Goal: Transaction & Acquisition: Purchase product/service

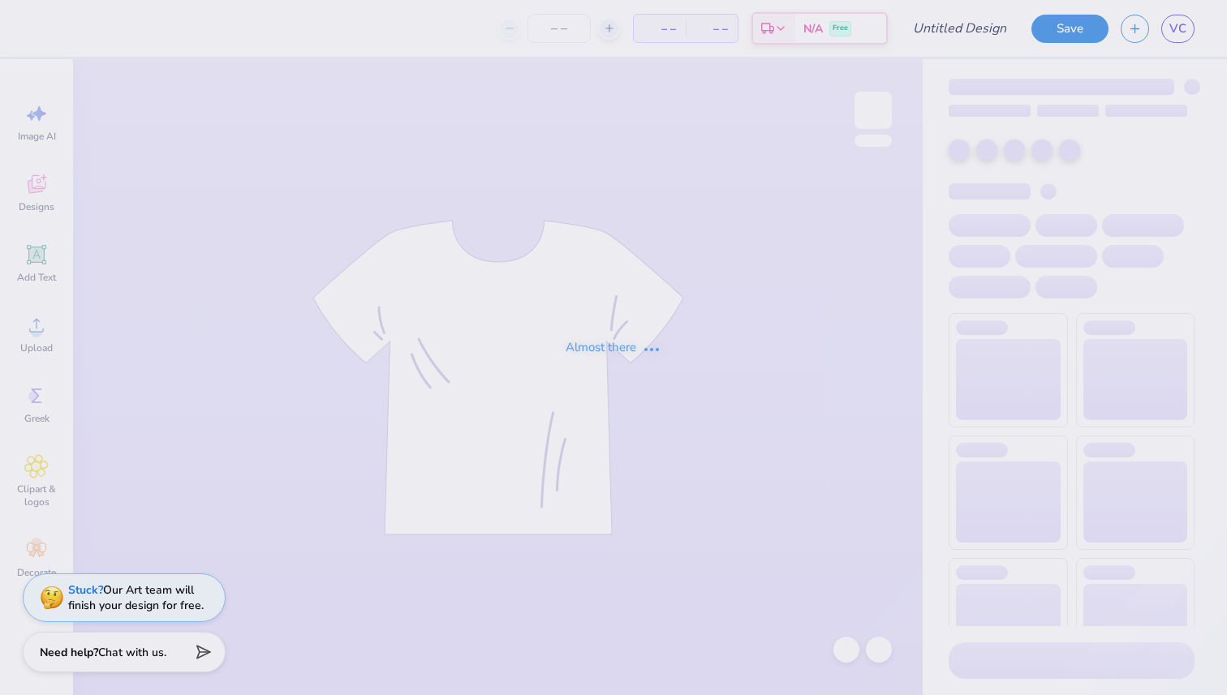
type input "option 2 sweatshirt"
type input "50"
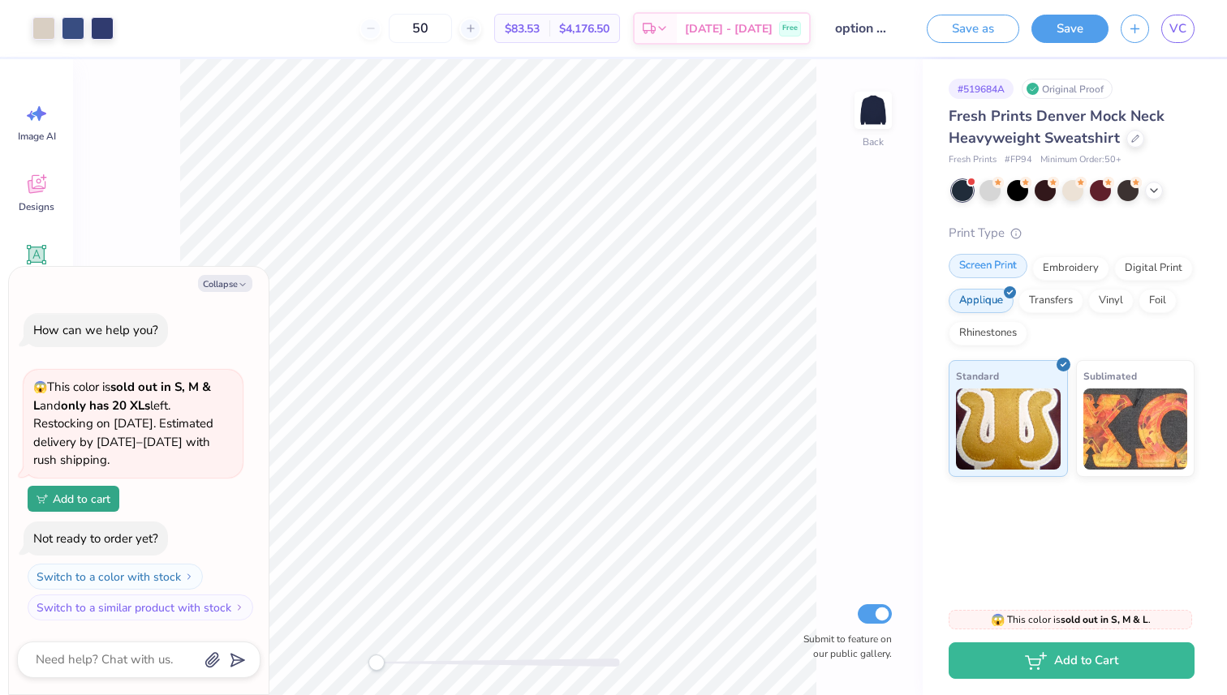
click at [1005, 267] on div "Screen Print" at bounding box center [988, 266] width 79 height 24
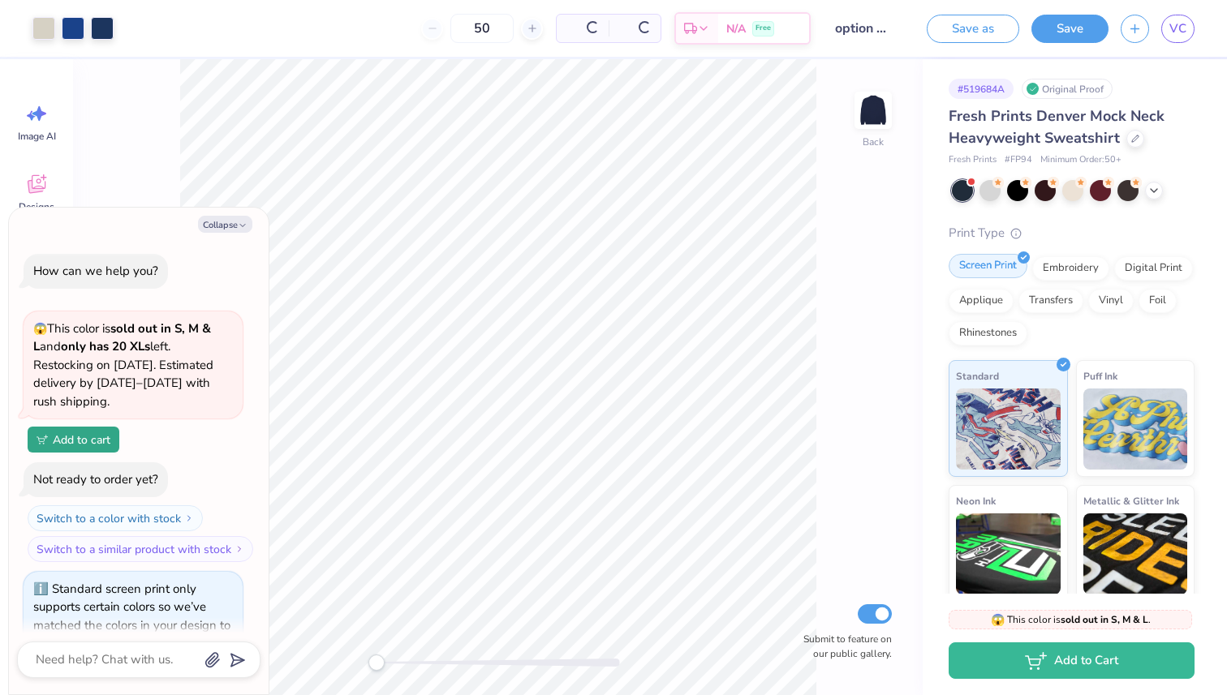
scroll to position [40, 0]
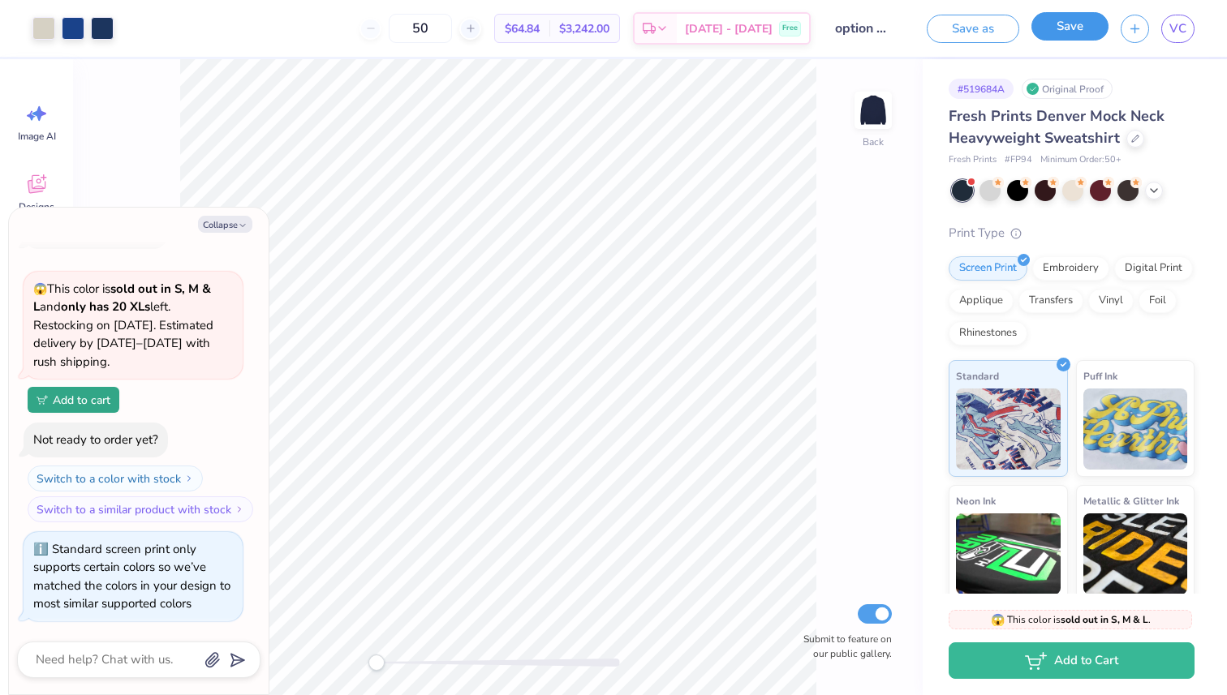
click at [1074, 19] on button "Save" at bounding box center [1069, 26] width 77 height 28
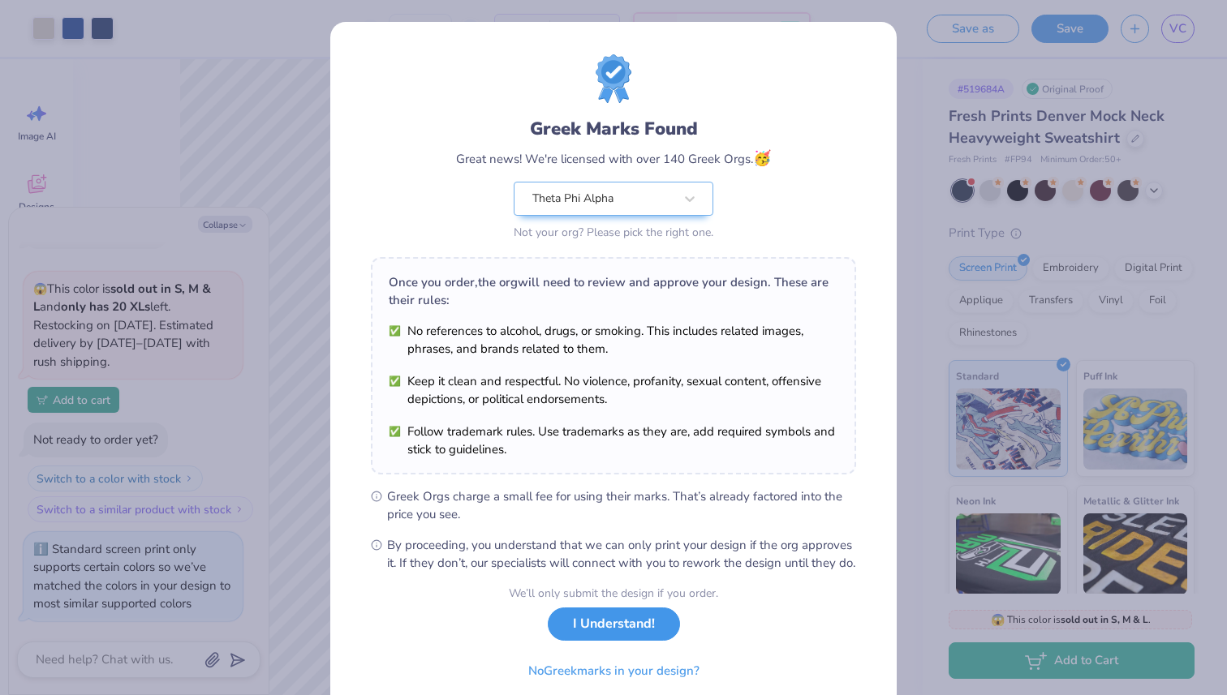
click at [627, 641] on button "I Understand!" at bounding box center [614, 624] width 132 height 33
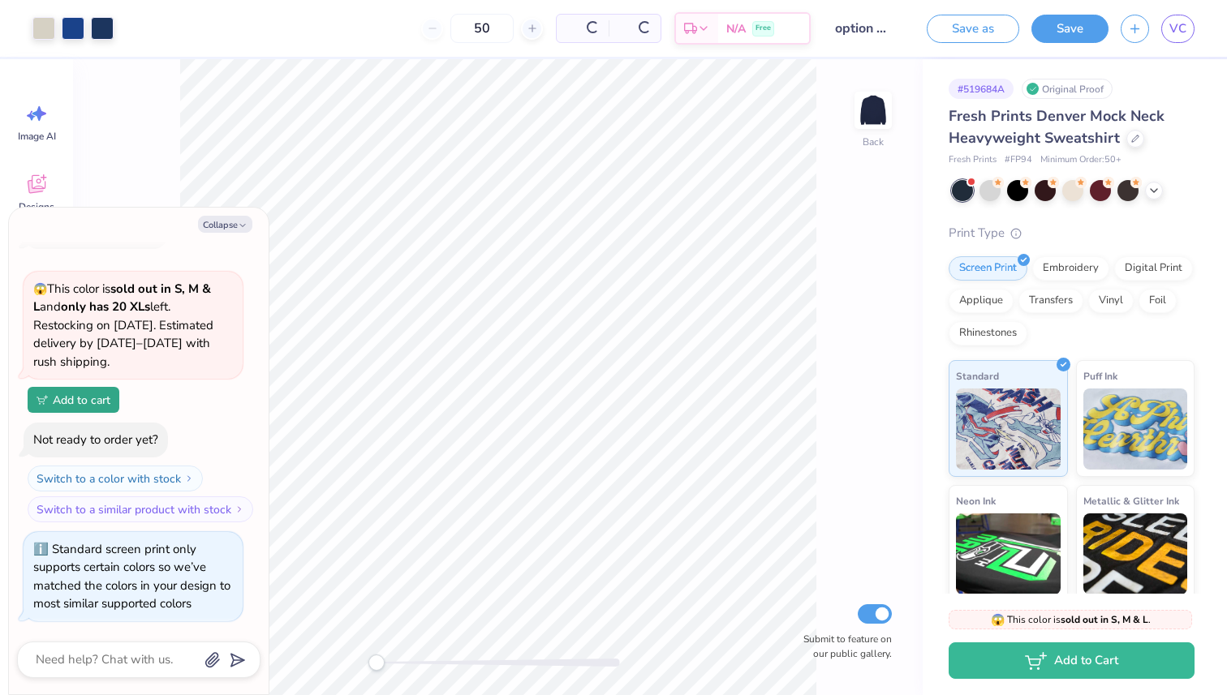
scroll to position [14, 0]
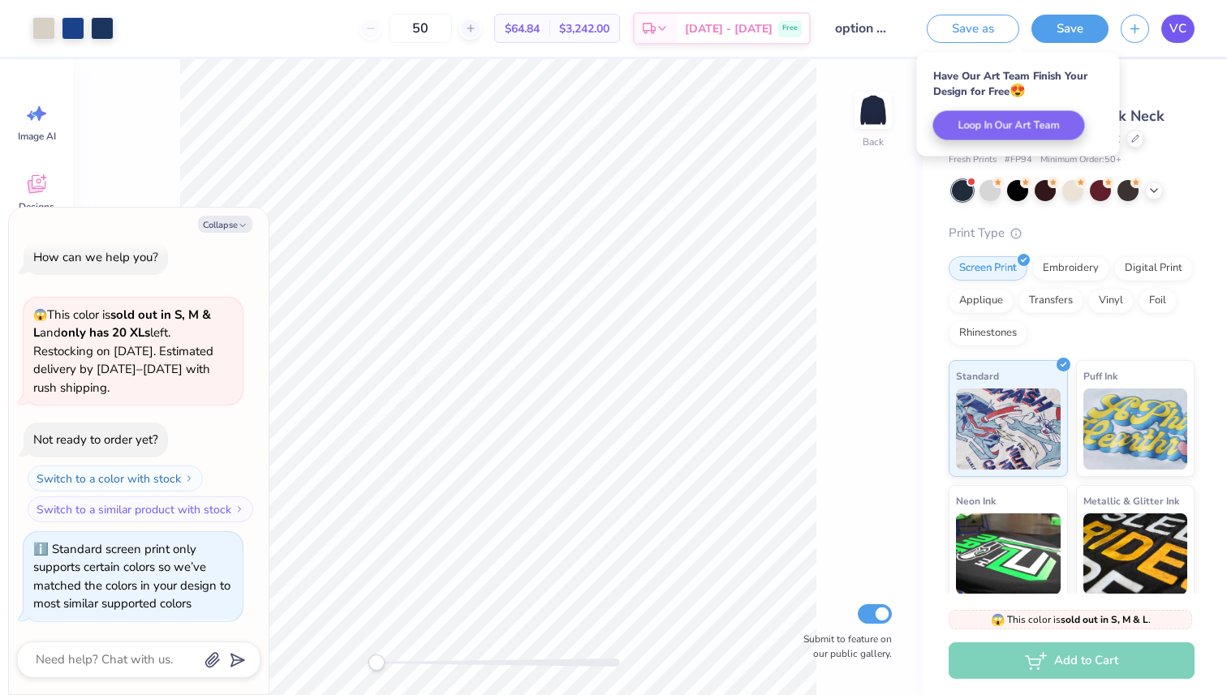
click at [1184, 33] on span "VC" at bounding box center [1177, 28] width 17 height 19
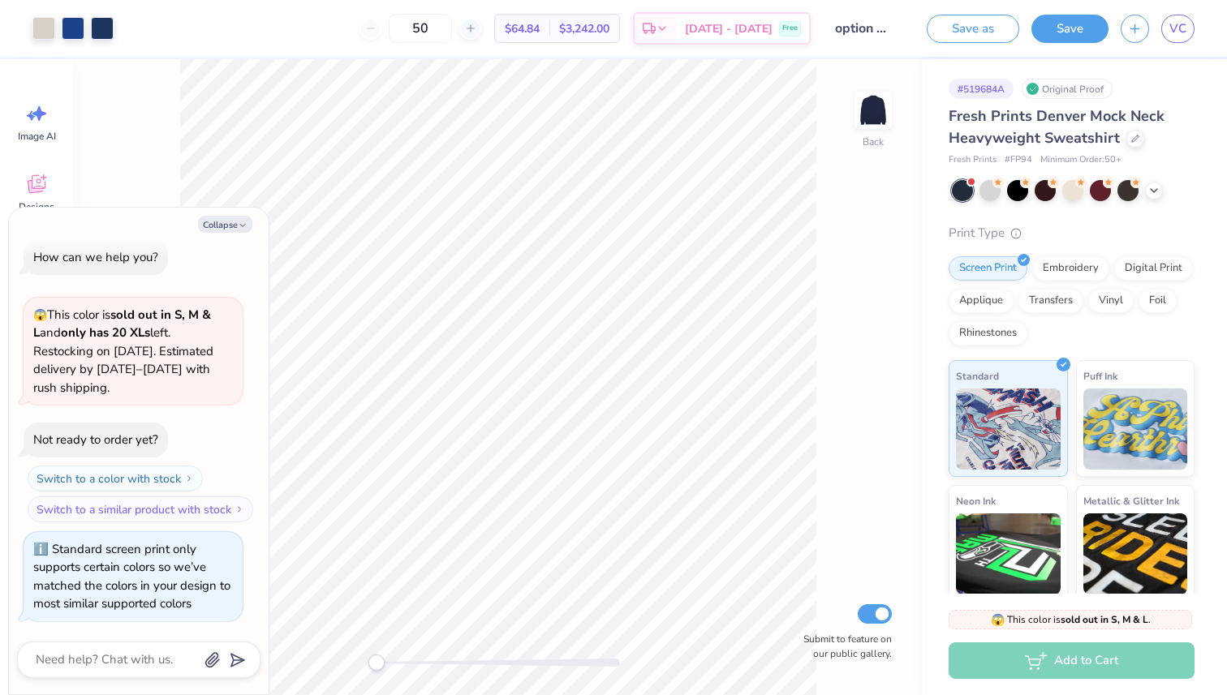
type textarea "x"
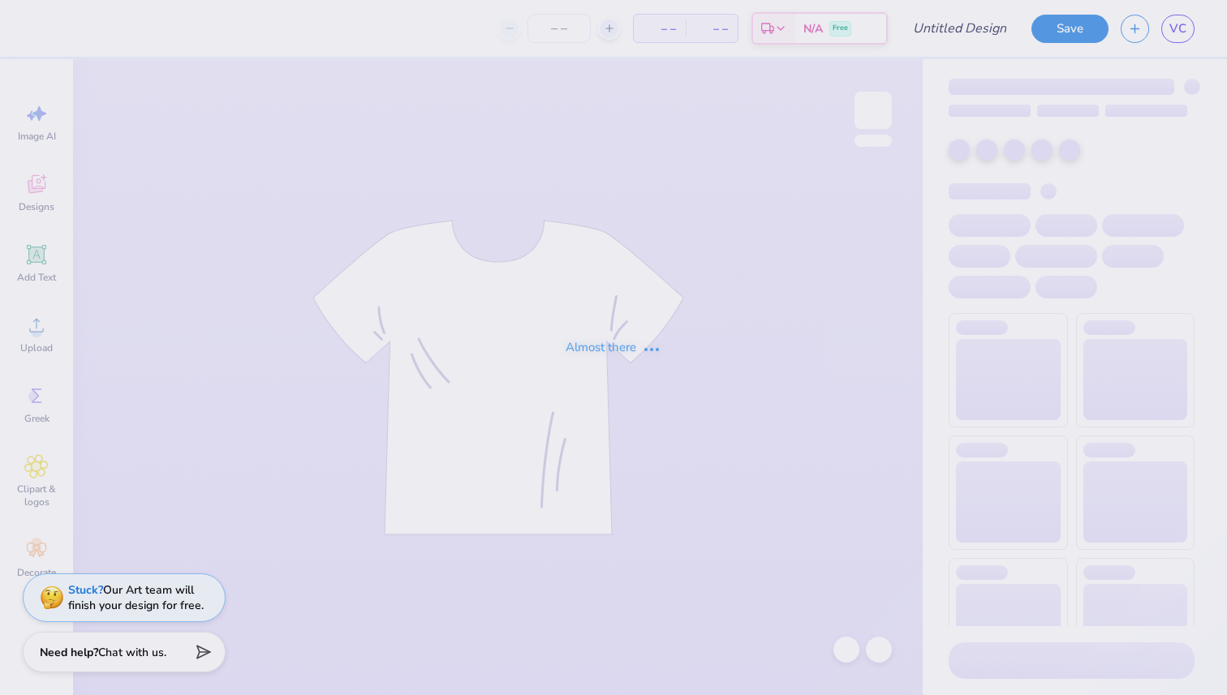
type input "option 2 sweatshirt"
type input "50"
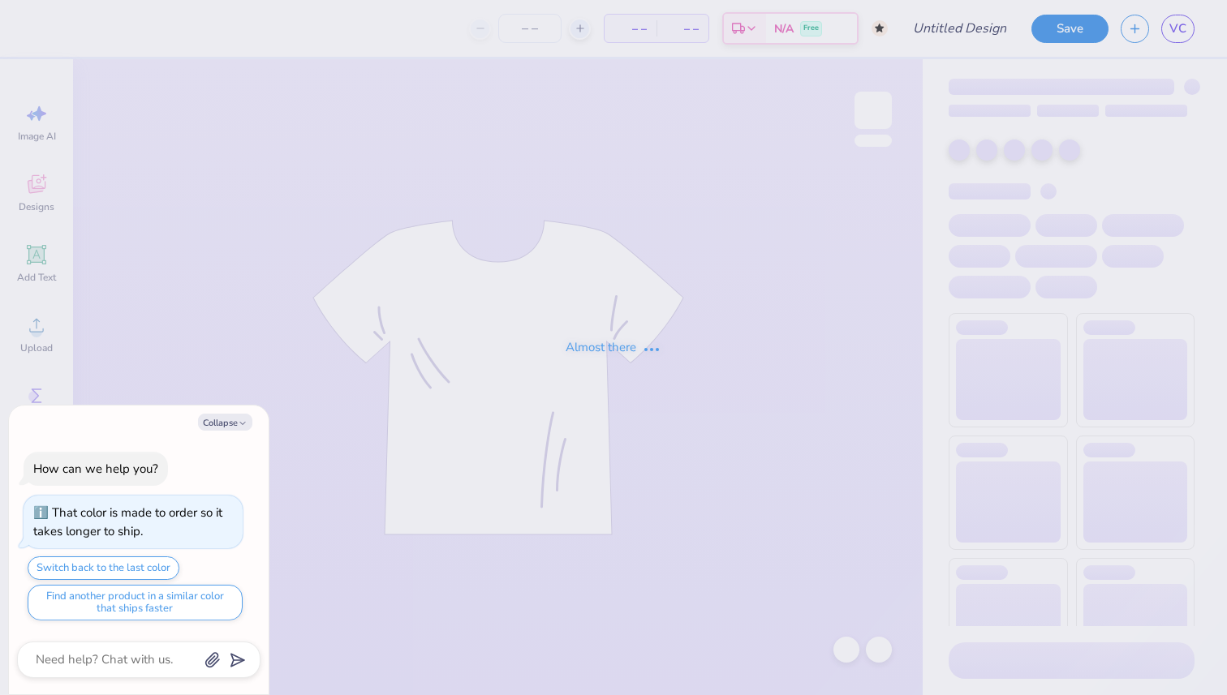
type textarea "x"
type input "option 1 i think"
type textarea "x"
type input "50"
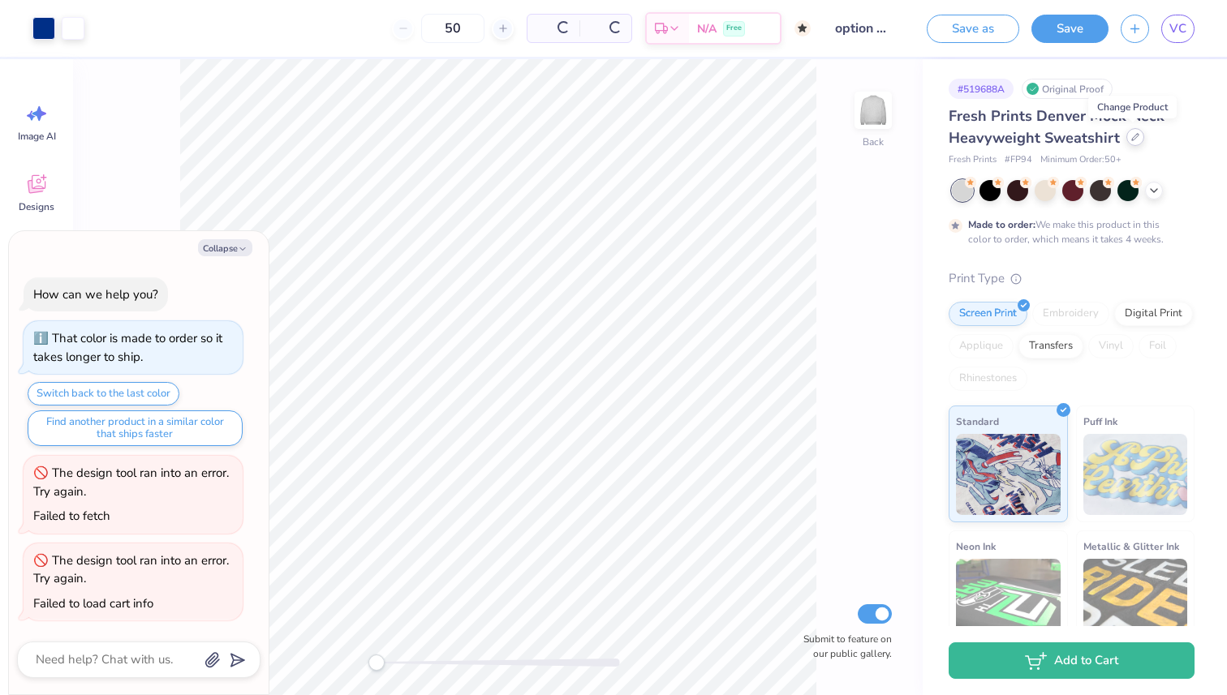
click at [1132, 141] on div at bounding box center [1135, 137] width 18 height 18
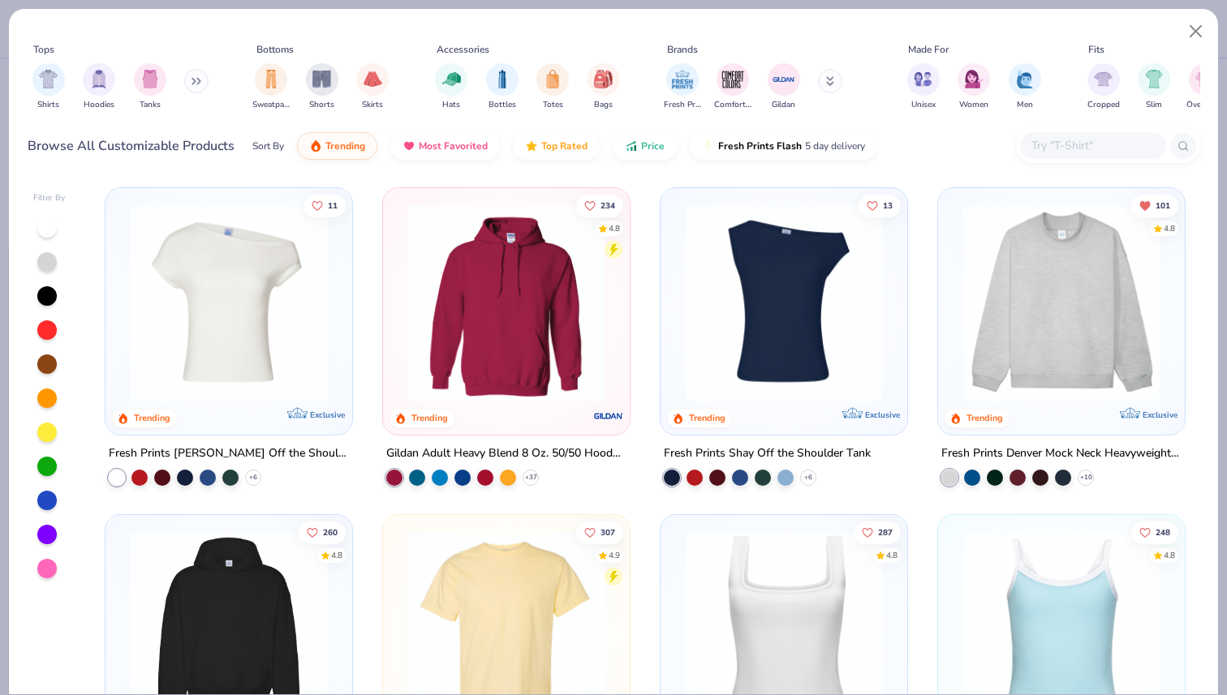
click at [199, 76] on button at bounding box center [196, 81] width 24 height 24
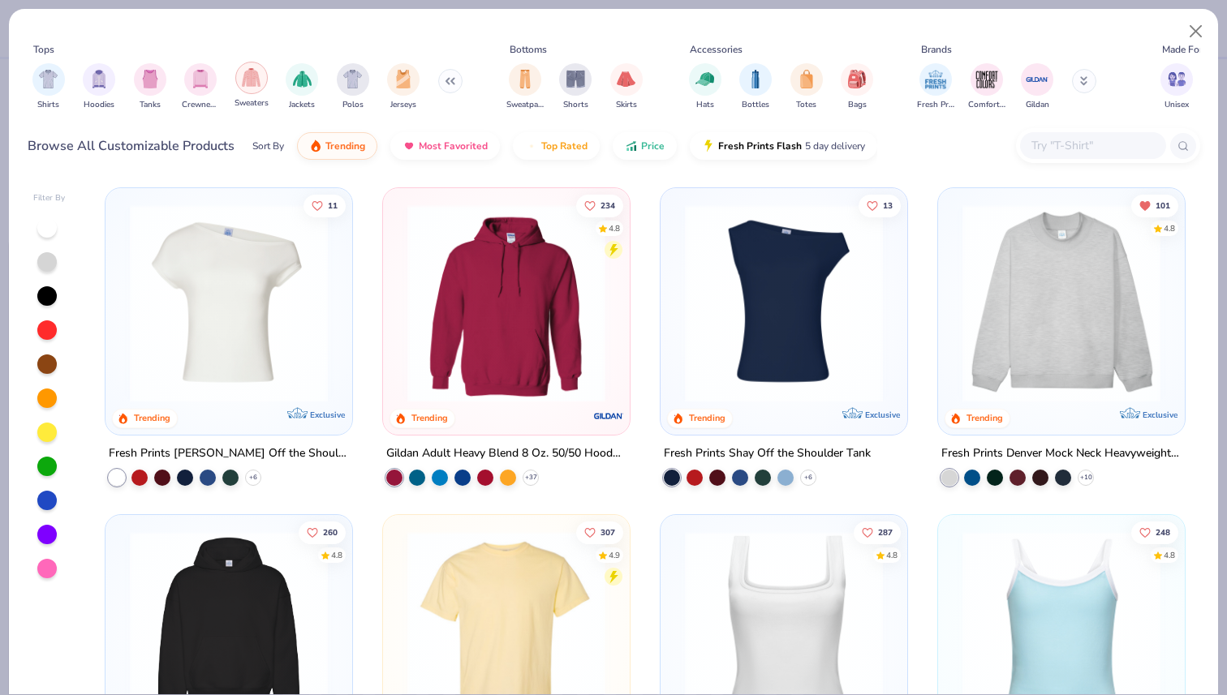
click at [260, 87] on img "filter for Sweaters" at bounding box center [251, 77] width 19 height 19
type textarea "x"
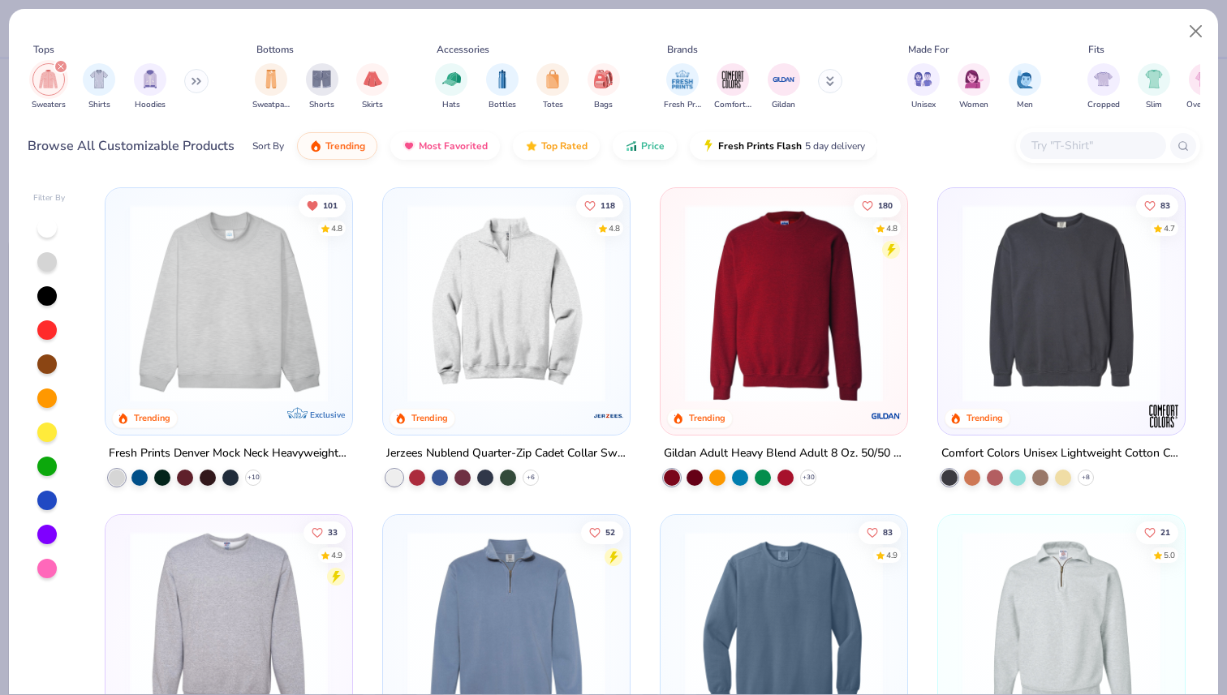
click at [1047, 144] on input "text" at bounding box center [1092, 145] width 125 height 19
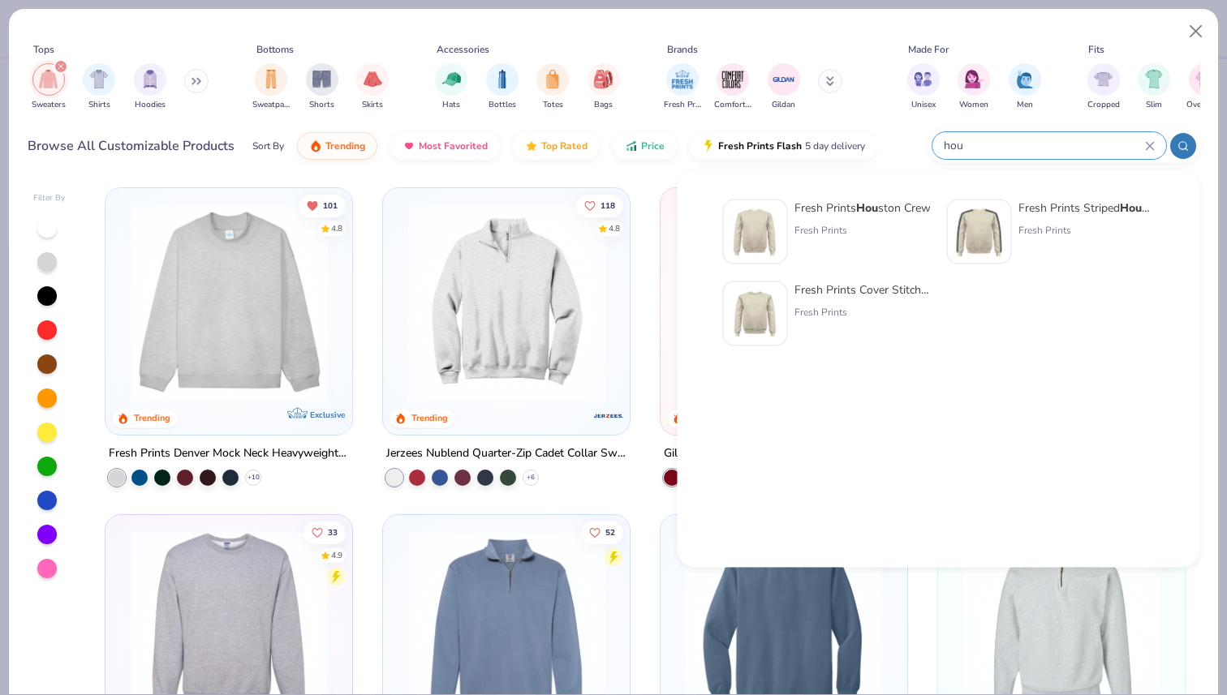
type input "hou"
click at [898, 209] on div "Fresh Prints Hou ston Crew" at bounding box center [862, 208] width 136 height 17
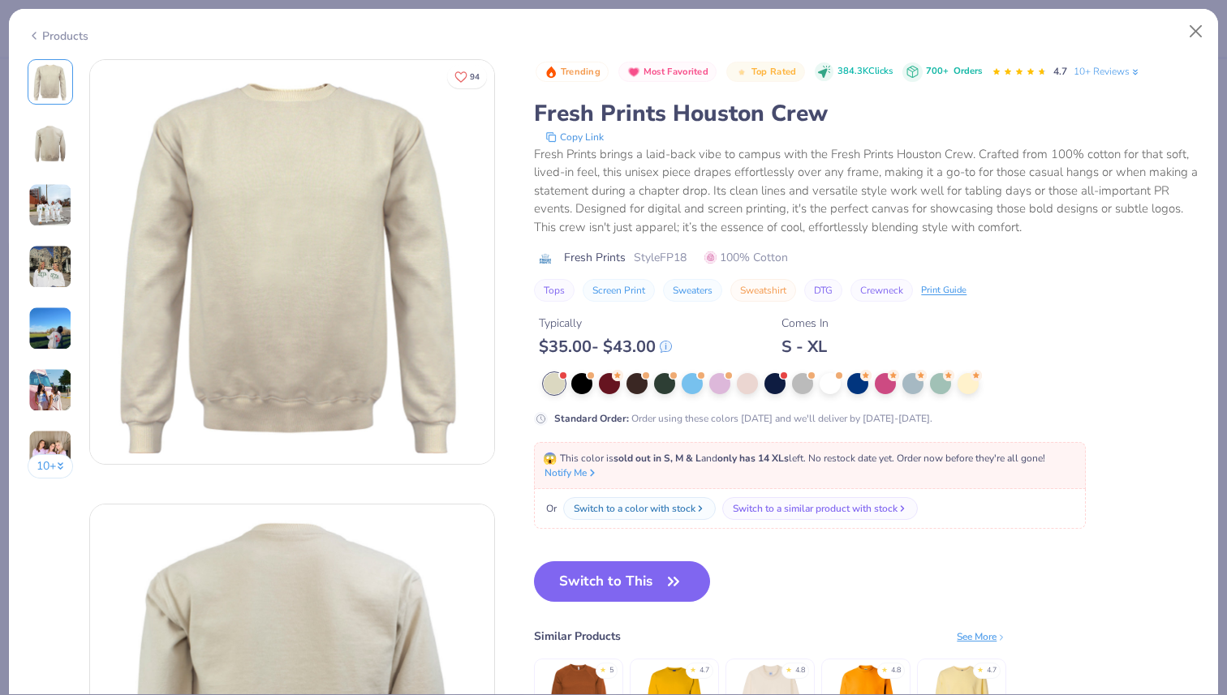
click at [91, 199] on img at bounding box center [292, 262] width 404 height 404
click at [54, 157] on img at bounding box center [50, 143] width 39 height 39
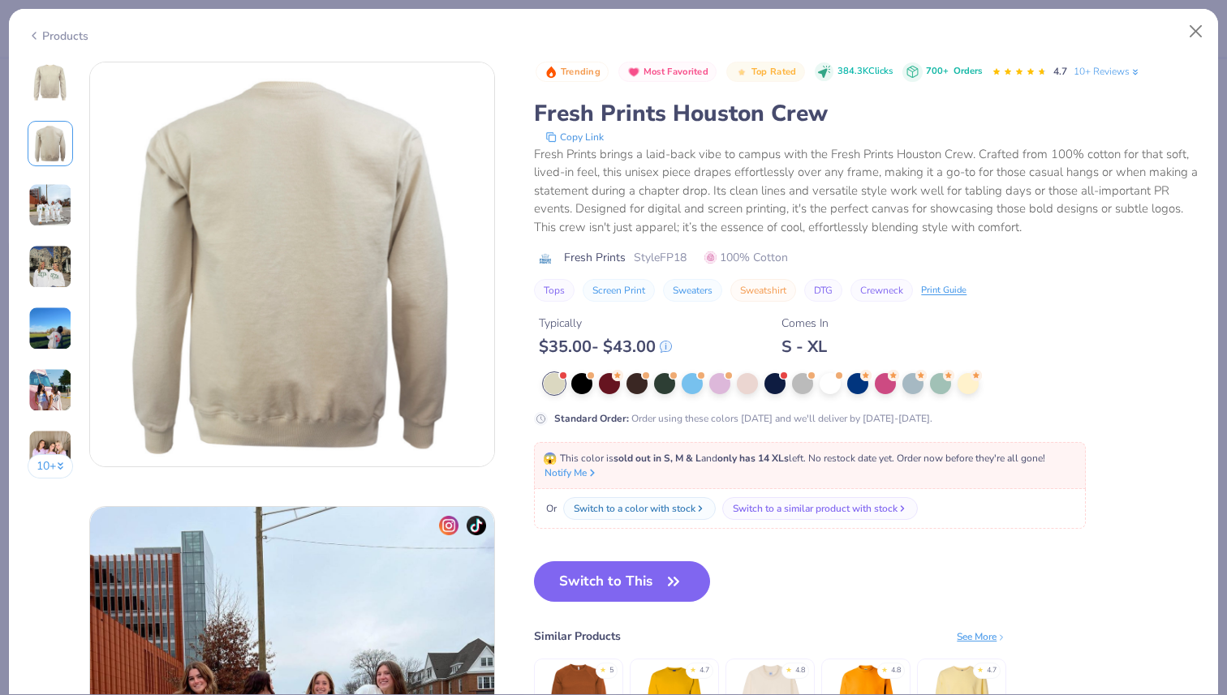
click at [49, 194] on img at bounding box center [50, 205] width 44 height 44
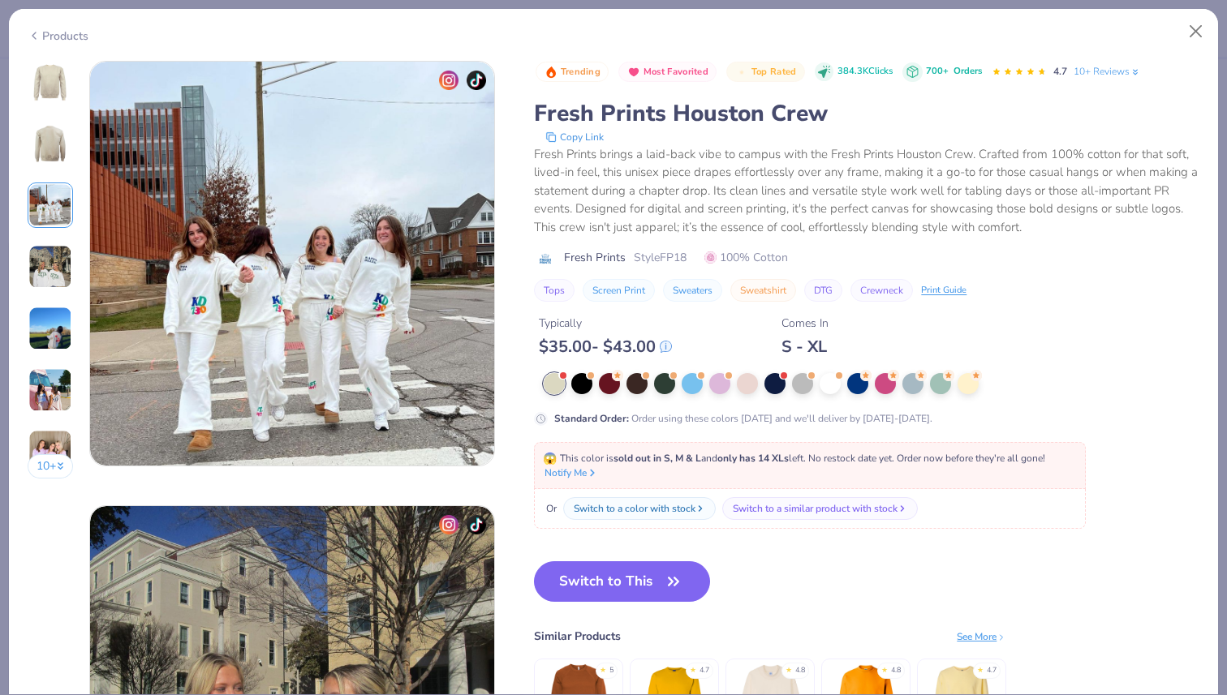
scroll to position [889, 0]
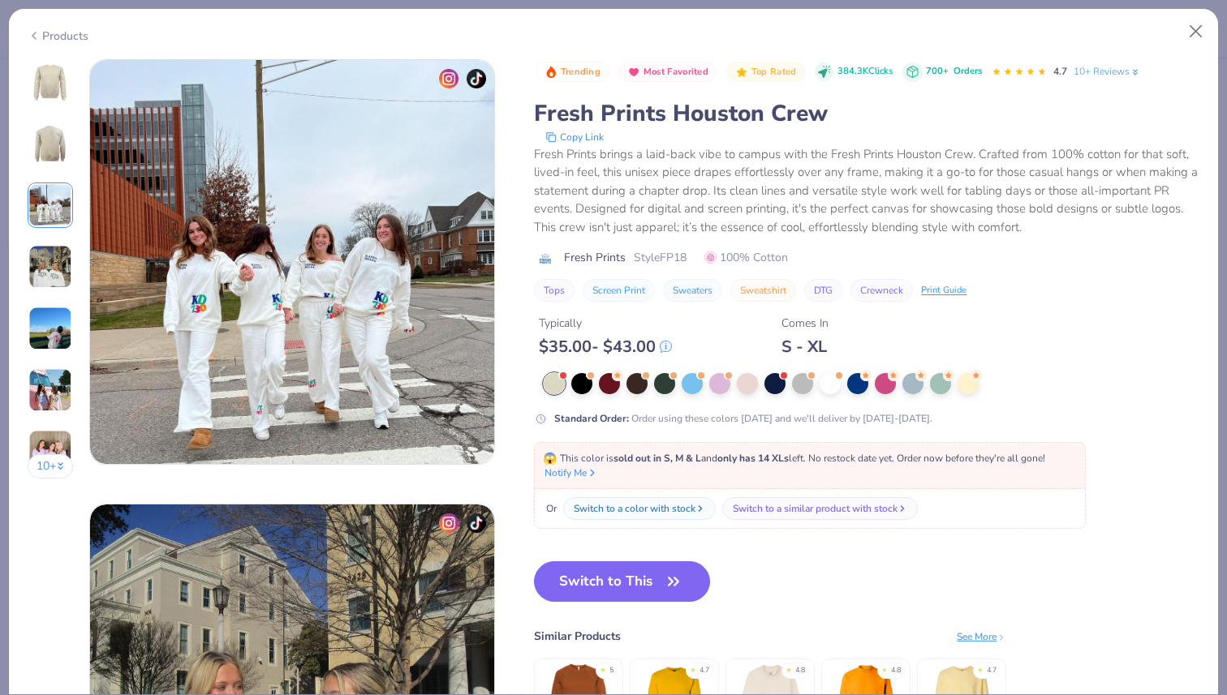
click at [60, 286] on img at bounding box center [50, 267] width 44 height 44
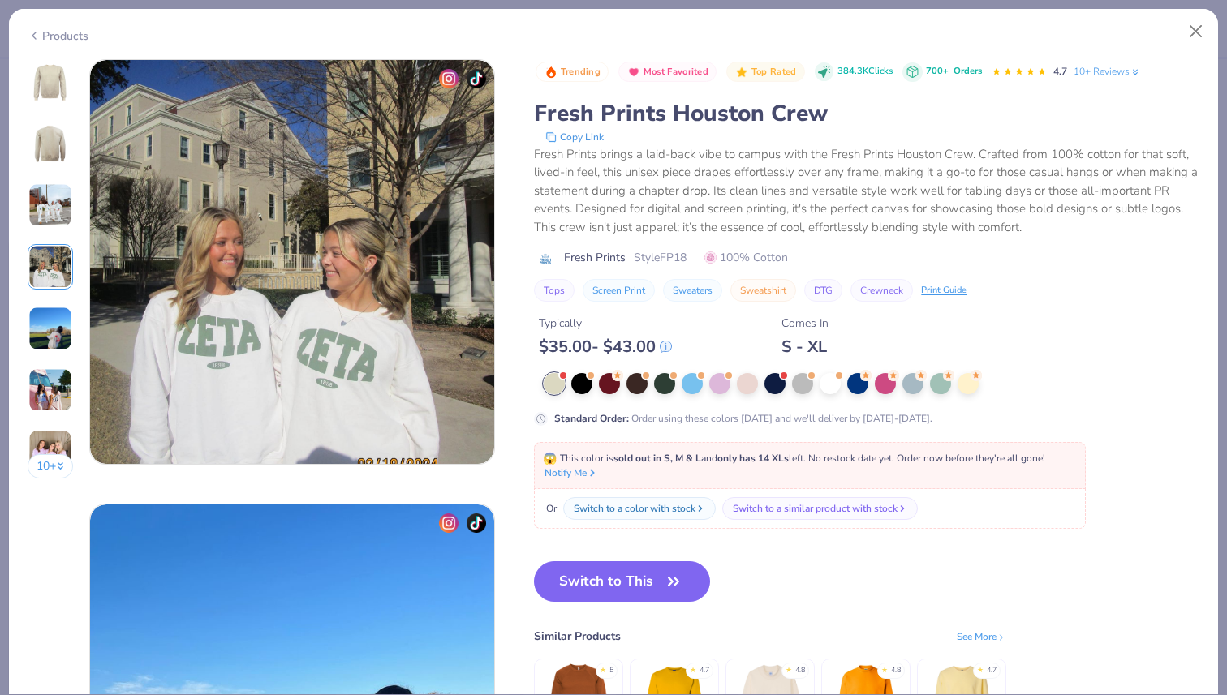
click at [50, 334] on img at bounding box center [50, 329] width 44 height 44
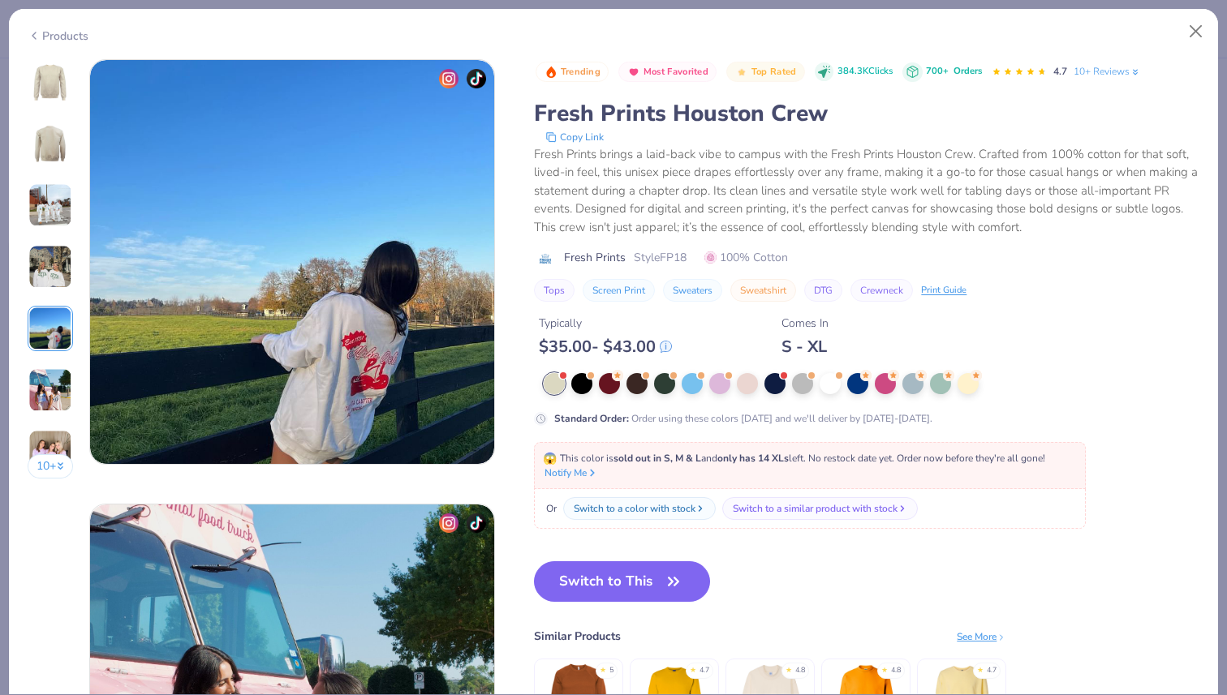
click at [57, 373] on img at bounding box center [50, 390] width 44 height 44
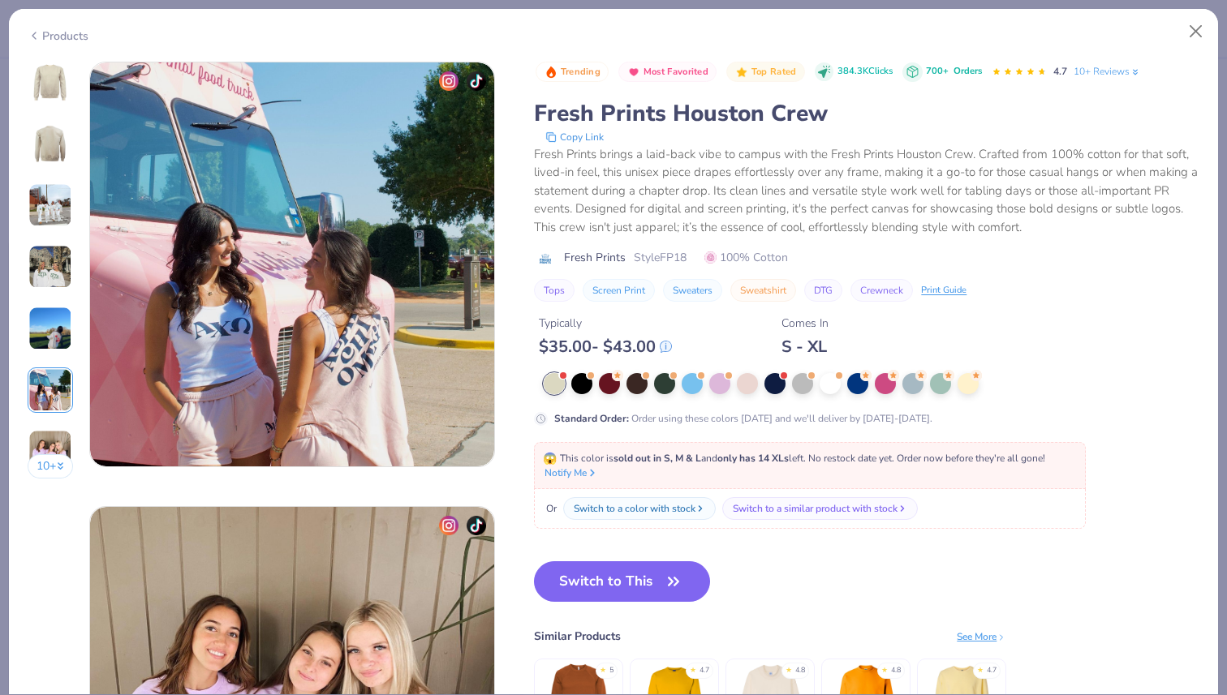
scroll to position [2223, 0]
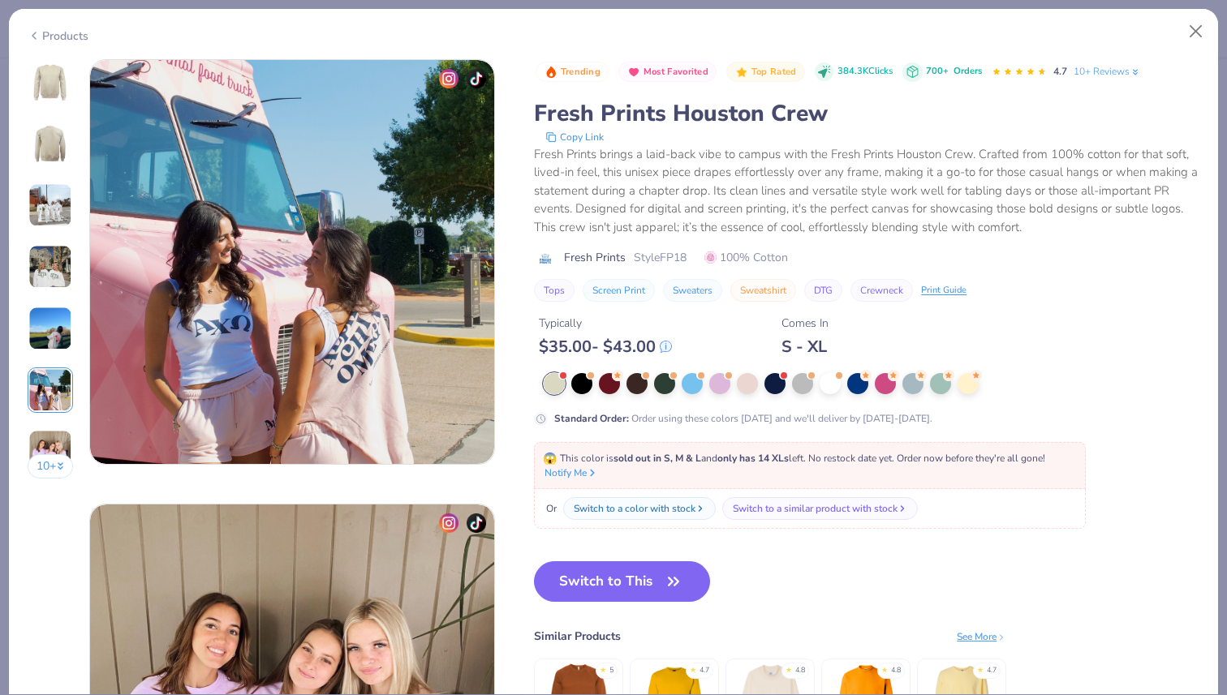
click at [52, 442] on img at bounding box center [50, 452] width 44 height 44
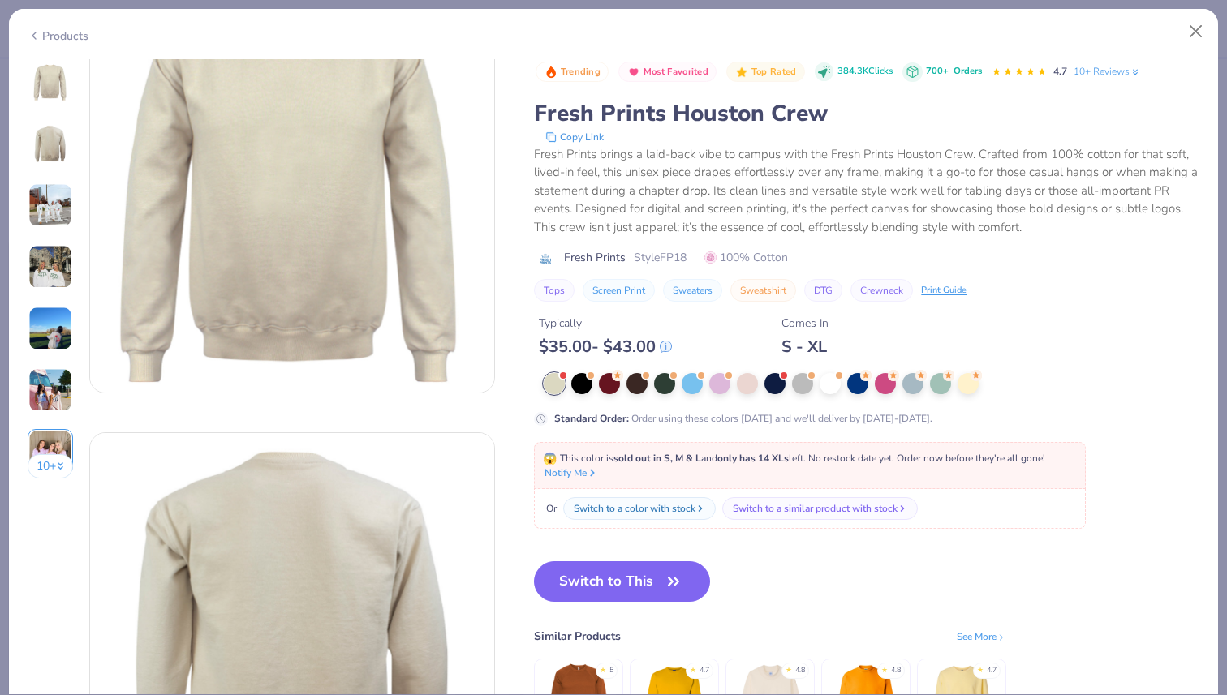
scroll to position [0, 0]
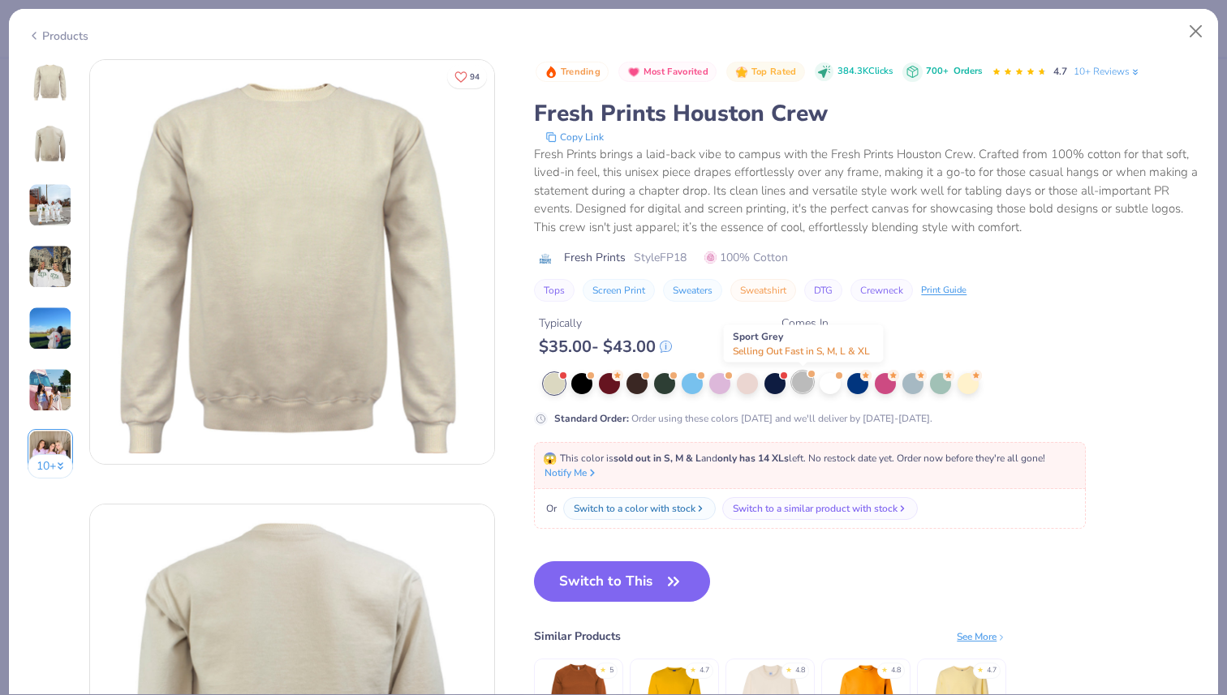
click at [803, 385] on div at bounding box center [802, 382] width 21 height 21
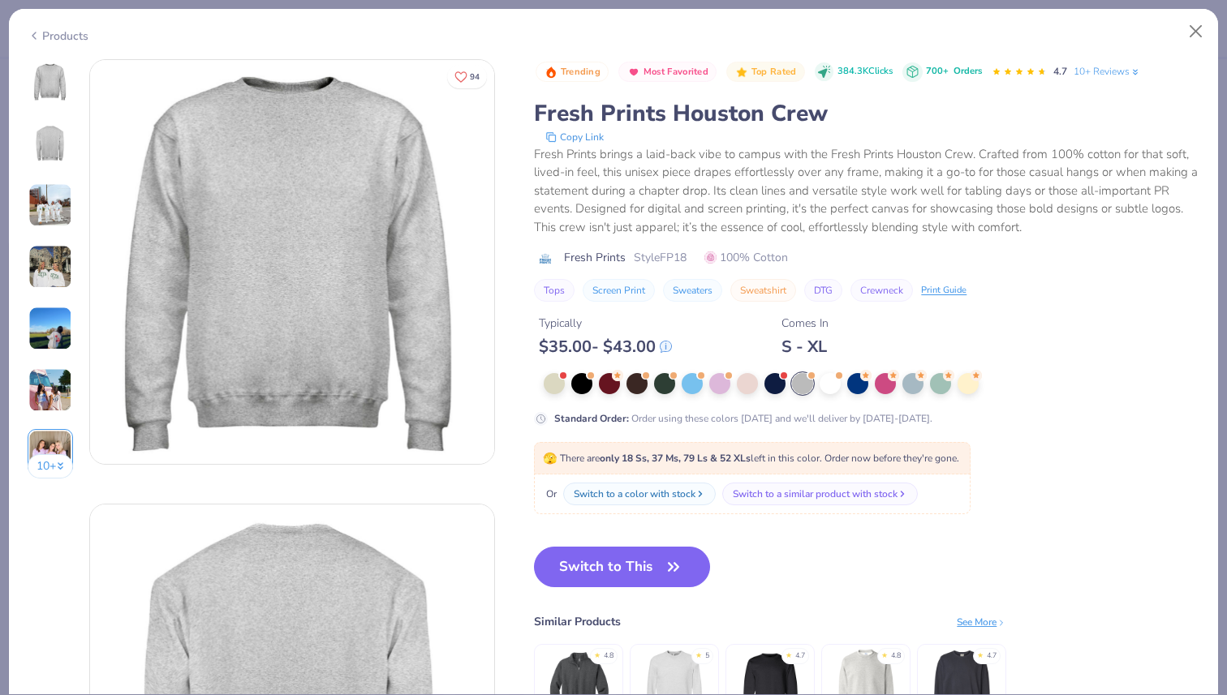
click at [794, 386] on div at bounding box center [802, 383] width 21 height 21
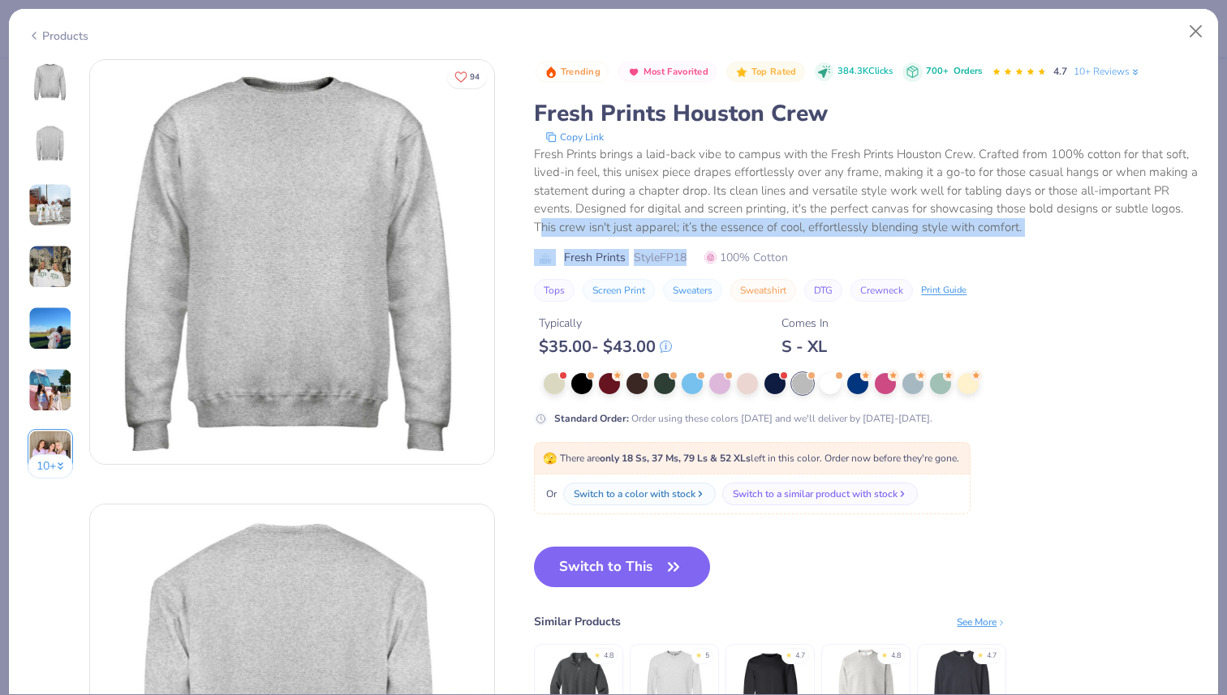
drag, startPoint x: 540, startPoint y: 226, endPoint x: 948, endPoint y: 248, distance: 408.8
click at [948, 248] on div "Trending Most Favorited Top Rated 384.3K Clicks 700+ Orders 4.7 10+ Reviews Fre…" at bounding box center [866, 180] width 665 height 243
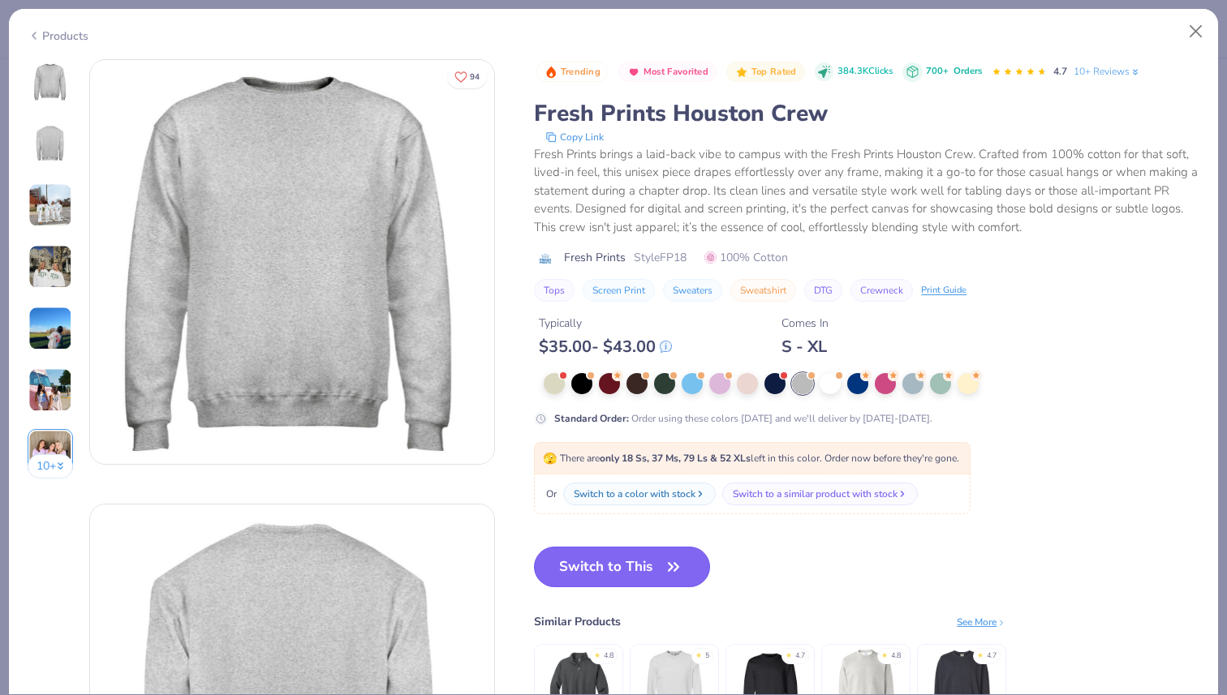
click at [622, 557] on button "Switch to This" at bounding box center [622, 567] width 176 height 41
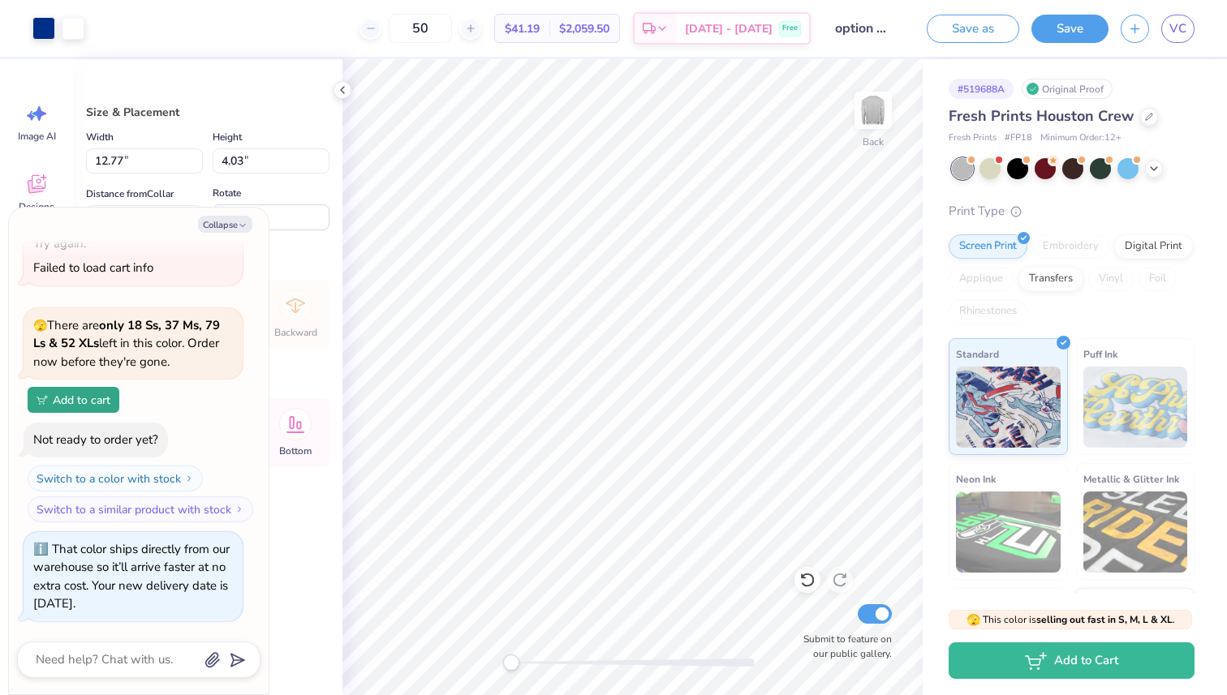
type textarea "x"
type input "4.40"
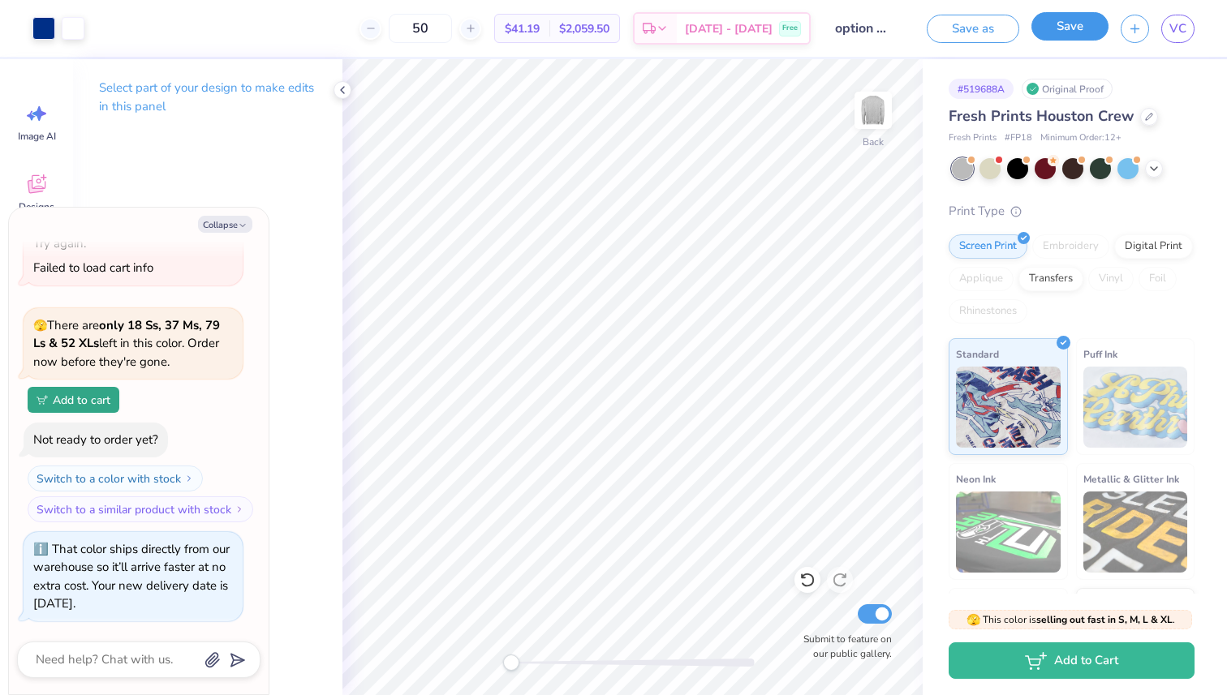
click at [1074, 36] on button "Save" at bounding box center [1069, 26] width 77 height 28
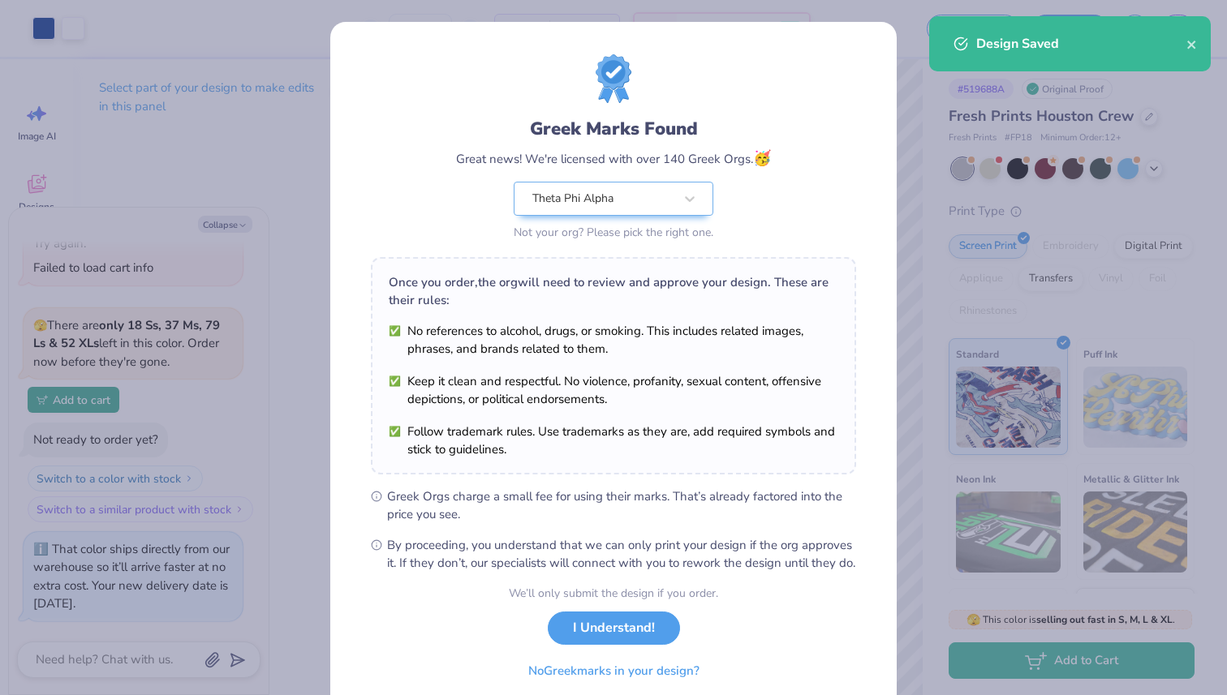
click at [629, 659] on div "We’ll only submit the design if you order. I Understand! No Greek marks in your…" at bounding box center [613, 636] width 209 height 102
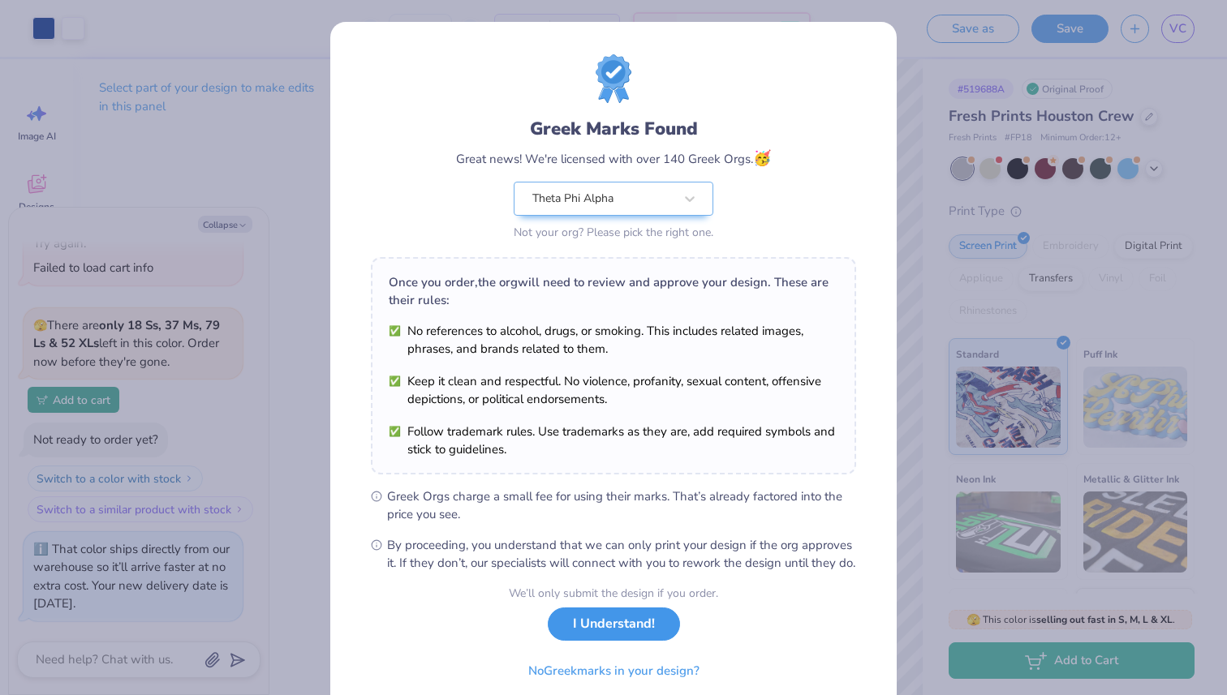
click at [626, 641] on button "I Understand!" at bounding box center [614, 624] width 132 height 33
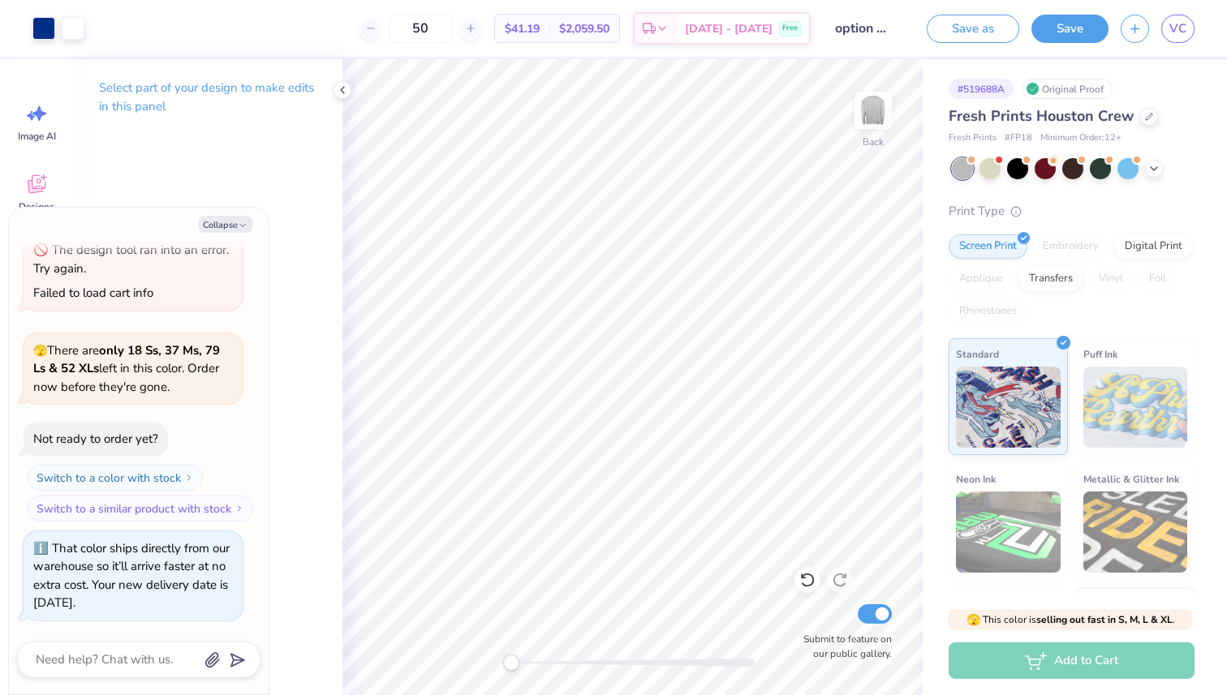
scroll to position [286, 0]
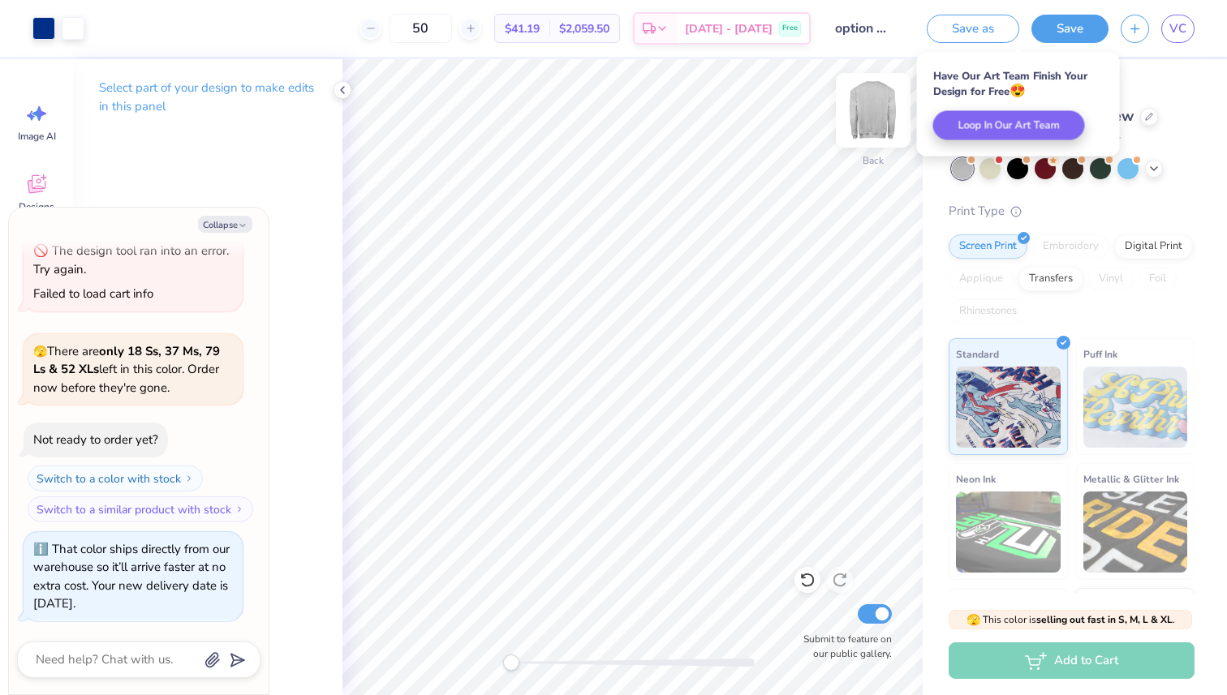
type textarea "x"
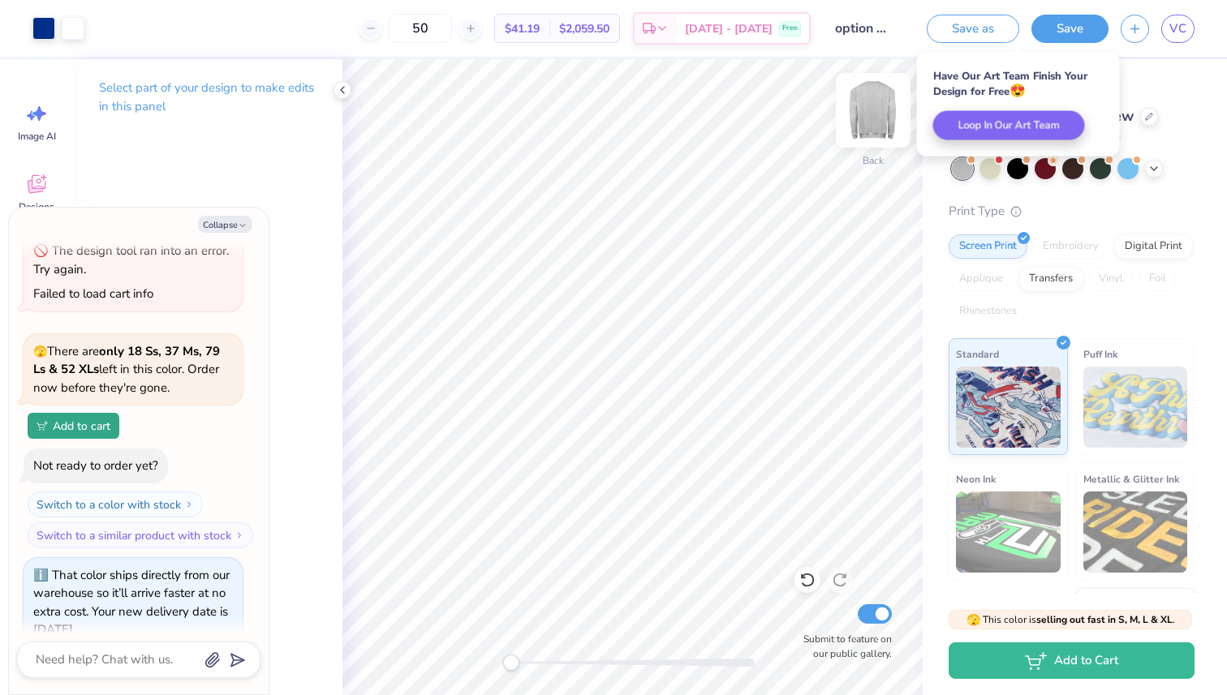
scroll to position [312, 0]
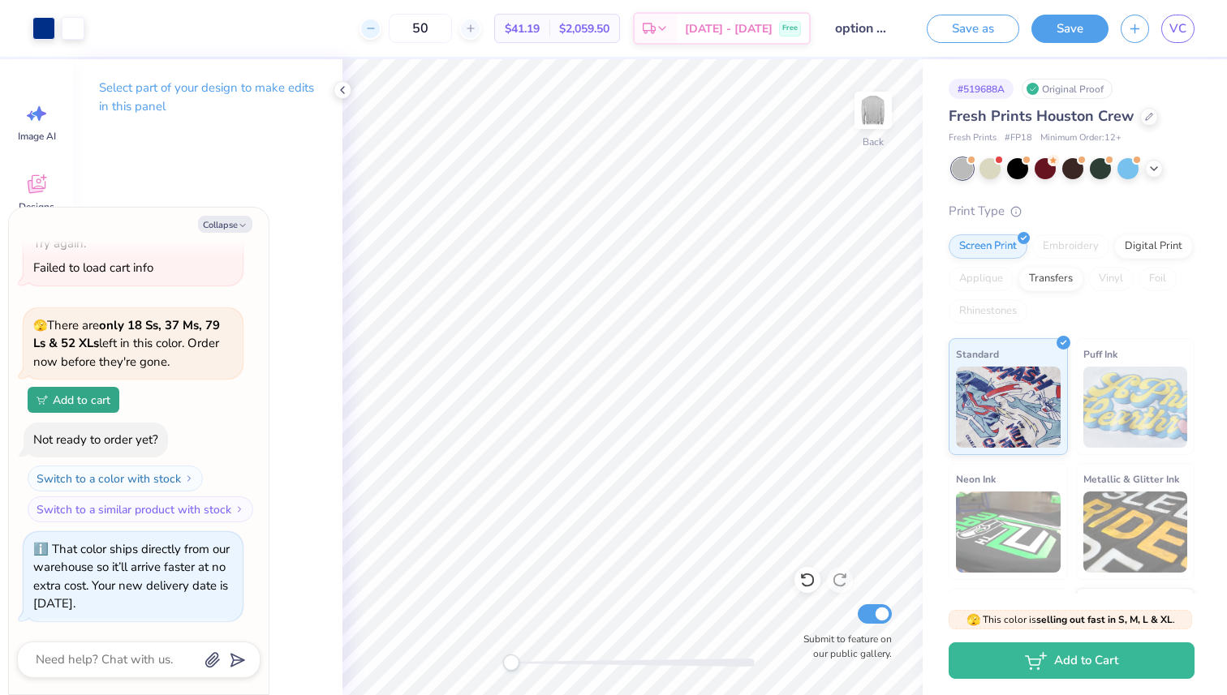
drag, startPoint x: 454, startPoint y: 20, endPoint x: 404, endPoint y: 20, distance: 50.3
click at [404, 20] on div "50" at bounding box center [420, 28] width 122 height 29
type input "20"
type textarea "x"
drag, startPoint x: 471, startPoint y: 28, endPoint x: 428, endPoint y: 37, distance: 44.6
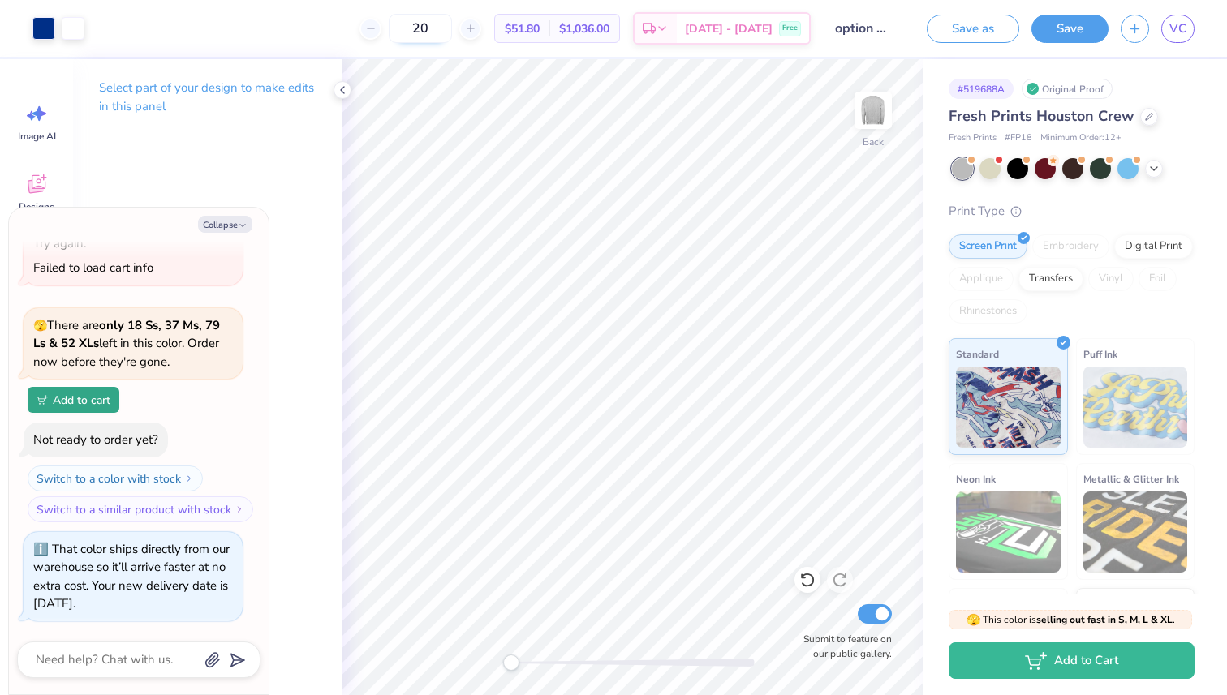
click at [433, 34] on input "20" at bounding box center [420, 28] width 63 height 29
type input "20"
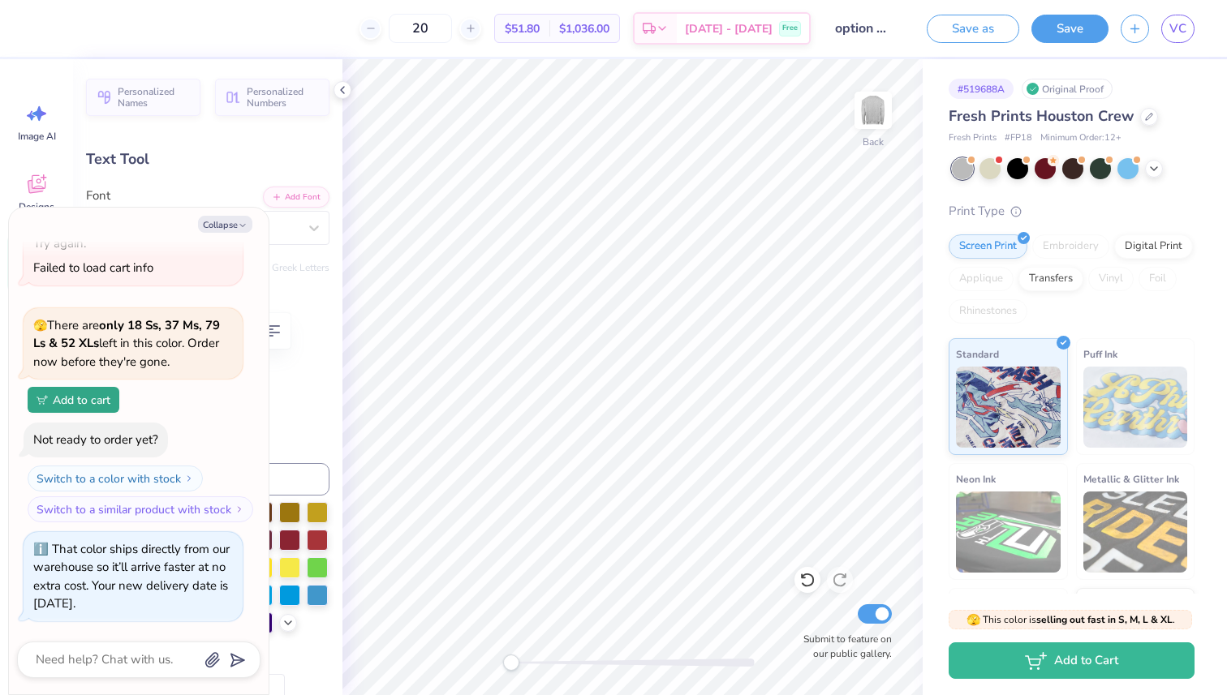
type textarea "x"
click at [1177, 23] on span "VC" at bounding box center [1177, 28] width 17 height 19
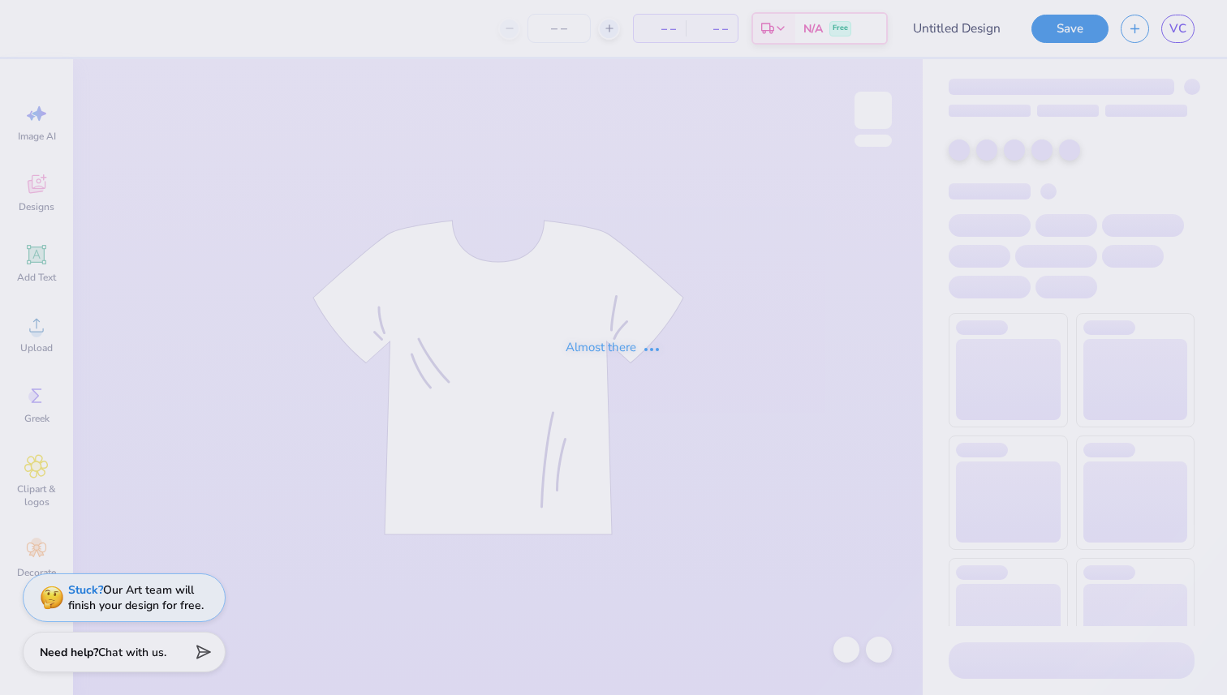
type input "option 2 sweatshirt"
type input "50"
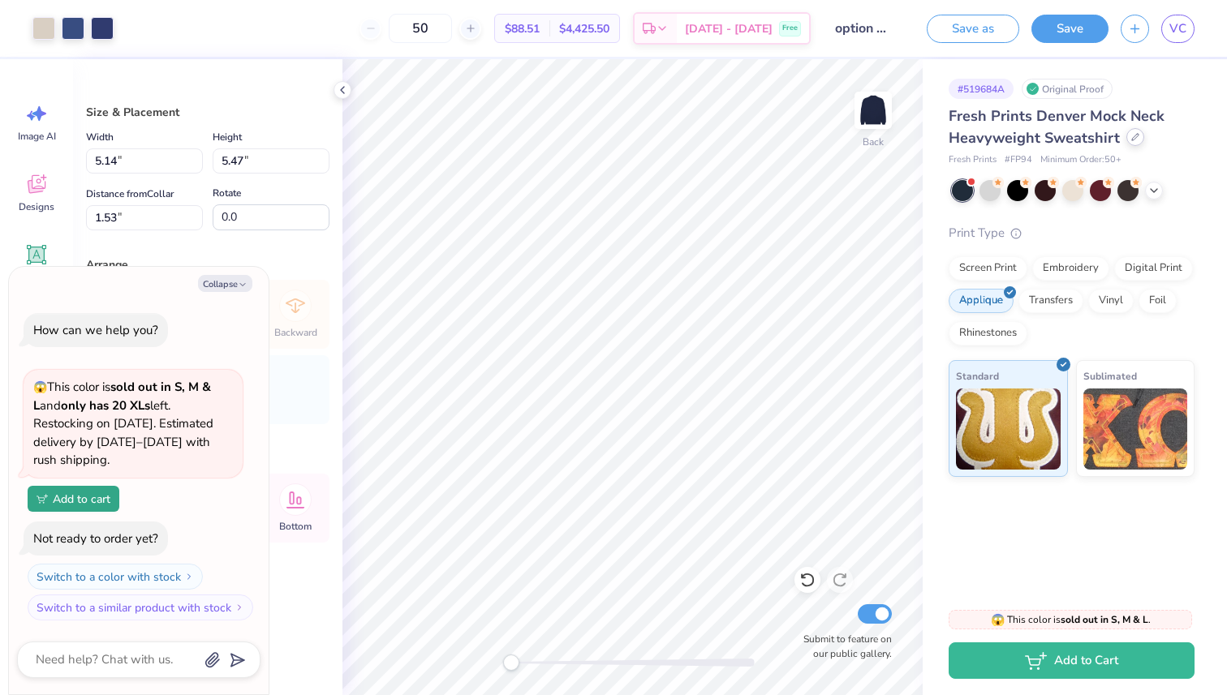
click at [1131, 134] on icon at bounding box center [1135, 137] width 8 height 8
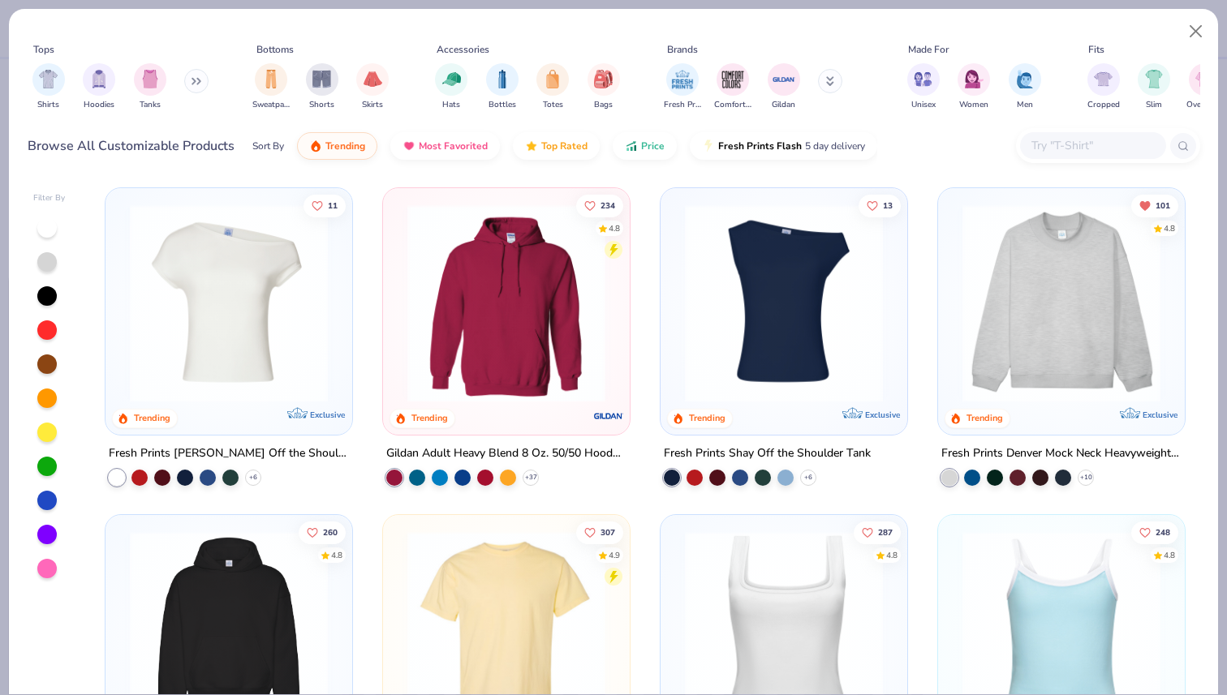
click at [195, 83] on icon at bounding box center [193, 82] width 2 height 6
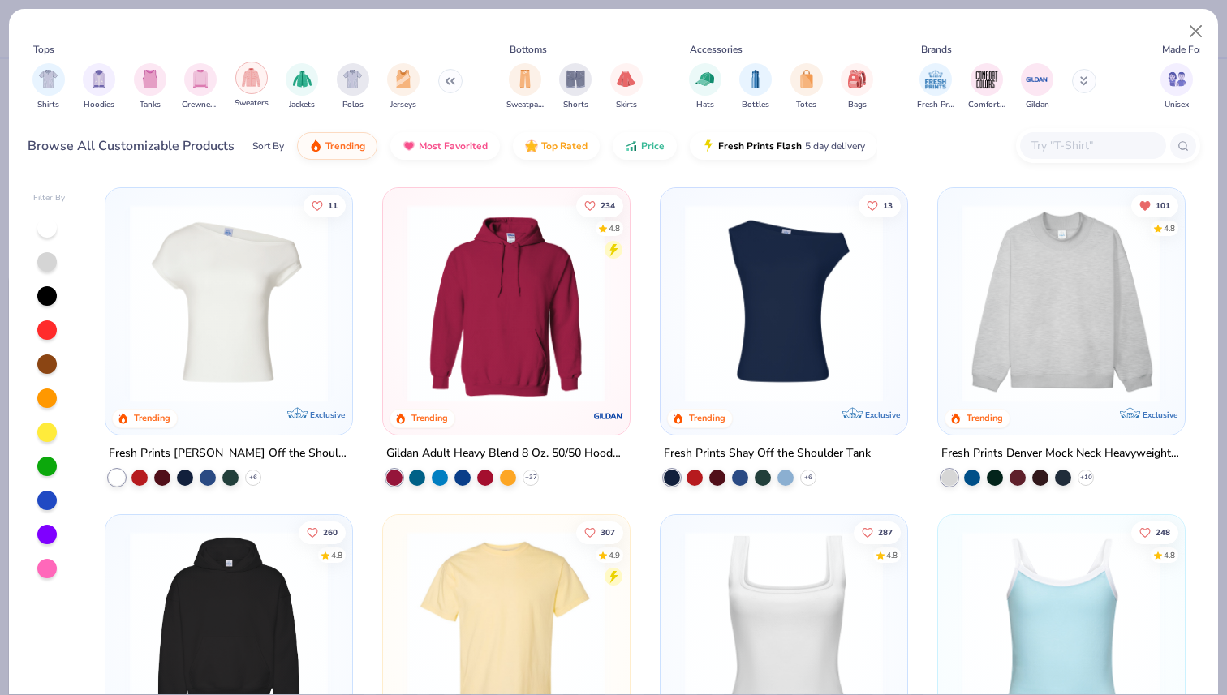
scroll to position [0, 1]
click at [250, 88] on div "filter for Sweaters" at bounding box center [251, 78] width 32 height 32
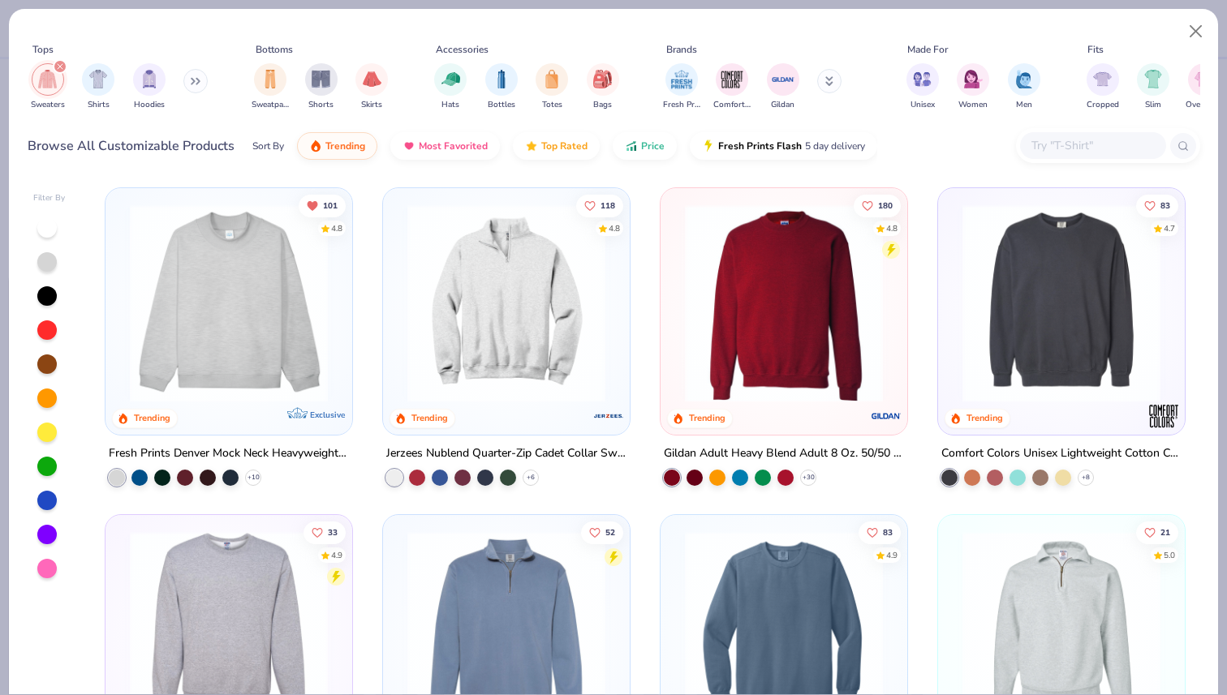
click at [194, 81] on icon at bounding box center [193, 82] width 2 height 6
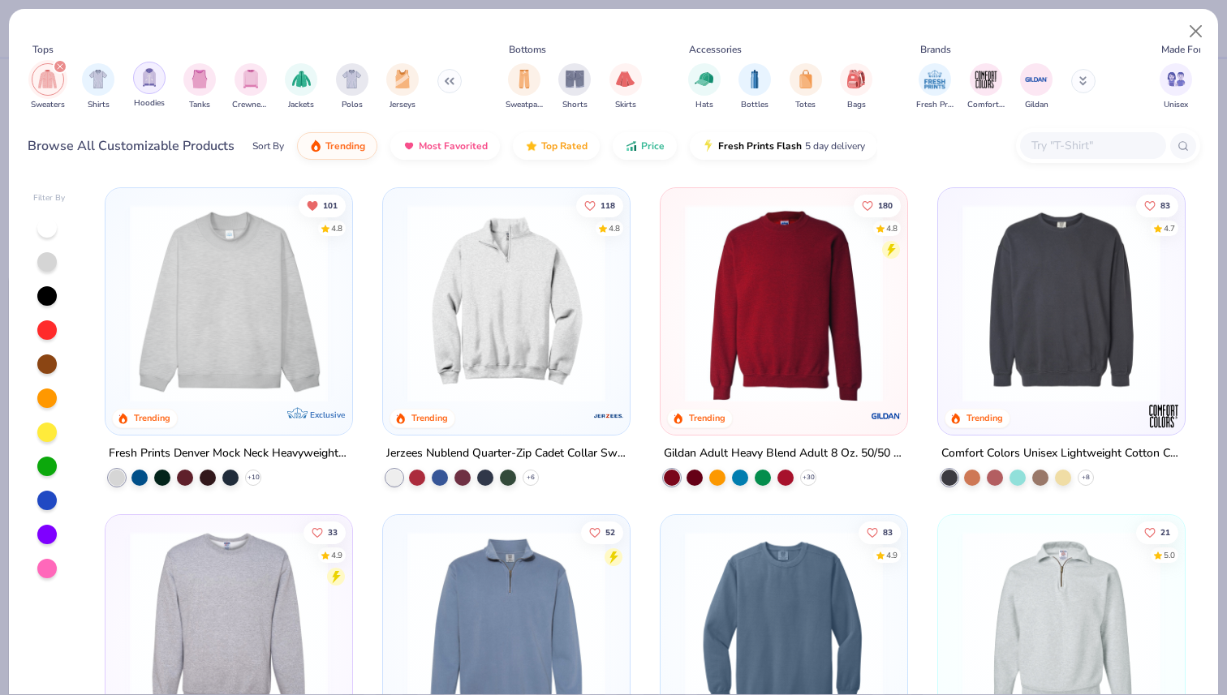
click at [150, 73] on img "filter for Hoodies" at bounding box center [149, 77] width 18 height 19
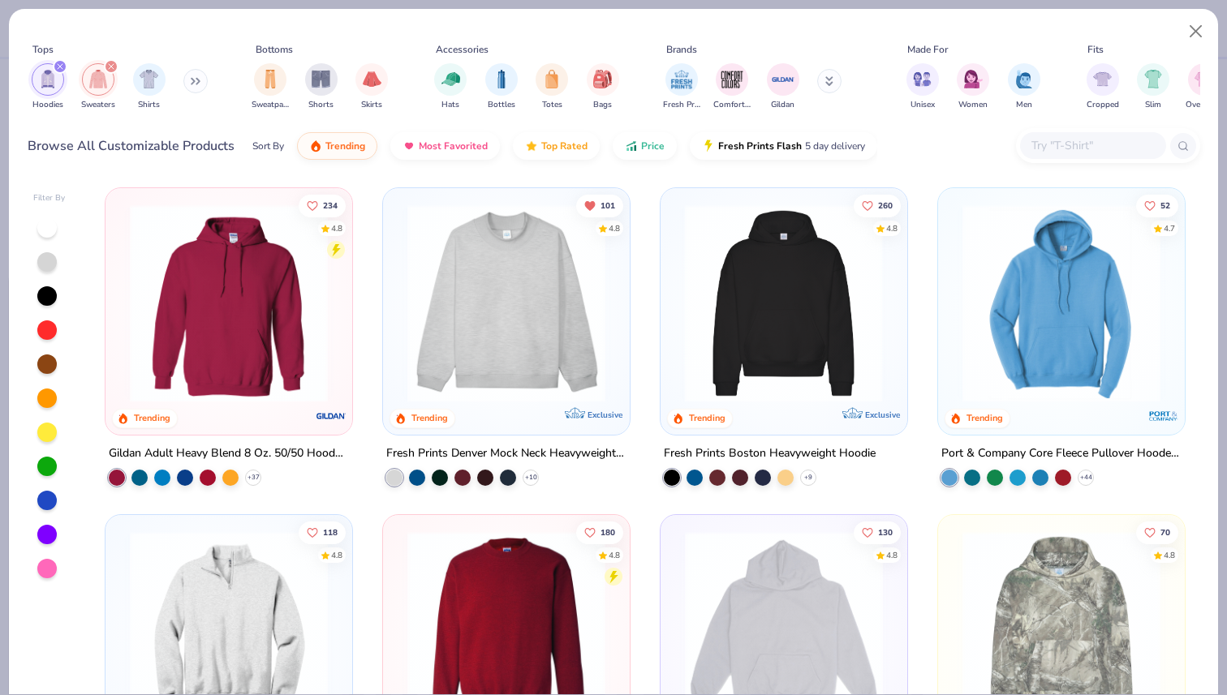
click at [841, 368] on div at bounding box center [569, 303] width 642 height 198
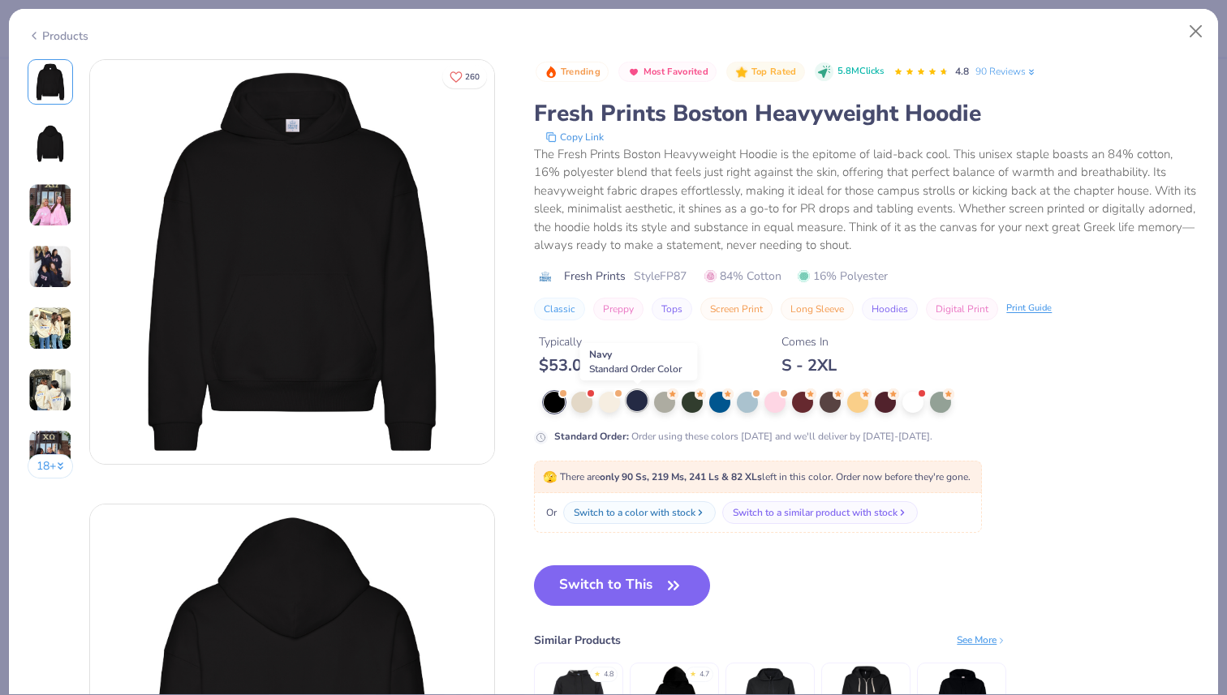
click at [636, 400] on div at bounding box center [636, 400] width 21 height 21
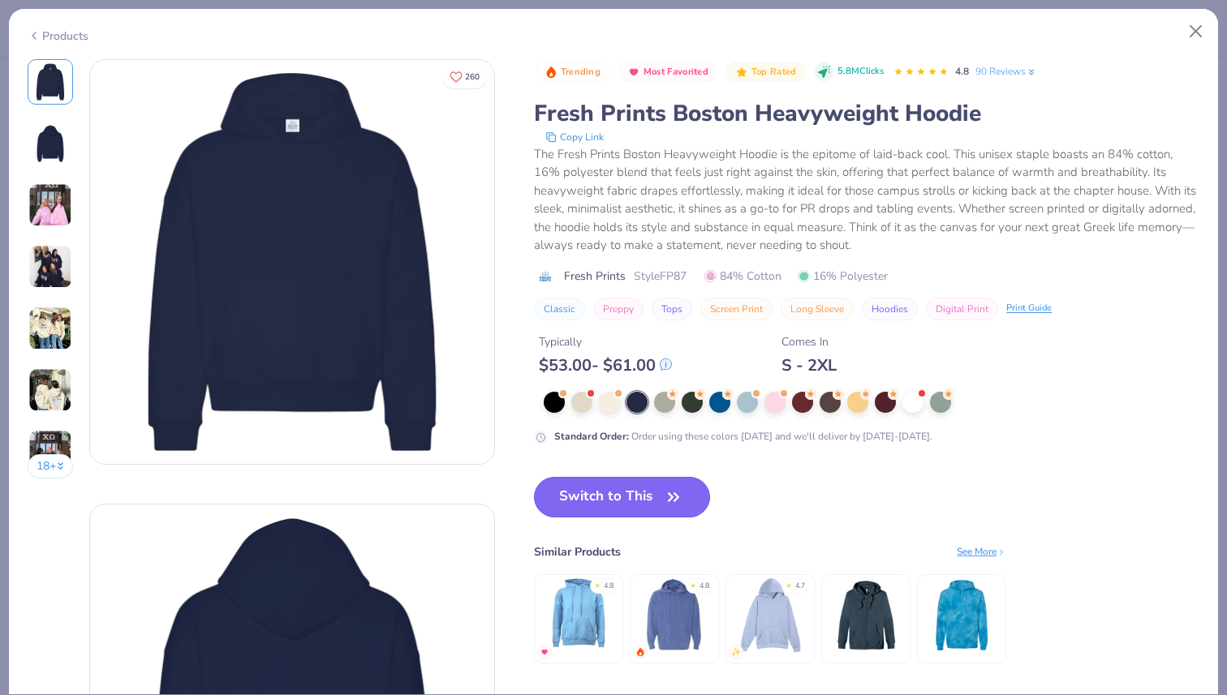
click at [628, 506] on button "Switch to This" at bounding box center [622, 497] width 176 height 41
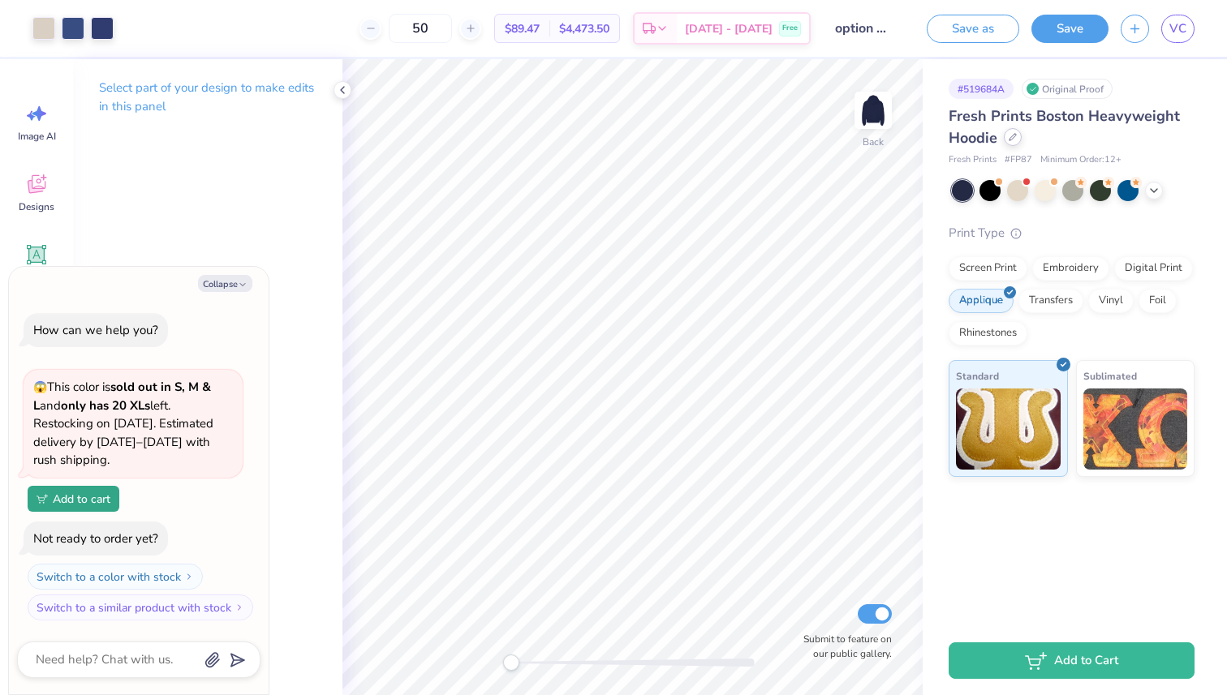
click at [1016, 136] on icon at bounding box center [1013, 137] width 8 height 8
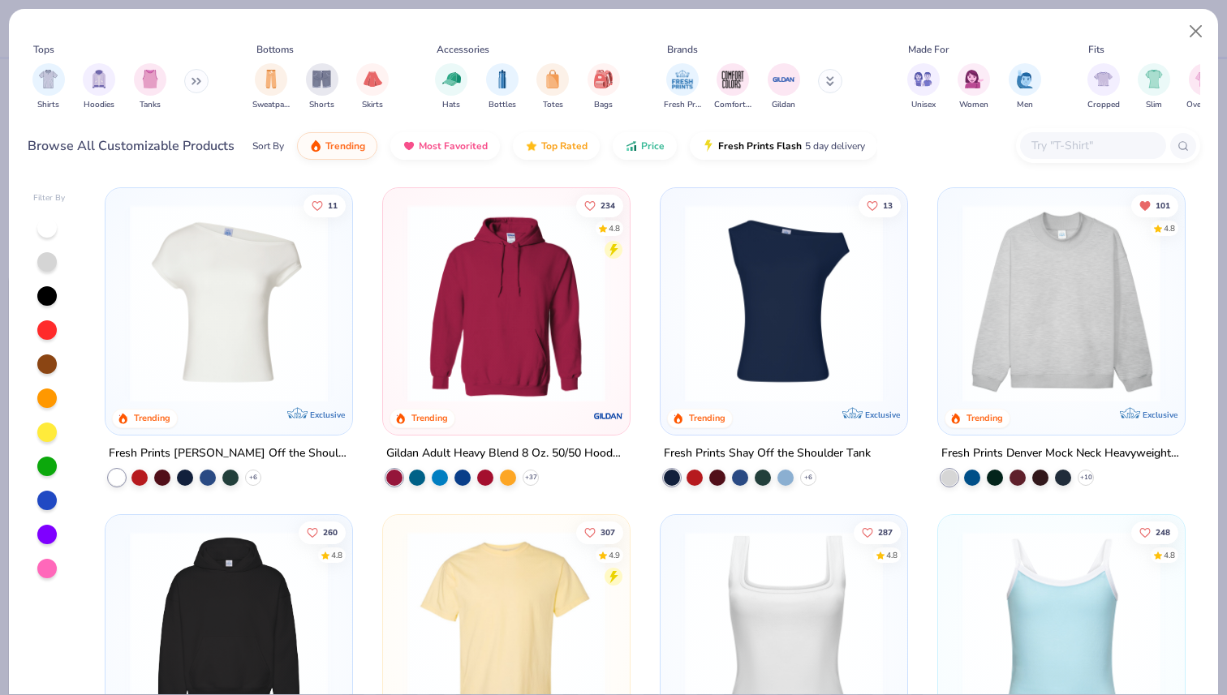
click at [201, 90] on button at bounding box center [196, 81] width 24 height 24
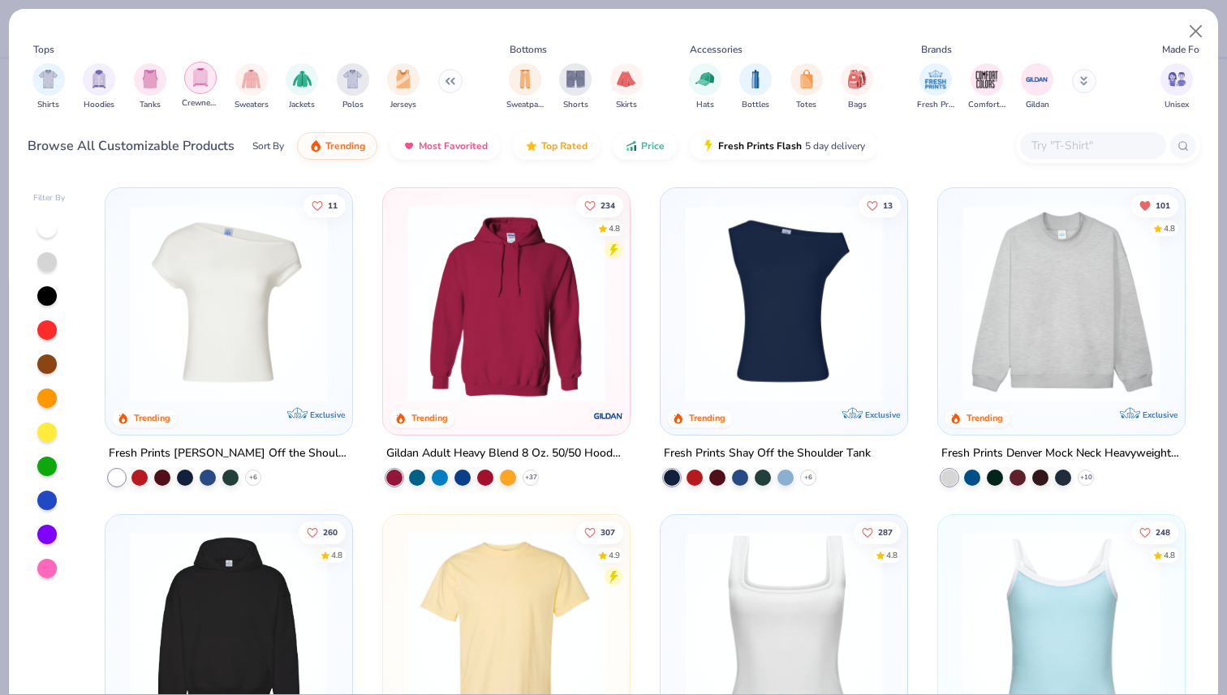
click at [205, 84] on img "filter for Crewnecks" at bounding box center [201, 77] width 18 height 19
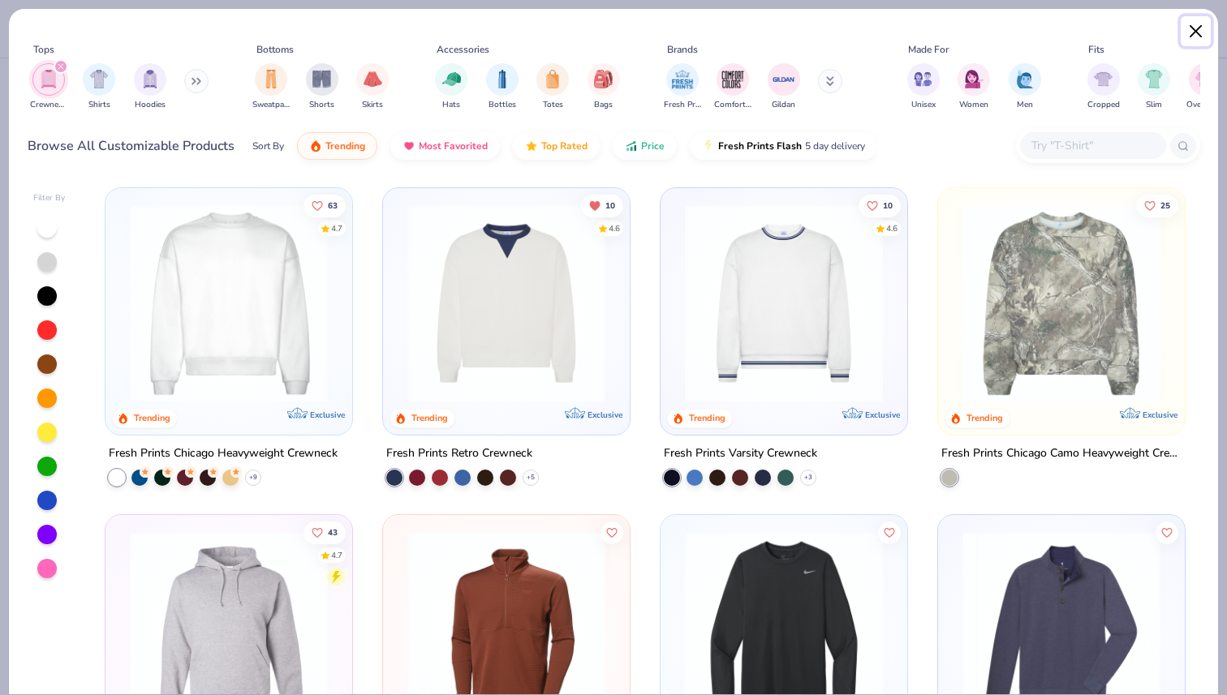
click at [1195, 32] on button "Close" at bounding box center [1196, 31] width 31 height 31
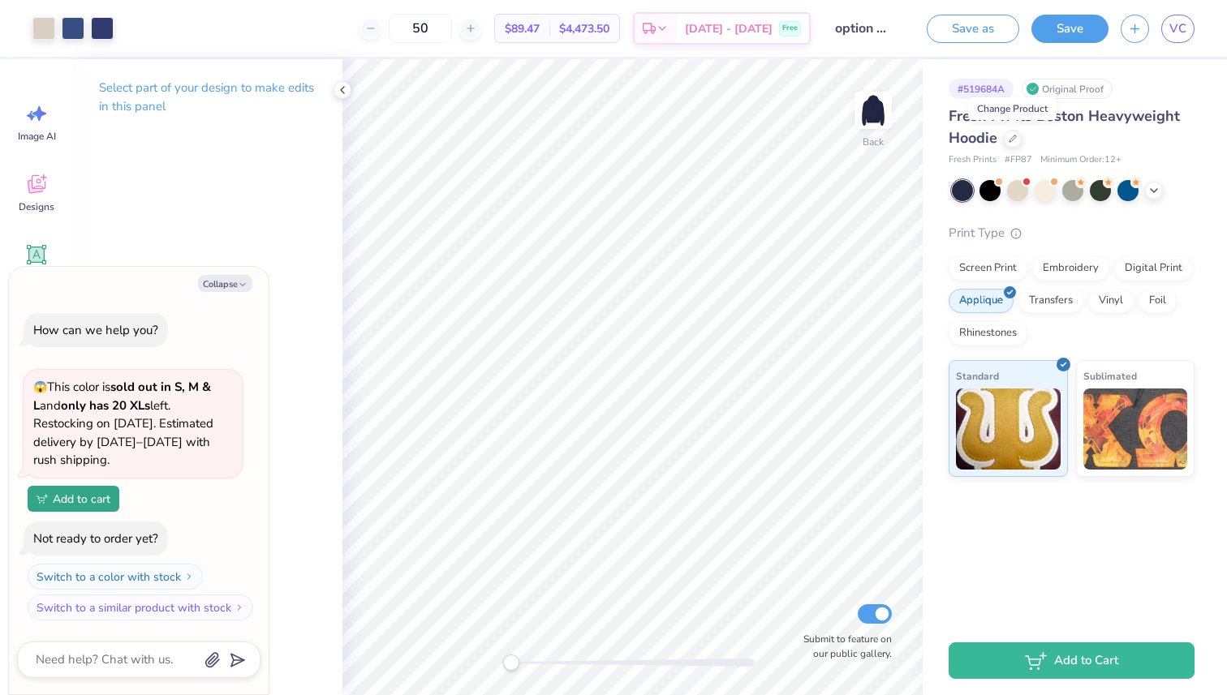
click at [1180, 123] on div "Fresh Prints Boston Heavyweight Hoodie" at bounding box center [1072, 127] width 246 height 44
click at [1008, 267] on div "Screen Print" at bounding box center [988, 266] width 79 height 24
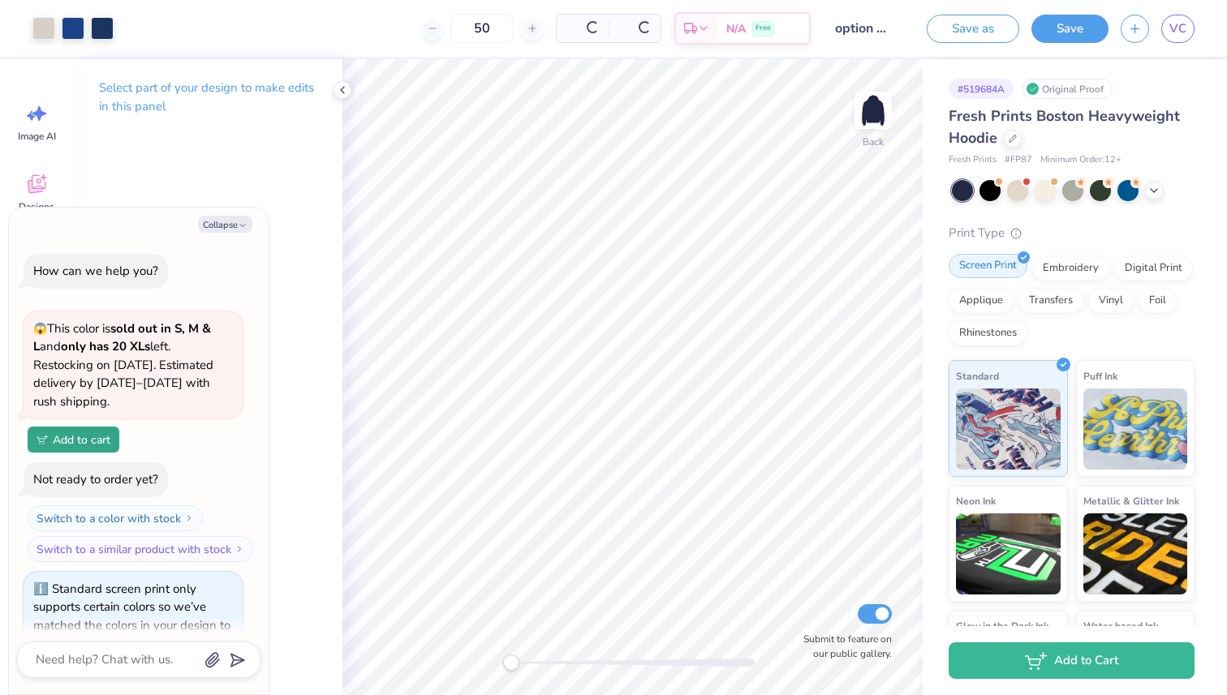
scroll to position [40, 0]
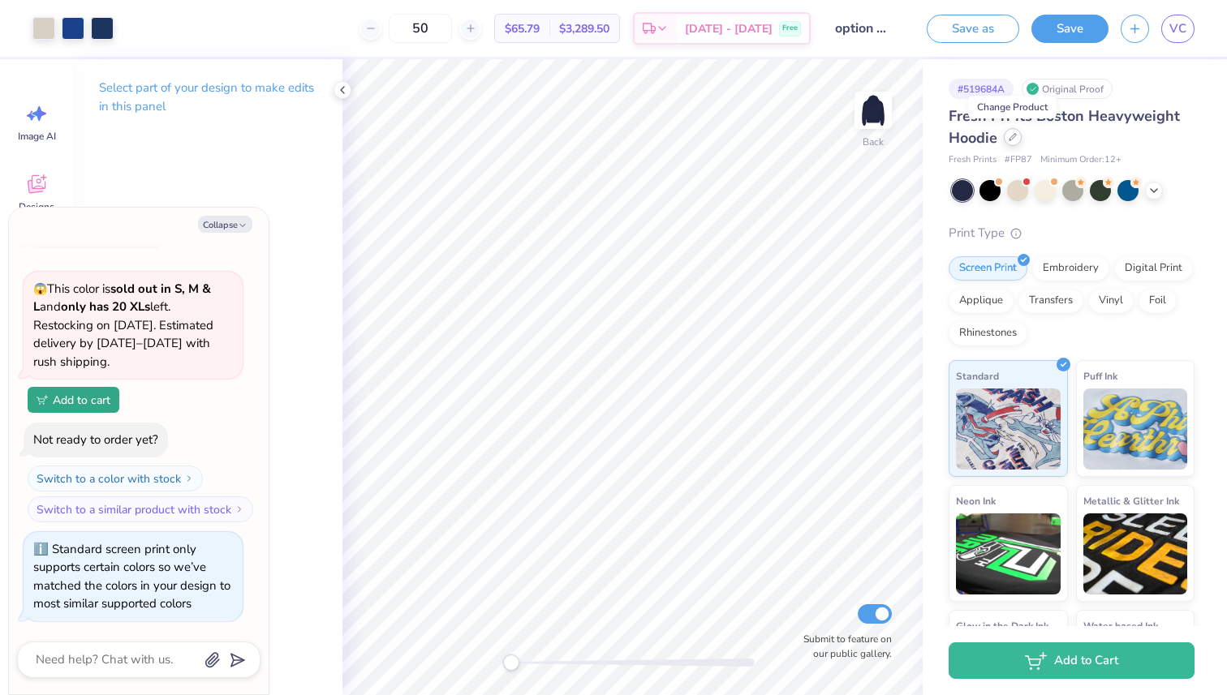
click at [1014, 139] on icon at bounding box center [1013, 137] width 8 height 8
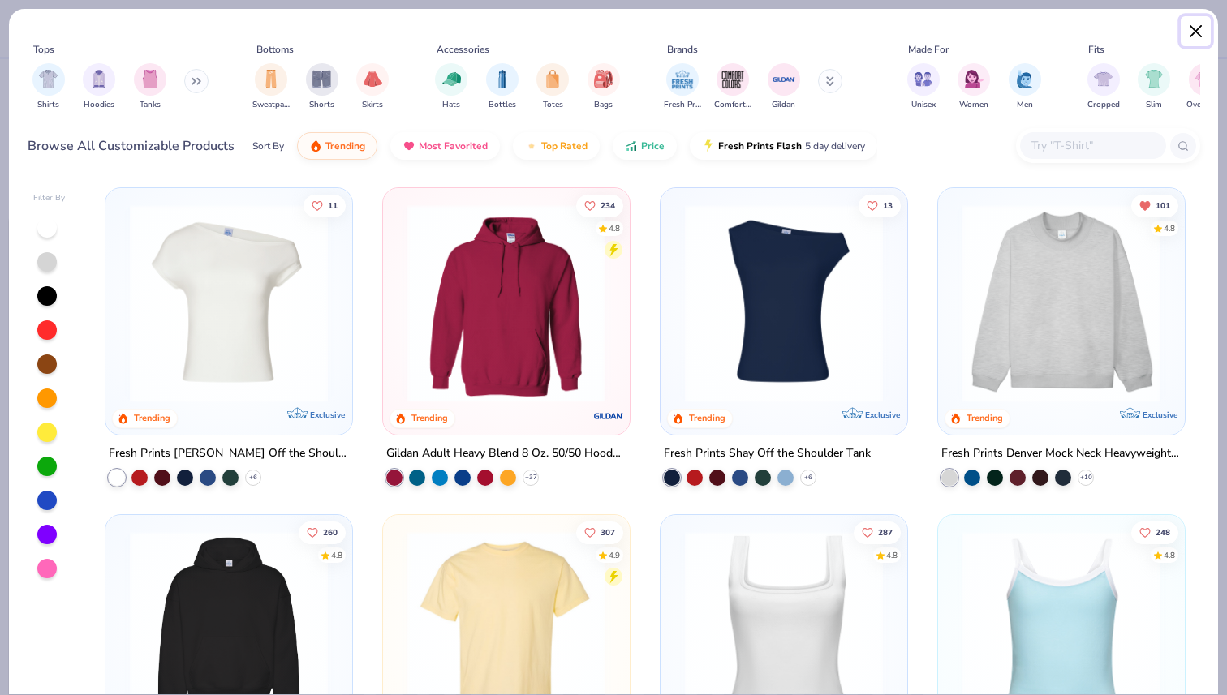
click at [1200, 24] on button "Close" at bounding box center [1196, 31] width 31 height 31
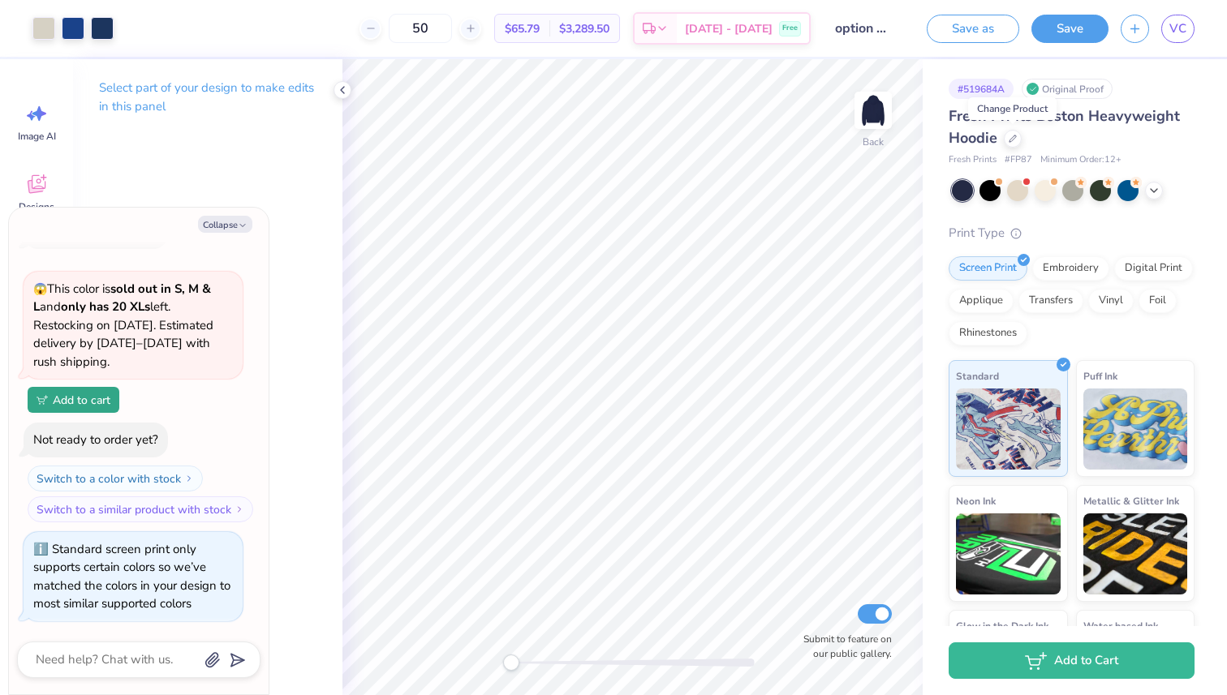
click at [1103, 130] on div "Fresh Prints Boston Heavyweight Hoodie" at bounding box center [1072, 127] width 246 height 44
click at [1013, 140] on icon at bounding box center [1013, 137] width 8 height 8
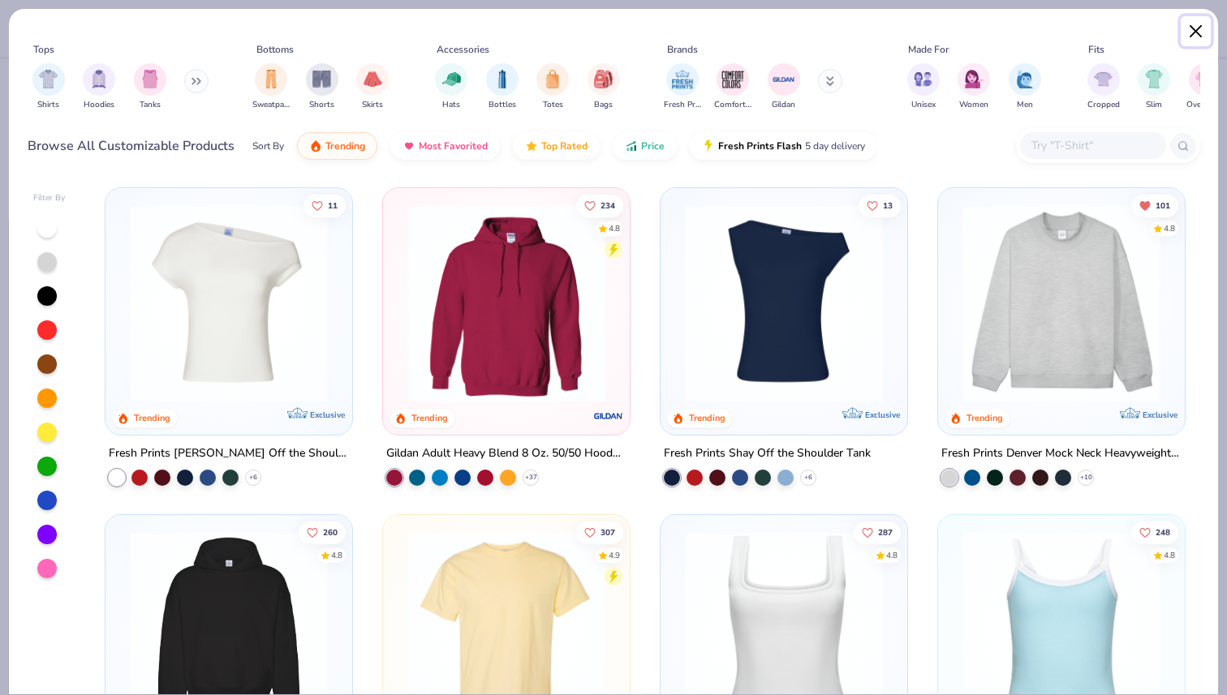
click at [1192, 26] on button "Close" at bounding box center [1196, 31] width 31 height 31
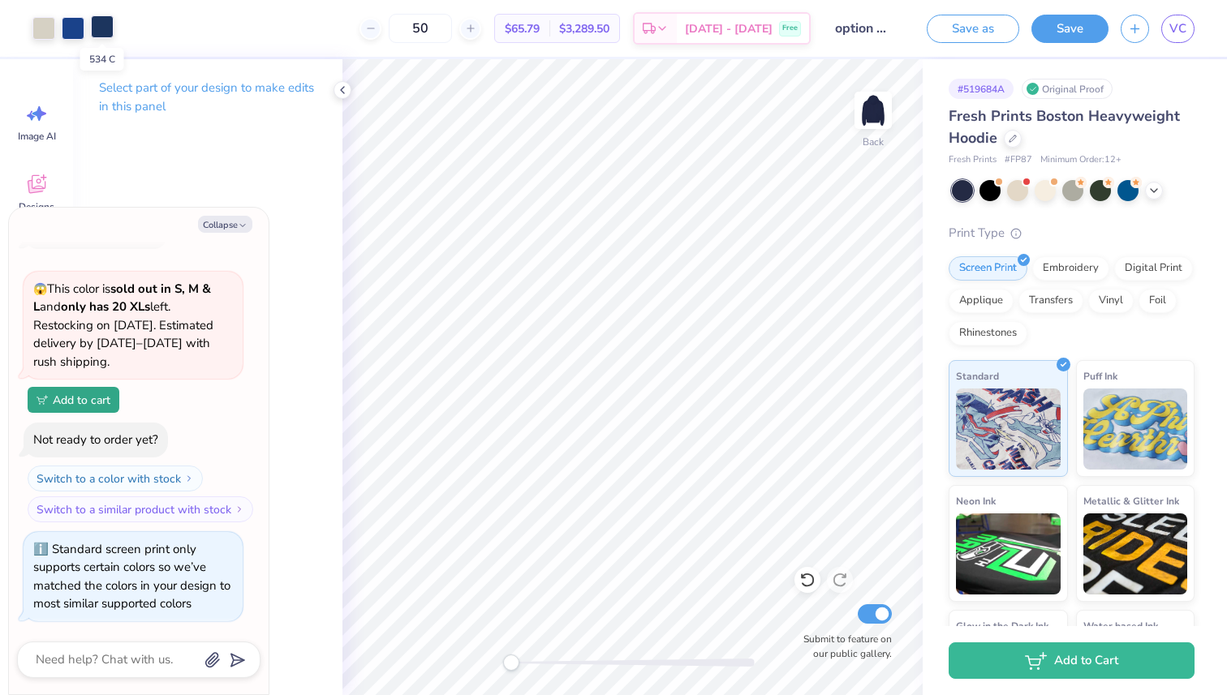
click at [103, 21] on div at bounding box center [102, 26] width 23 height 23
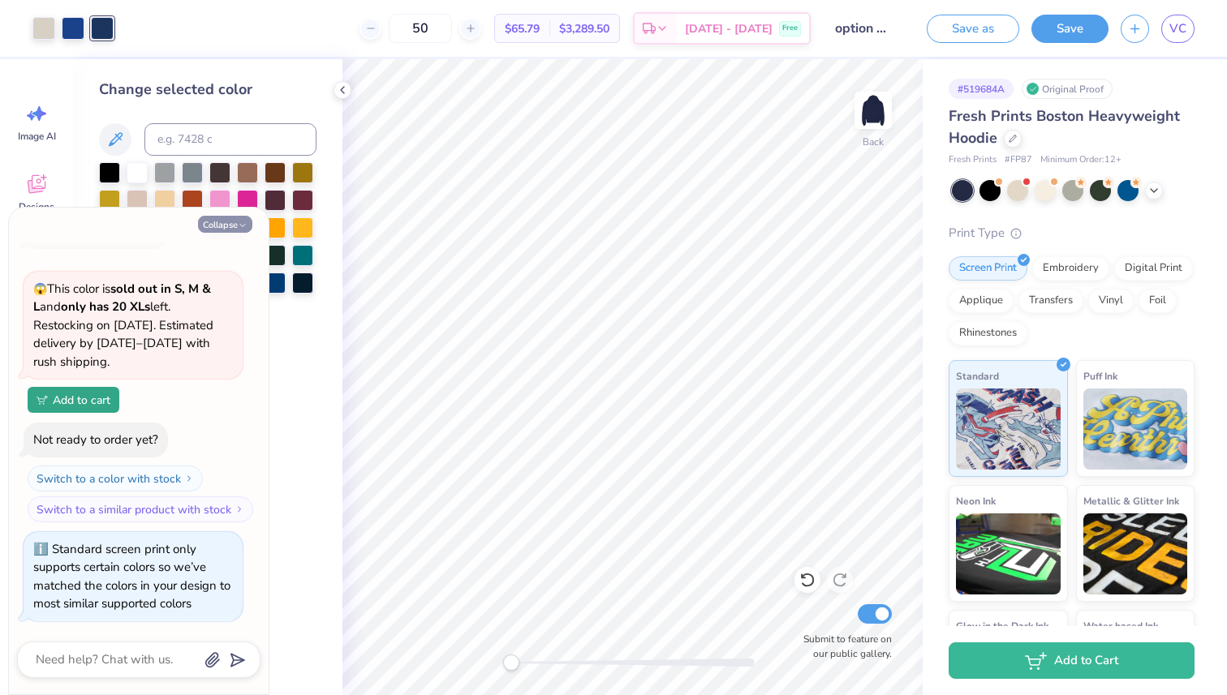
click at [239, 221] on icon "button" at bounding box center [243, 226] width 10 height 10
type textarea "x"
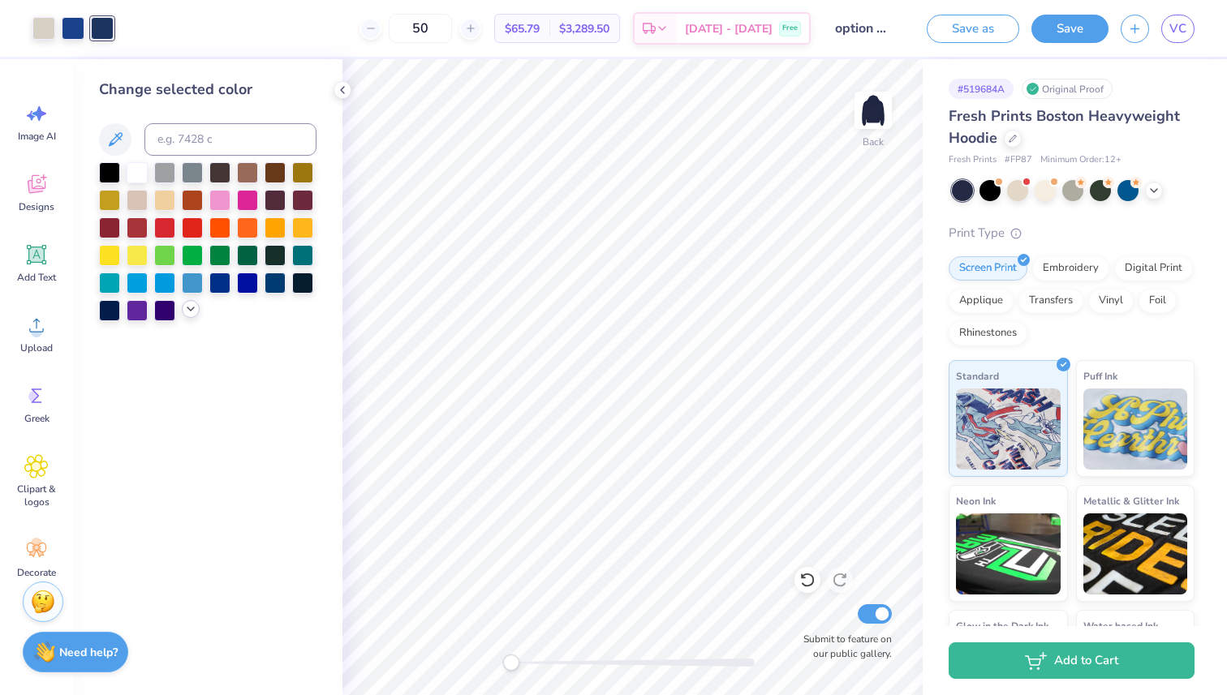
click at [192, 311] on icon at bounding box center [190, 309] width 13 height 13
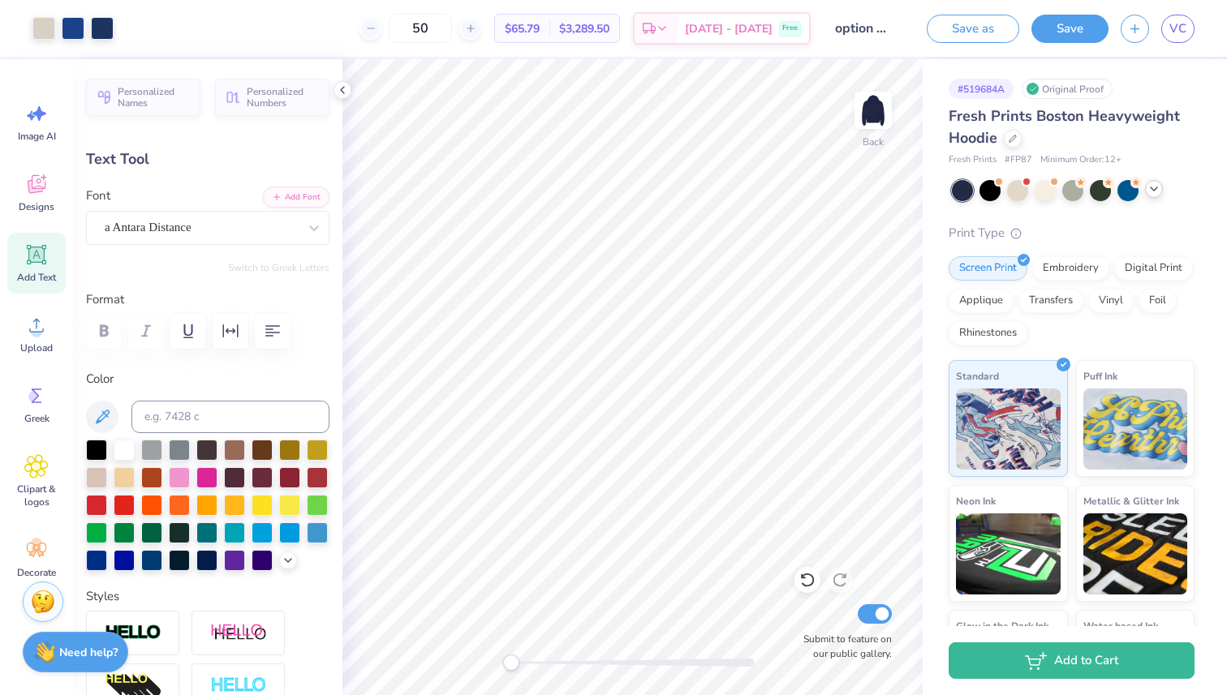
click at [1160, 192] on div at bounding box center [1154, 189] width 18 height 18
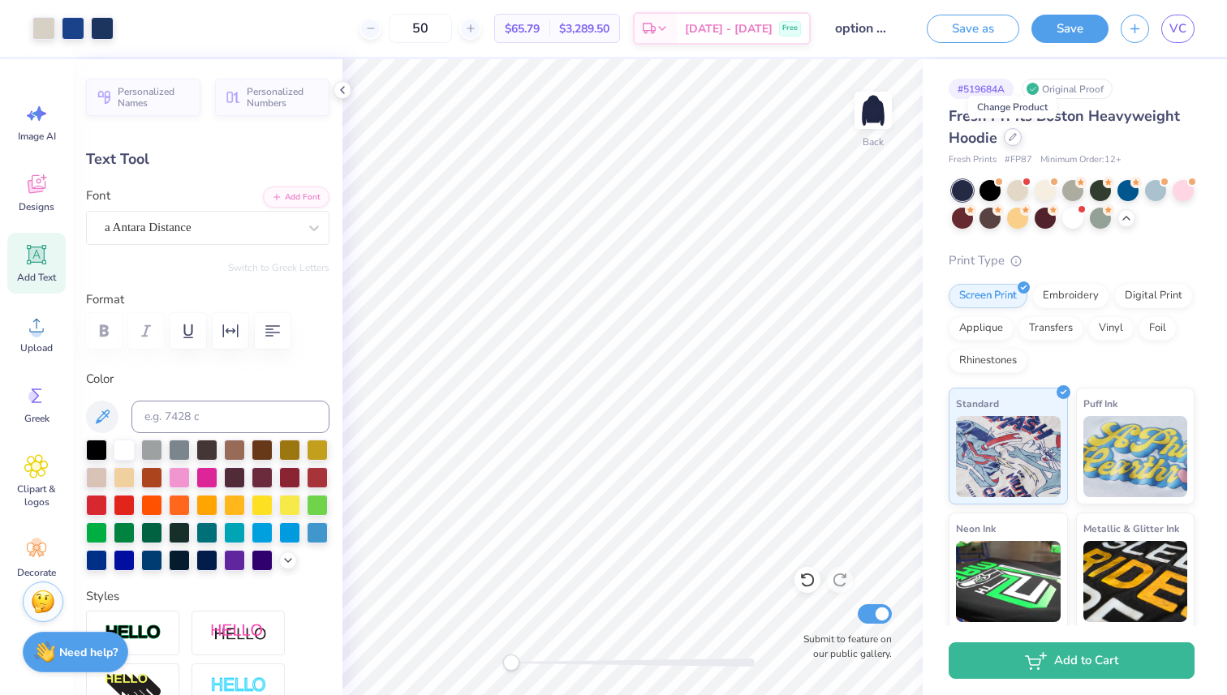
click at [1016, 140] on icon at bounding box center [1013, 137] width 8 height 8
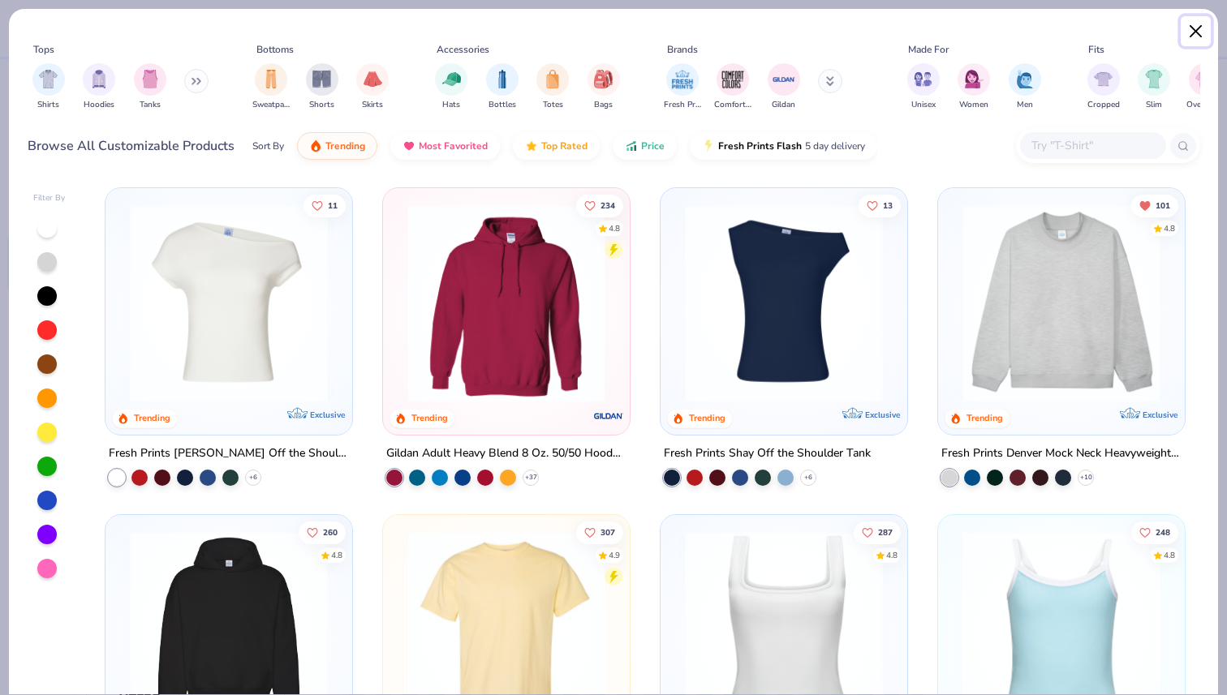
click at [1194, 37] on button "Close" at bounding box center [1196, 31] width 31 height 31
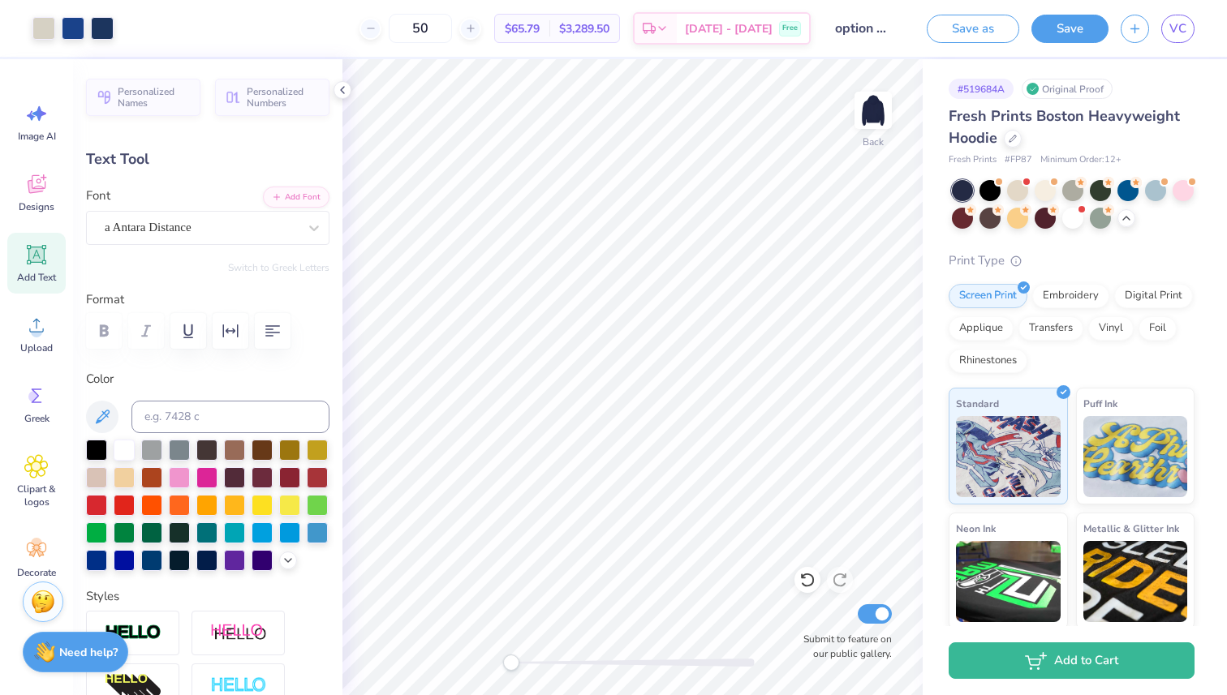
click at [1048, 134] on div "Fresh Prints Boston Heavyweight Hoodie" at bounding box center [1072, 127] width 246 height 44
click at [1011, 140] on icon at bounding box center [1012, 137] width 6 height 6
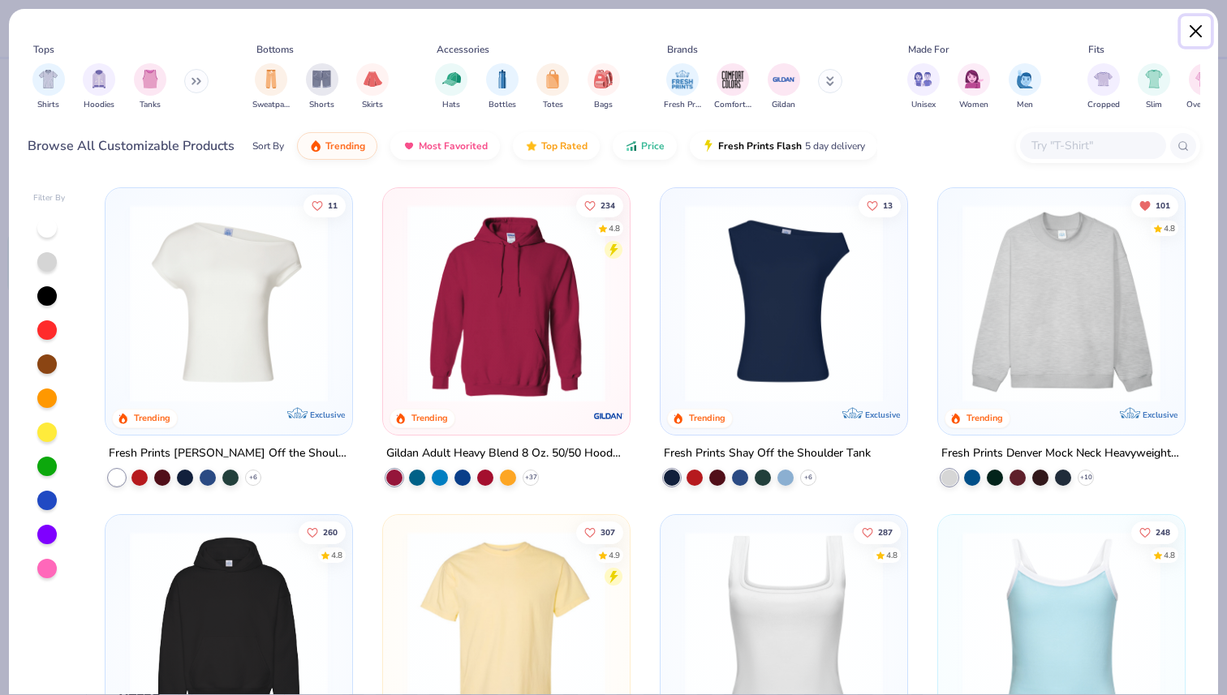
click at [1196, 25] on button "Close" at bounding box center [1196, 31] width 31 height 31
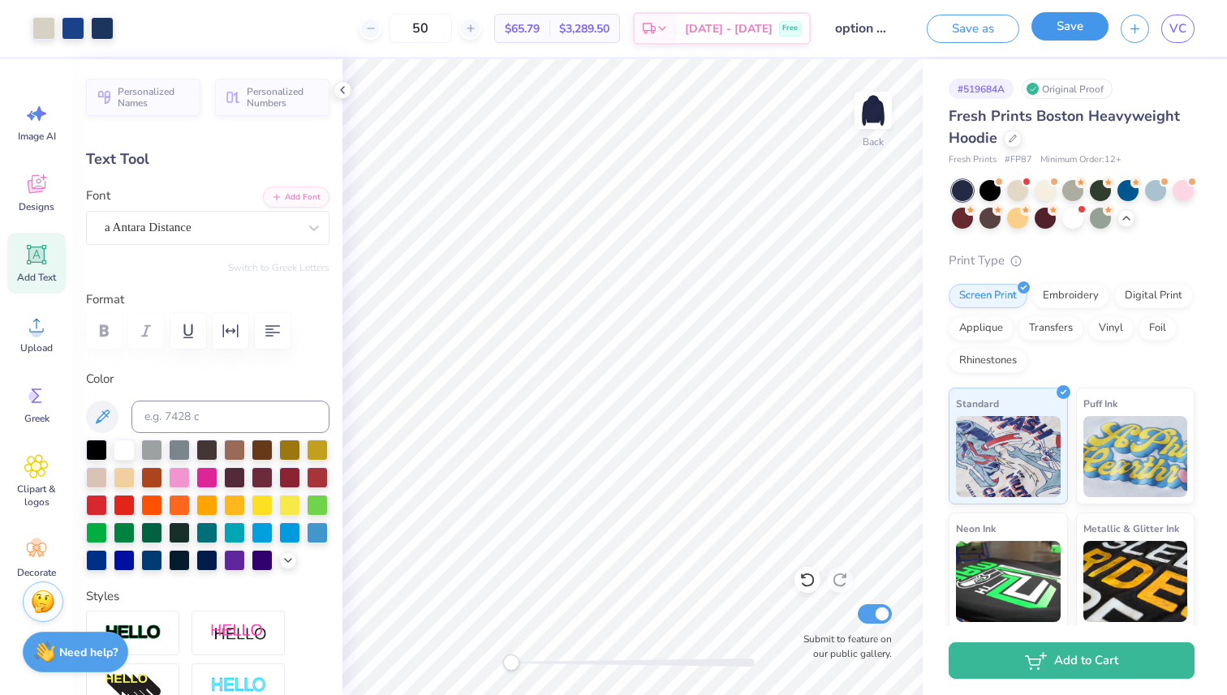
click at [1088, 26] on button "Save" at bounding box center [1069, 26] width 77 height 28
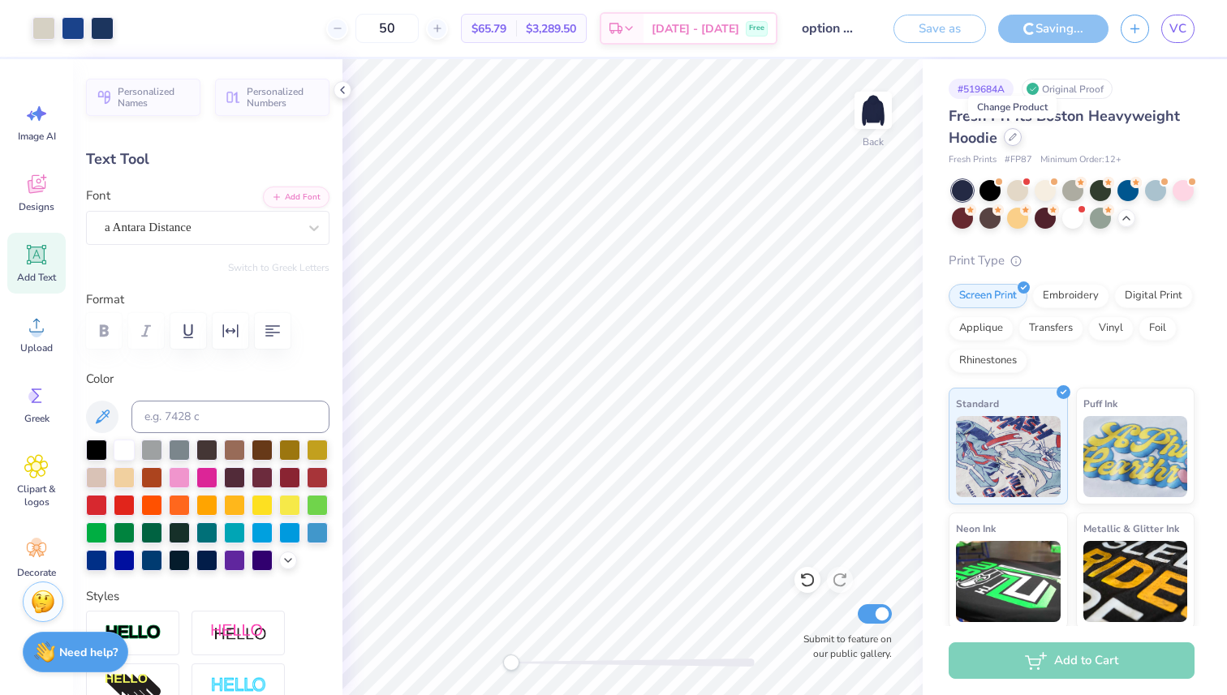
click at [1015, 139] on icon at bounding box center [1013, 137] width 8 height 8
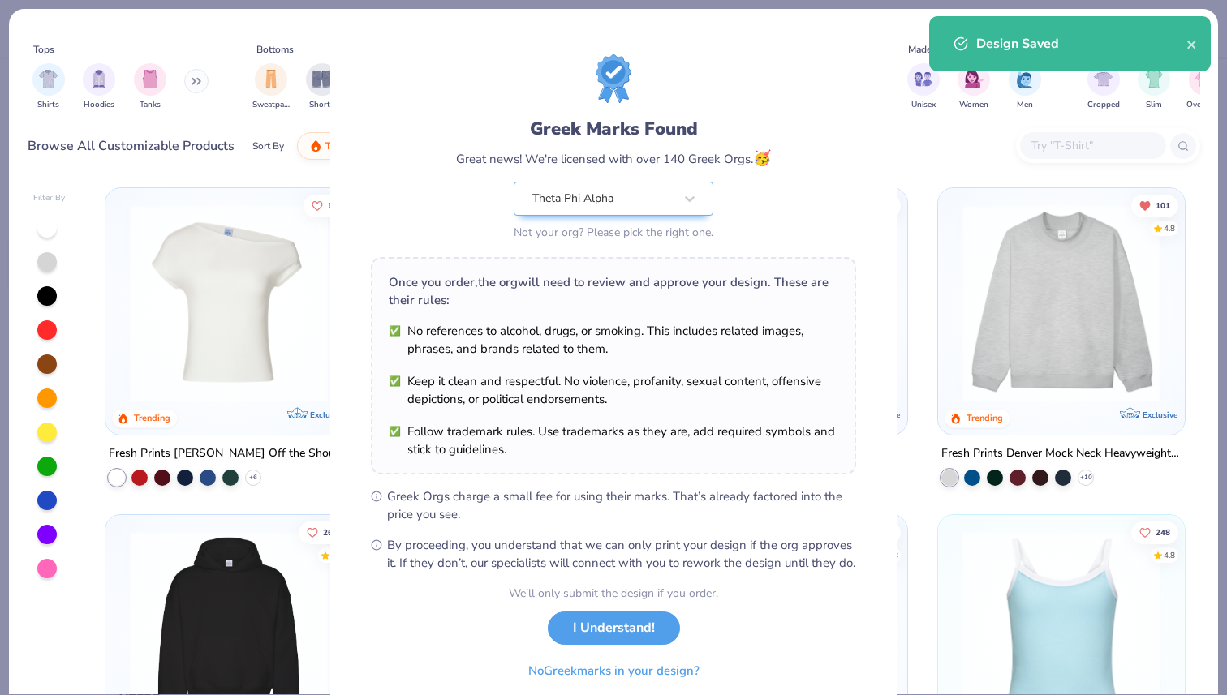
click at [826, 121] on div "Greek Marks Found Great news! We're licensed with over 140 Greek Orgs. 🥳 Theta …" at bounding box center [613, 149] width 485 height 190
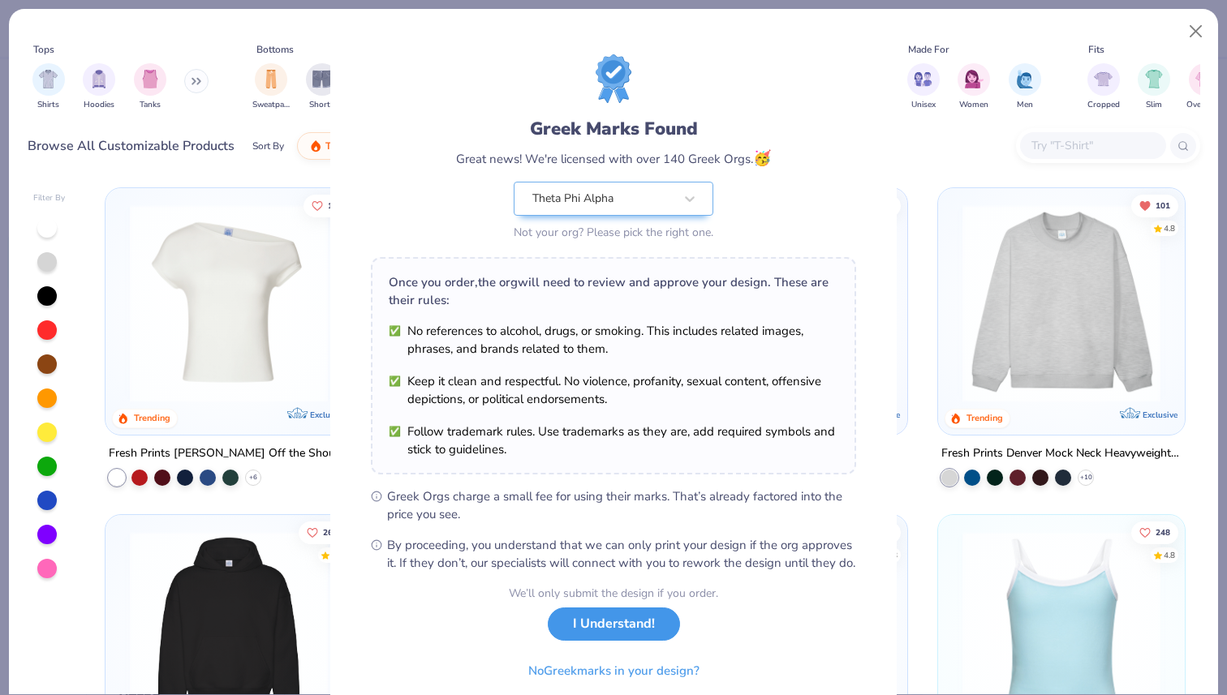
click at [626, 641] on button "I Understand!" at bounding box center [614, 624] width 132 height 33
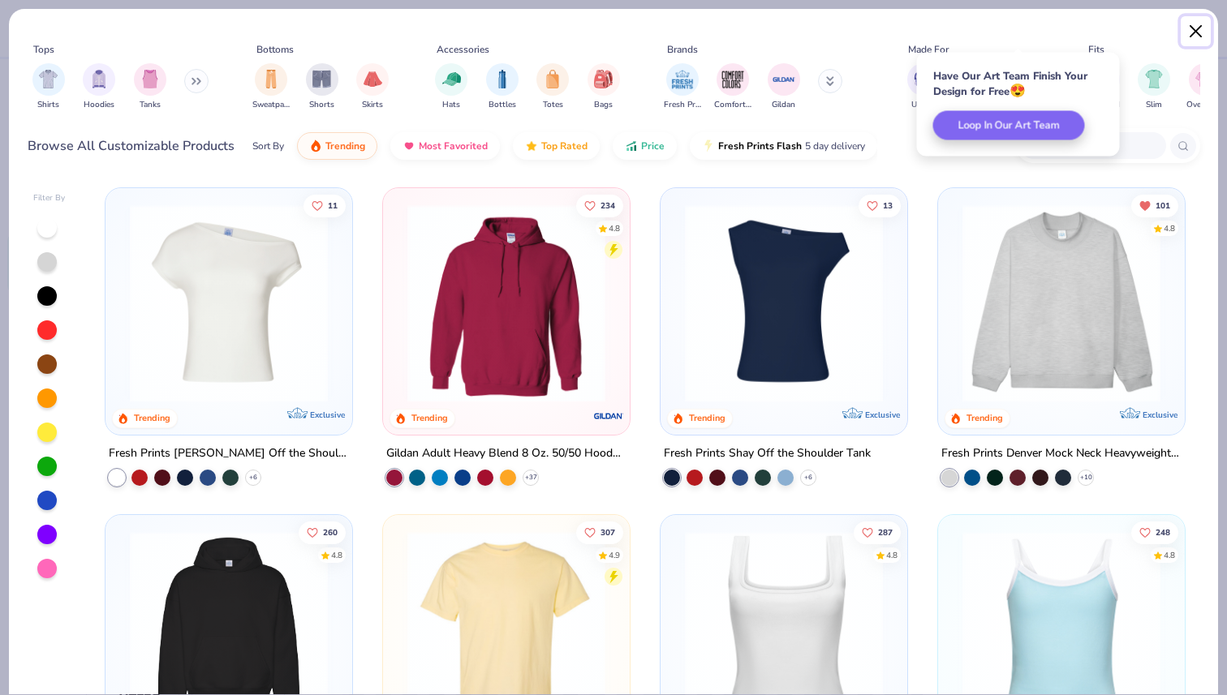
click at [1194, 26] on button "Close" at bounding box center [1196, 31] width 31 height 31
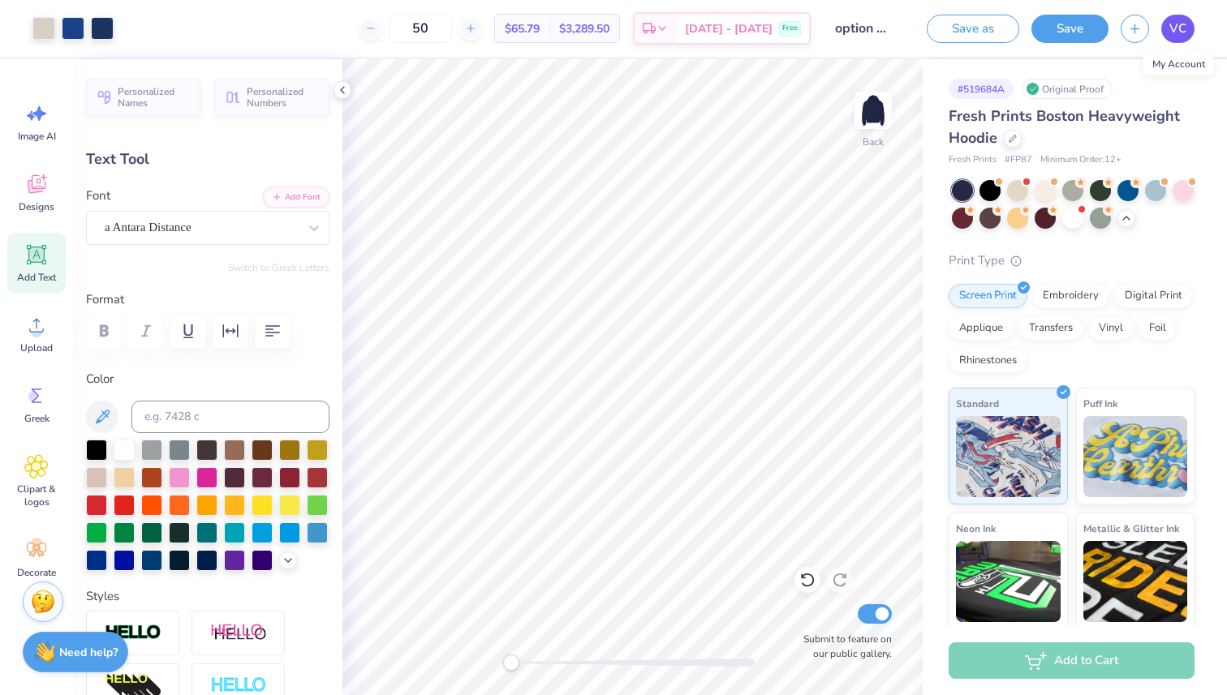
click at [1181, 29] on span "VC" at bounding box center [1177, 28] width 17 height 19
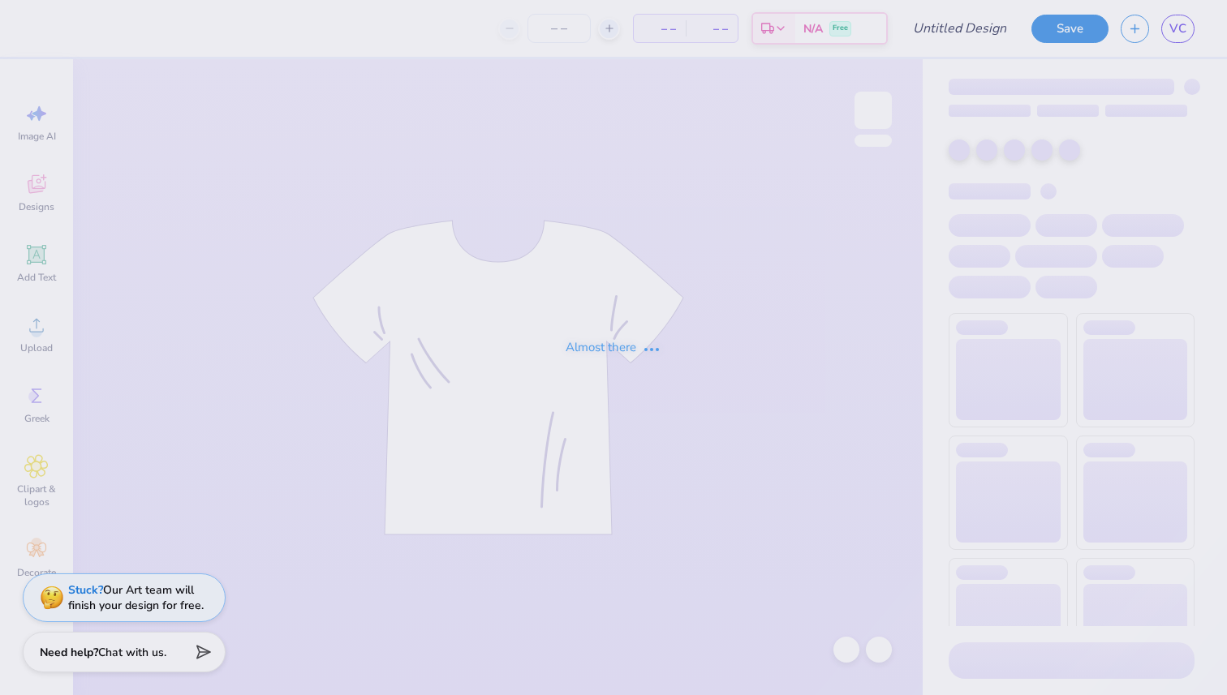
type input "pant"
type input "20"
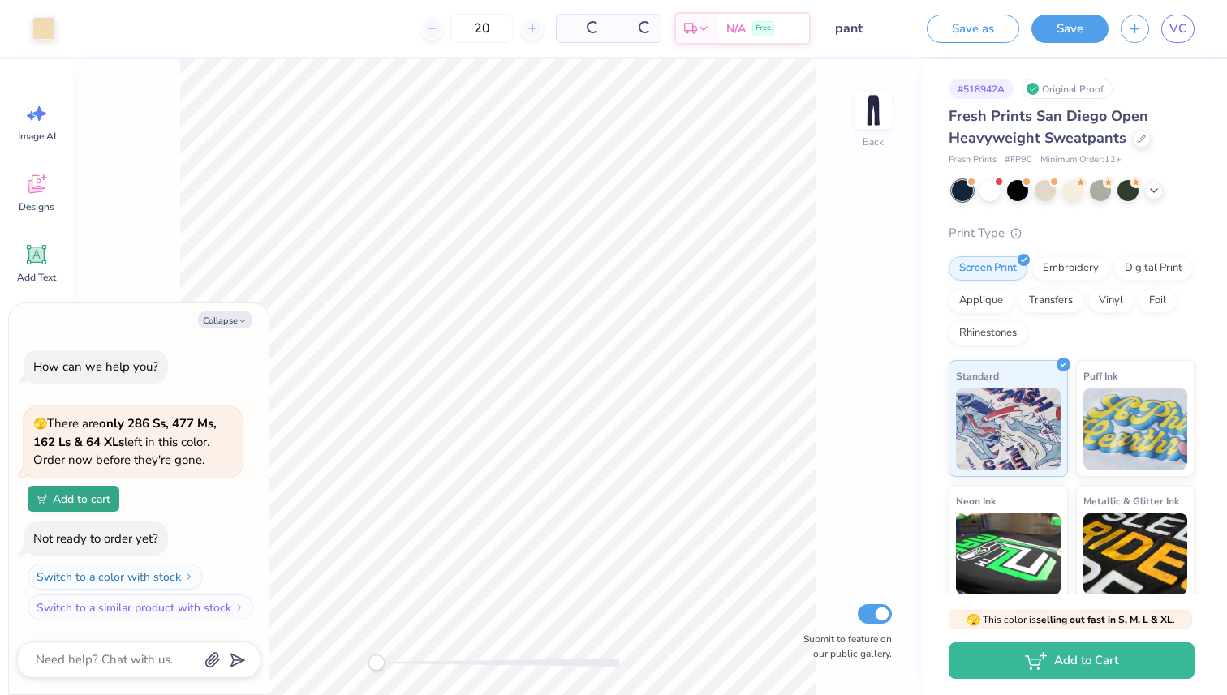
type textarea "x"
drag, startPoint x: 463, startPoint y: 37, endPoint x: 415, endPoint y: 34, distance: 48.0
click at [415, 34] on div "20" at bounding box center [420, 28] width 122 height 29
type input "30"
type textarea "x"
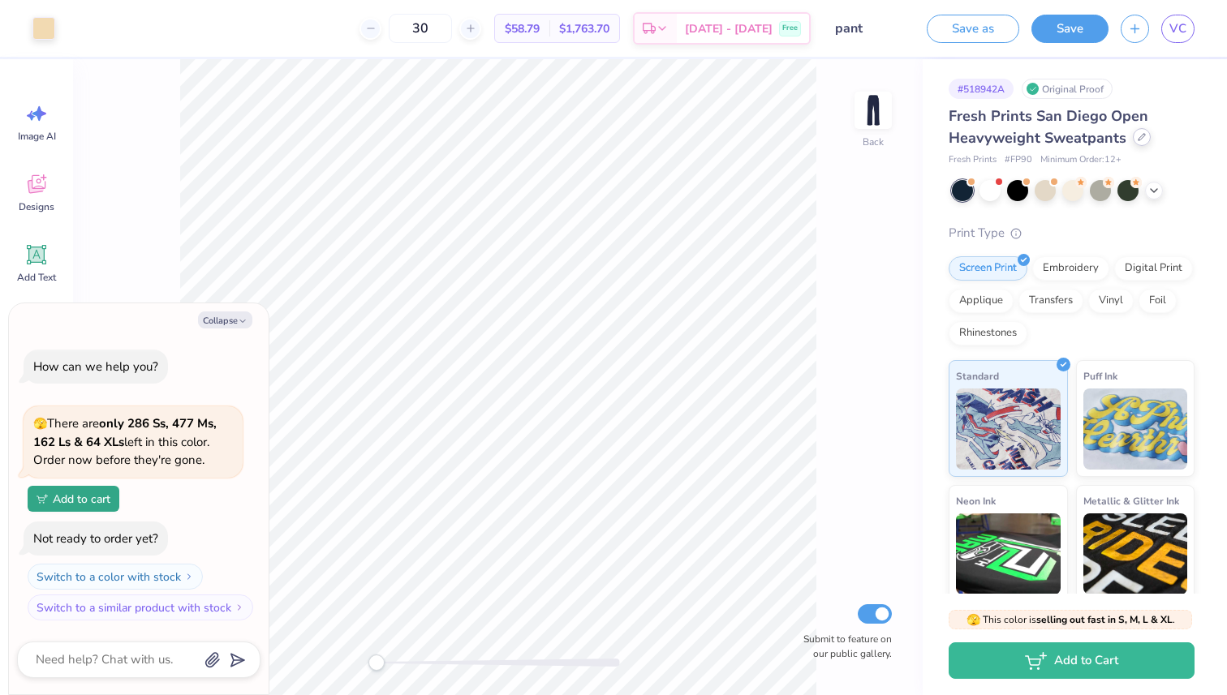
type input "30"
click at [1138, 140] on icon at bounding box center [1142, 137] width 8 height 8
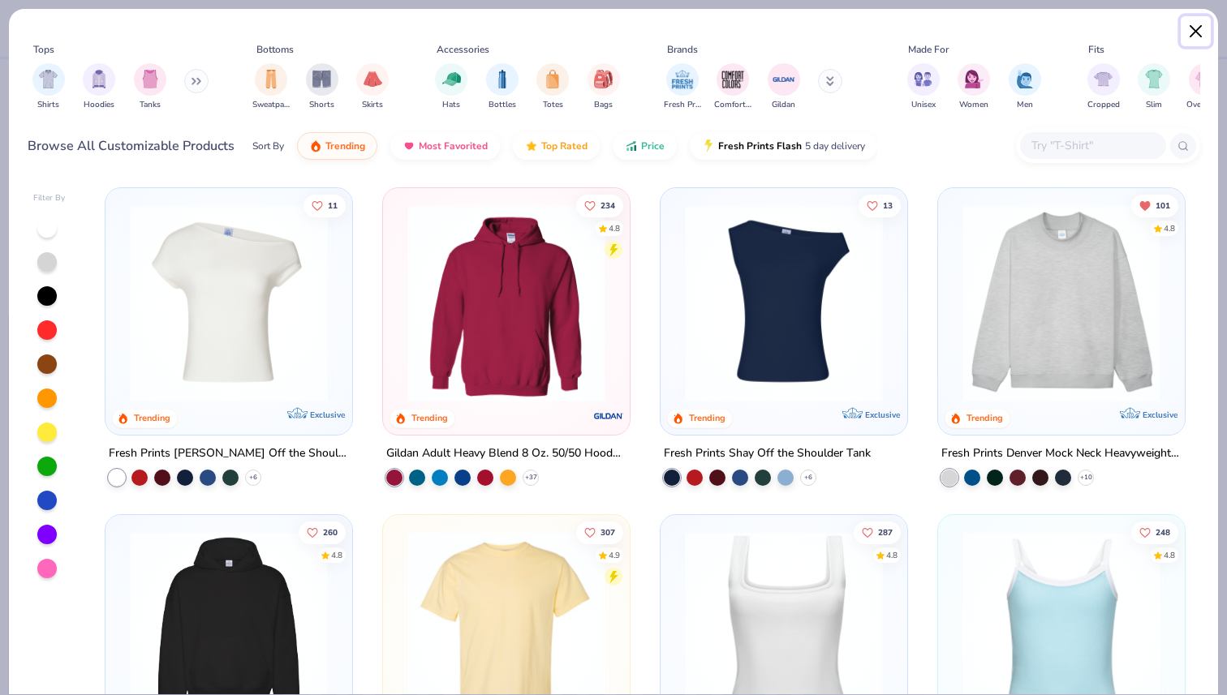
click at [1194, 24] on button "Close" at bounding box center [1196, 31] width 31 height 31
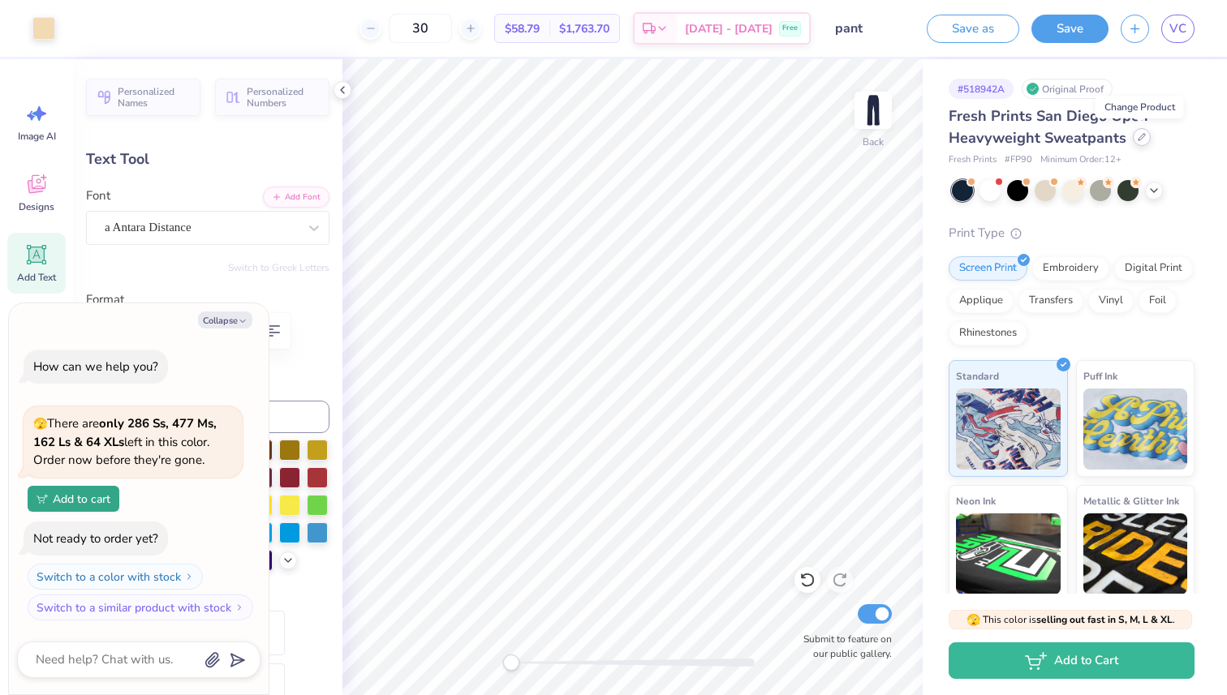
click at [1142, 138] on icon at bounding box center [1142, 137] width 8 height 8
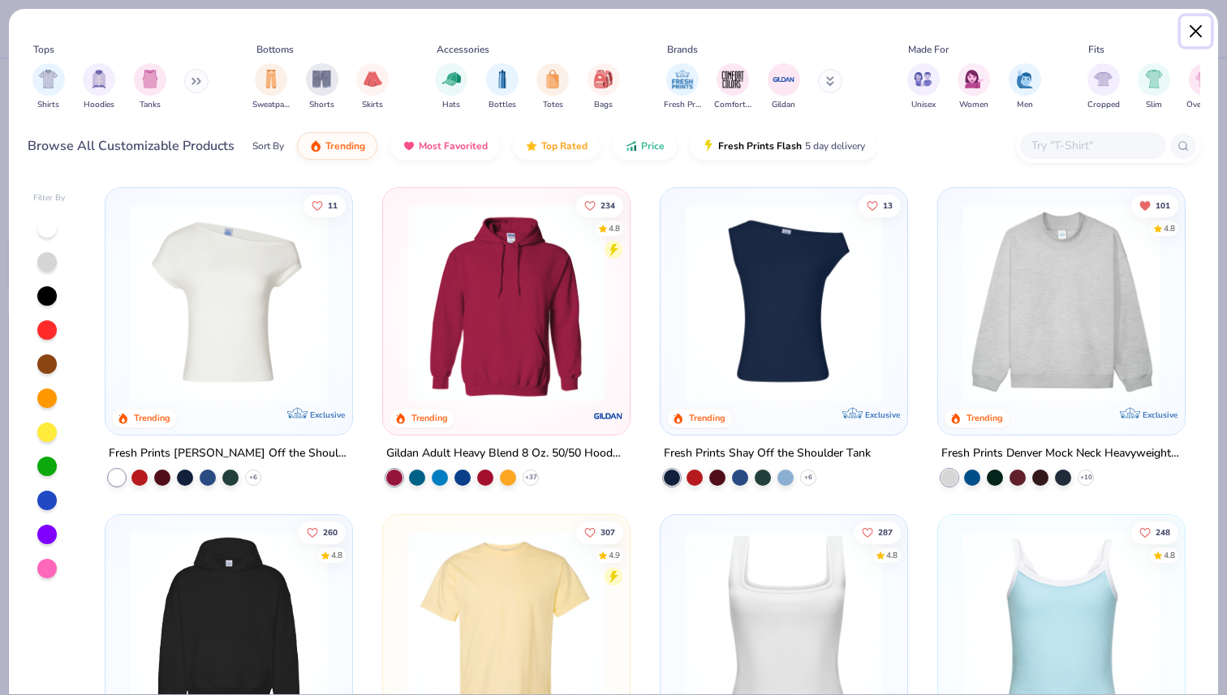
click at [1194, 30] on button "Close" at bounding box center [1196, 31] width 31 height 31
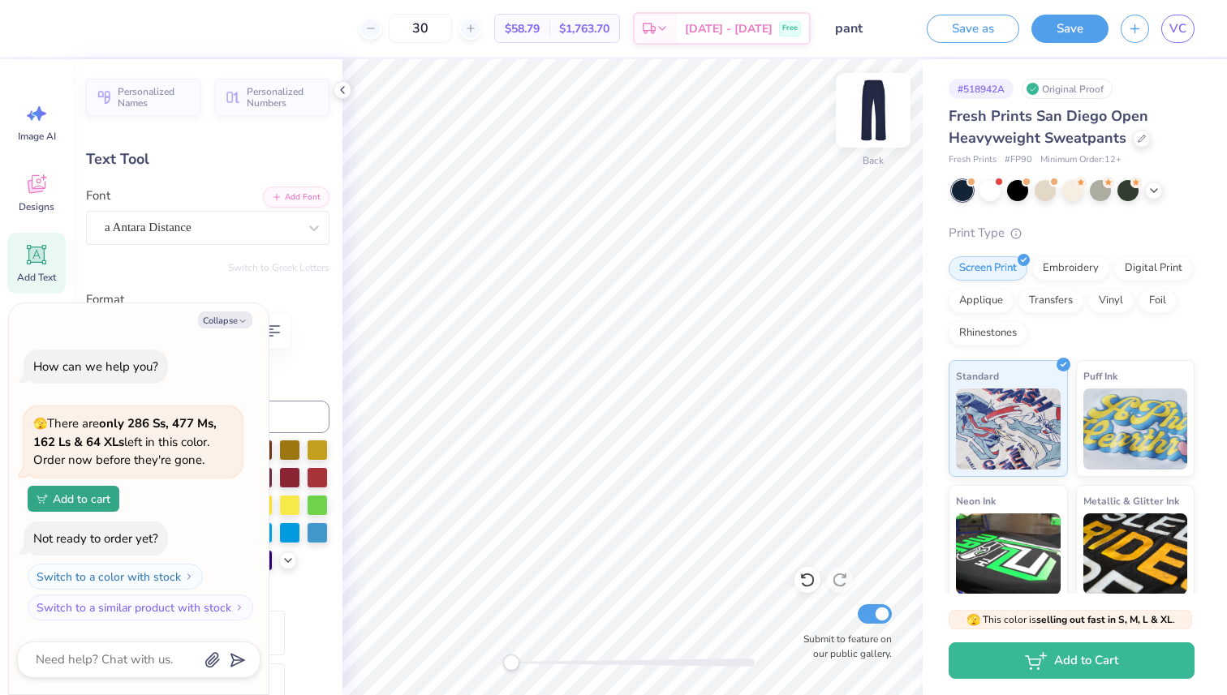
type textarea "x"
drag, startPoint x: 467, startPoint y: 21, endPoint x: 411, endPoint y: 21, distance: 56.8
click at [411, 21] on div "30" at bounding box center [420, 28] width 122 height 29
type input "12"
type textarea "x"
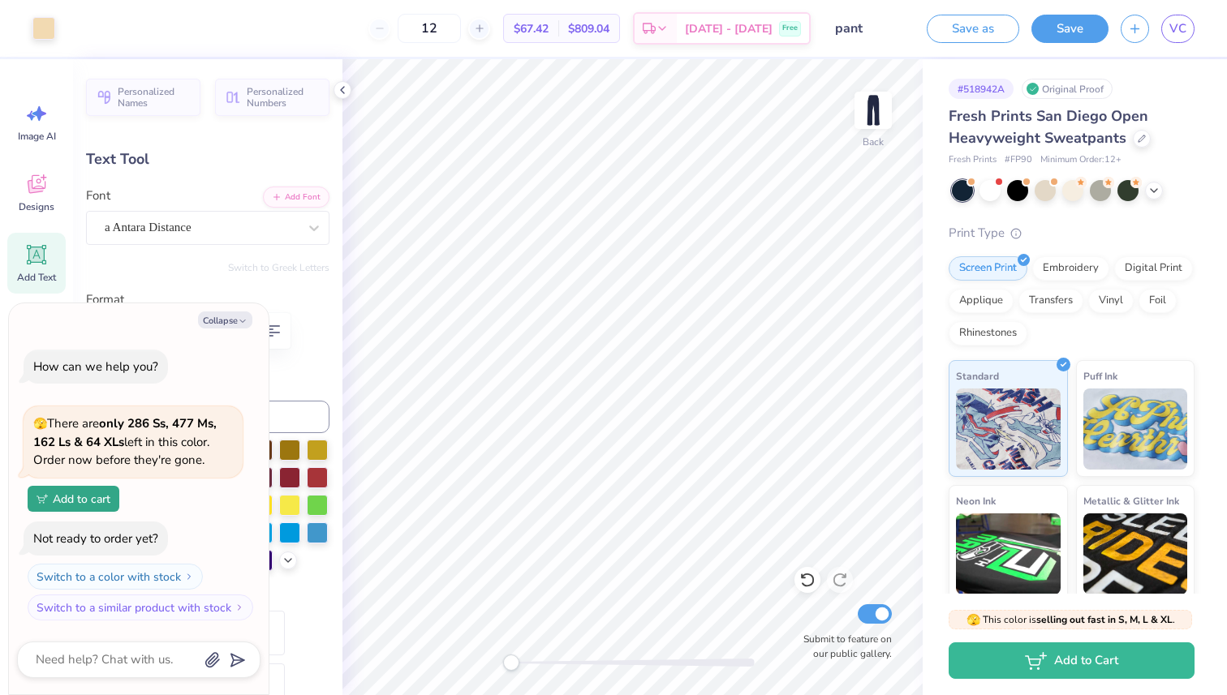
type input "1"
type textarea "x"
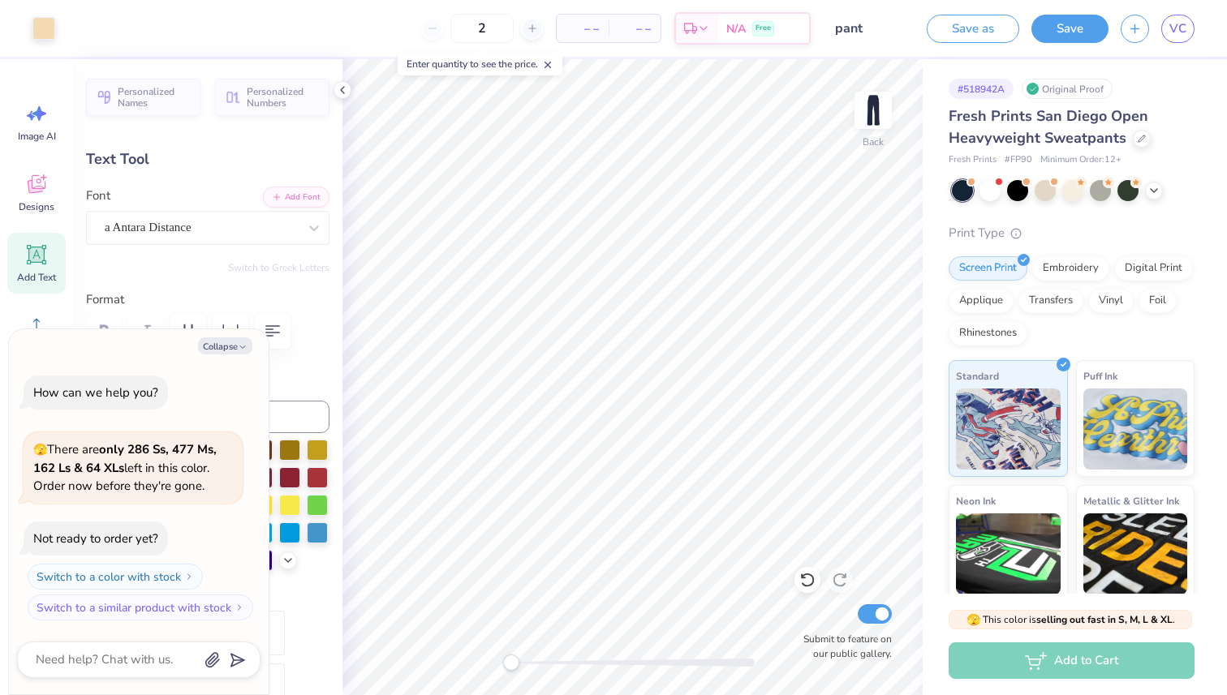
type input "20"
type textarea "x"
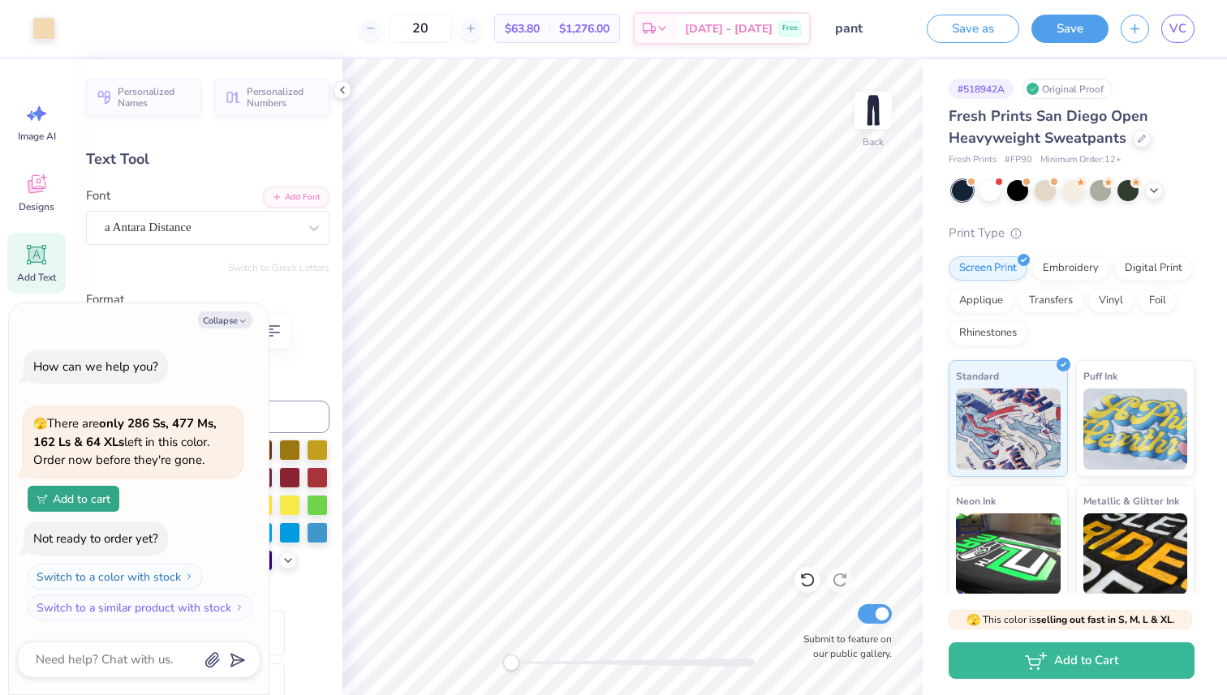
type input "20"
click at [1147, 137] on div at bounding box center [1142, 137] width 18 height 18
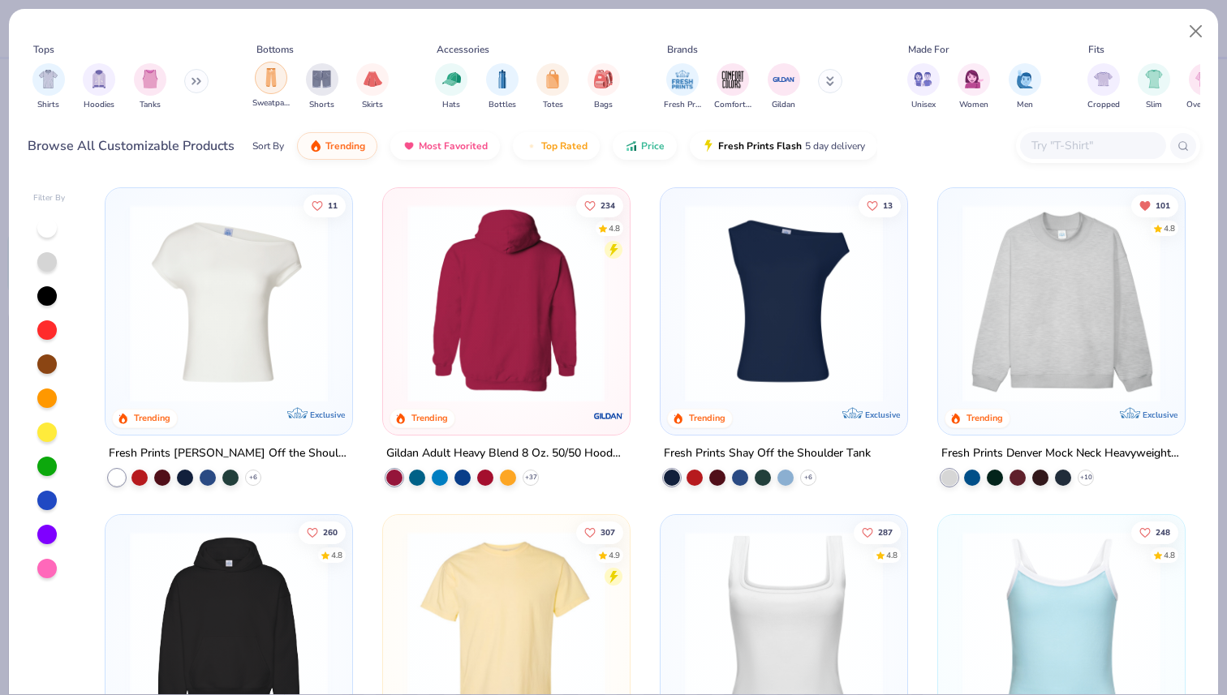
click at [275, 77] on img "filter for Sweatpants" at bounding box center [271, 77] width 18 height 19
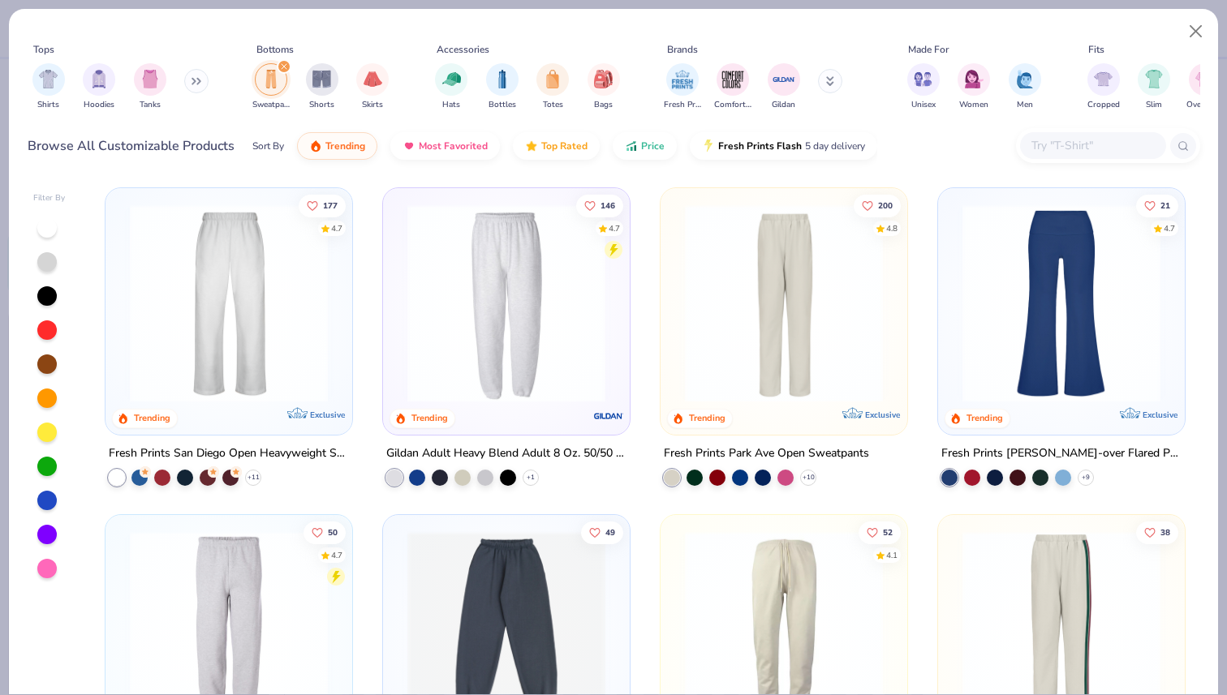
scroll to position [14, 0]
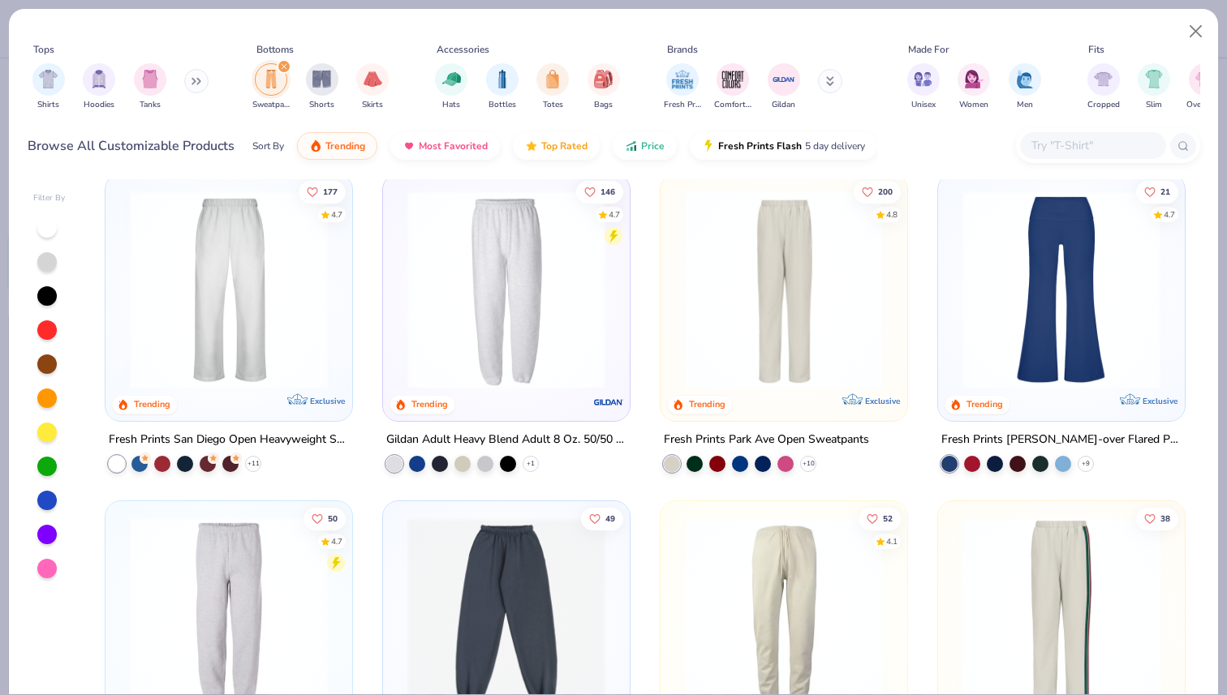
click at [762, 351] on div at bounding box center [569, 290] width 642 height 198
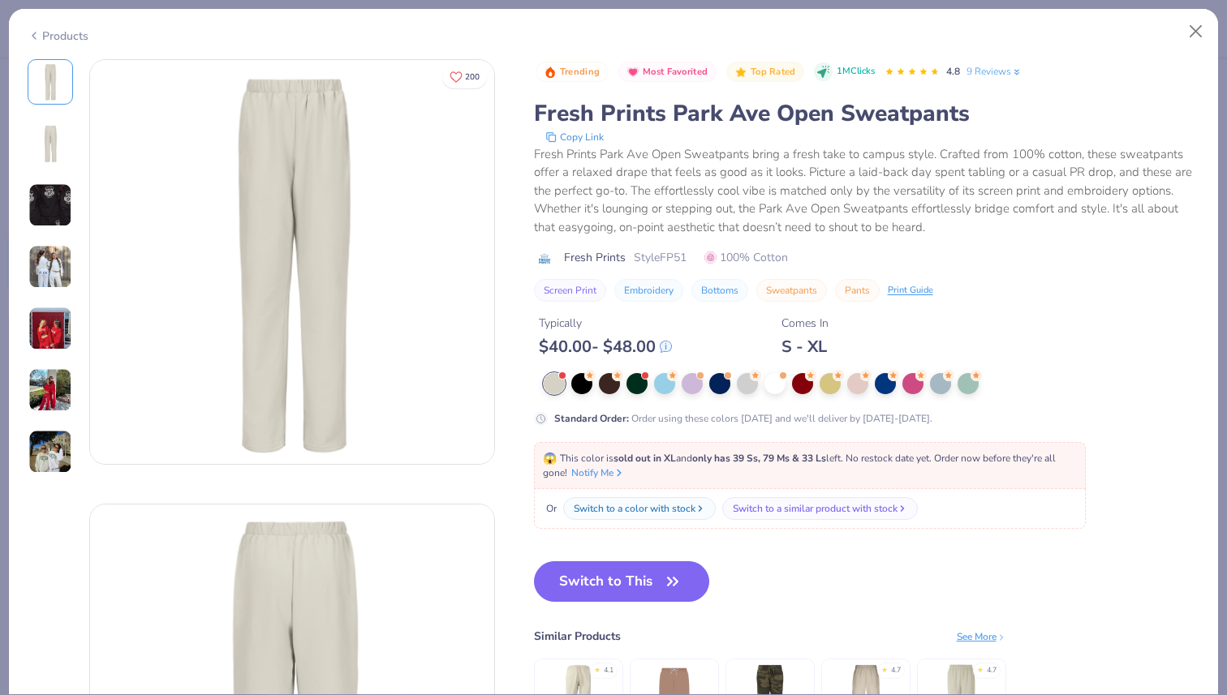
click at [54, 127] on img at bounding box center [50, 143] width 39 height 39
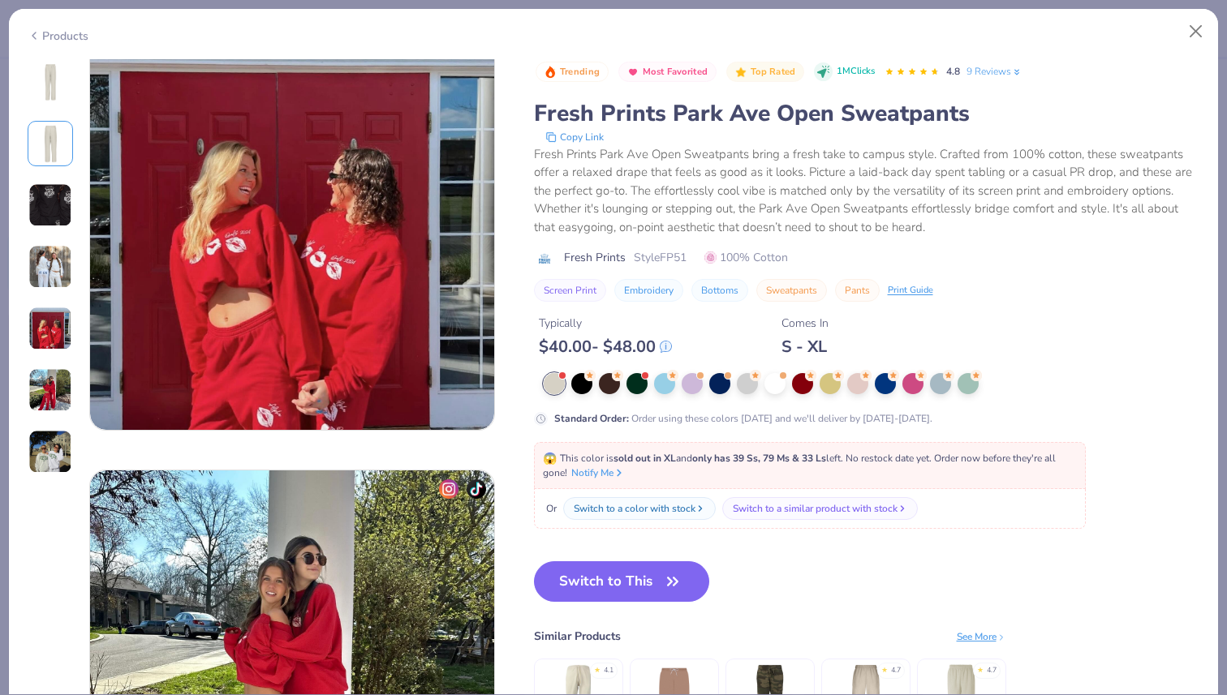
scroll to position [1823, 0]
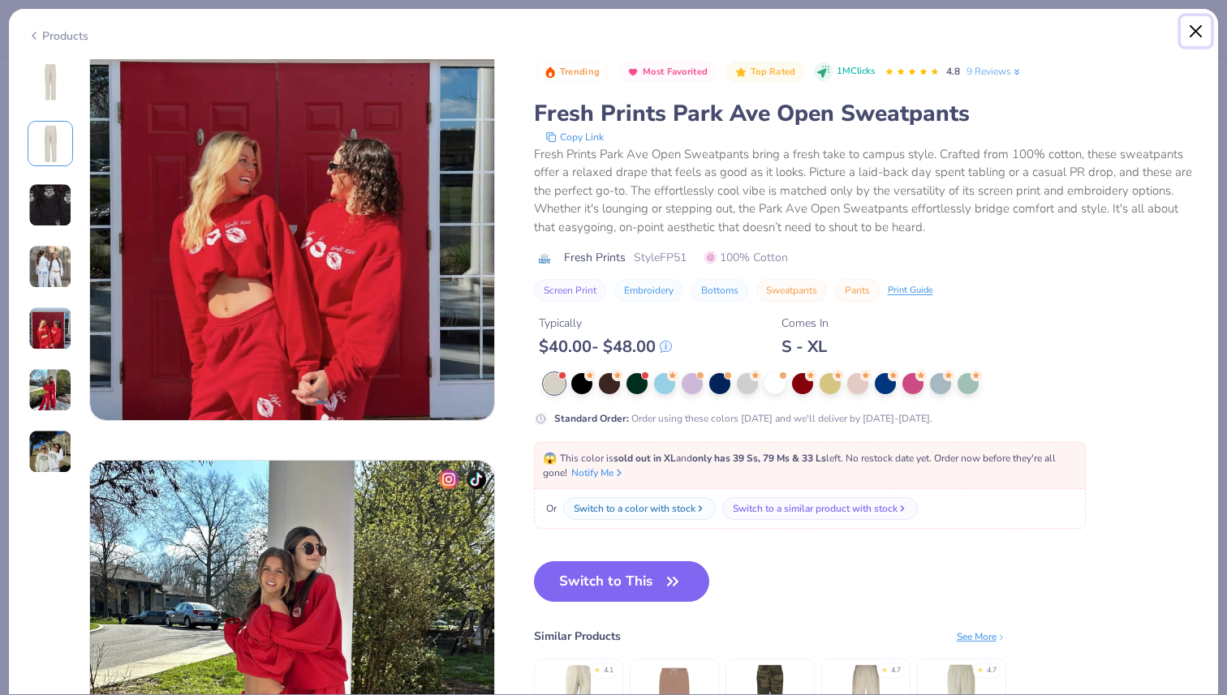
click at [1190, 32] on button "Close" at bounding box center [1196, 31] width 31 height 31
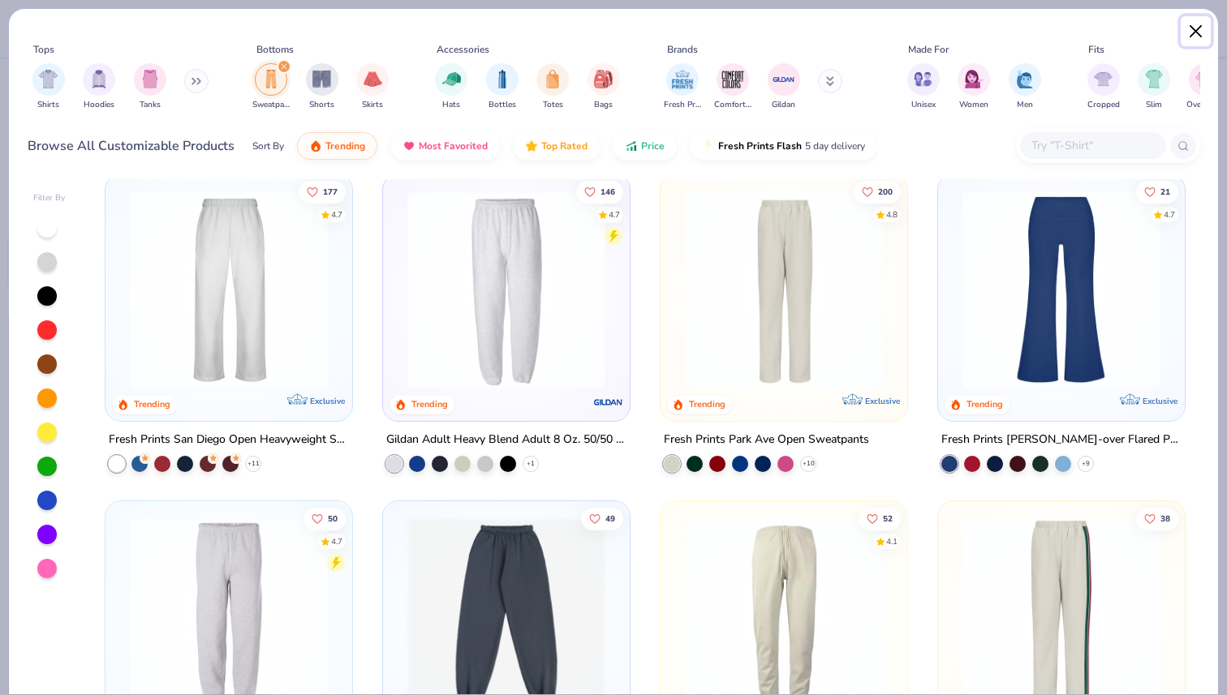
click at [1190, 32] on button "Close" at bounding box center [1196, 31] width 31 height 31
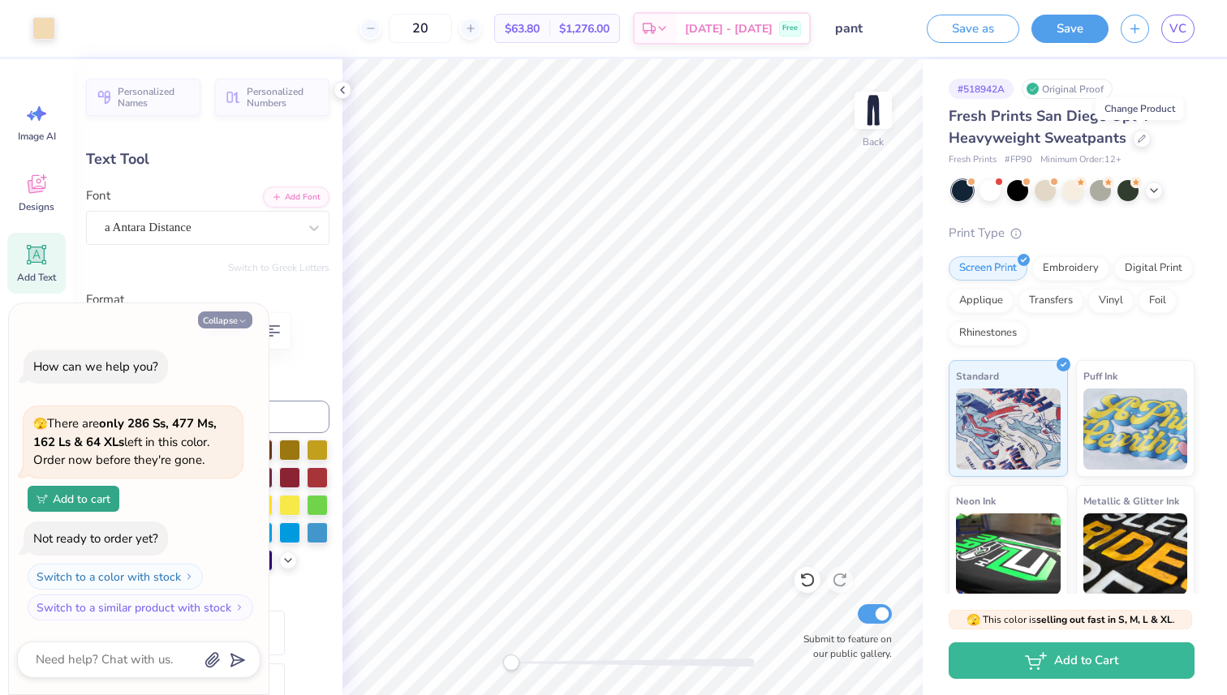
click at [222, 312] on button "Collapse" at bounding box center [225, 320] width 54 height 17
type textarea "x"
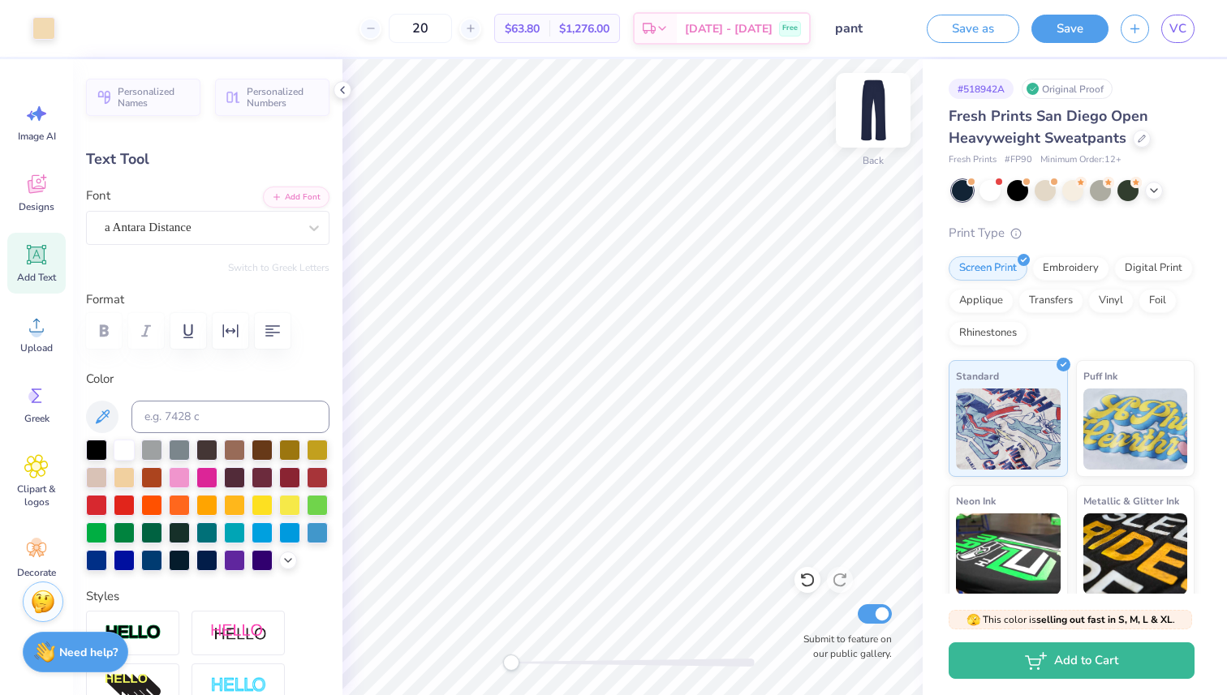
click at [880, 99] on img at bounding box center [873, 110] width 65 height 65
click at [880, 99] on img at bounding box center [873, 110] width 32 height 32
drag, startPoint x: 450, startPoint y: 24, endPoint x: 399, endPoint y: 24, distance: 51.1
click at [399, 24] on div "20" at bounding box center [420, 28] width 122 height 29
drag, startPoint x: 462, startPoint y: 28, endPoint x: 416, endPoint y: 28, distance: 45.4
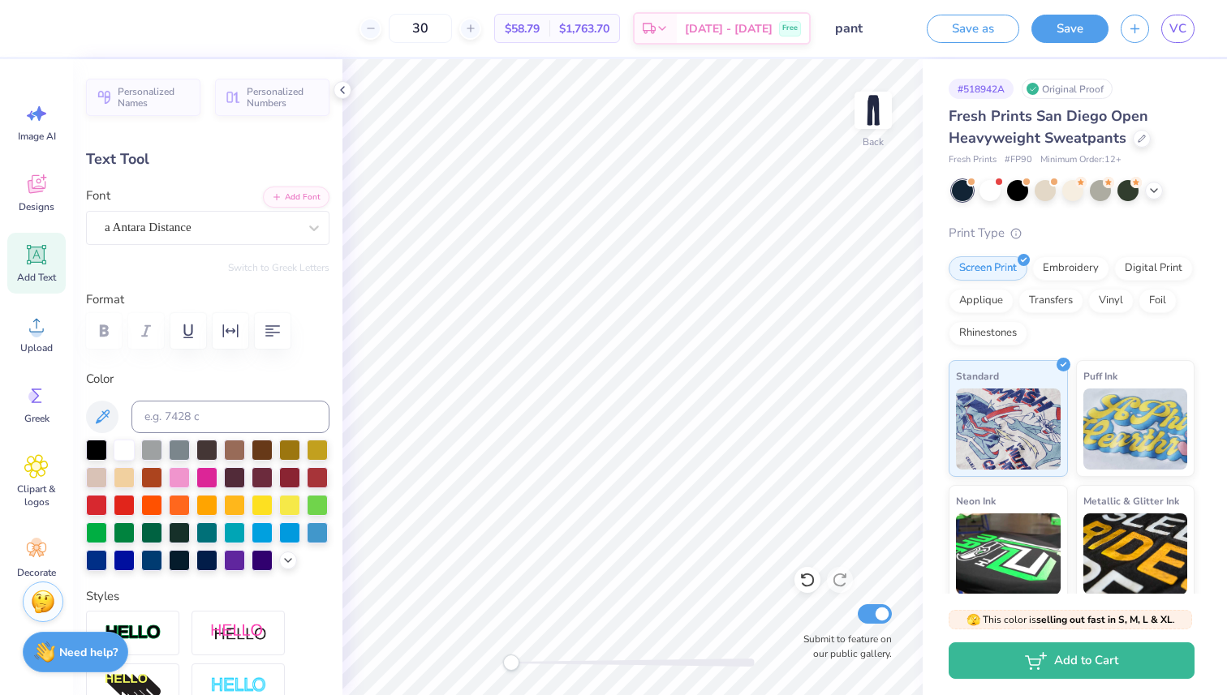
click at [416, 28] on div "30" at bounding box center [420, 28] width 122 height 29
drag, startPoint x: 466, startPoint y: 27, endPoint x: 432, endPoint y: 28, distance: 34.1
click at [432, 28] on input "40" at bounding box center [420, 28] width 63 height 29
drag, startPoint x: 460, startPoint y: 28, endPoint x: 377, endPoint y: 26, distance: 83.6
click at [377, 26] on div "30 $58.79 Per Item $1,763.70 Total Est. Delivery Oct 7 - 10 Free" at bounding box center [428, 28] width 766 height 57
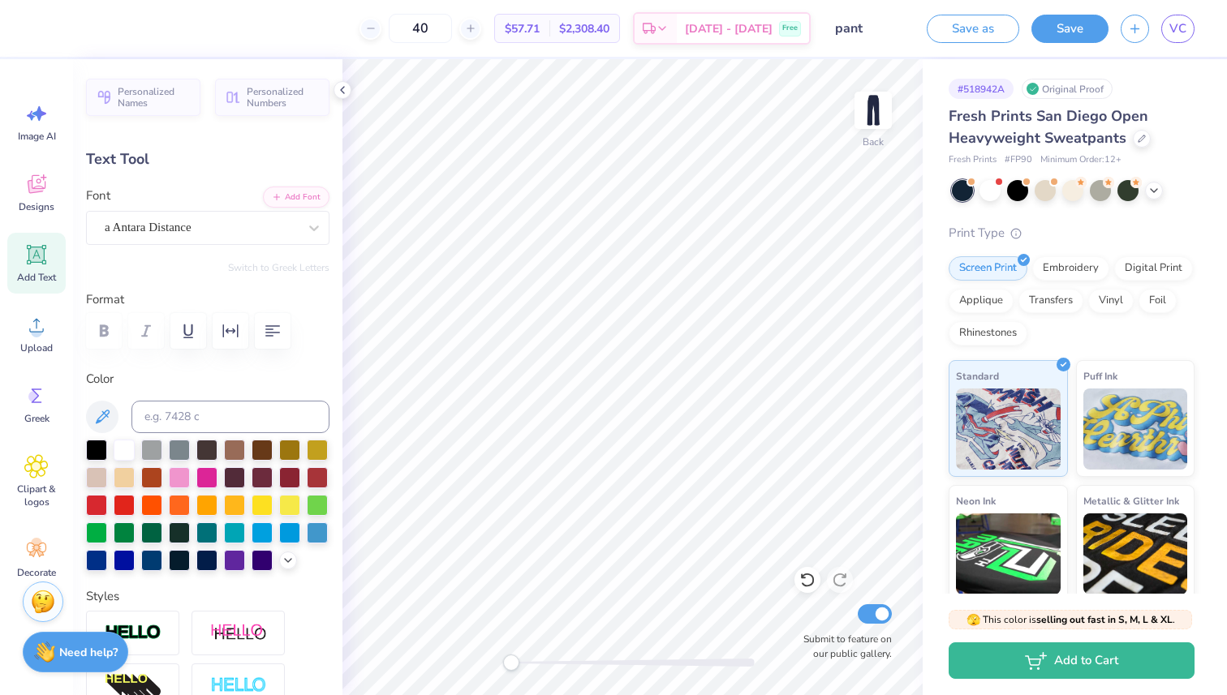
type input "4"
type input "50"
click at [1138, 140] on icon at bounding box center [1142, 137] width 8 height 8
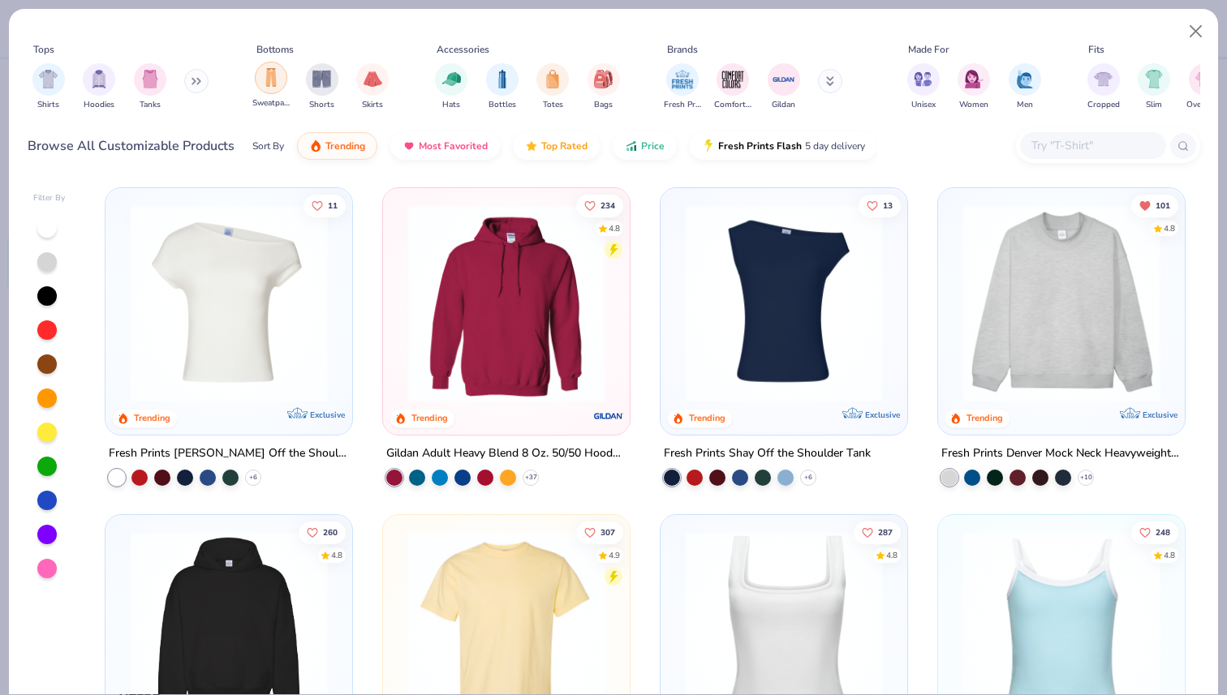
click at [263, 82] on img "filter for Sweatpants" at bounding box center [271, 77] width 18 height 19
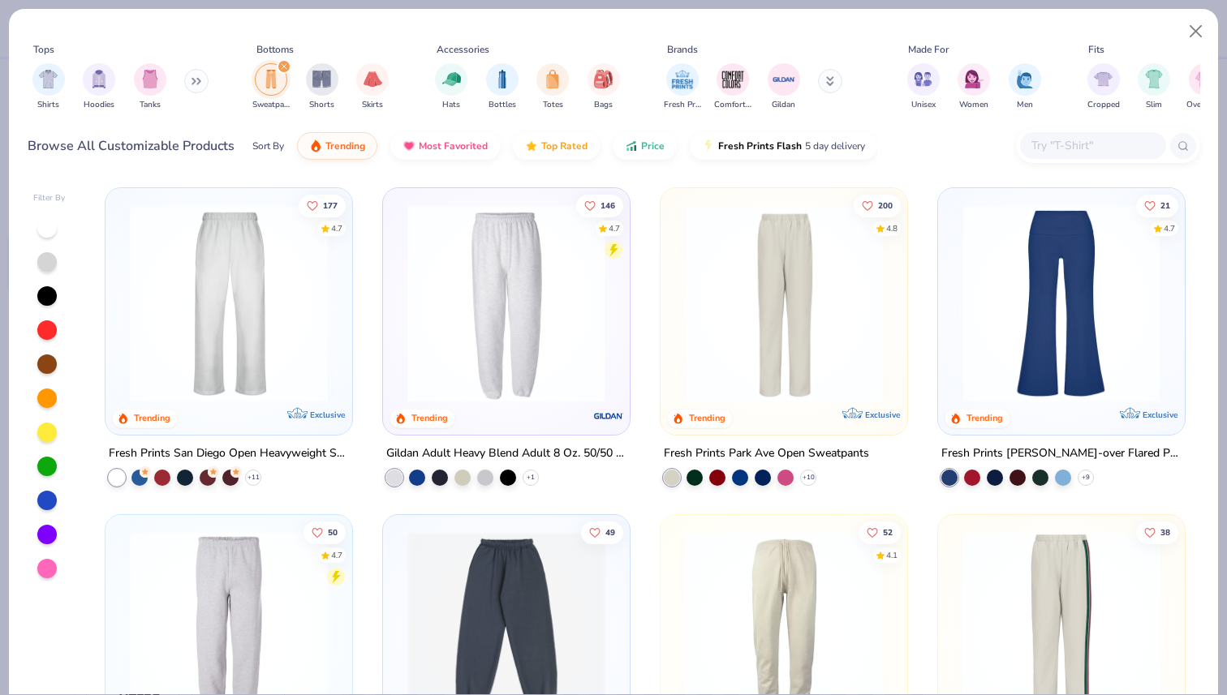
click at [312, 308] on img at bounding box center [229, 303] width 214 height 198
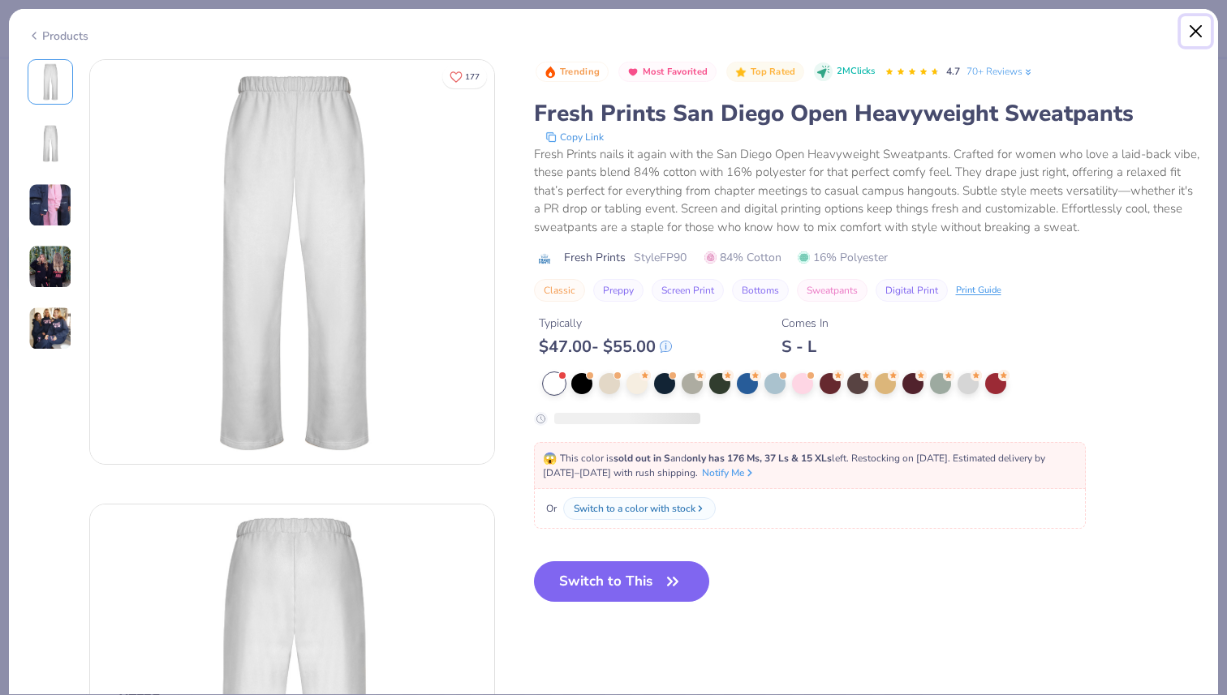
click at [1192, 32] on button "Close" at bounding box center [1196, 31] width 31 height 31
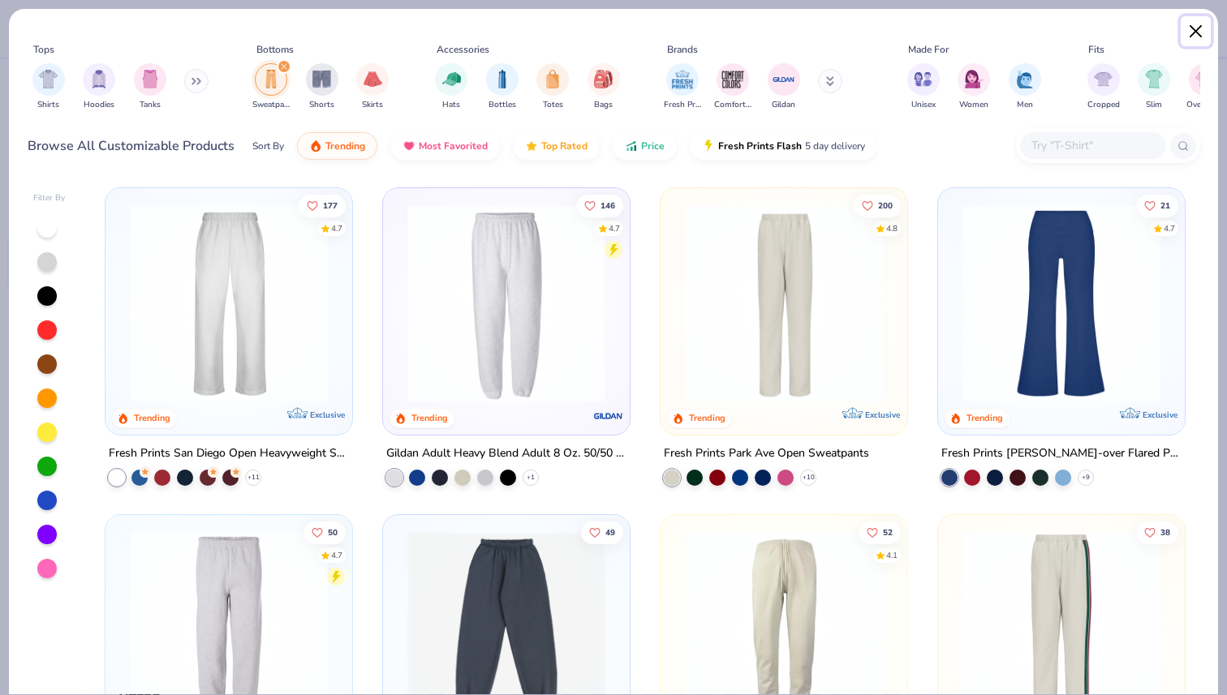
click at [1192, 32] on button "Close" at bounding box center [1196, 31] width 31 height 31
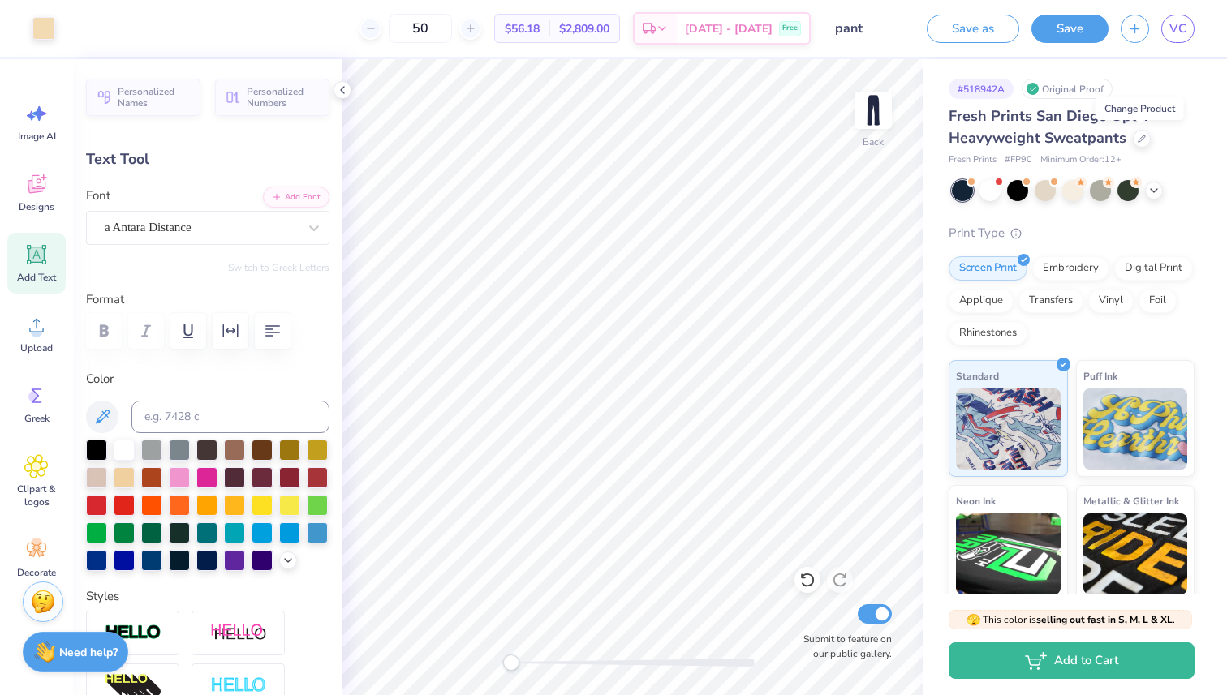
click at [1173, 147] on div "Fresh Prints San Diego Open Heavyweight Sweatpants" at bounding box center [1072, 127] width 246 height 44
click at [1140, 142] on div at bounding box center [1142, 137] width 18 height 18
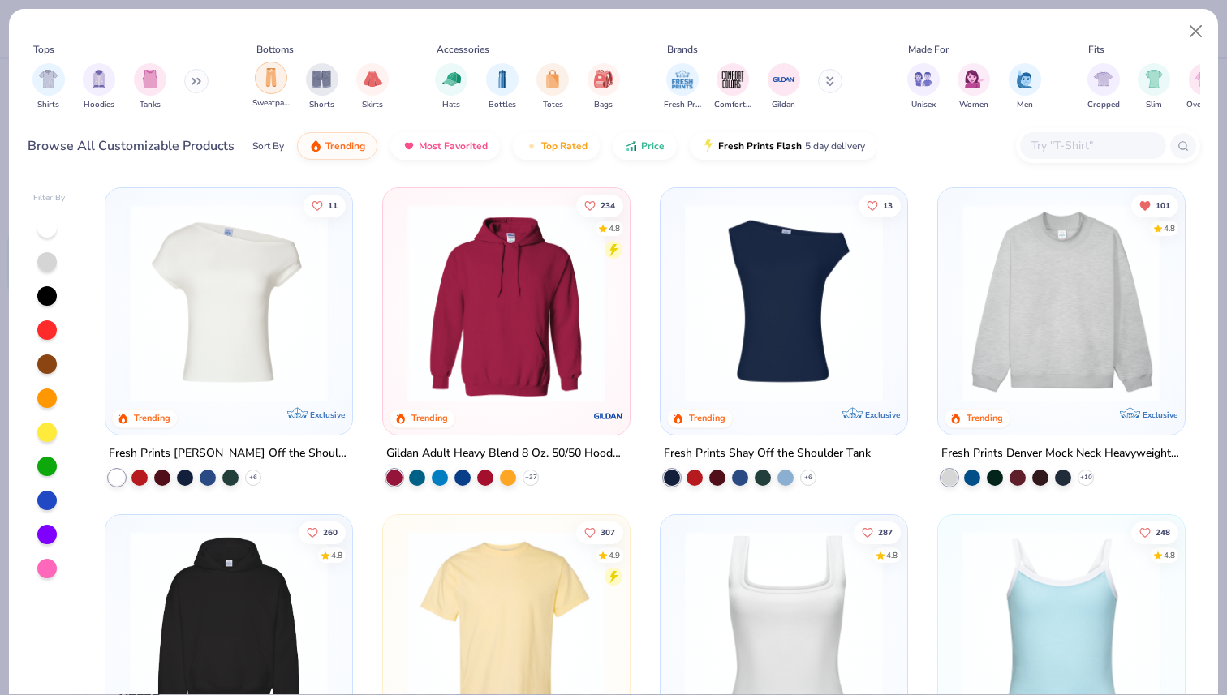
click at [261, 90] on div "filter for Sweatpants" at bounding box center [271, 78] width 32 height 32
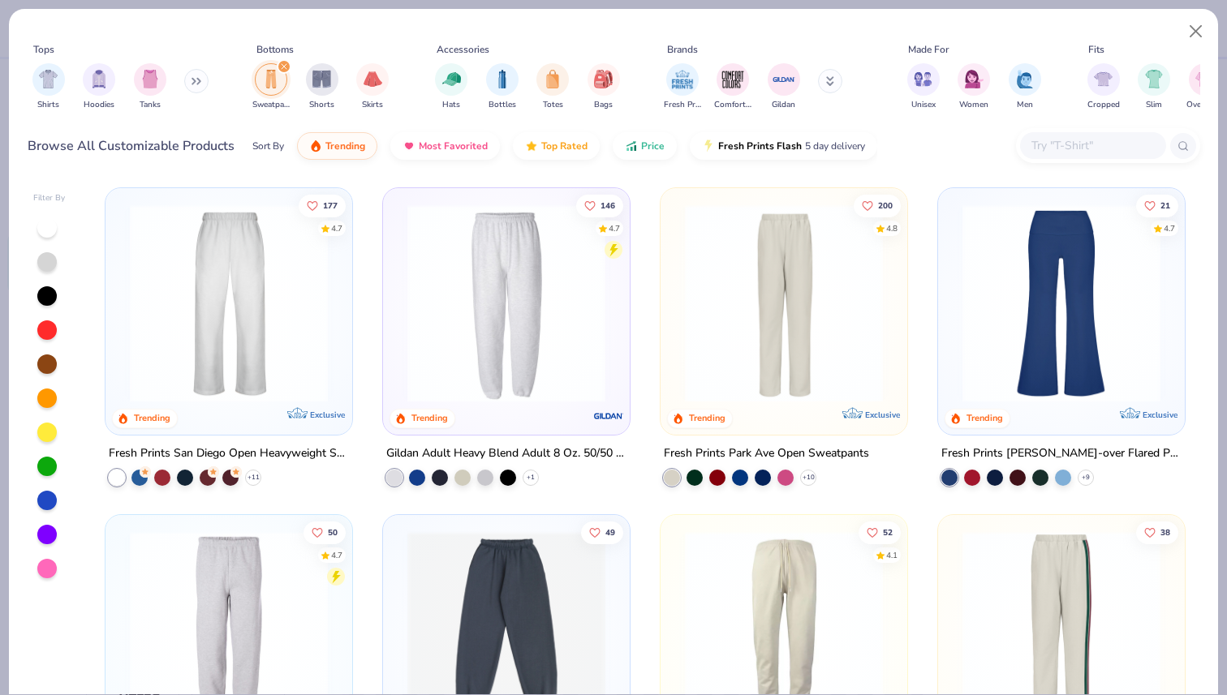
click at [175, 372] on img at bounding box center [229, 303] width 214 height 198
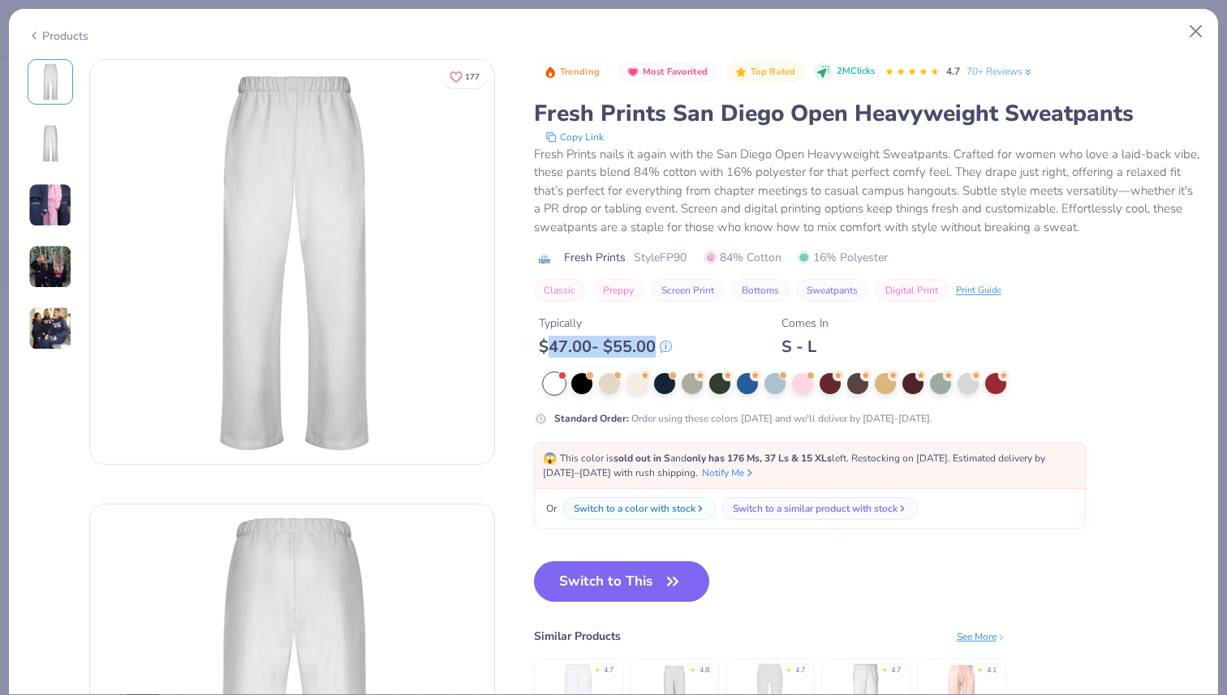
drag, startPoint x: 549, startPoint y: 347, endPoint x: 661, endPoint y: 347, distance: 112.8
click at [661, 347] on div "$ 47.00 - $ 55.00" at bounding box center [605, 347] width 133 height 20
click at [1192, 24] on button "Close" at bounding box center [1196, 31] width 31 height 31
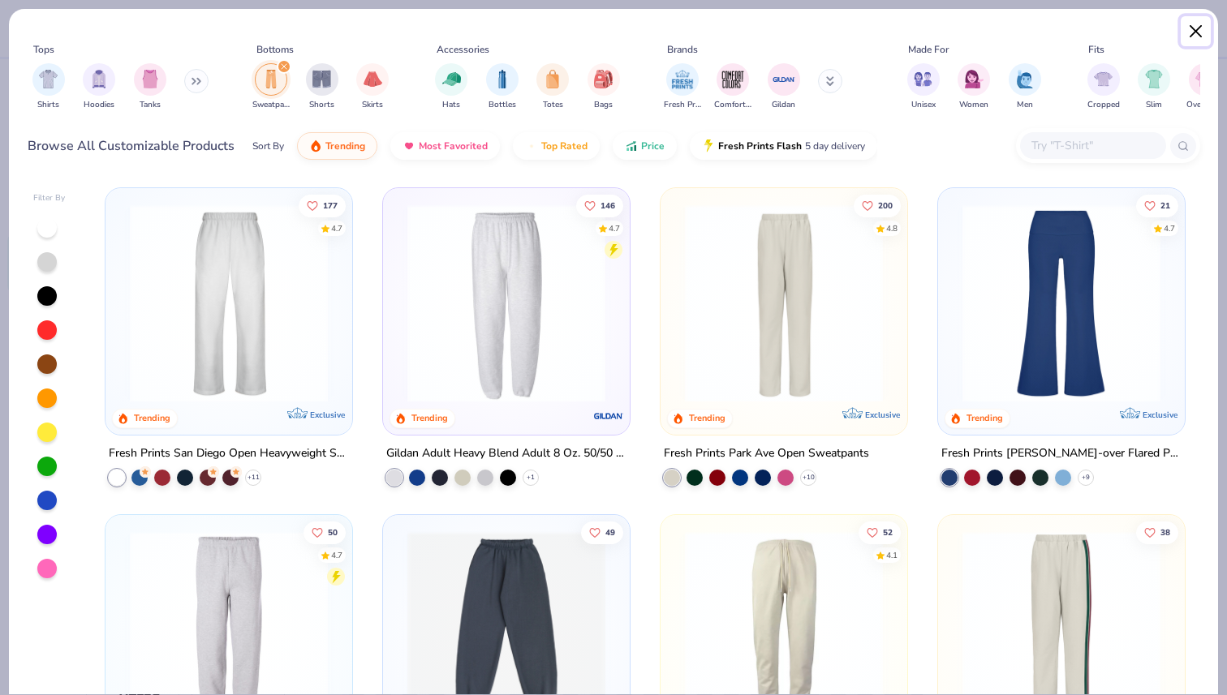
click at [1202, 32] on button "Close" at bounding box center [1196, 31] width 31 height 31
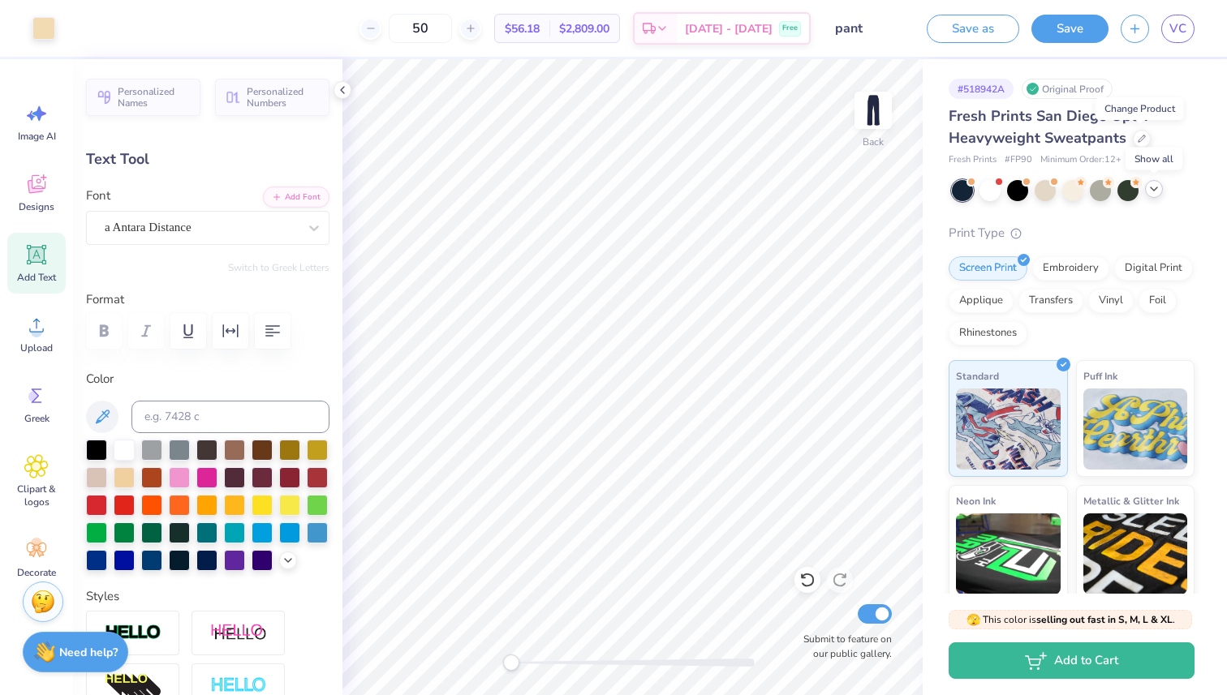
click at [1151, 195] on icon at bounding box center [1153, 189] width 13 height 13
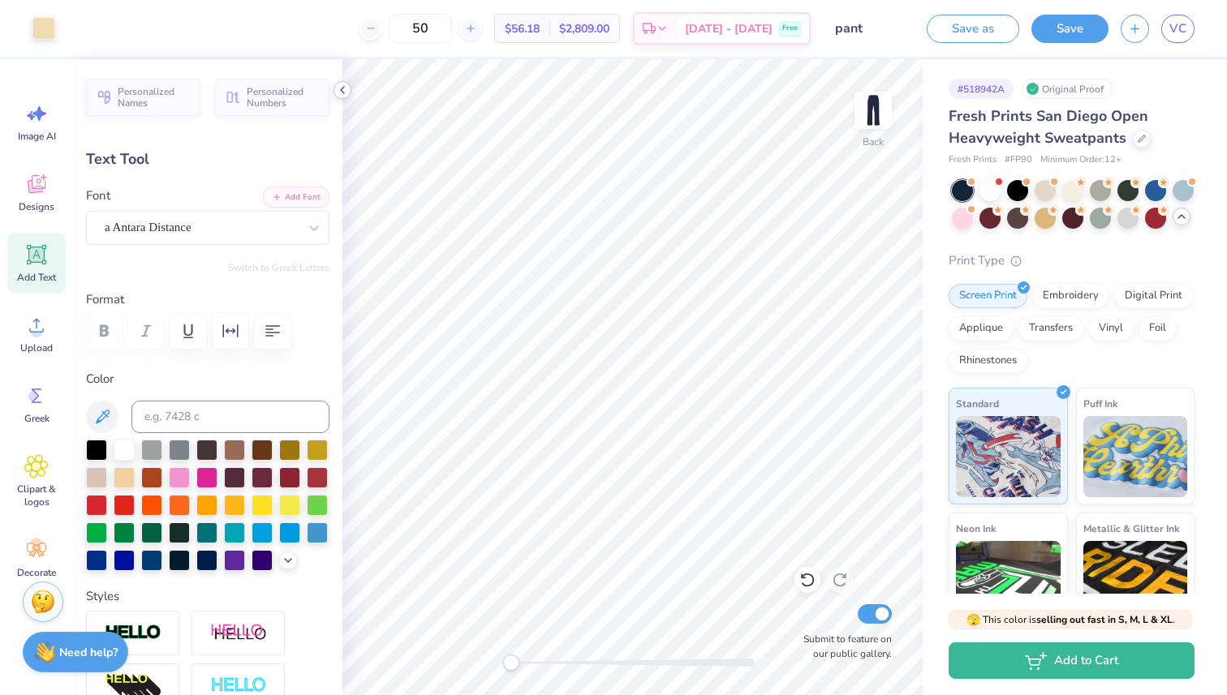
click at [339, 89] on icon at bounding box center [342, 90] width 13 height 13
click at [1140, 142] on div at bounding box center [1142, 137] width 18 height 18
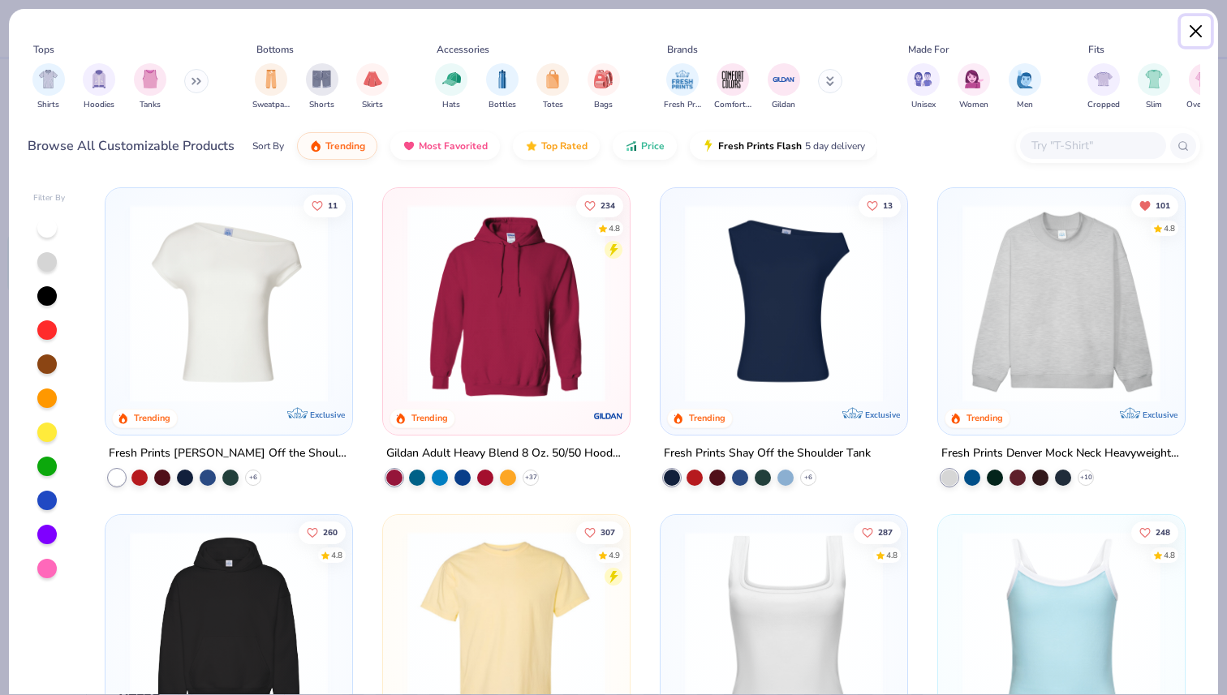
click at [1194, 23] on button "Close" at bounding box center [1196, 31] width 31 height 31
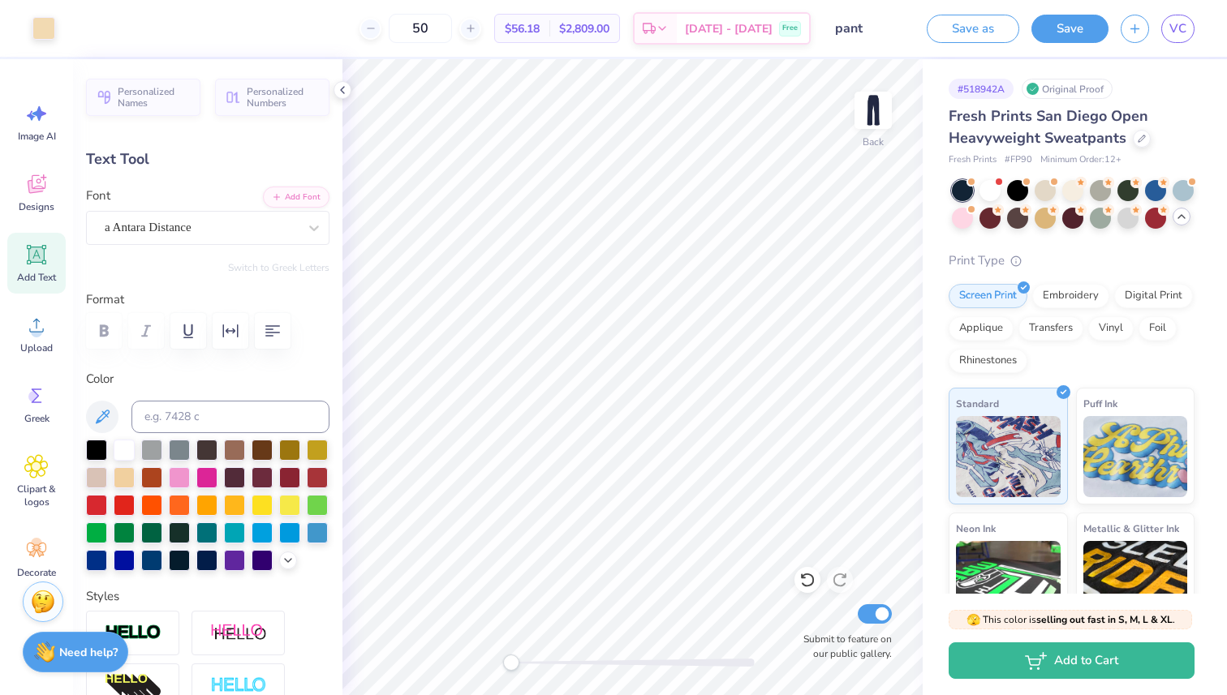
click at [1184, 144] on div "Fresh Prints San Diego Open Heavyweight Sweatpants" at bounding box center [1072, 127] width 246 height 44
click at [289, 566] on div at bounding box center [288, 559] width 18 height 18
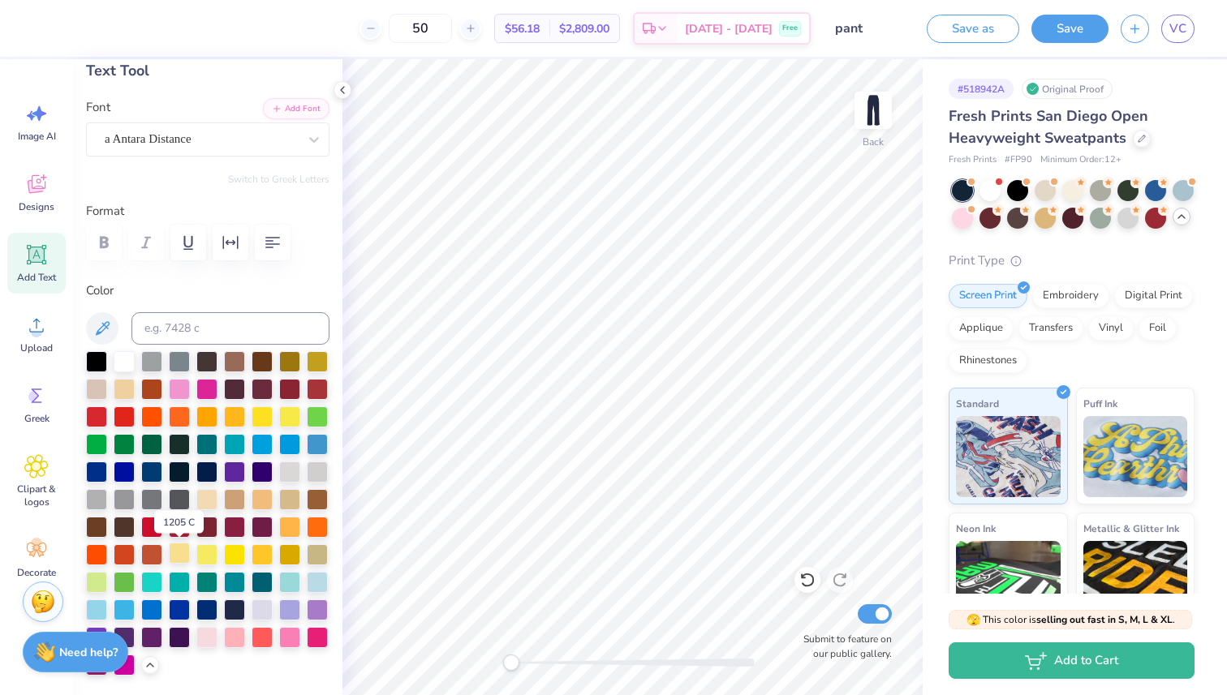
scroll to position [88, 0]
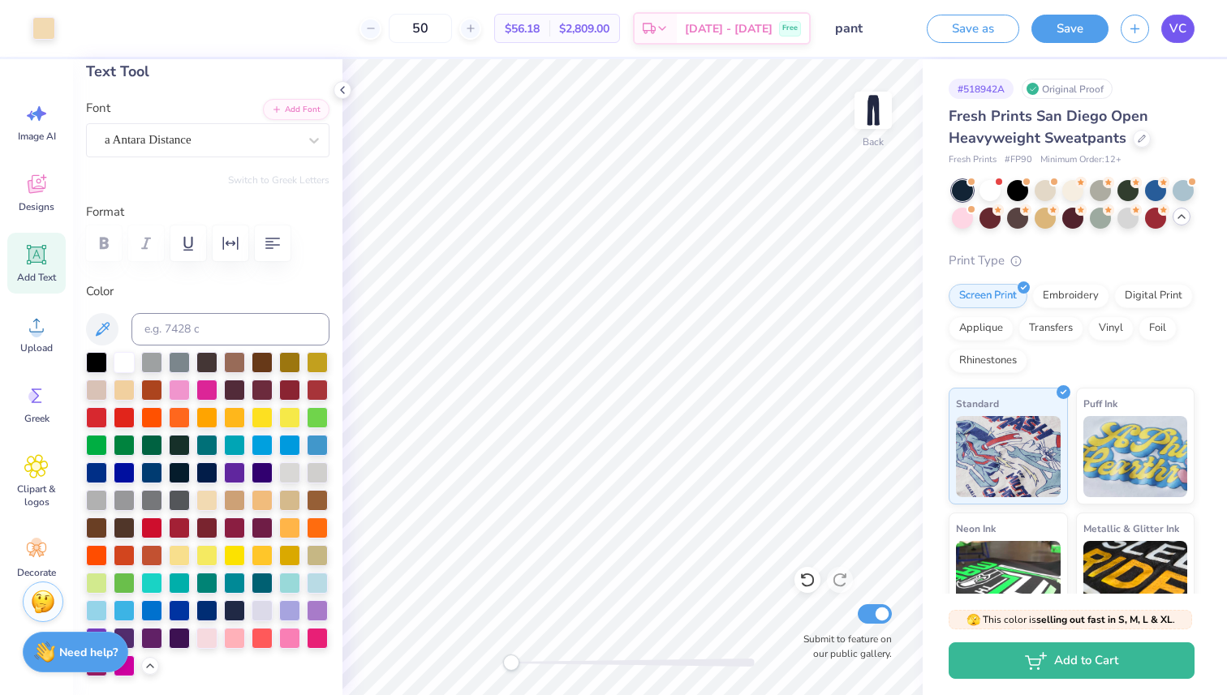
click at [1180, 36] on span "VC" at bounding box center [1177, 28] width 17 height 19
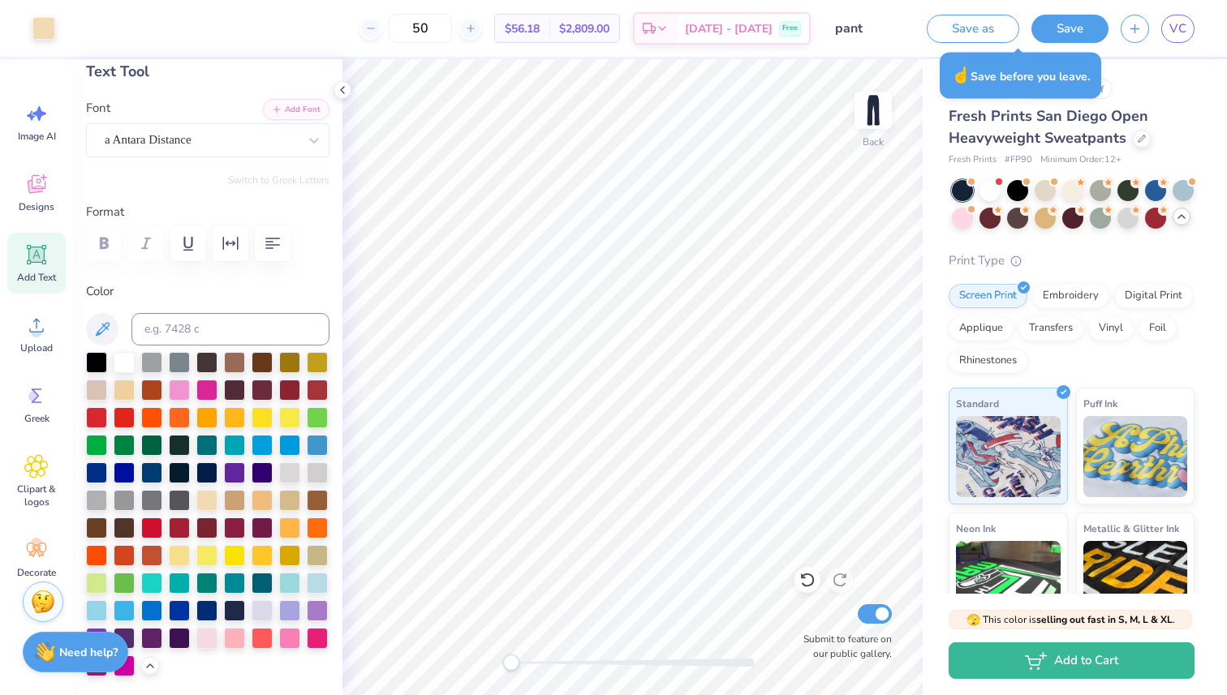
type input "3.15"
type input "4.90"
type input "0.91"
type input "3.53"
type input "7.43"
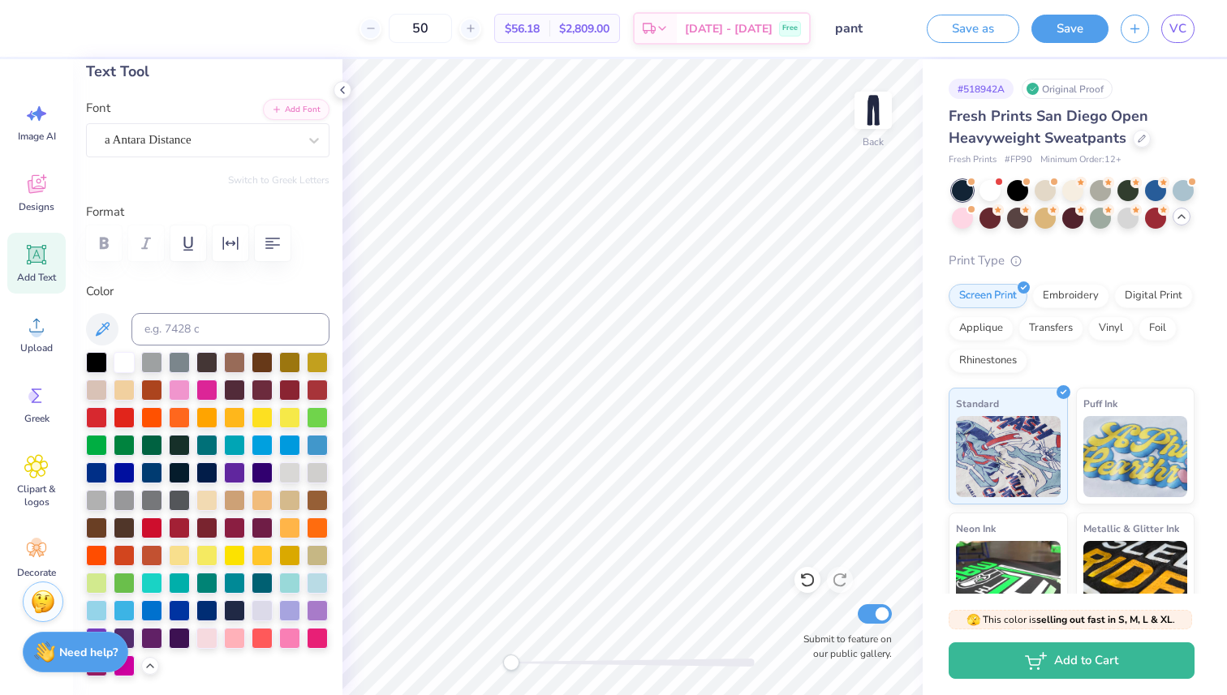
type input "1.38"
type input "3.06"
click at [1138, 137] on icon at bounding box center [1142, 137] width 8 height 8
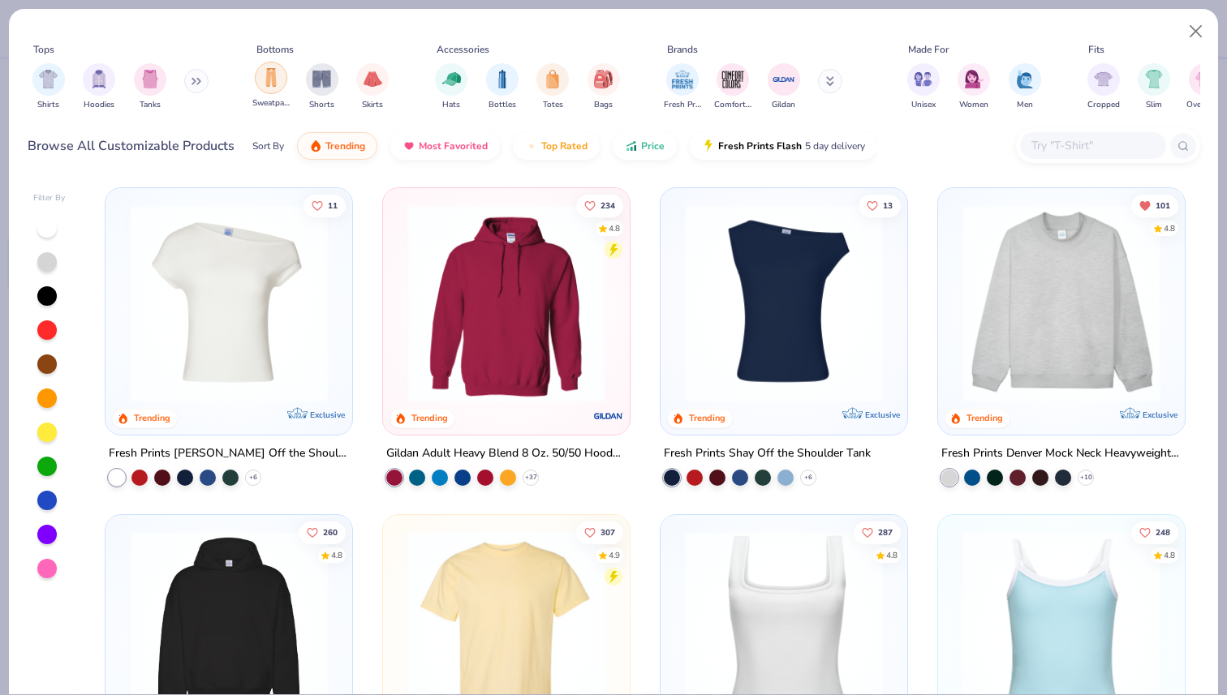
click at [271, 81] on img "filter for Sweatpants" at bounding box center [271, 77] width 18 height 19
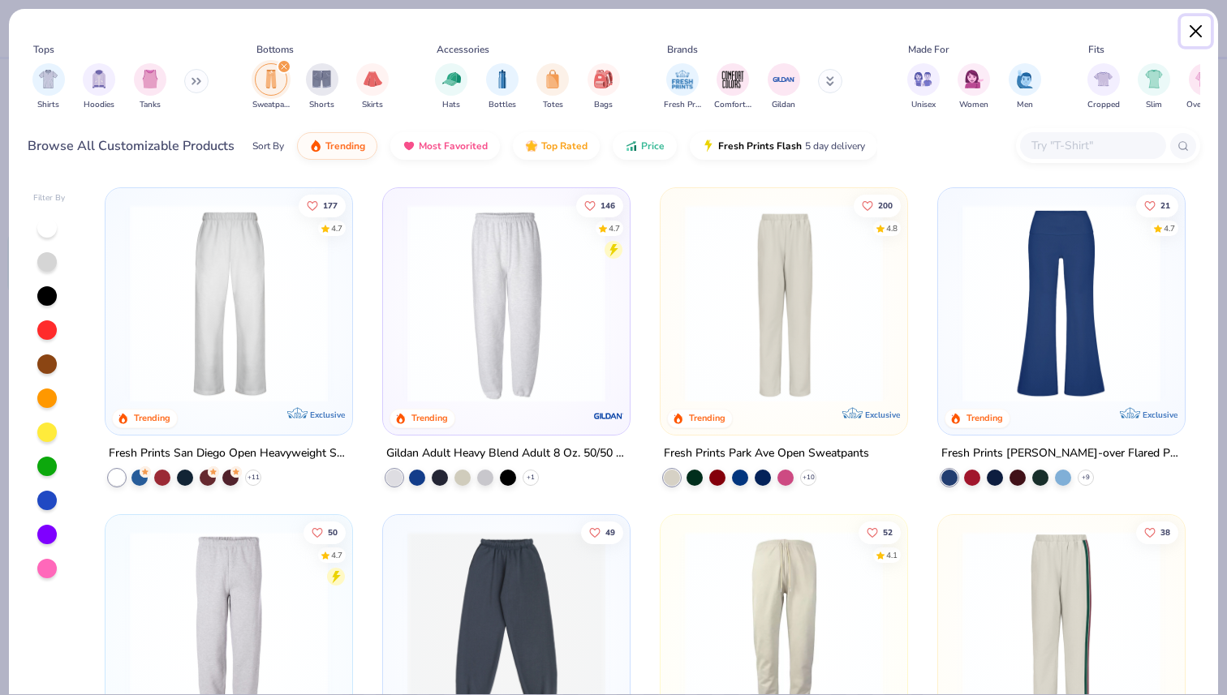
click at [1193, 37] on button "Close" at bounding box center [1196, 31] width 31 height 31
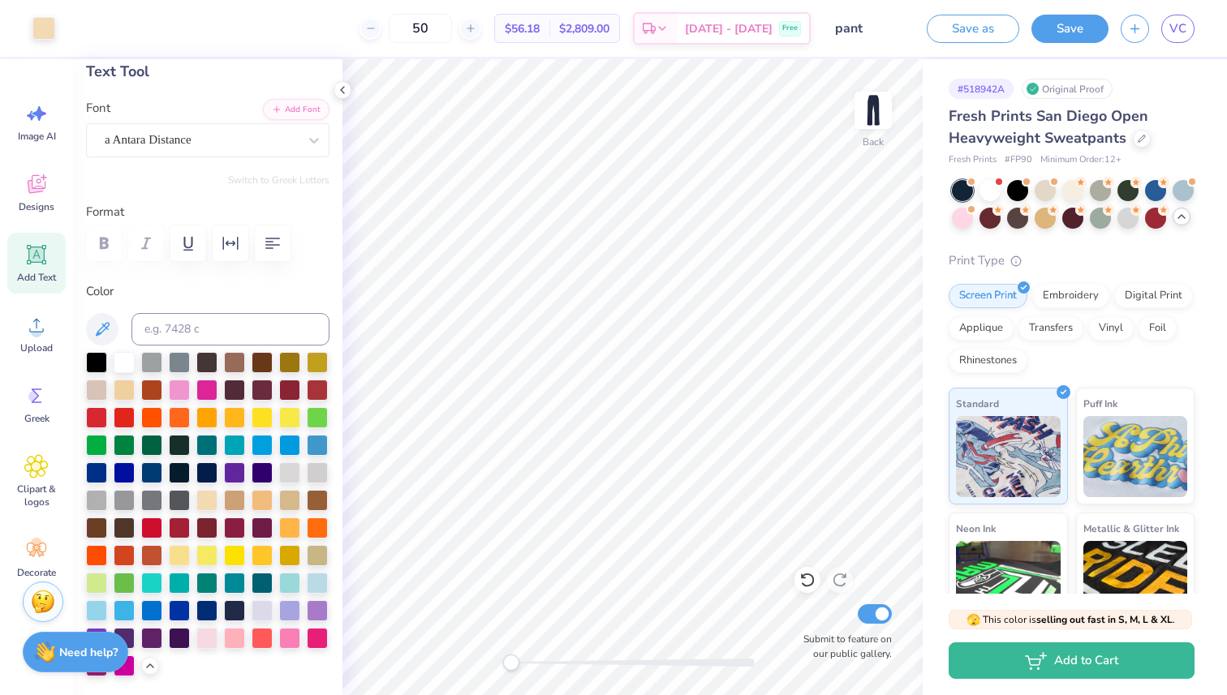
drag, startPoint x: 462, startPoint y: 32, endPoint x: 388, endPoint y: 32, distance: 73.8
click at [388, 32] on div "50 $56.18 Per Item $2,809.00 Total Est. Delivery Oct 7 - 10 Free" at bounding box center [438, 28] width 743 height 57
drag, startPoint x: 478, startPoint y: 27, endPoint x: 438, endPoint y: 25, distance: 39.8
click at [438, 25] on input "12" at bounding box center [429, 28] width 63 height 29
type input "0"
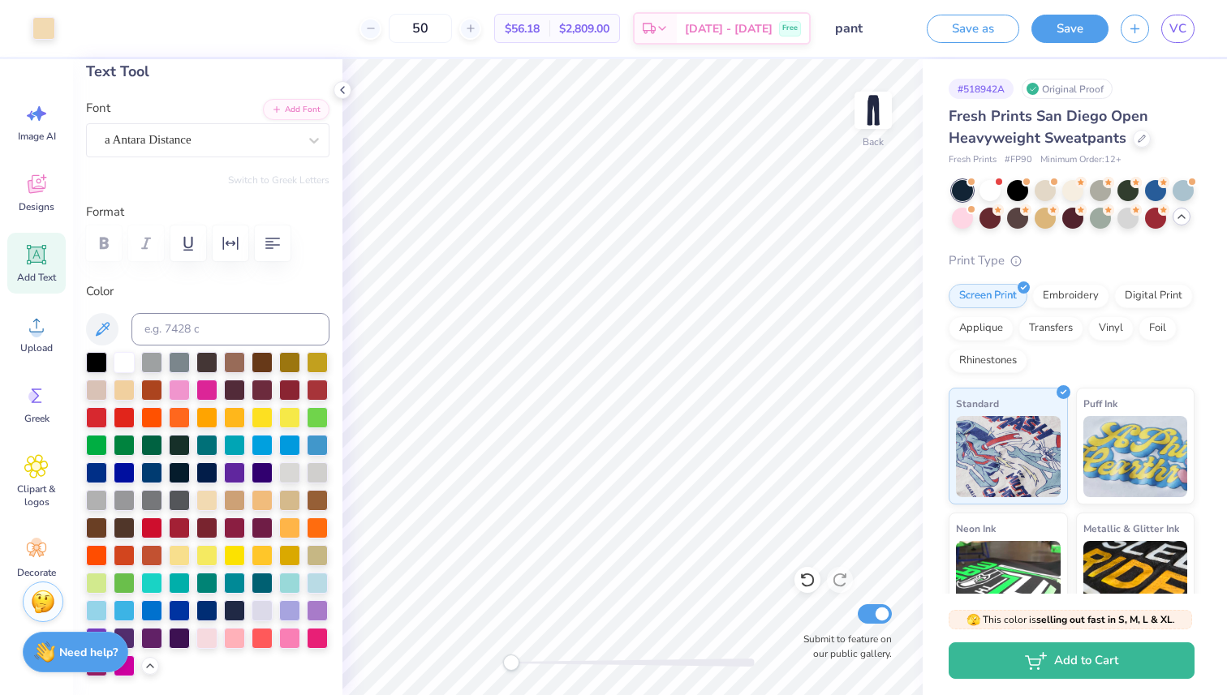
drag, startPoint x: 467, startPoint y: 30, endPoint x: 416, endPoint y: 30, distance: 50.3
click at [416, 30] on div "50" at bounding box center [420, 28] width 122 height 29
drag, startPoint x: 471, startPoint y: 28, endPoint x: 437, endPoint y: 28, distance: 34.1
click at [437, 28] on input "12" at bounding box center [429, 28] width 63 height 29
click at [1102, 194] on div at bounding box center [1100, 189] width 21 height 21
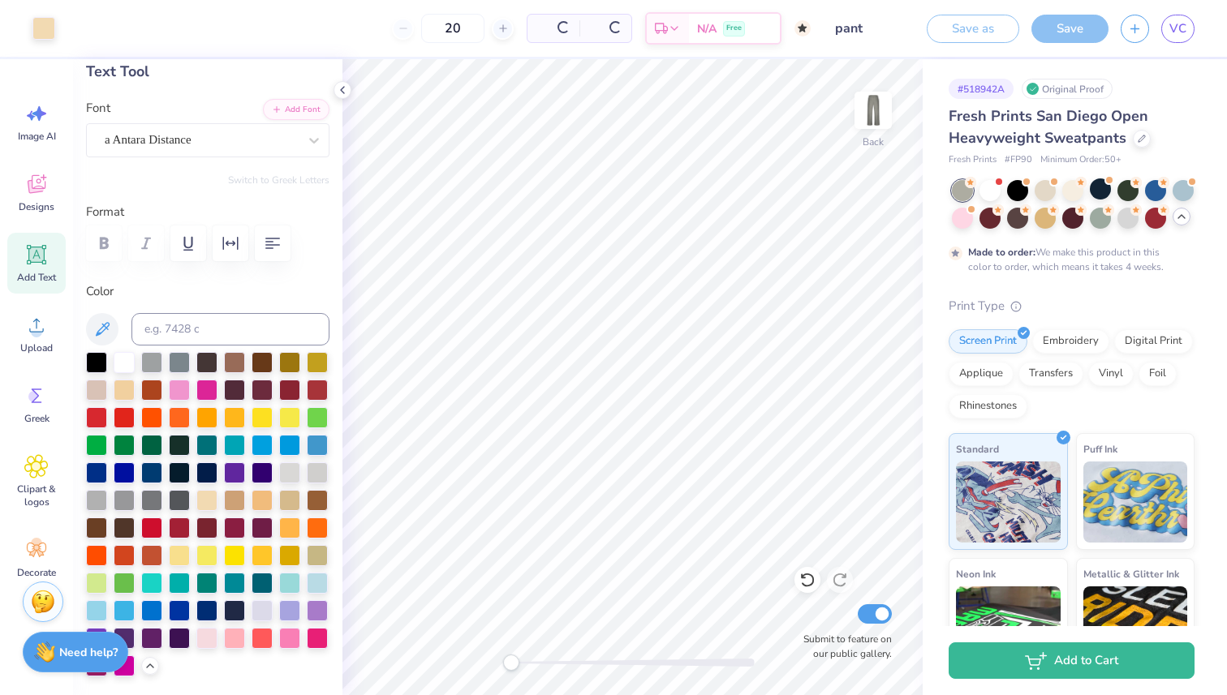
type input "50"
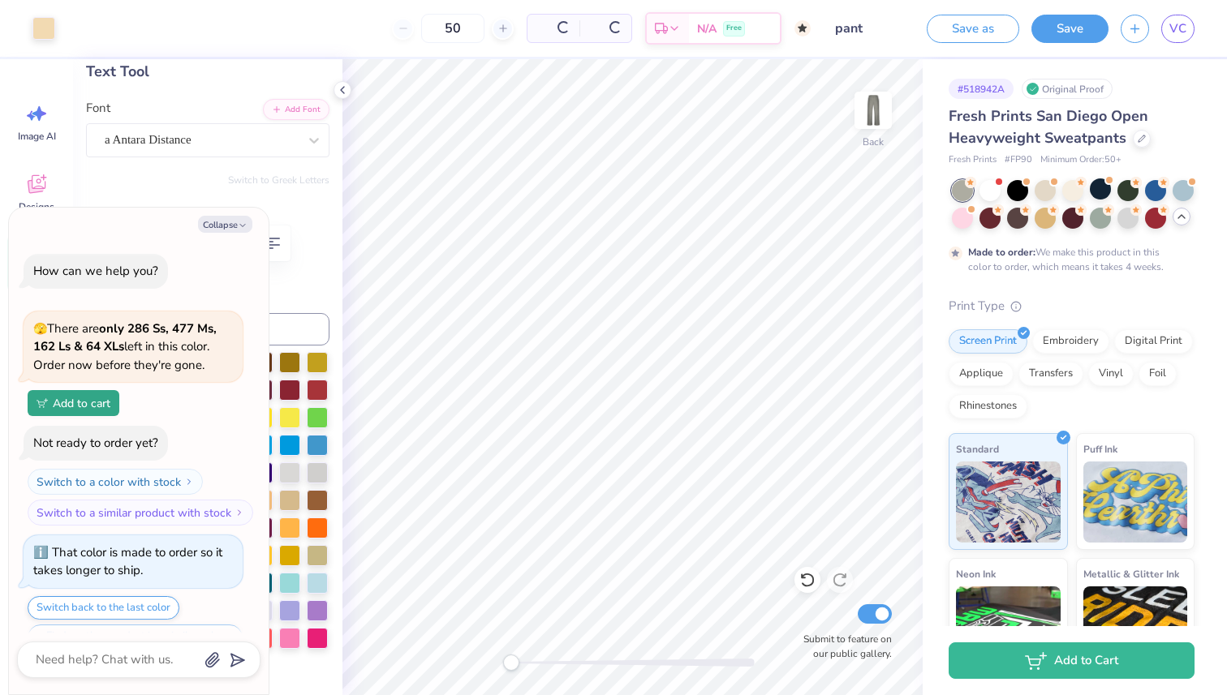
scroll to position [39, 0]
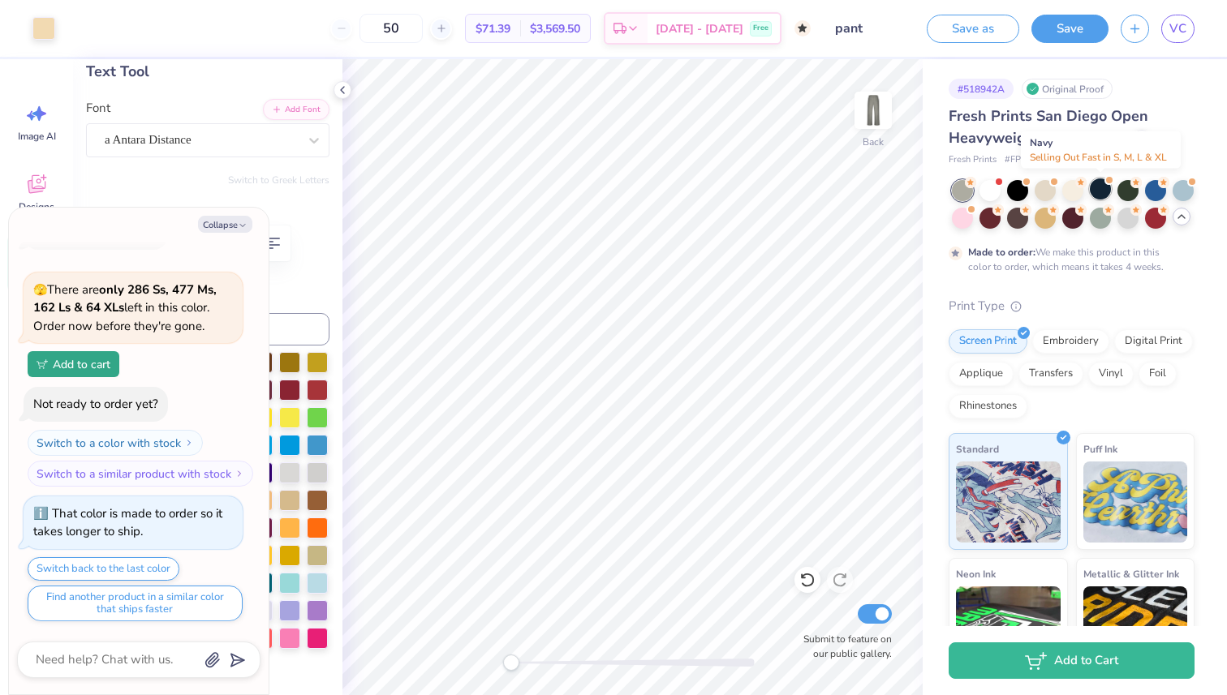
click at [1105, 185] on div at bounding box center [1100, 189] width 21 height 21
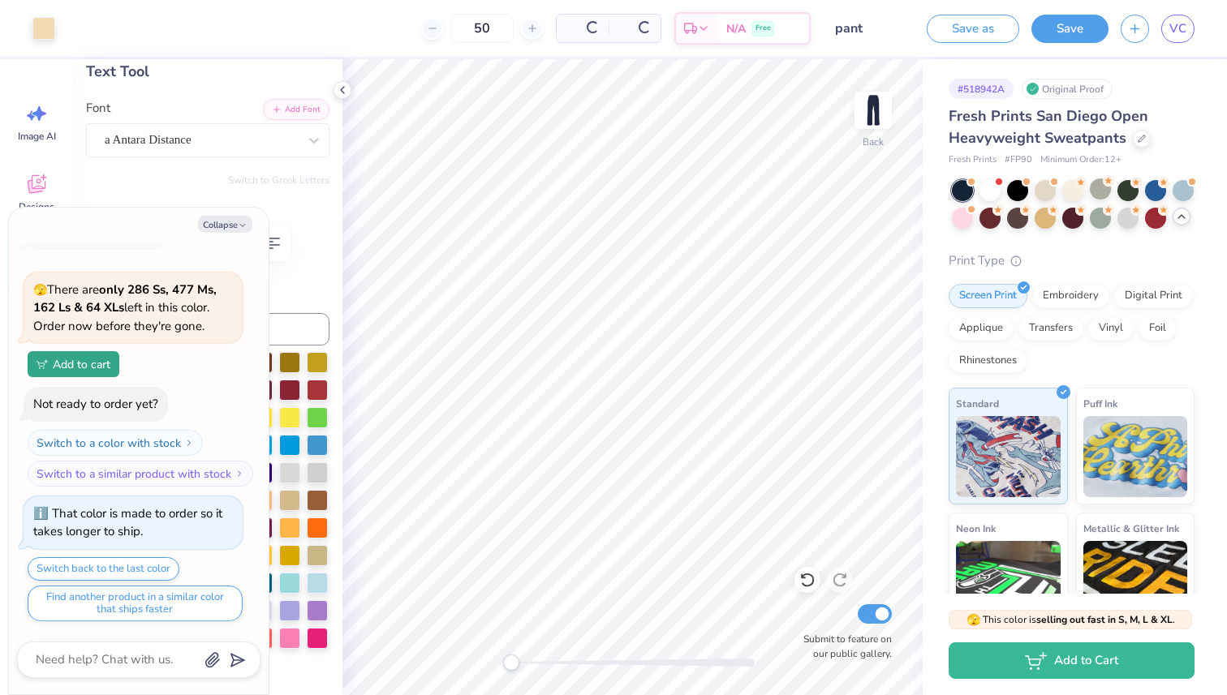
scroll to position [375, 0]
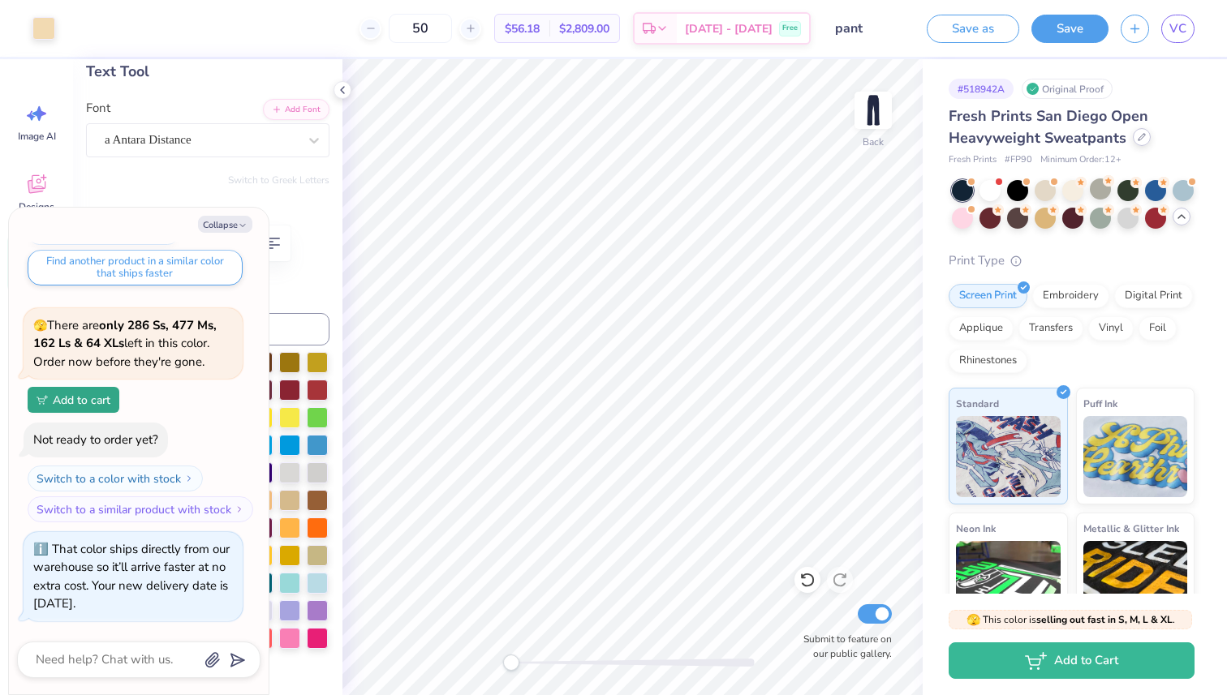
click at [1140, 135] on icon at bounding box center [1142, 137] width 8 height 8
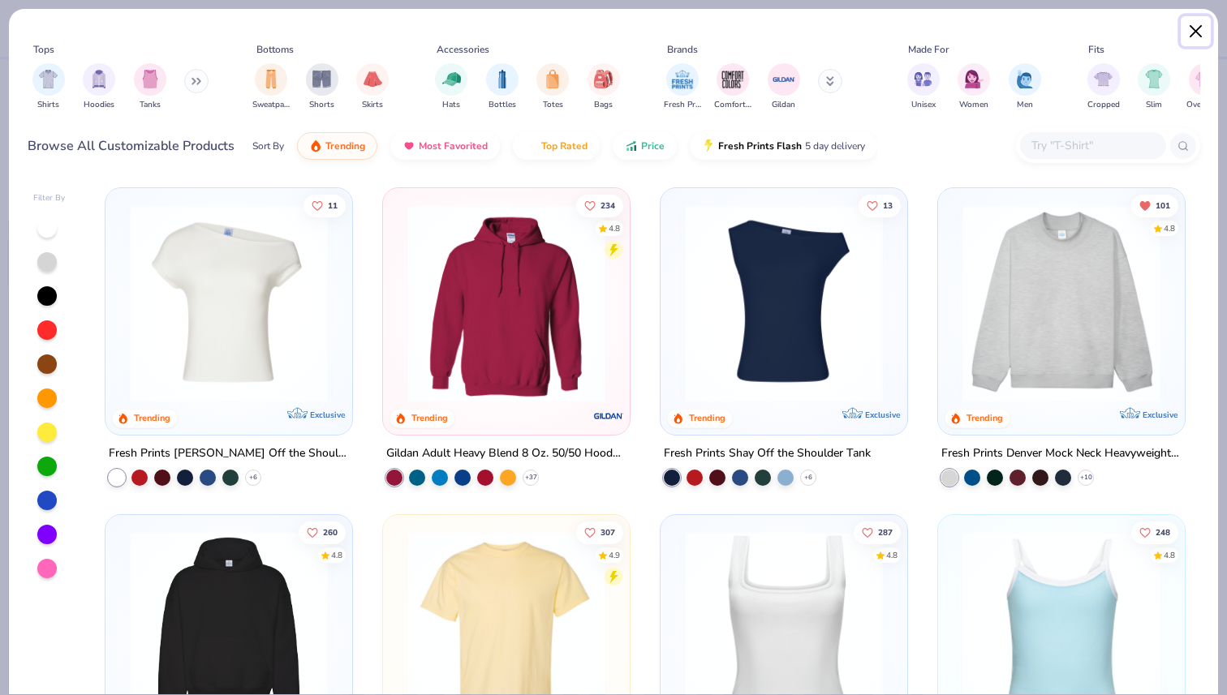
click at [1195, 31] on button "Close" at bounding box center [1196, 31] width 31 height 31
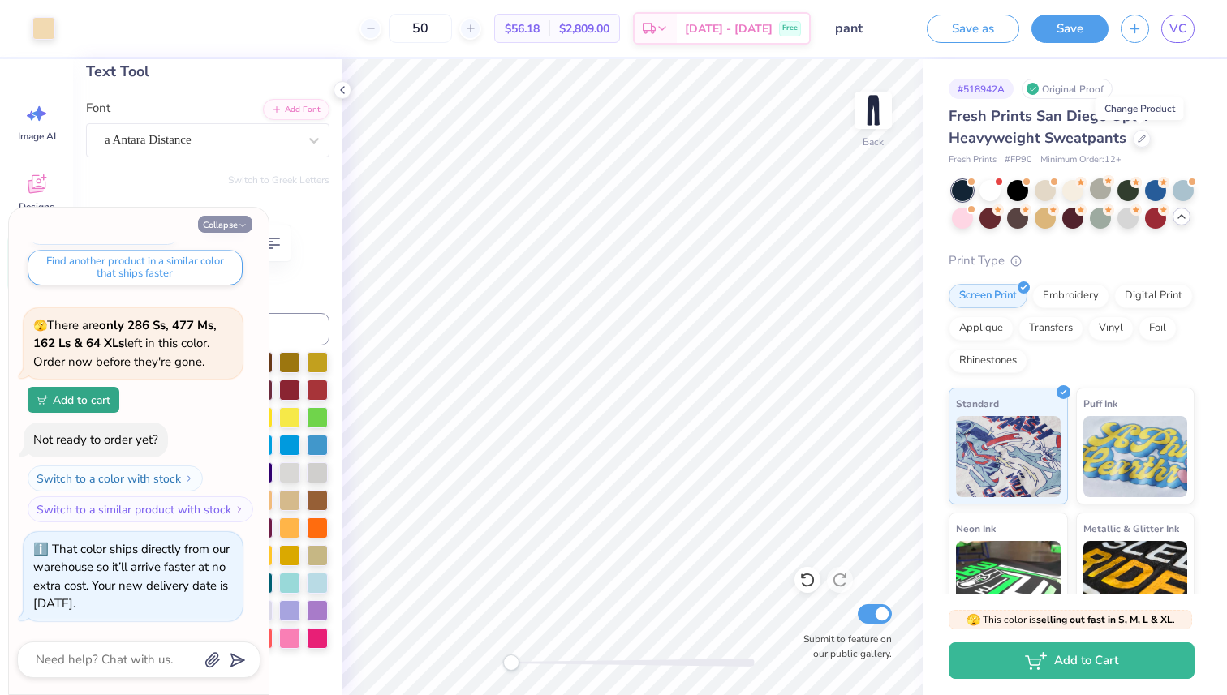
click at [202, 231] on button "Collapse" at bounding box center [225, 224] width 54 height 17
type textarea "x"
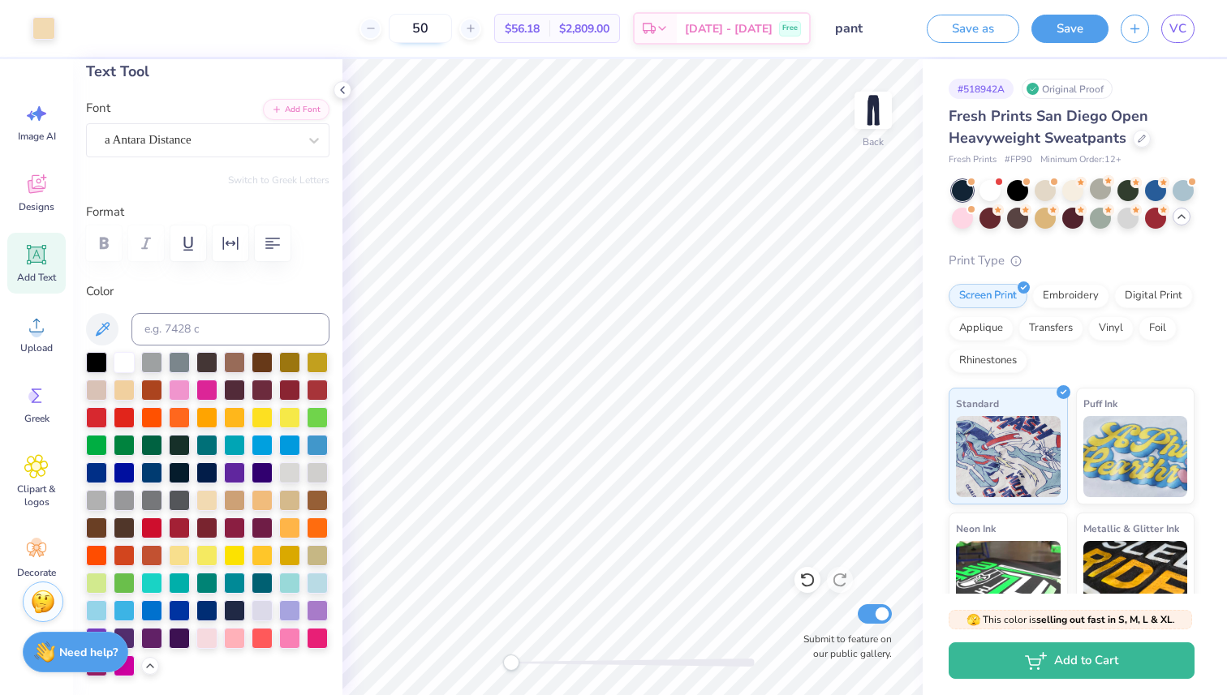
click at [451, 29] on input "50" at bounding box center [420, 28] width 63 height 29
click at [1147, 136] on div at bounding box center [1142, 137] width 18 height 18
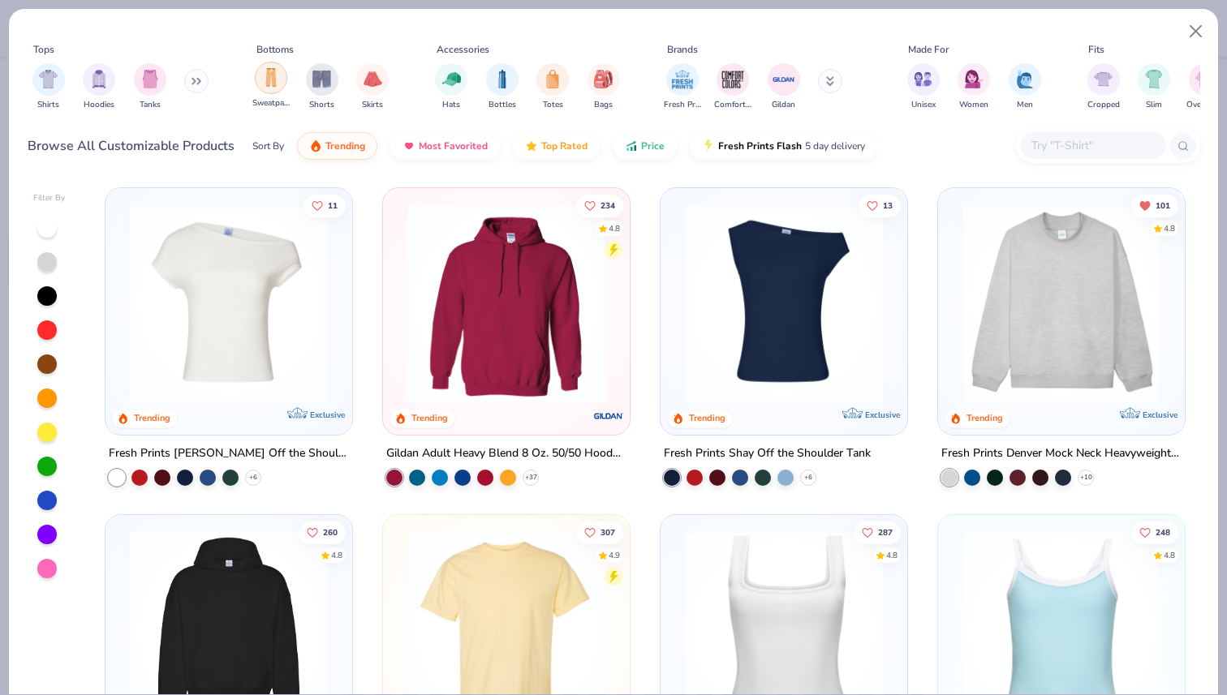
click at [268, 85] on img "filter for Sweatpants" at bounding box center [271, 77] width 18 height 19
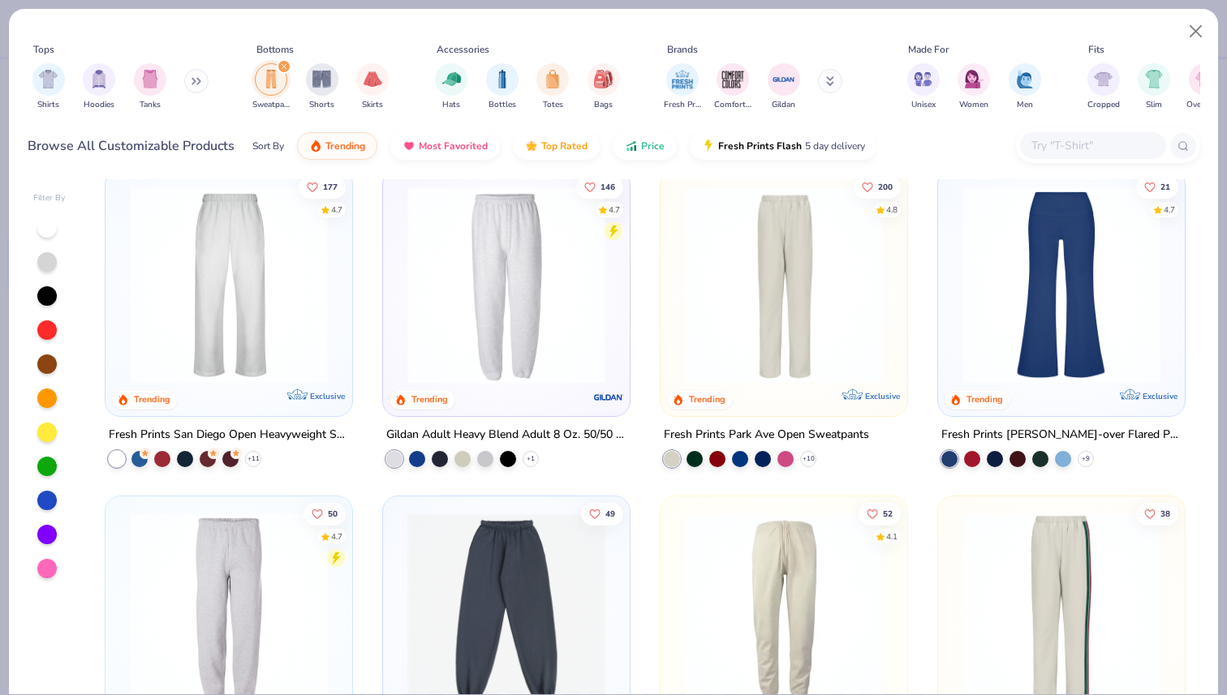
scroll to position [30, 0]
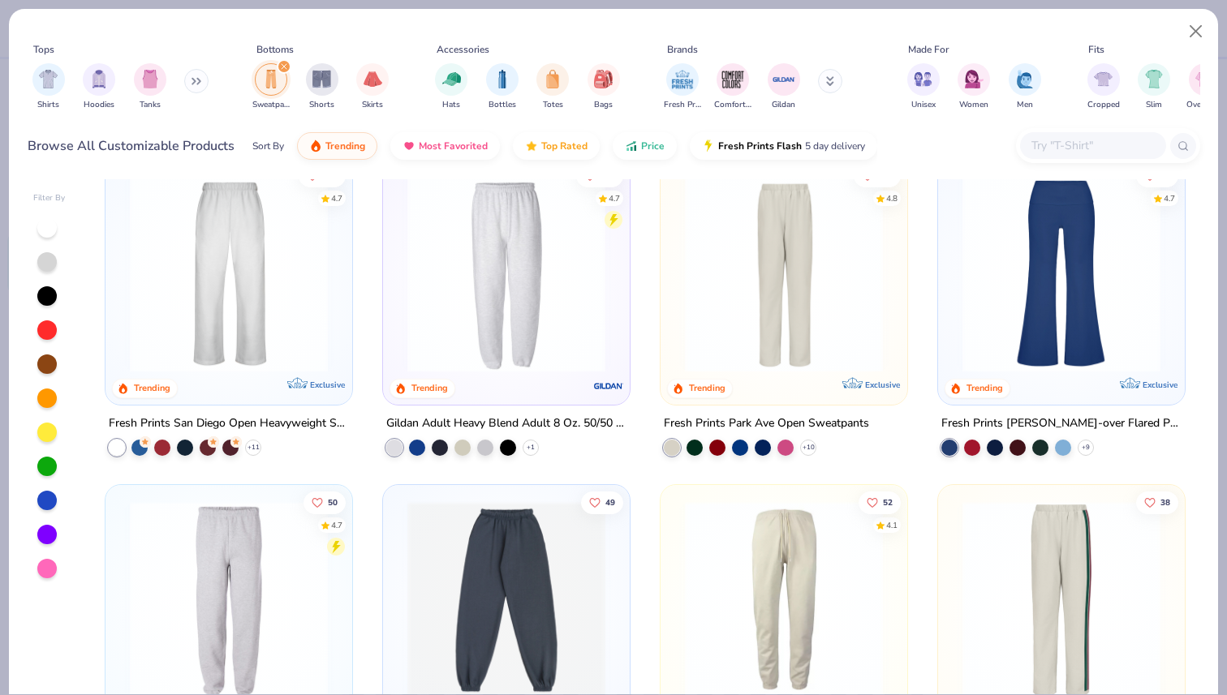
click at [865, 316] on img at bounding box center [784, 273] width 214 height 198
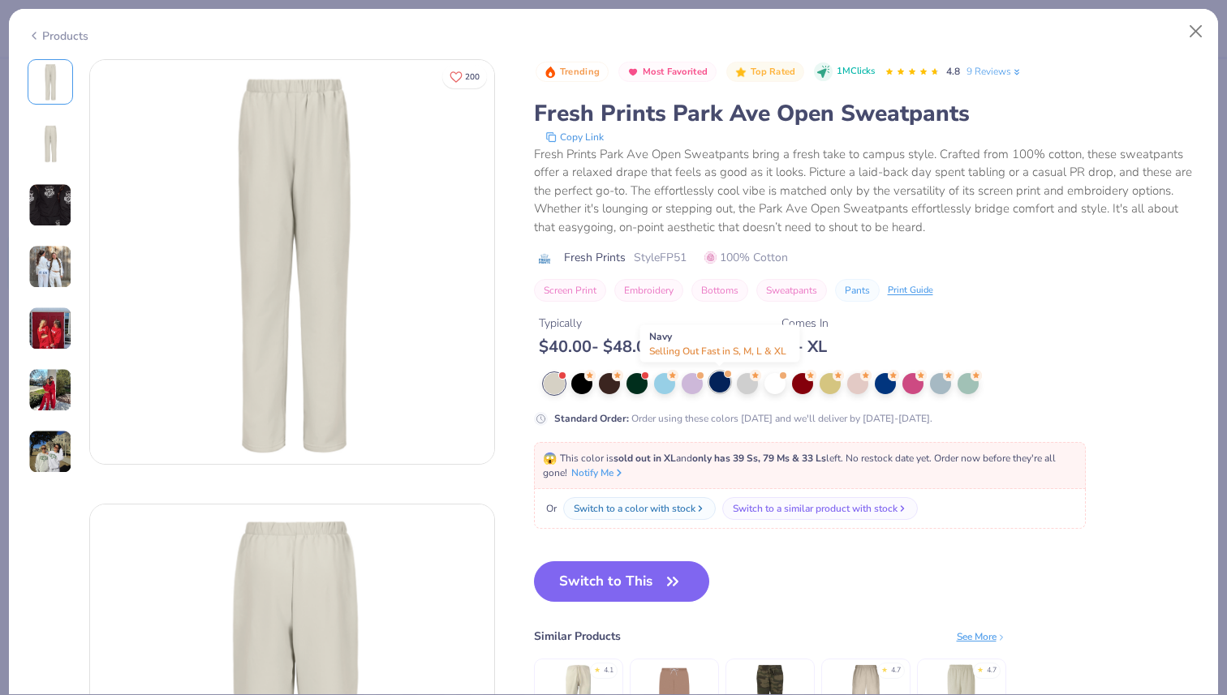
click at [725, 385] on div at bounding box center [719, 382] width 21 height 21
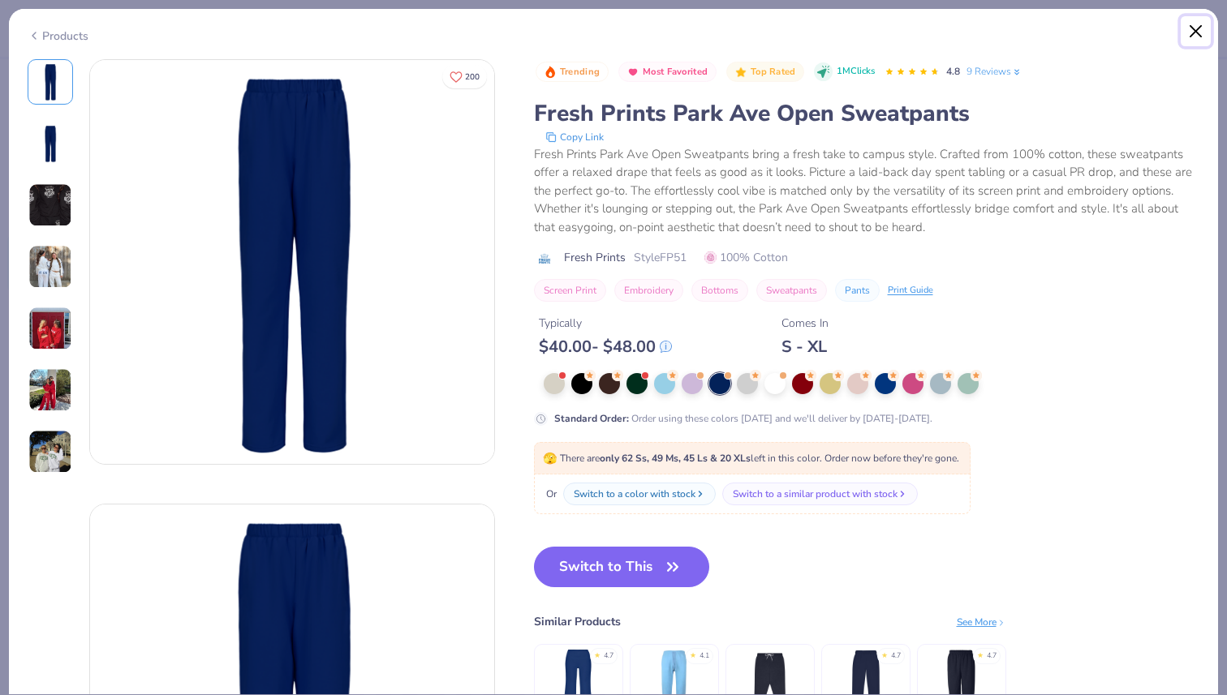
click at [1195, 37] on button "Close" at bounding box center [1196, 31] width 31 height 31
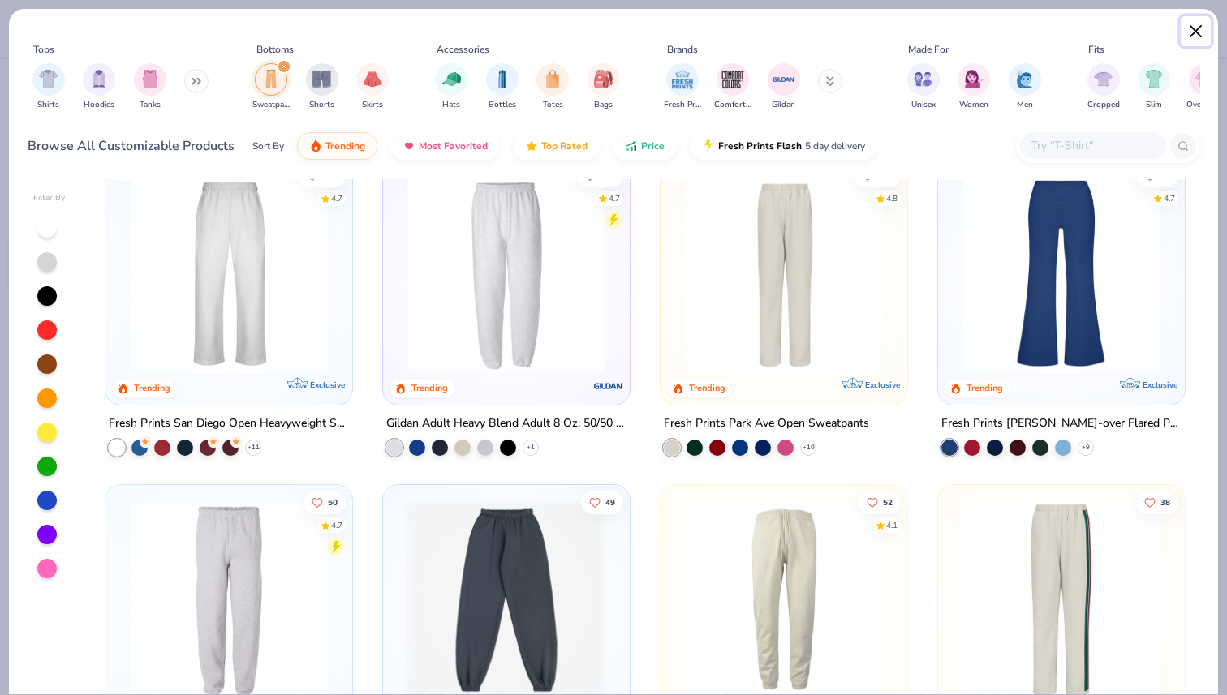
click at [1196, 33] on button "Close" at bounding box center [1196, 31] width 31 height 31
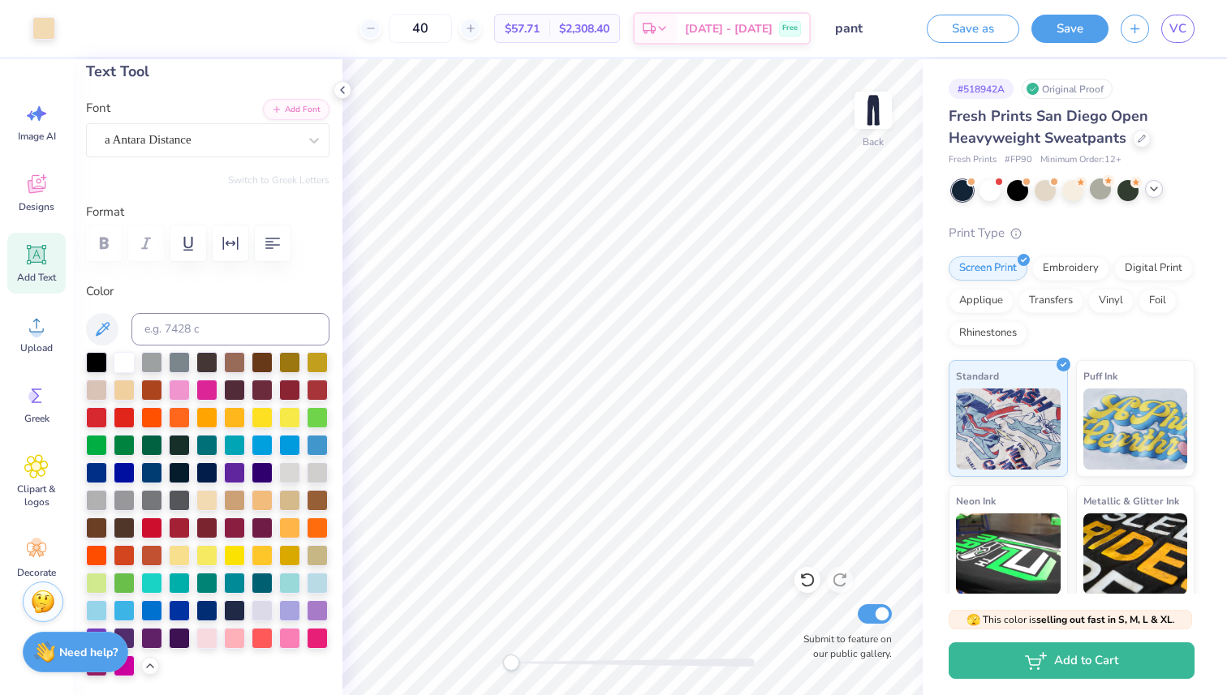
click at [1139, 129] on div "Fresh Prints San Diego Open Heavyweight Sweatpants" at bounding box center [1072, 127] width 246 height 44
click at [1140, 136] on icon at bounding box center [1142, 137] width 8 height 8
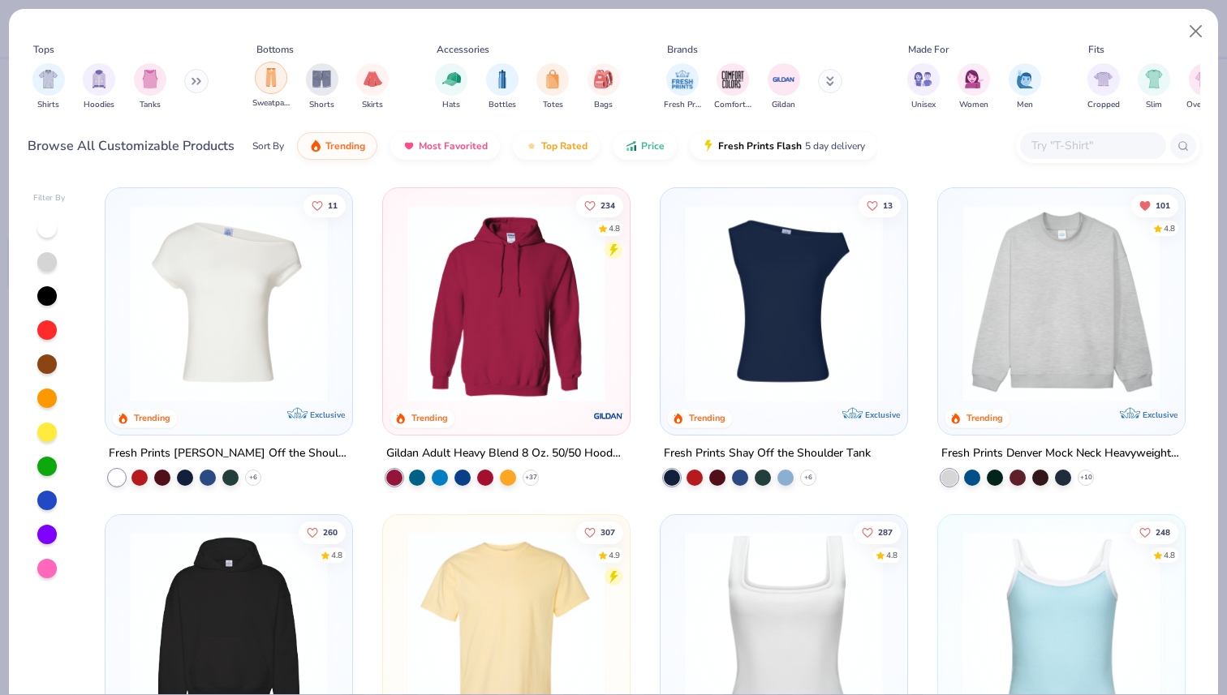
click at [268, 80] on img "filter for Sweatpants" at bounding box center [271, 77] width 18 height 19
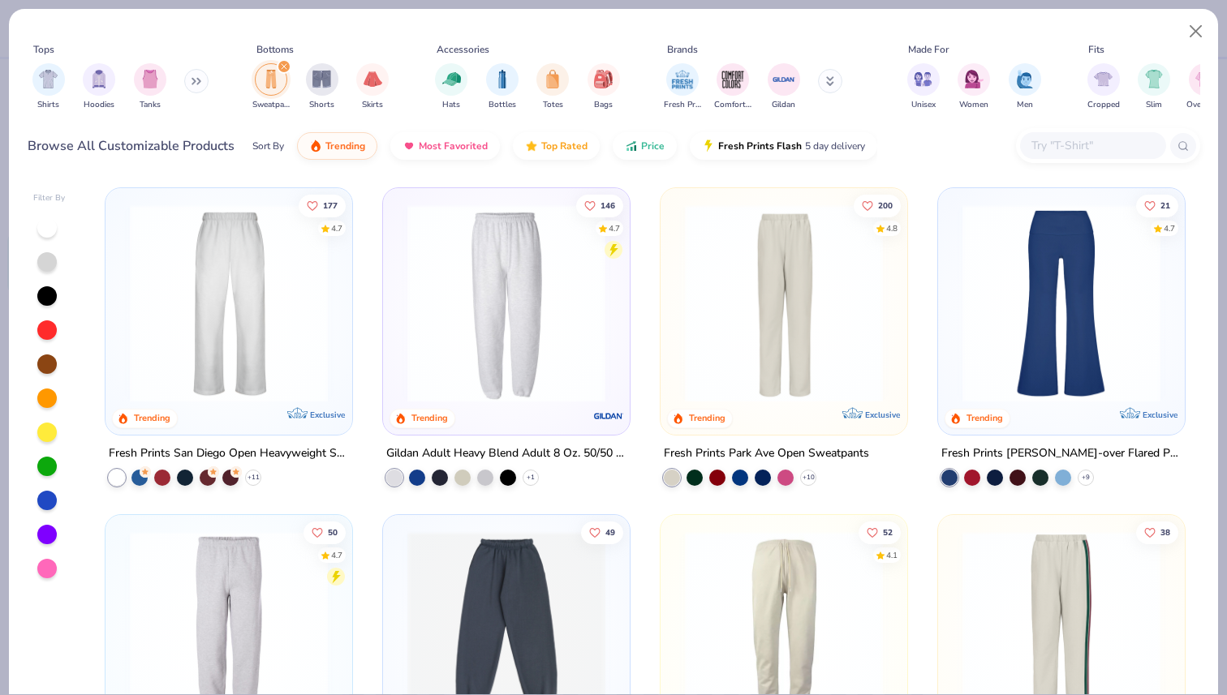
click at [842, 285] on img at bounding box center [784, 303] width 214 height 198
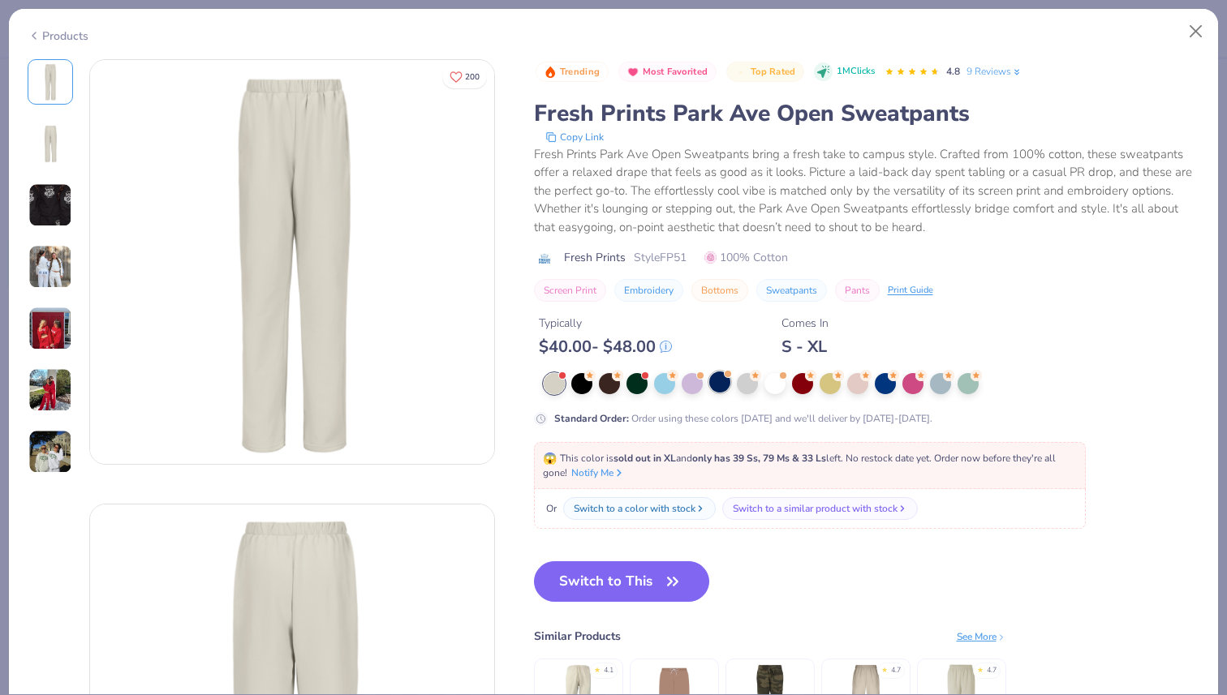
click at [712, 382] on div at bounding box center [719, 382] width 21 height 21
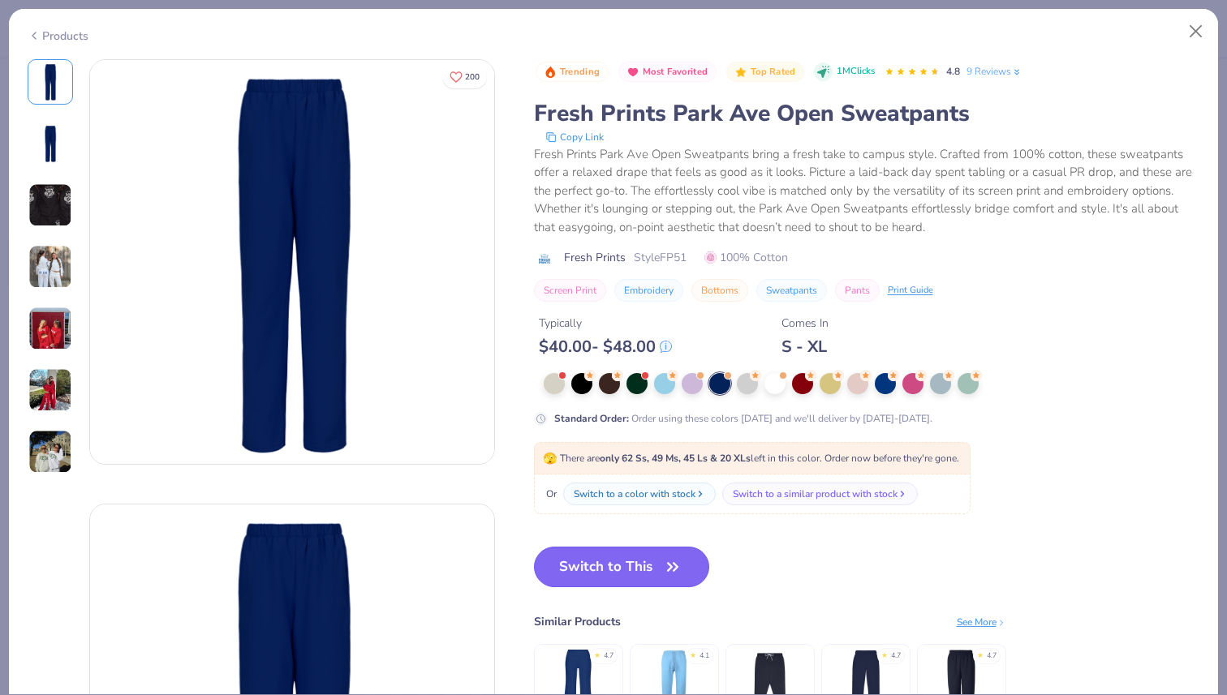
click at [611, 582] on button "Switch to This" at bounding box center [622, 567] width 176 height 41
type input "50"
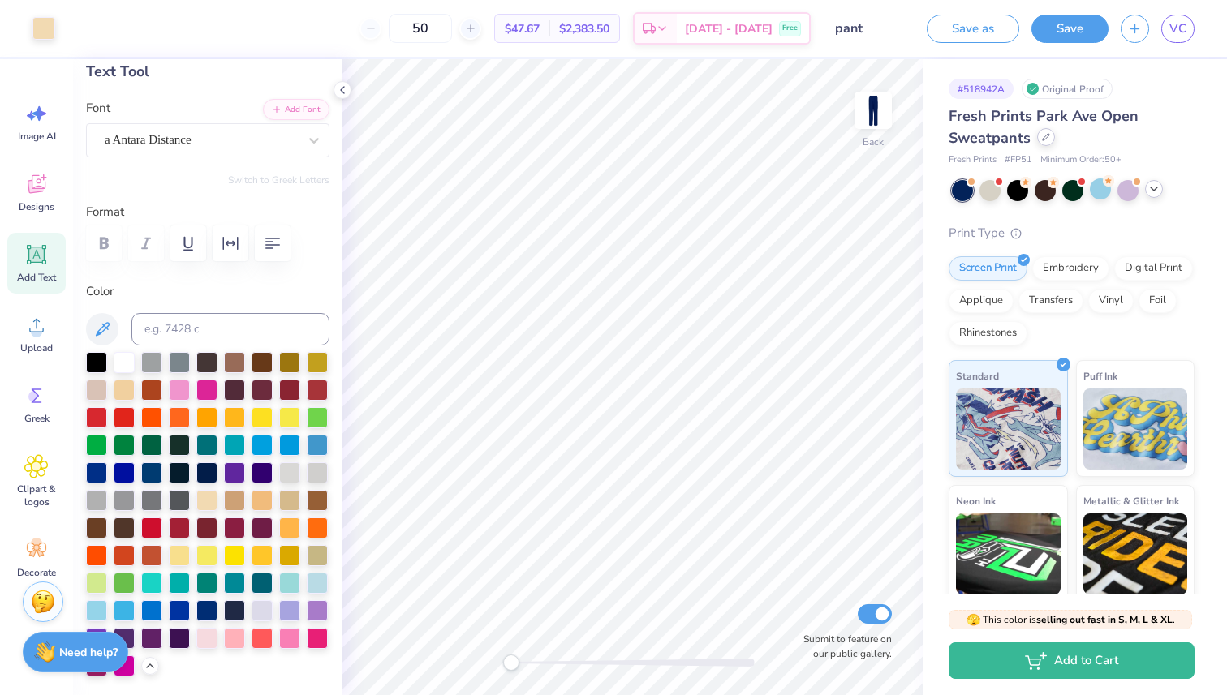
click at [1039, 142] on div at bounding box center [1046, 137] width 18 height 18
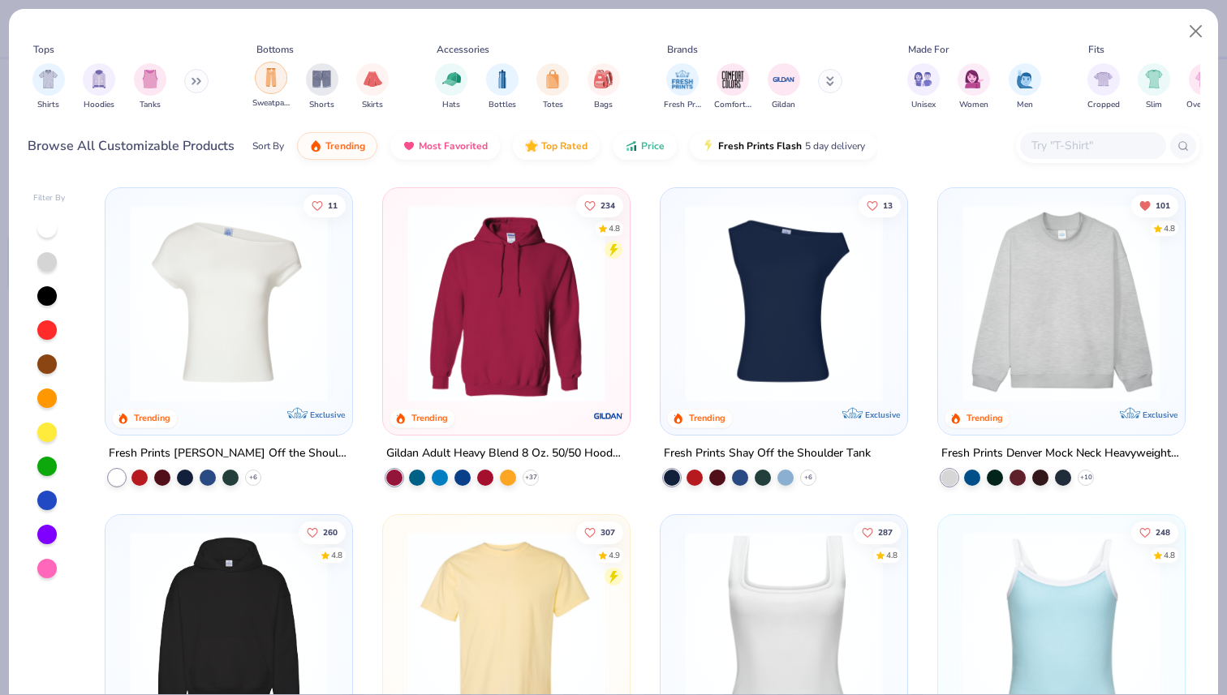
click at [269, 87] on img "filter for Sweatpants" at bounding box center [271, 77] width 18 height 19
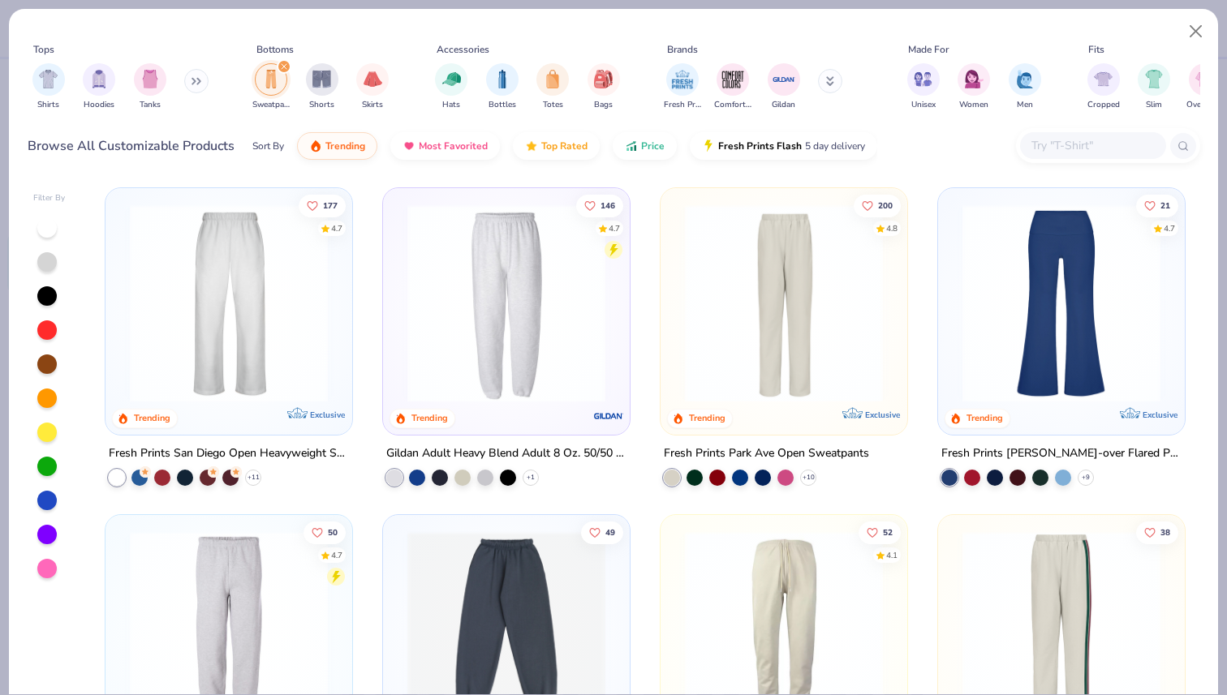
click at [286, 337] on img at bounding box center [229, 303] width 214 height 198
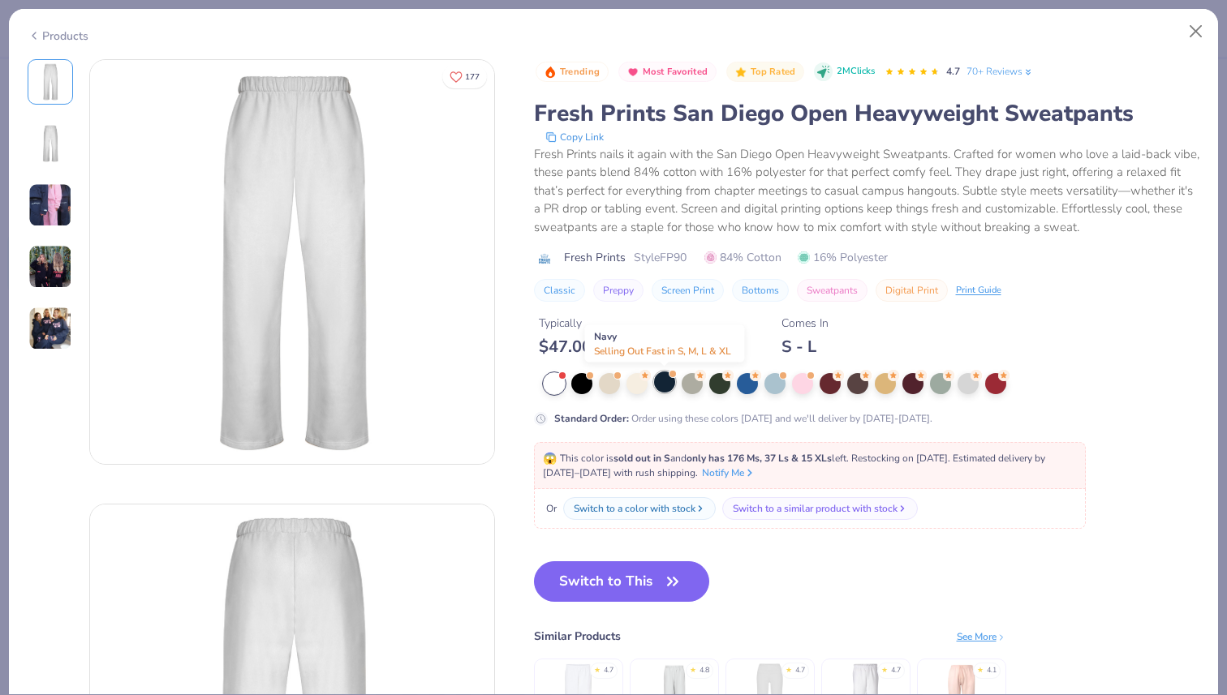
click at [669, 386] on div at bounding box center [664, 382] width 21 height 21
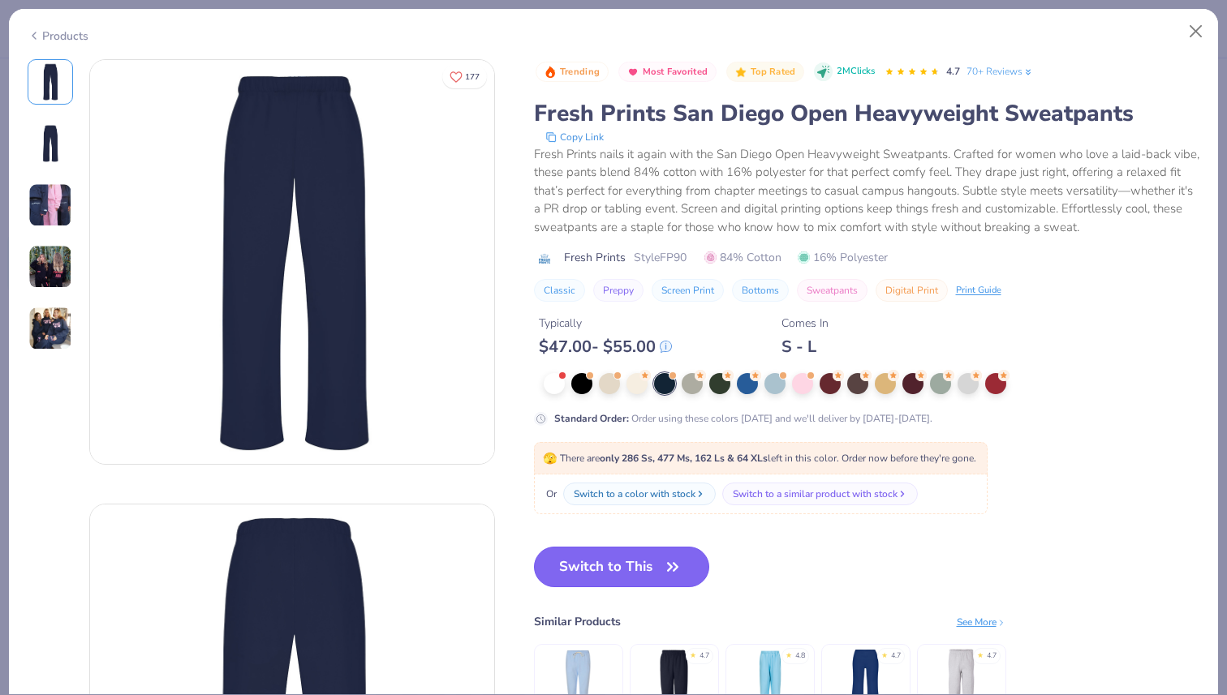
click at [620, 570] on button "Switch to This" at bounding box center [622, 567] width 176 height 41
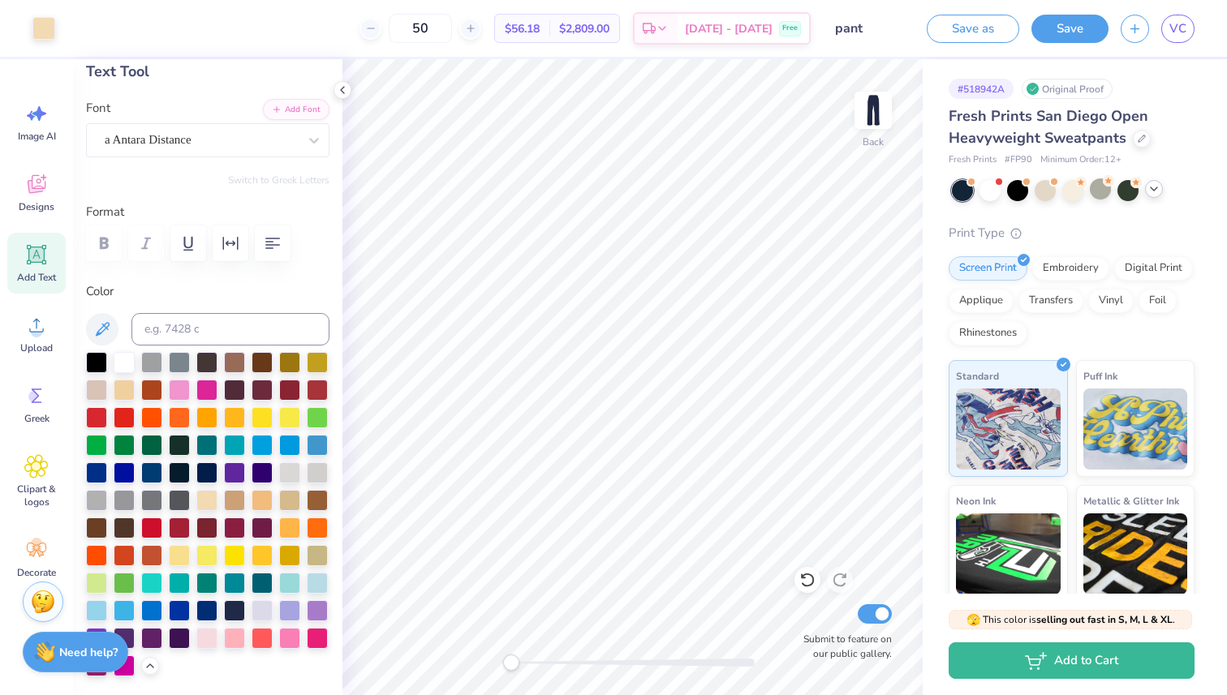
type input "3.07"
click at [1138, 140] on icon at bounding box center [1142, 137] width 8 height 8
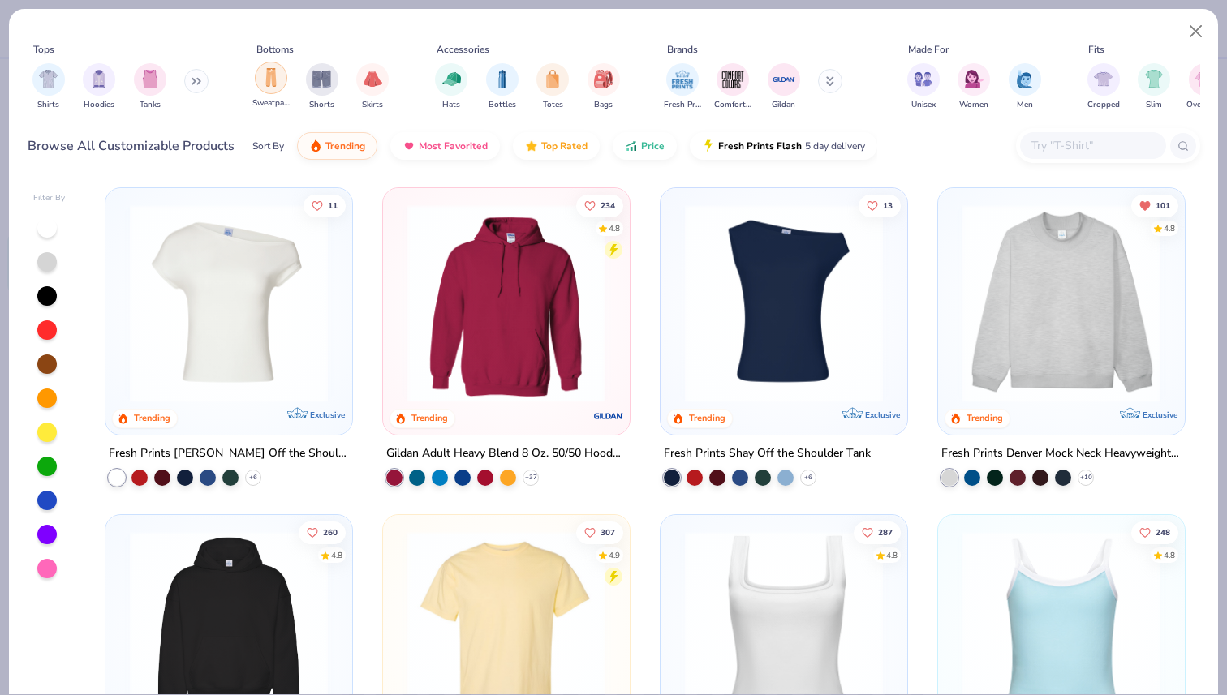
click at [267, 80] on img "filter for Sweatpants" at bounding box center [271, 77] width 18 height 19
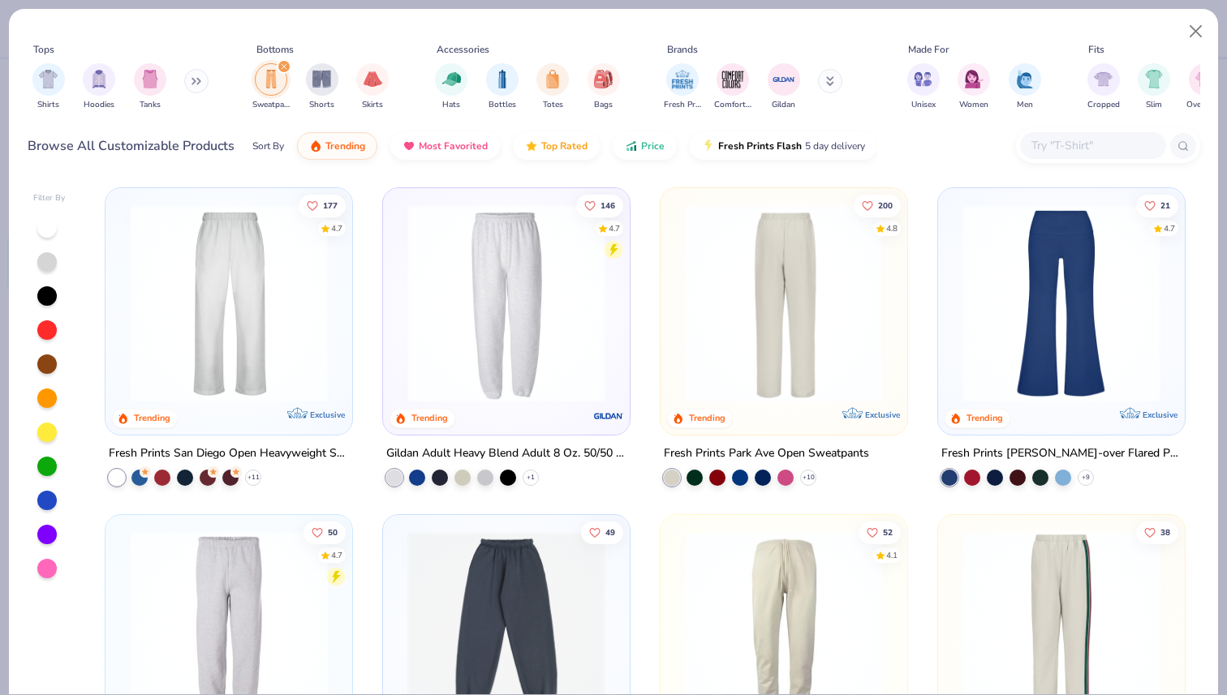
click at [772, 352] on div at bounding box center [784, 303] width 642 height 198
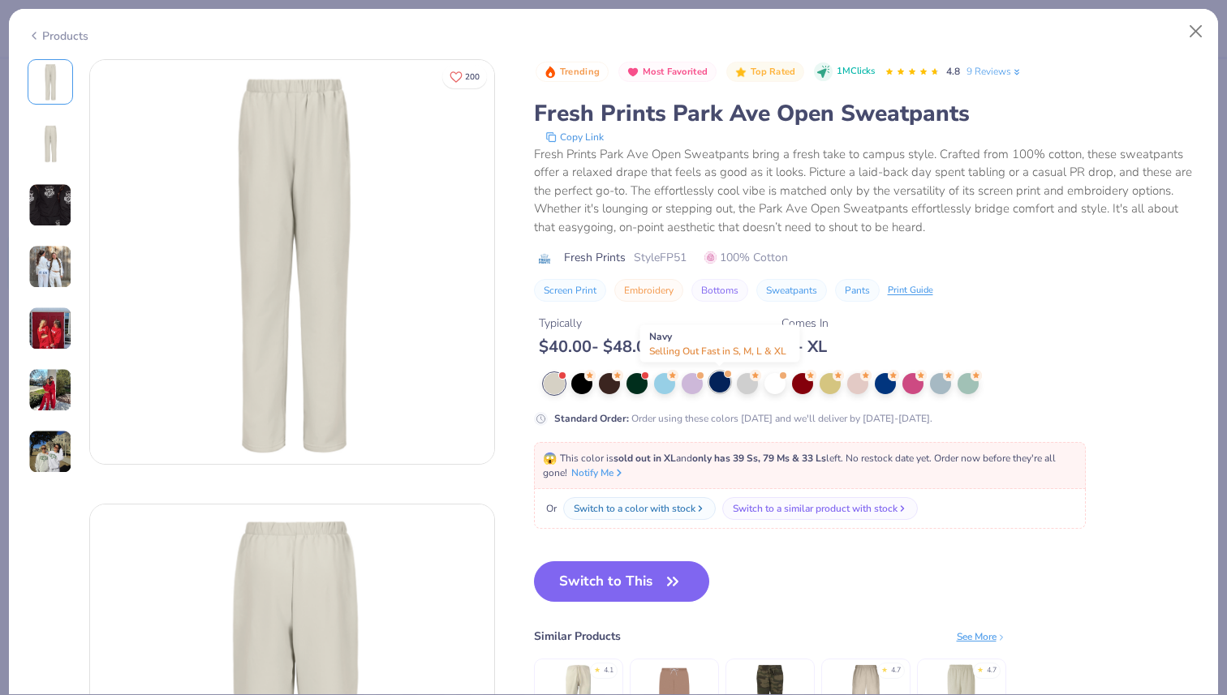
click at [725, 385] on div at bounding box center [719, 382] width 21 height 21
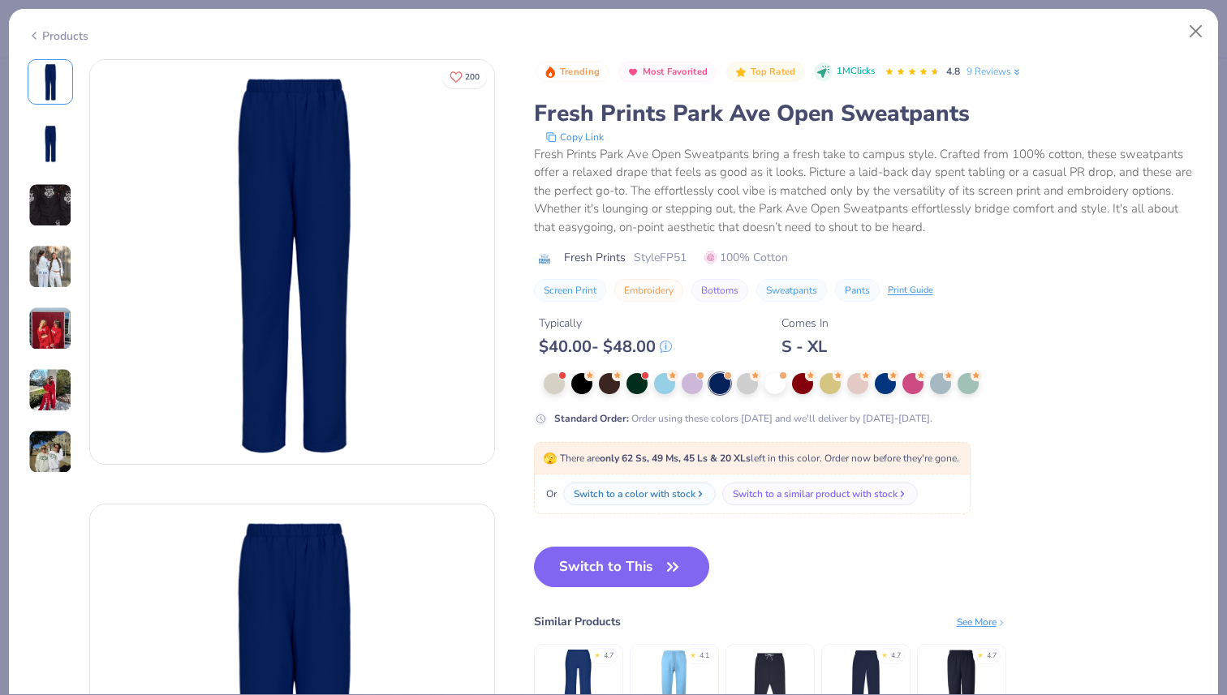
click at [45, 140] on img at bounding box center [50, 143] width 39 height 39
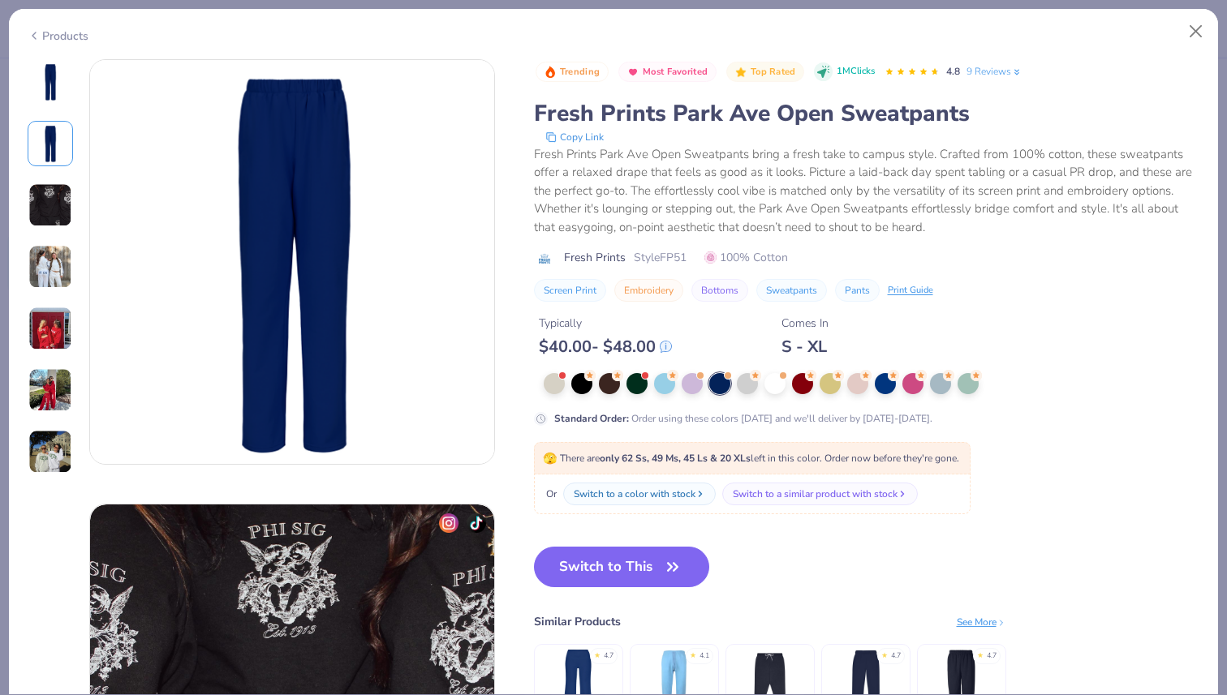
click at [46, 190] on img at bounding box center [50, 205] width 44 height 44
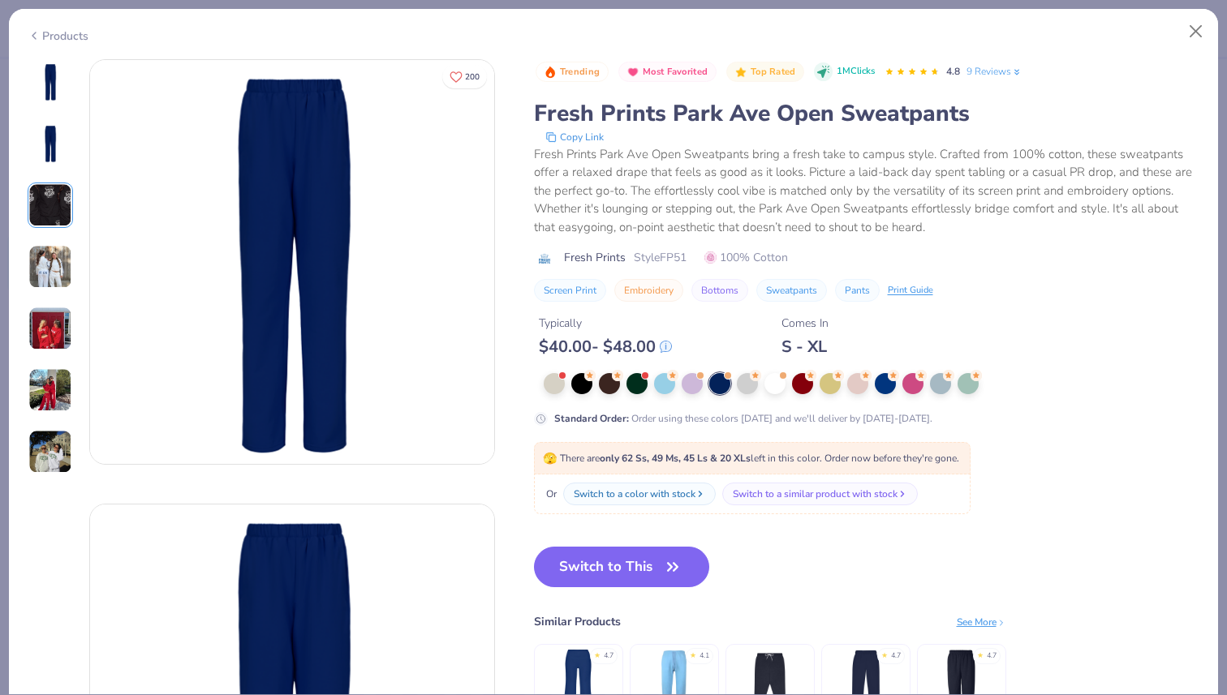
click at [43, 133] on img at bounding box center [50, 143] width 39 height 39
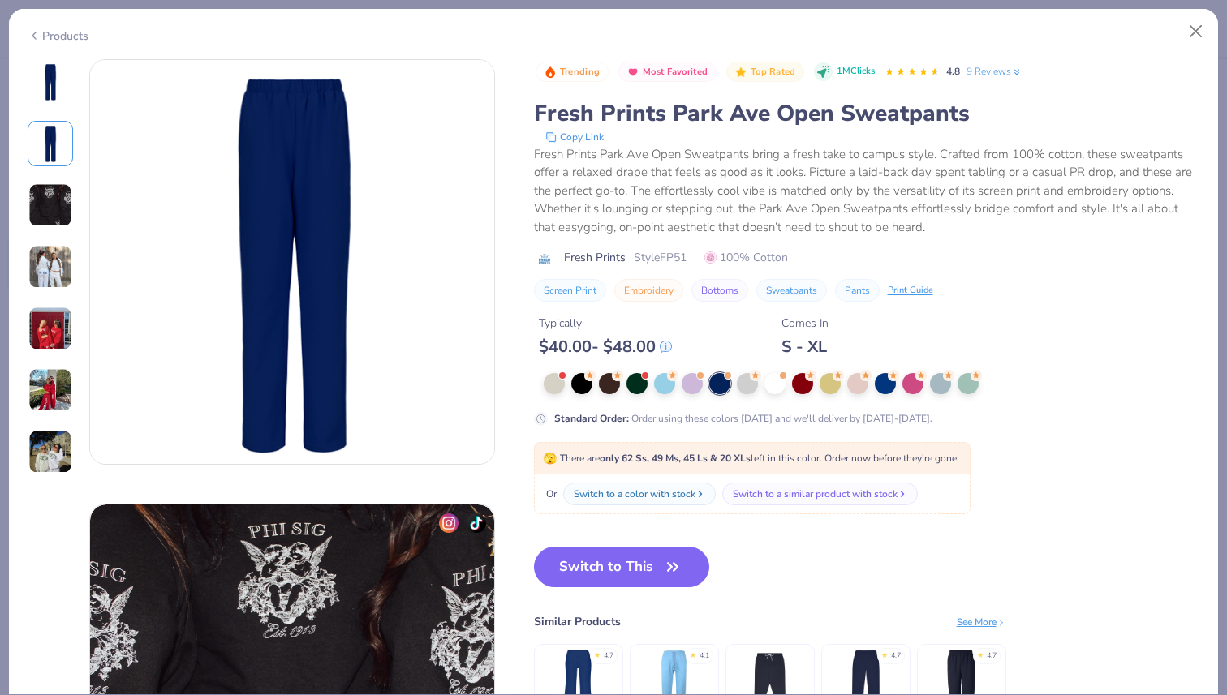
click at [43, 222] on img at bounding box center [50, 205] width 44 height 44
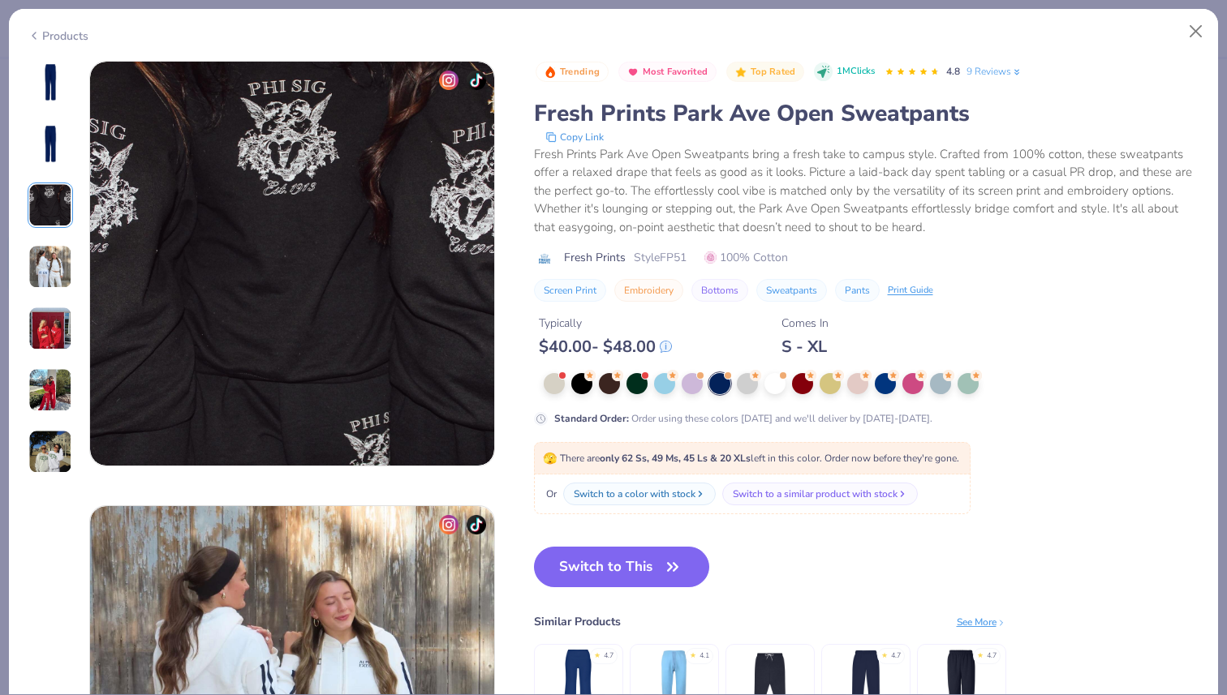
scroll to position [889, 0]
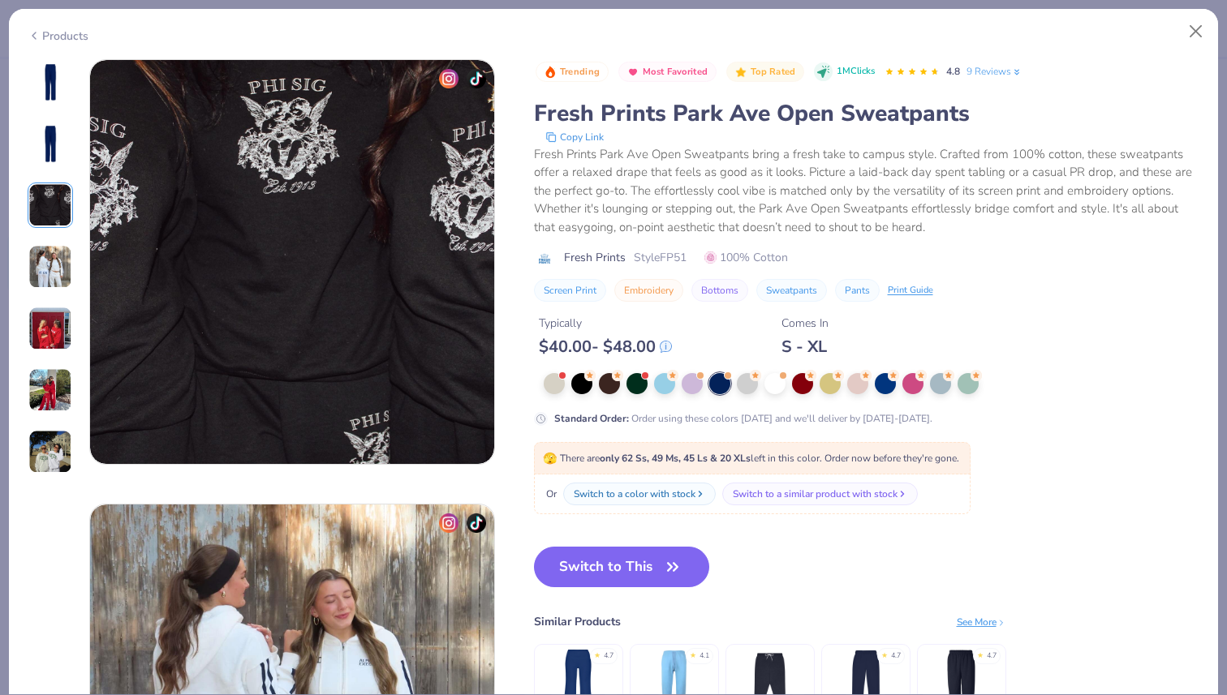
click at [721, 397] on div "Standard Order : Order using these colors today and we'll deliver by Oct 7-10." at bounding box center [858, 399] width 649 height 53
click at [721, 385] on div at bounding box center [719, 383] width 21 height 21
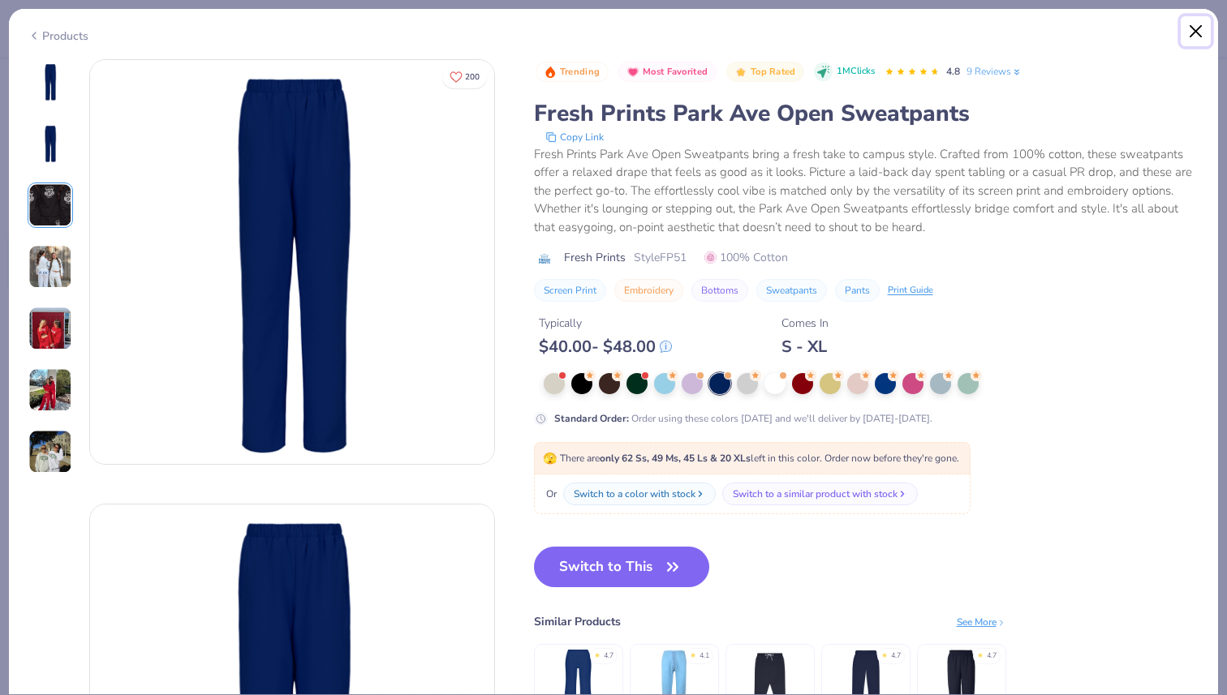
click at [1197, 34] on button "Close" at bounding box center [1196, 31] width 31 height 31
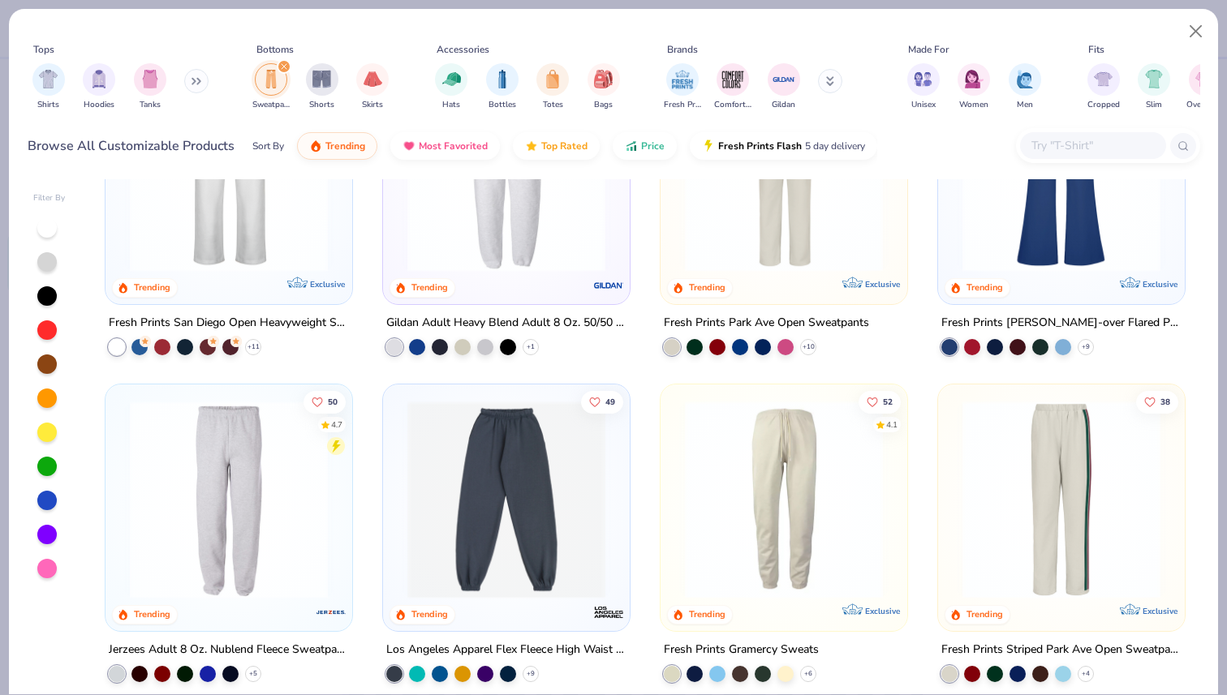
scroll to position [136, 0]
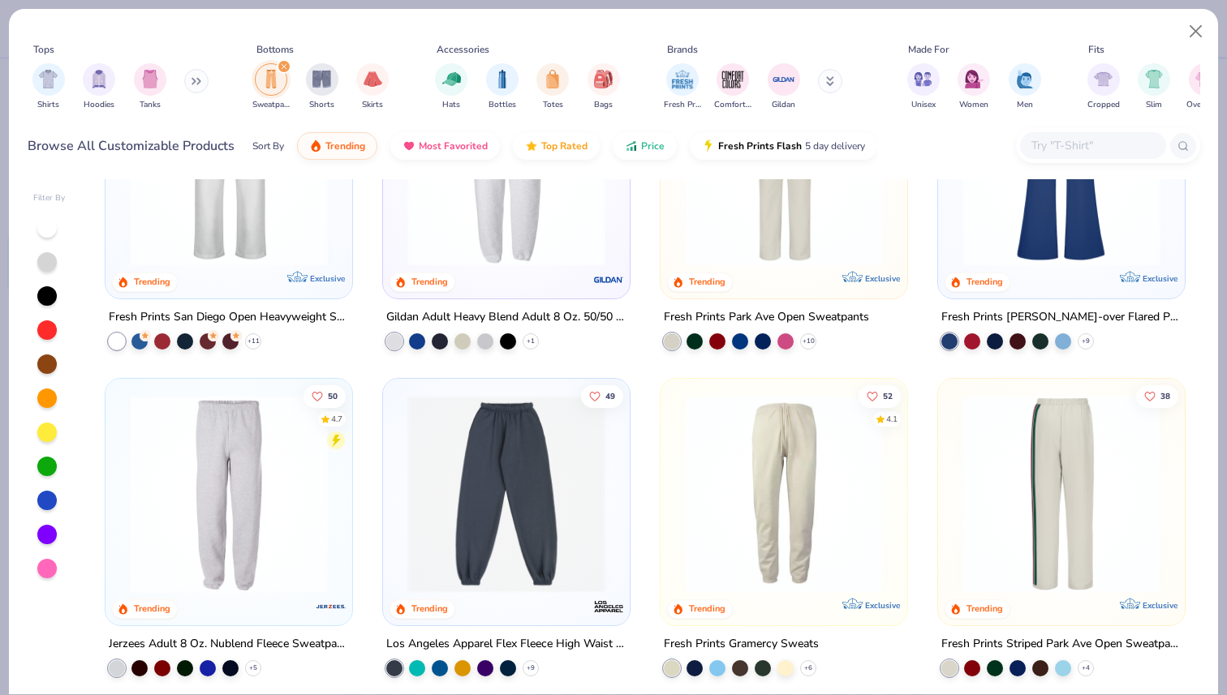
click at [954, 501] on img at bounding box center [847, 494] width 214 height 198
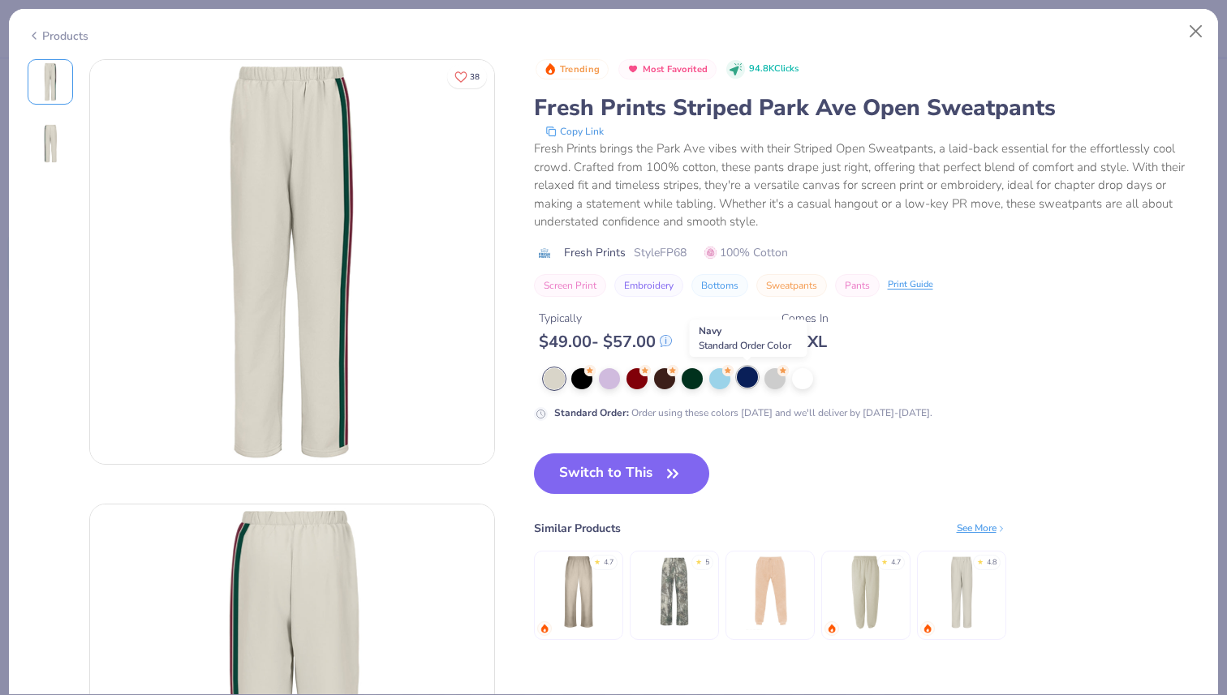
click at [745, 384] on div at bounding box center [747, 377] width 21 height 21
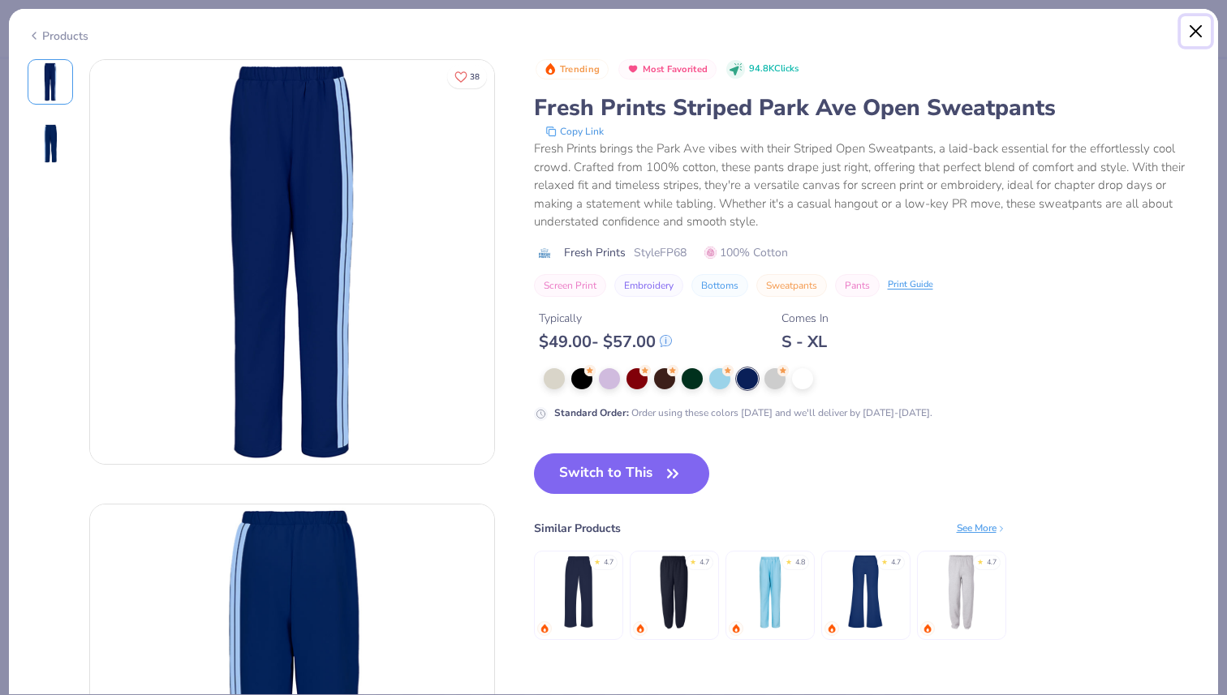
click at [1192, 19] on button "Close" at bounding box center [1196, 31] width 31 height 31
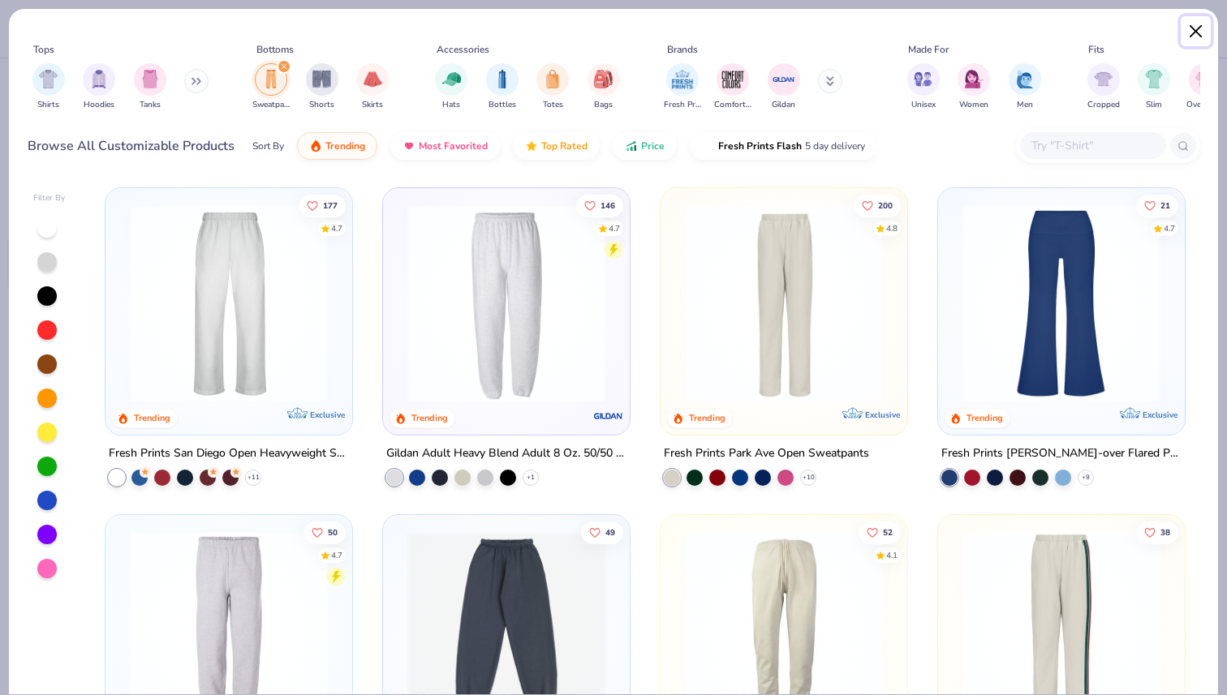
click at [1194, 30] on button "Close" at bounding box center [1196, 31] width 31 height 31
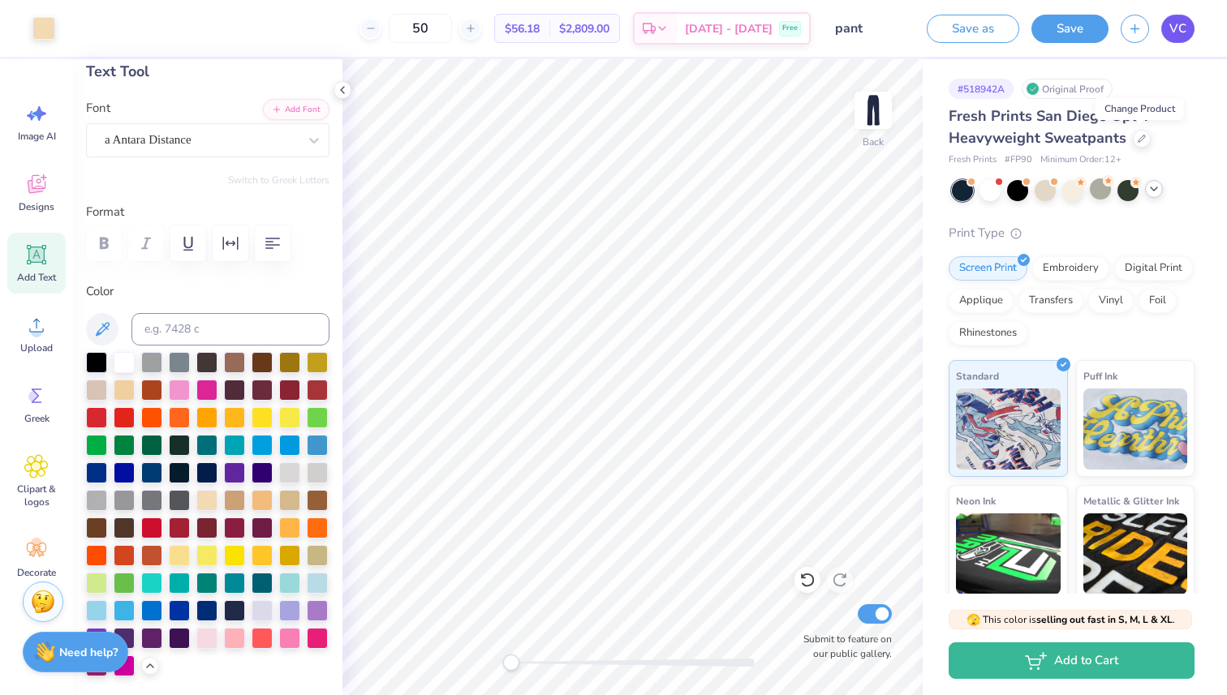
click at [1182, 28] on span "VC" at bounding box center [1177, 28] width 17 height 19
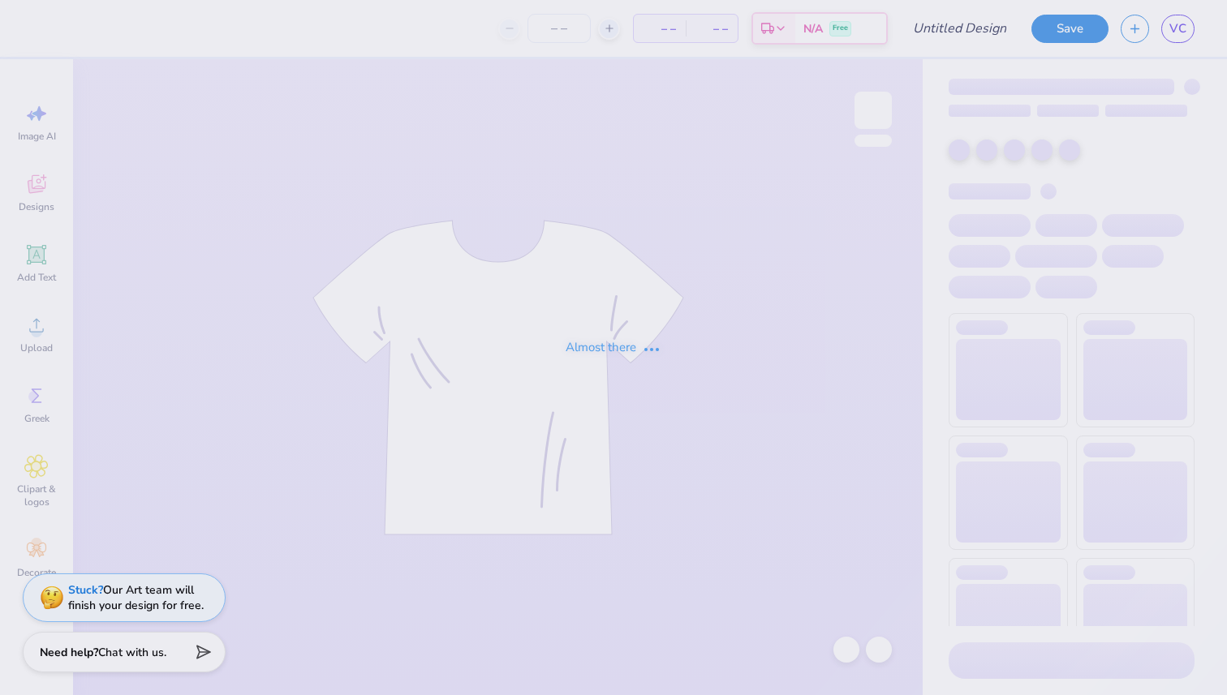
type input "option 1 i think"
type input "50"
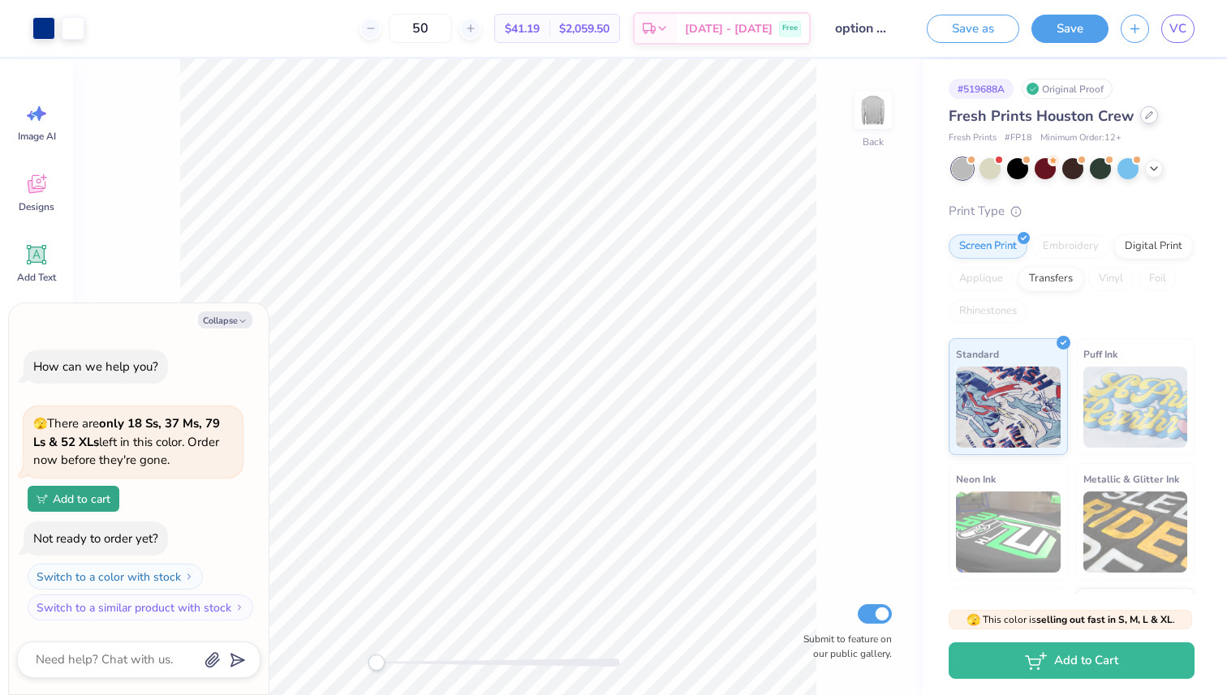
click at [1145, 119] on div at bounding box center [1149, 115] width 18 height 18
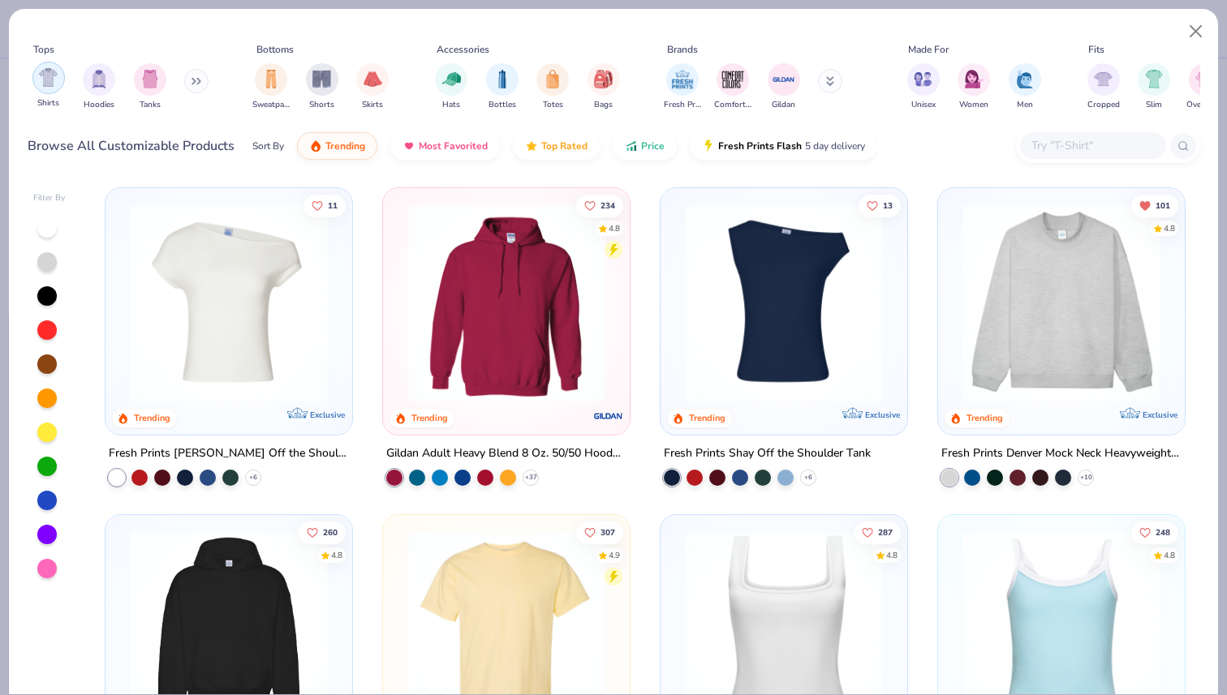
click at [57, 80] on img "filter for Shirts" at bounding box center [48, 77] width 19 height 19
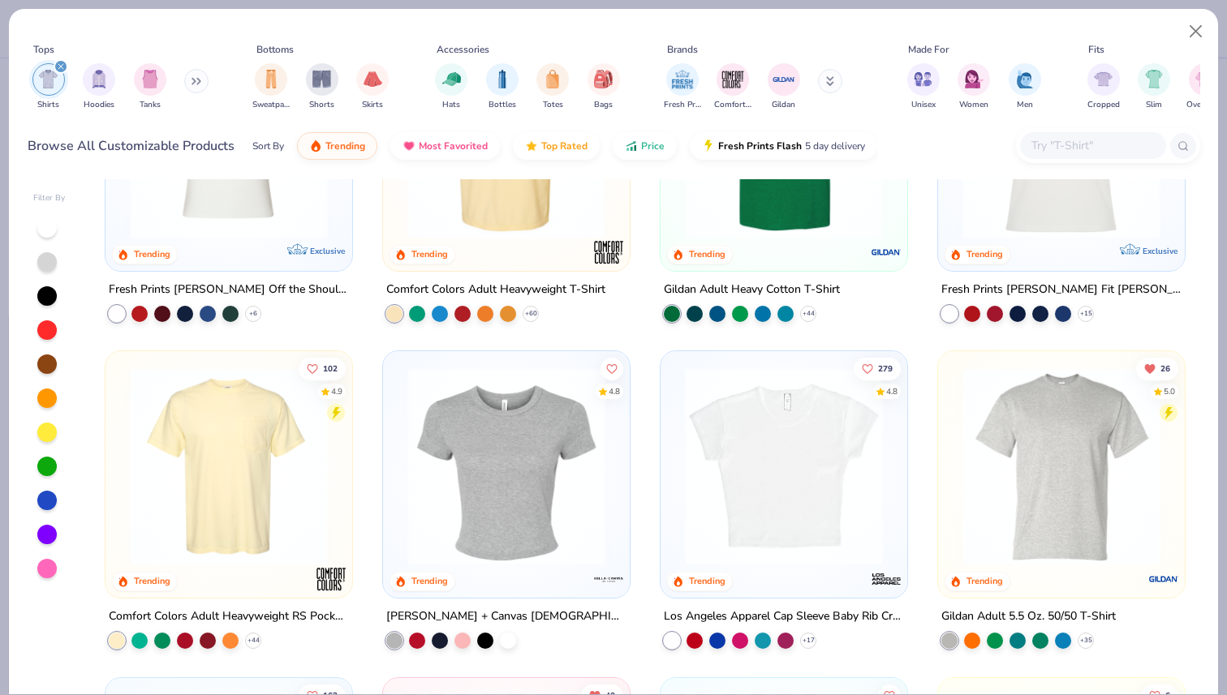
scroll to position [199, 0]
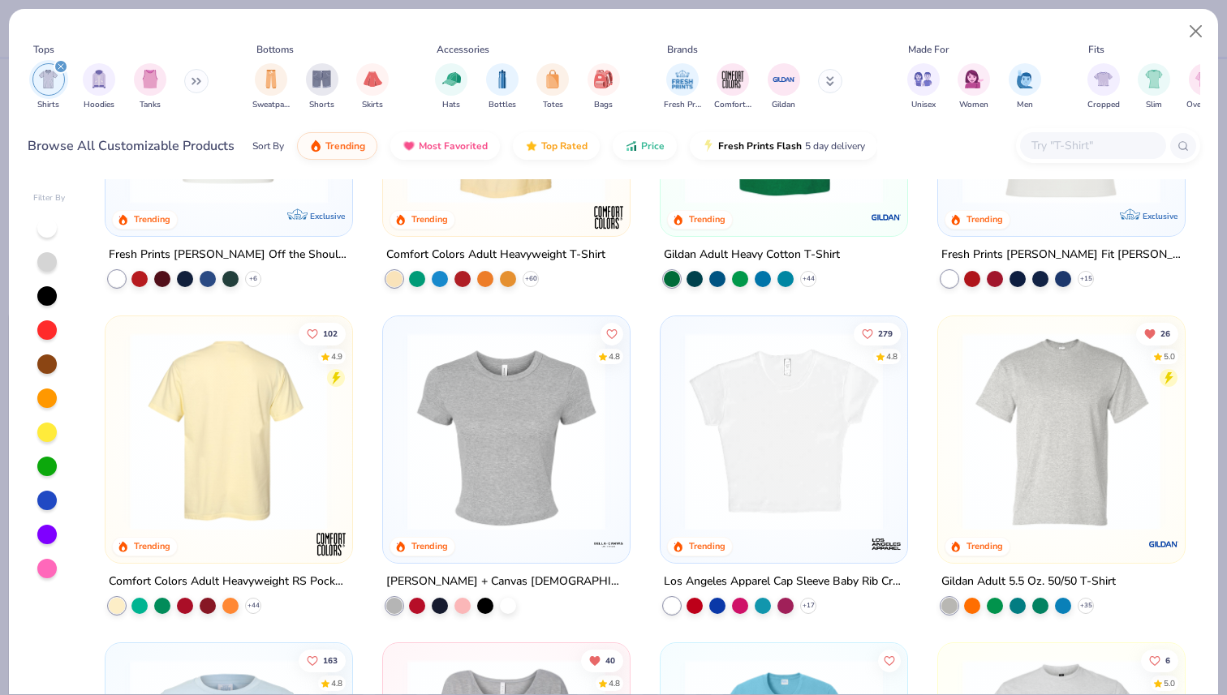
click at [285, 434] on img at bounding box center [229, 432] width 214 height 198
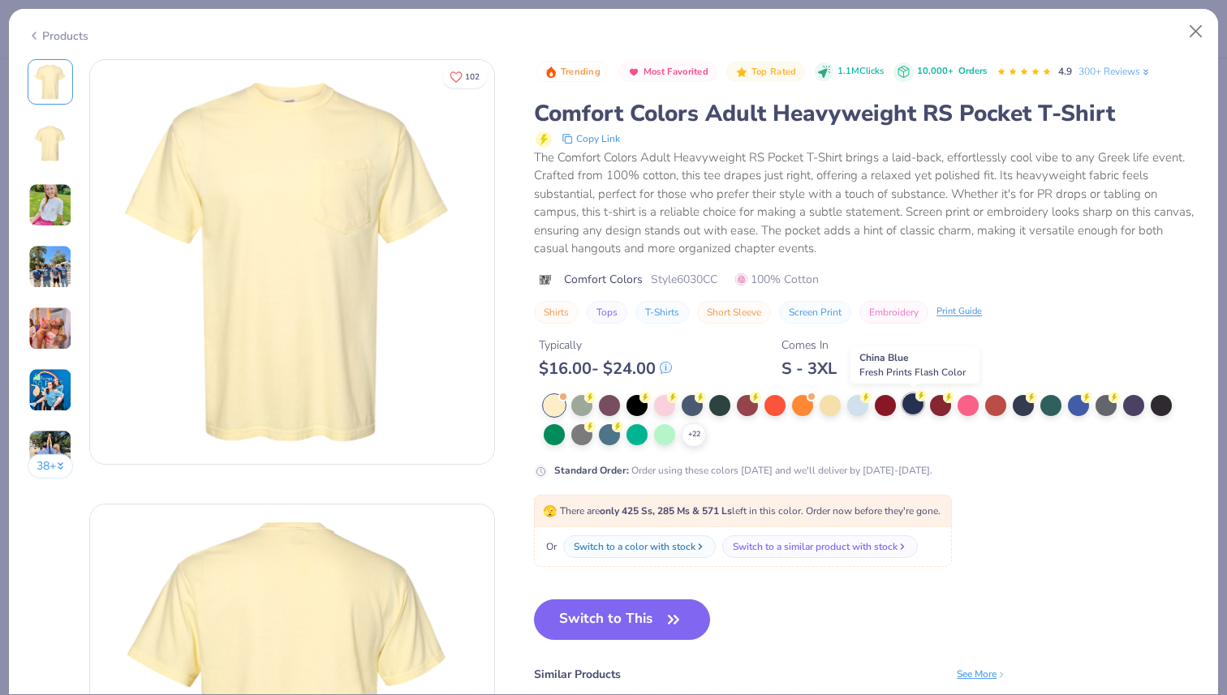
click at [922, 403] on div at bounding box center [912, 404] width 21 height 21
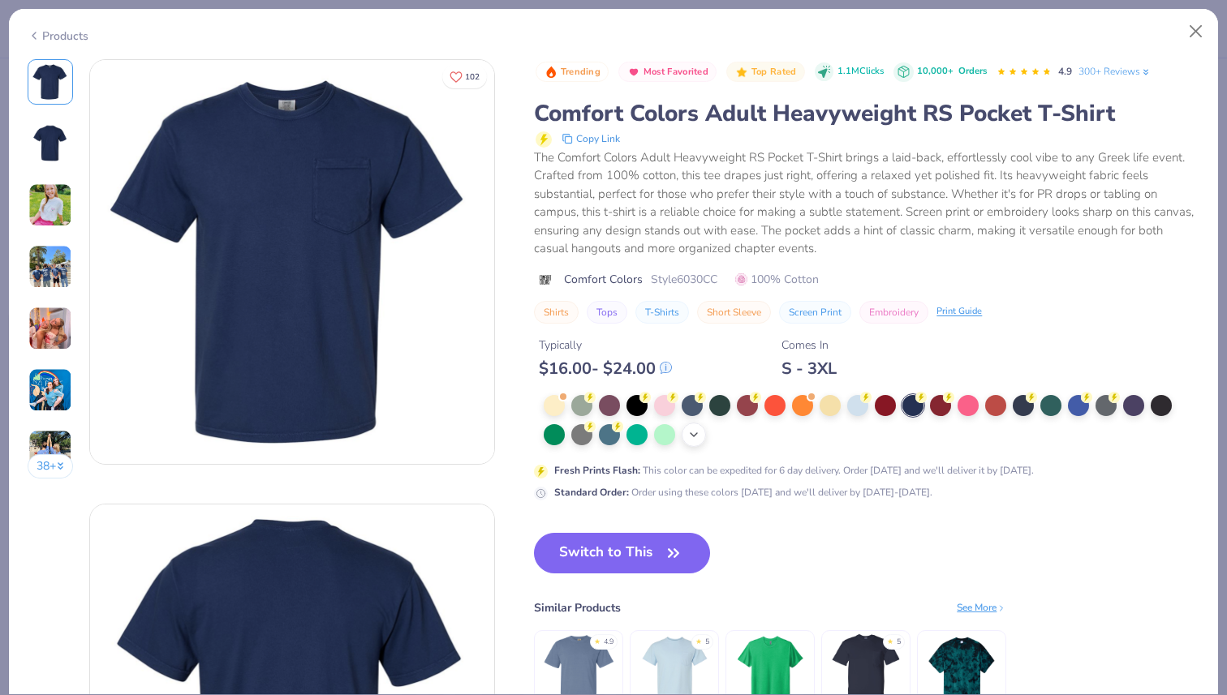
click at [697, 437] on icon at bounding box center [693, 434] width 13 height 13
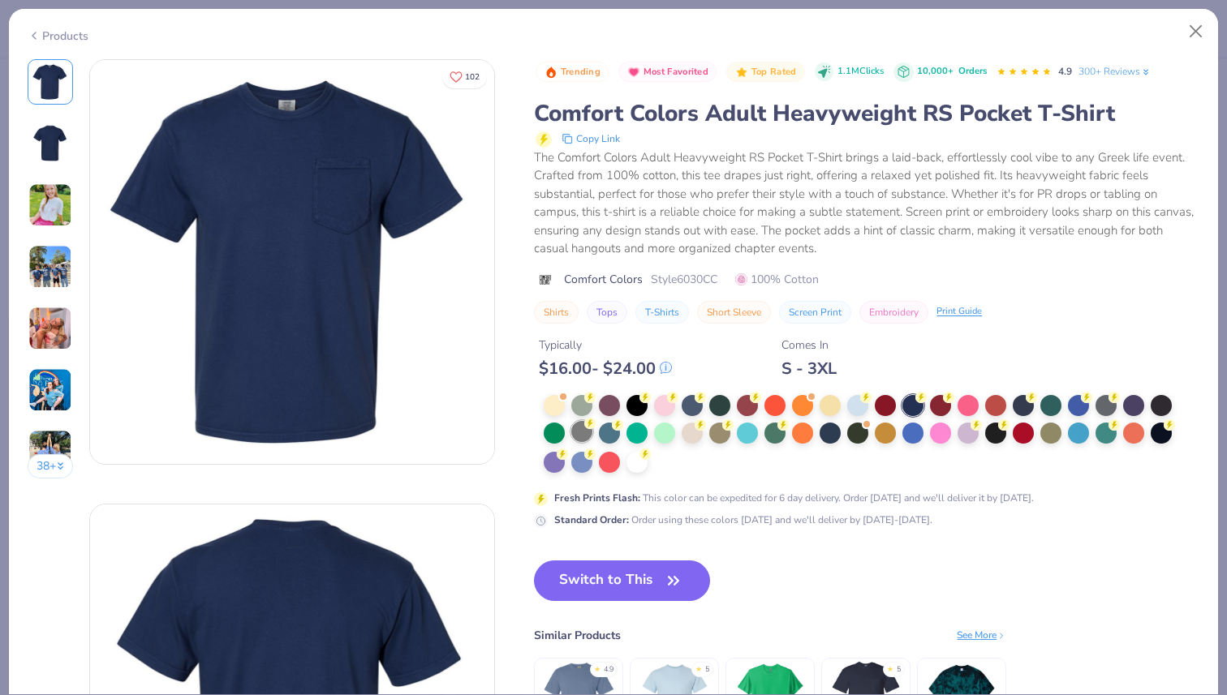
click at [590, 428] on circle at bounding box center [589, 423] width 11 height 11
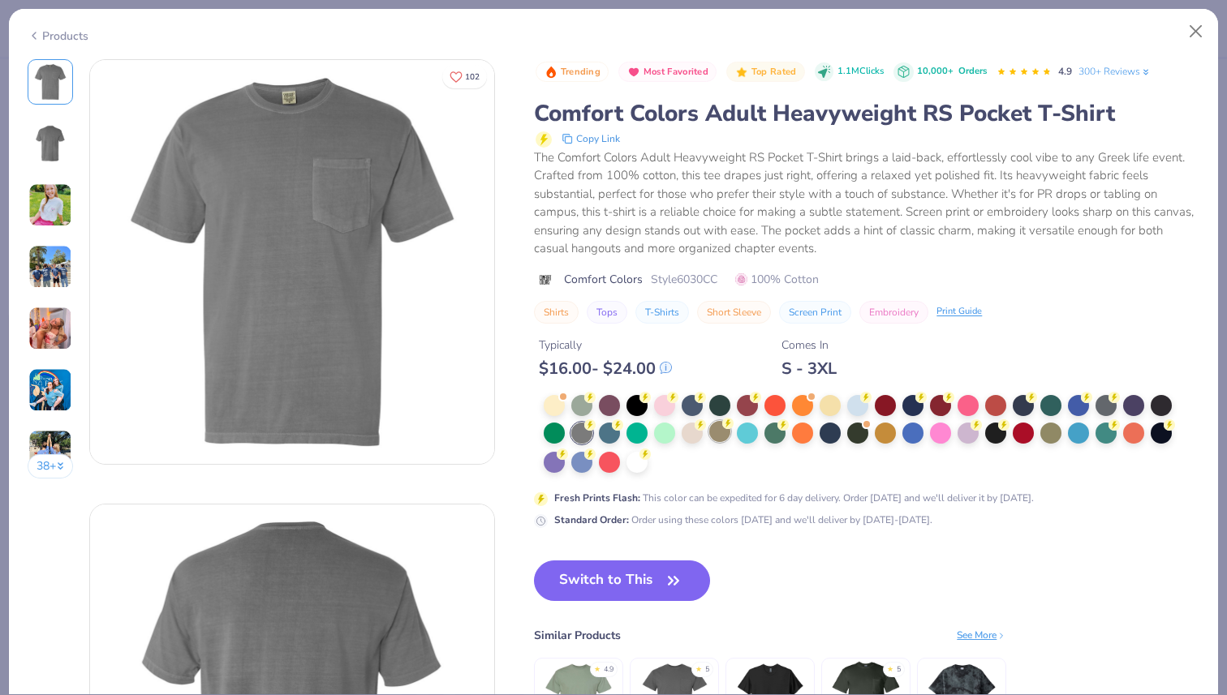
click at [709, 430] on div at bounding box center [719, 431] width 21 height 21
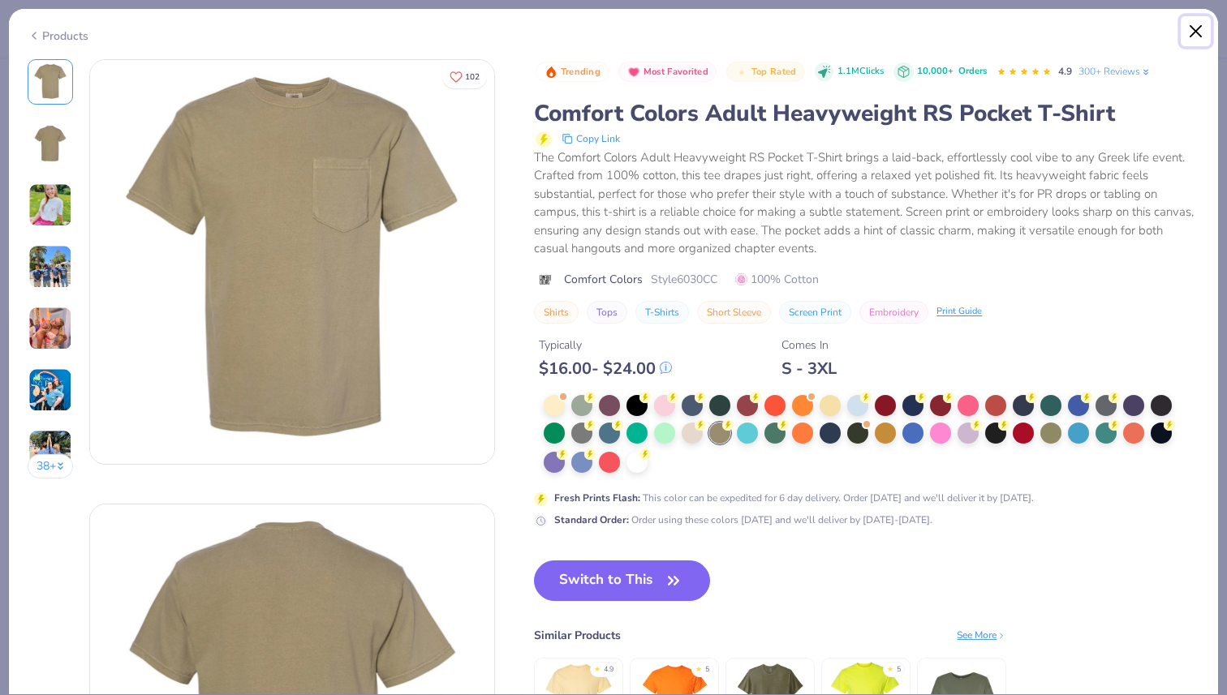
click at [1187, 43] on button "Close" at bounding box center [1196, 31] width 31 height 31
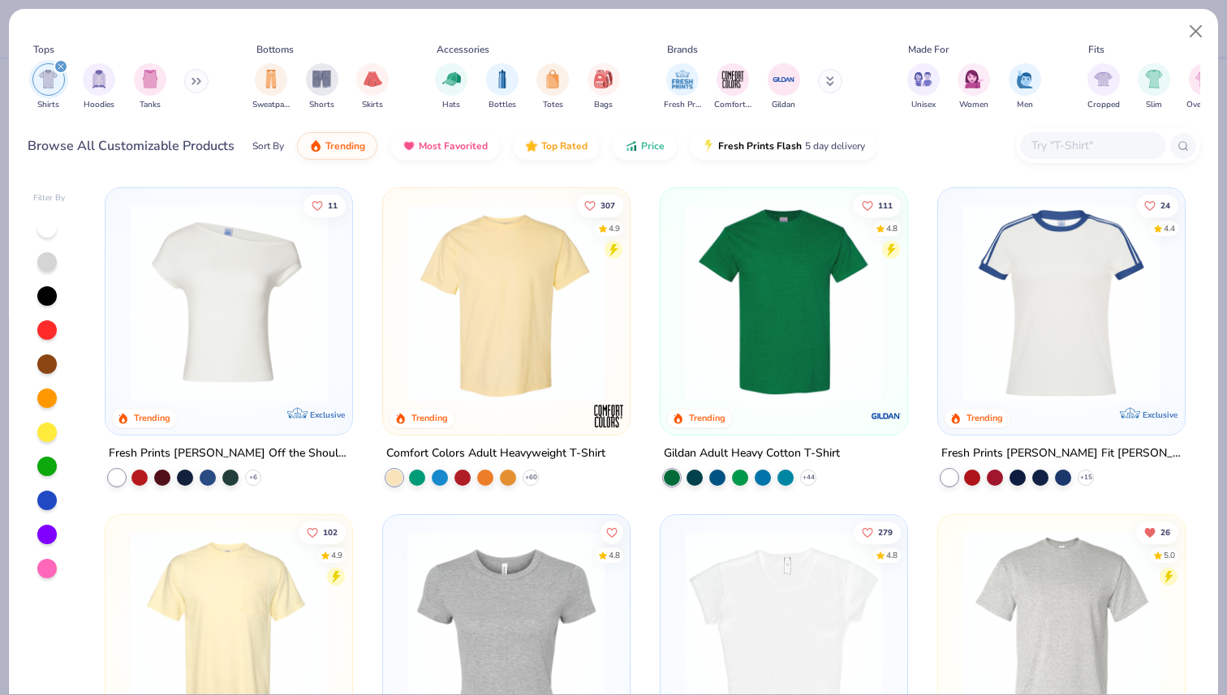
click at [451, 297] on img at bounding box center [506, 303] width 214 height 198
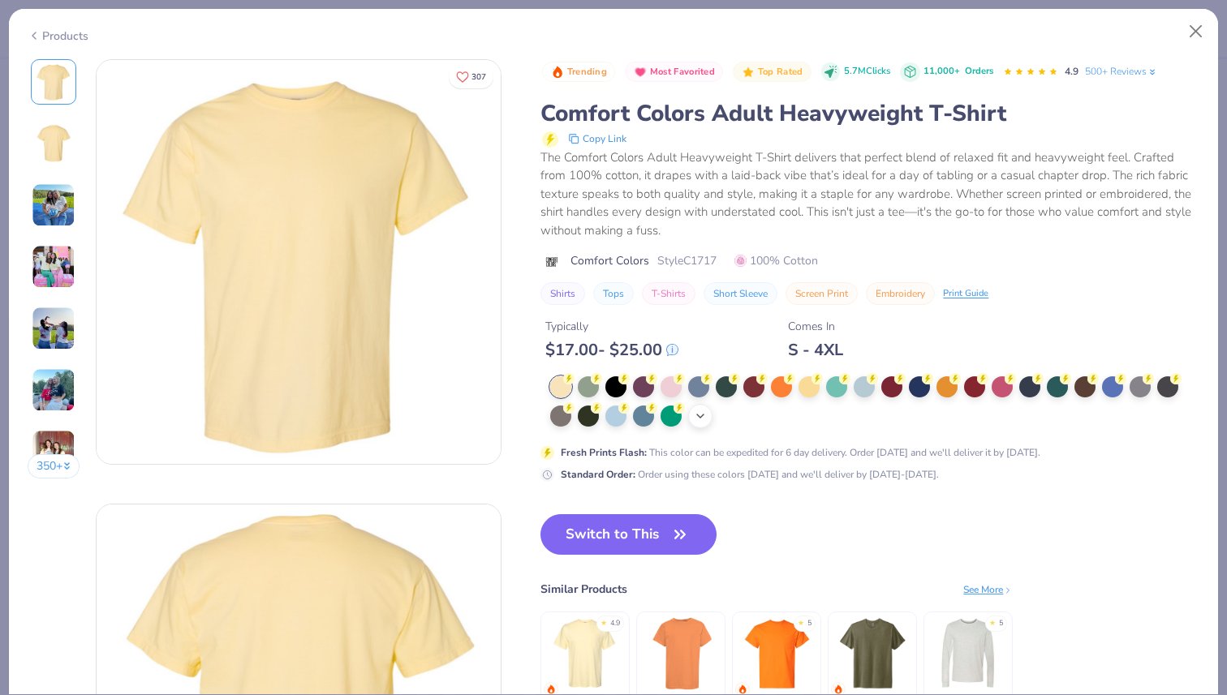
click at [700, 424] on div "+ 38" at bounding box center [700, 416] width 24 height 24
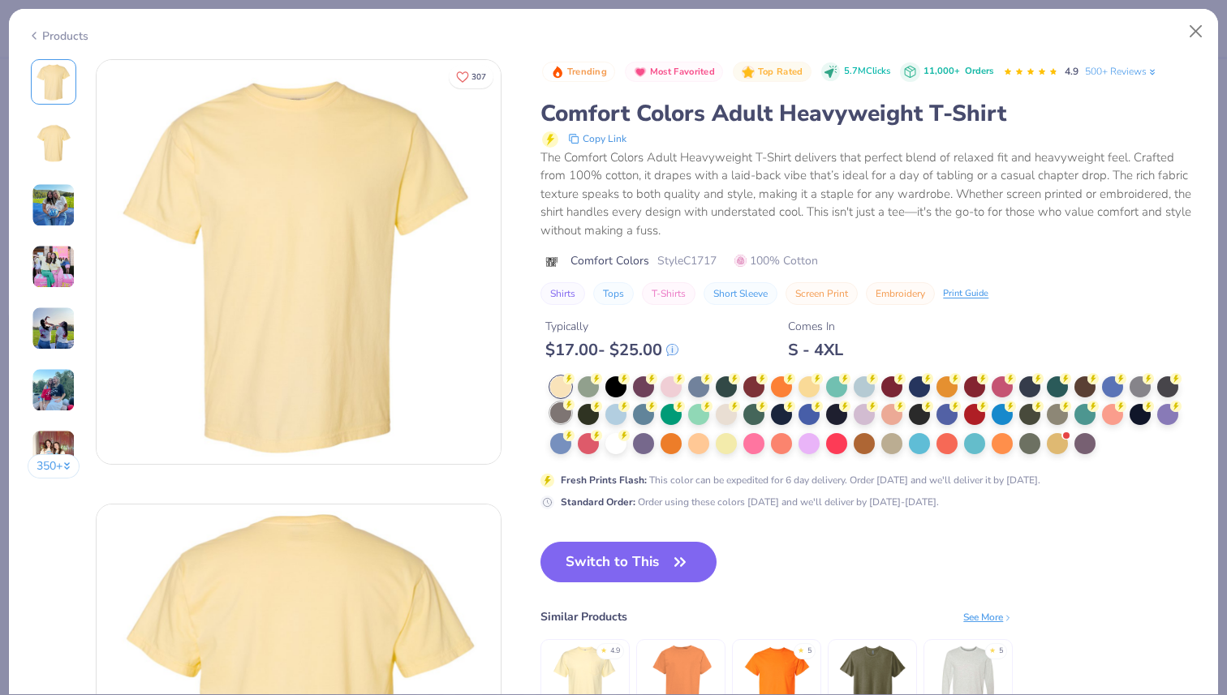
click at [562, 413] on div at bounding box center [560, 412] width 21 height 21
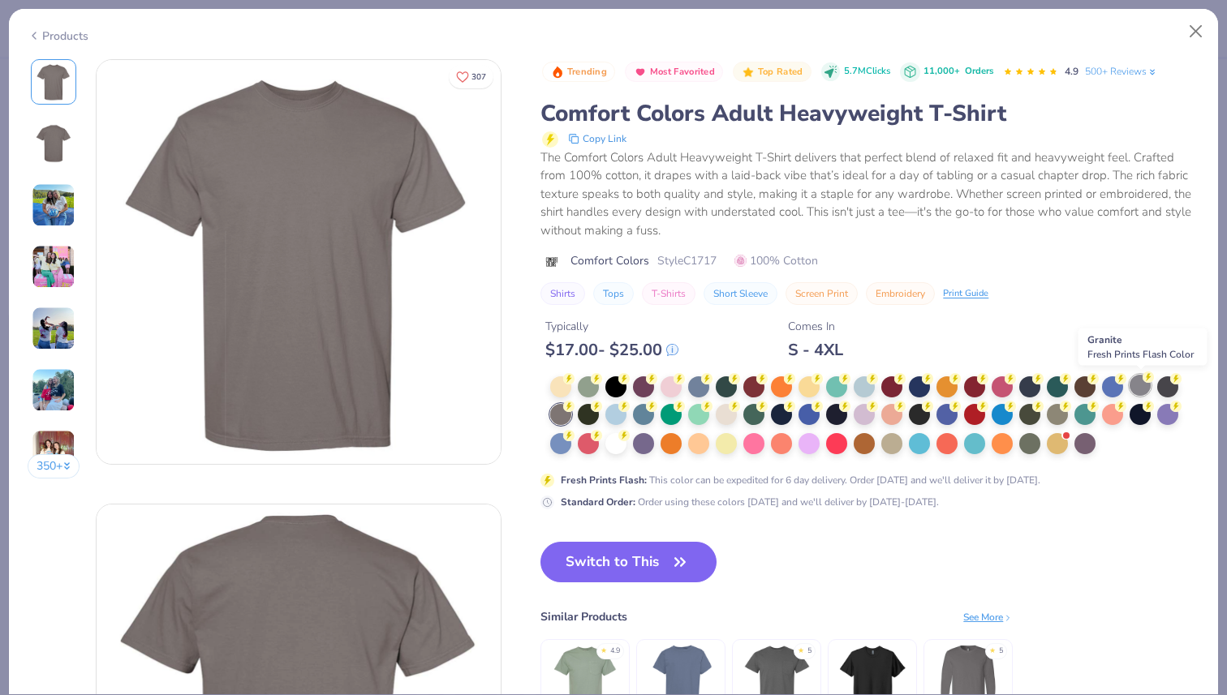
click at [1143, 391] on div at bounding box center [1140, 385] width 21 height 21
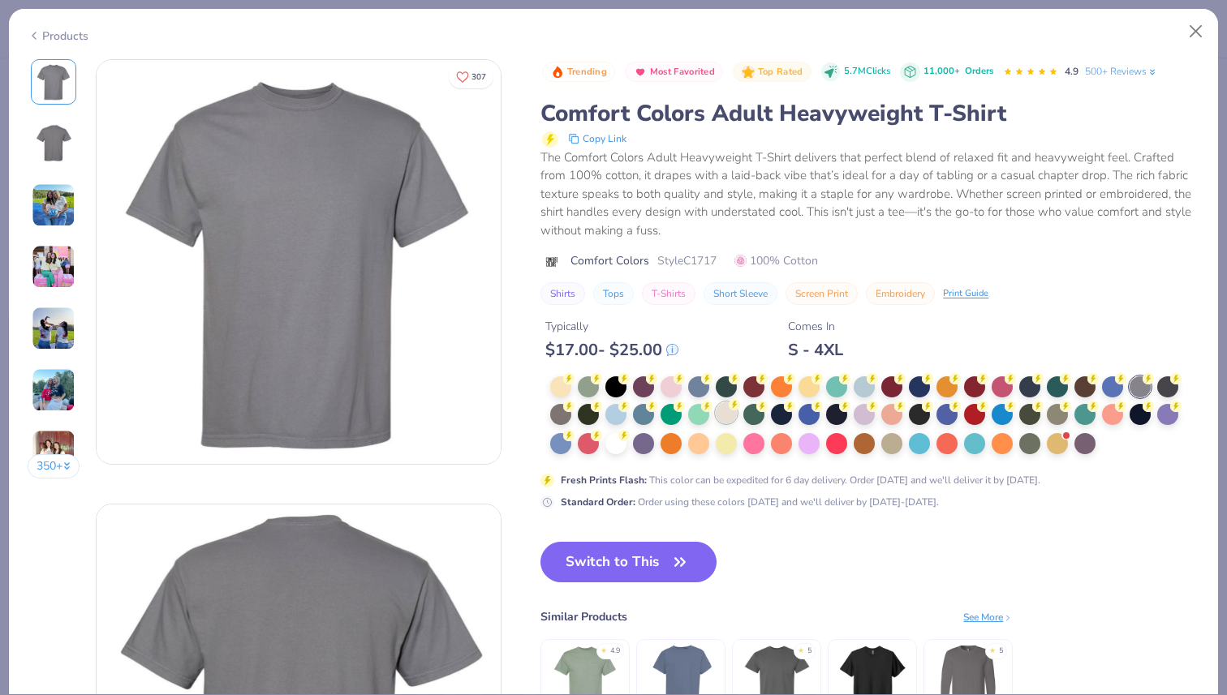
click at [728, 418] on div at bounding box center [726, 412] width 21 height 21
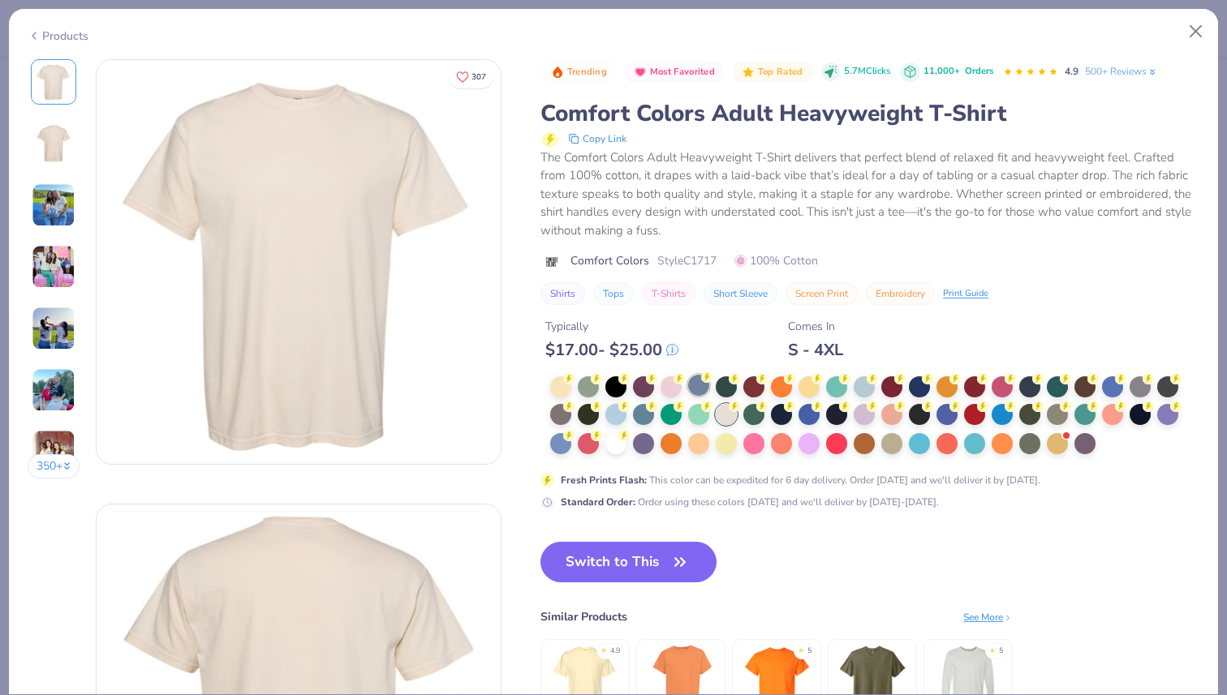
click at [702, 391] on div at bounding box center [698, 385] width 21 height 21
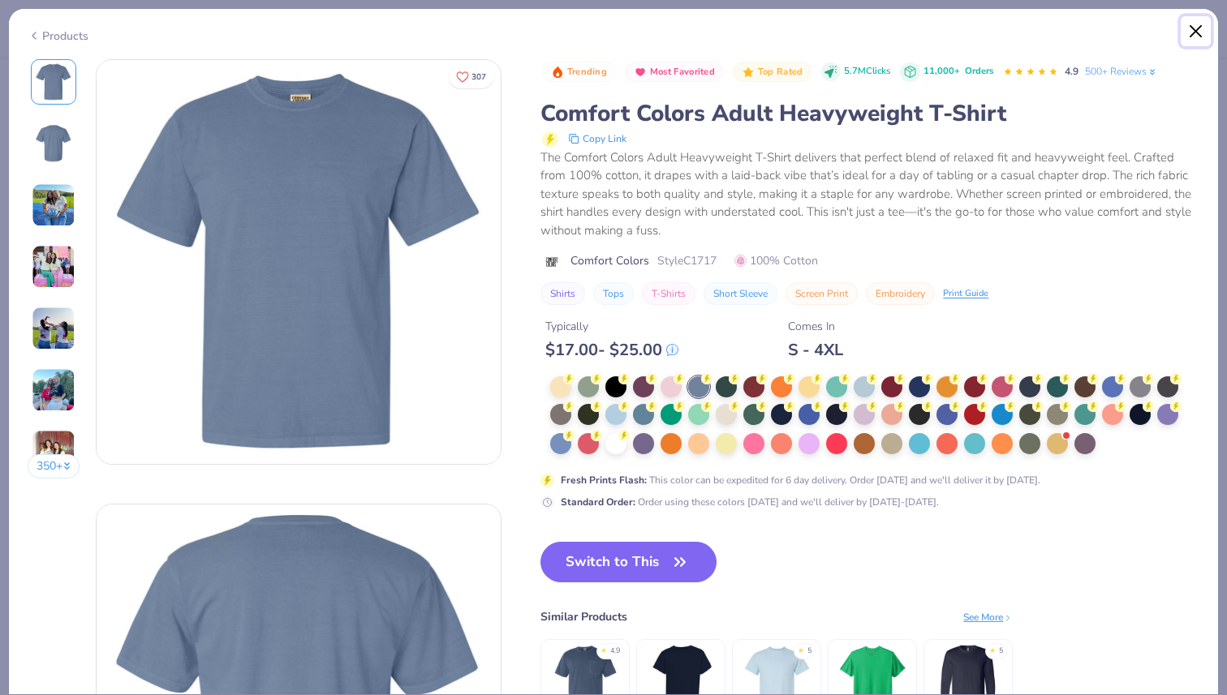
click at [1197, 29] on button "Close" at bounding box center [1196, 31] width 31 height 31
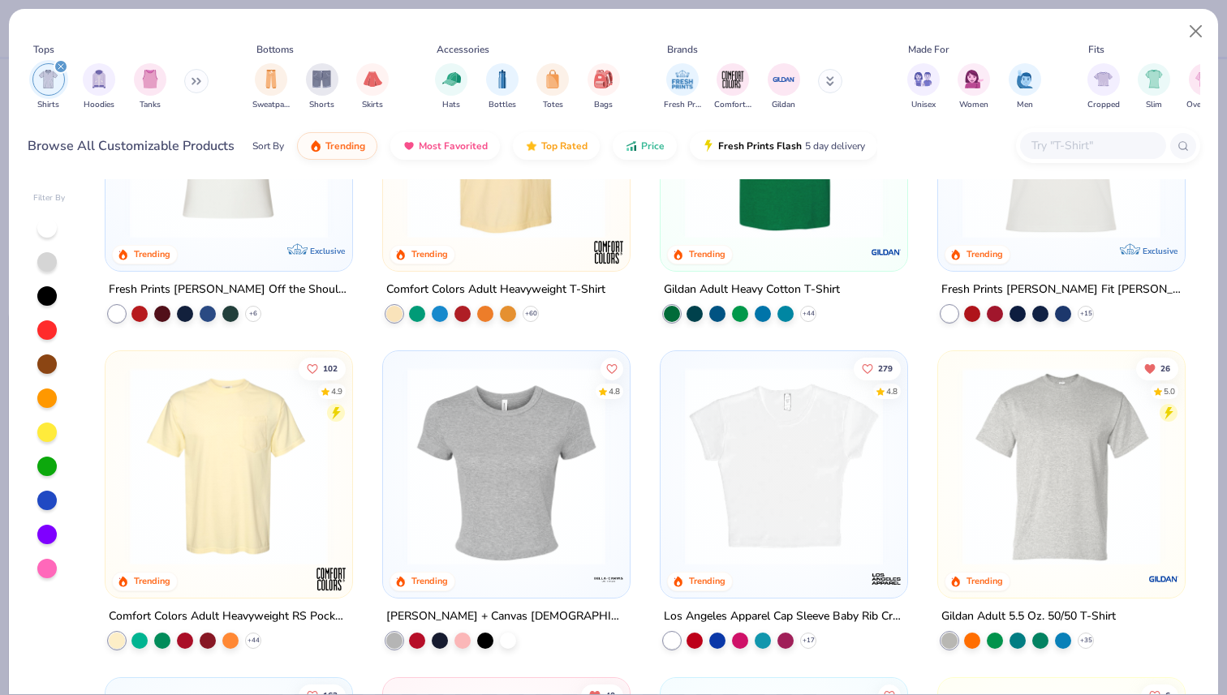
scroll to position [162, 0]
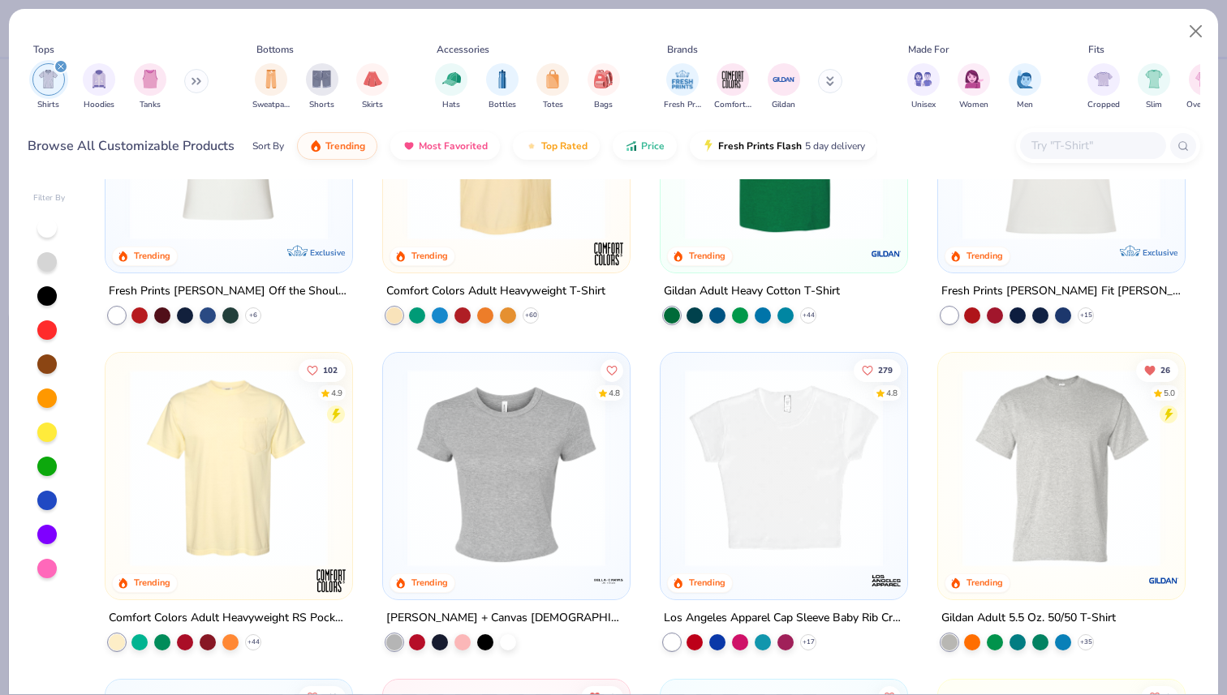
click at [1047, 462] on img at bounding box center [1061, 468] width 214 height 198
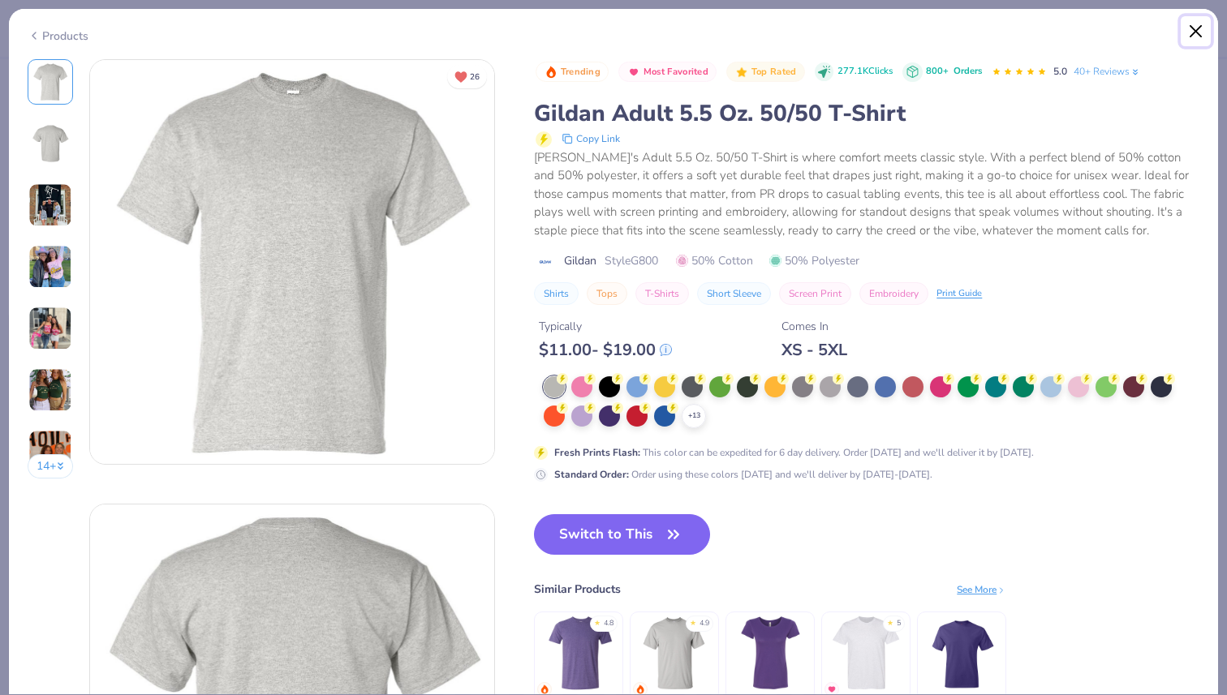
click at [1193, 28] on button "Close" at bounding box center [1196, 31] width 31 height 31
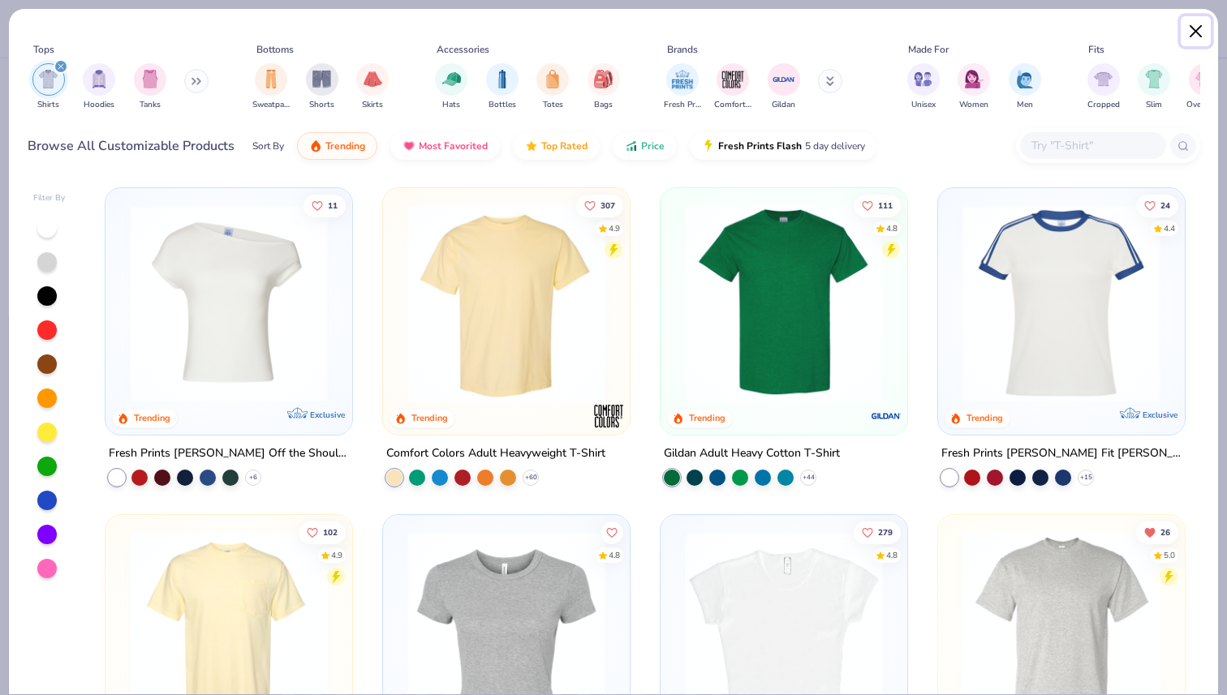
click at [1198, 29] on button "Close" at bounding box center [1196, 31] width 31 height 31
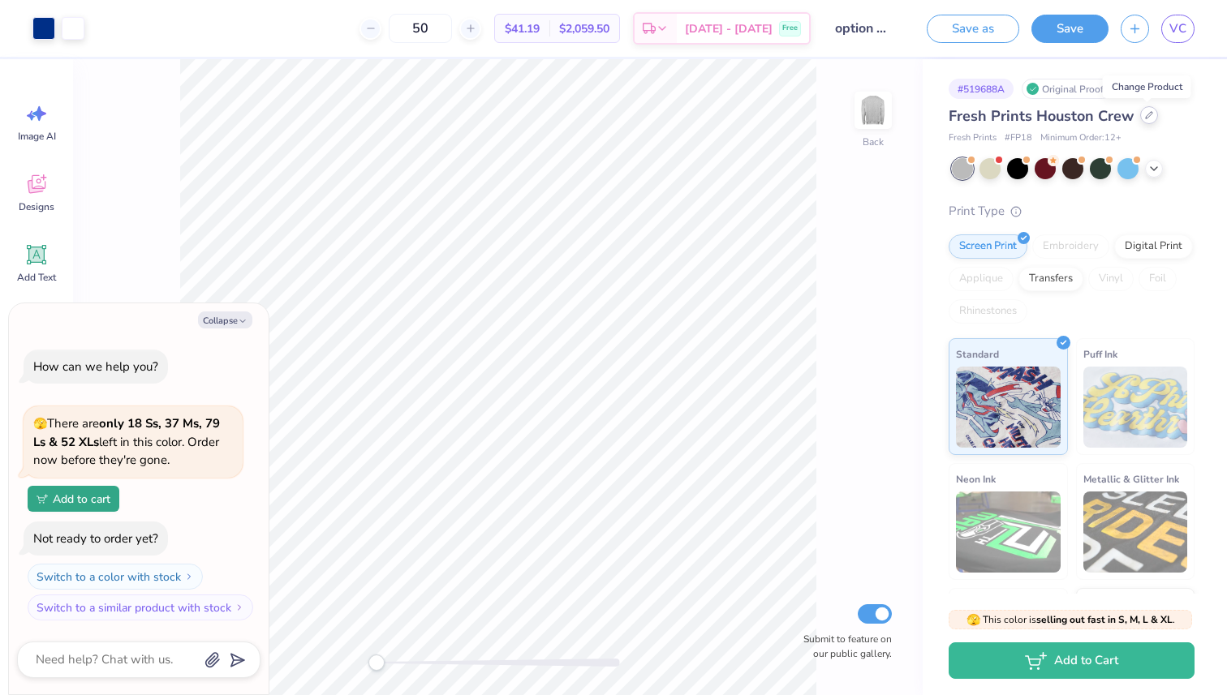
click at [1147, 118] on icon at bounding box center [1149, 115] width 8 height 8
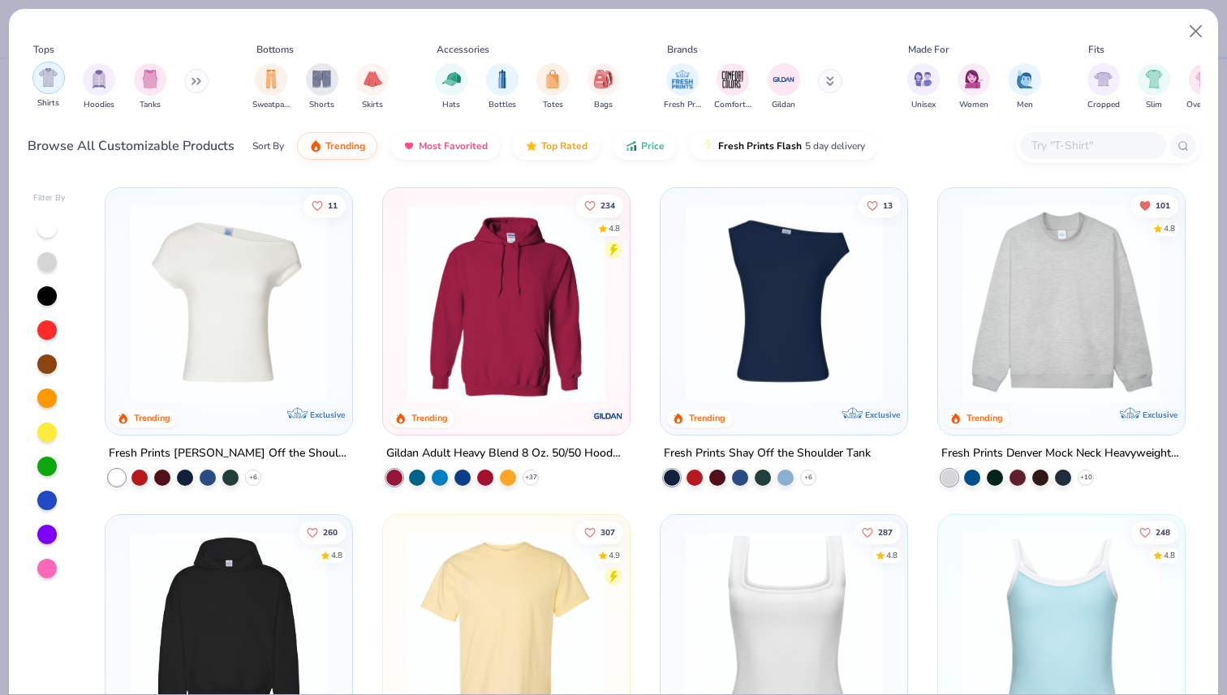
click at [51, 84] on img "filter for Shirts" at bounding box center [48, 77] width 19 height 19
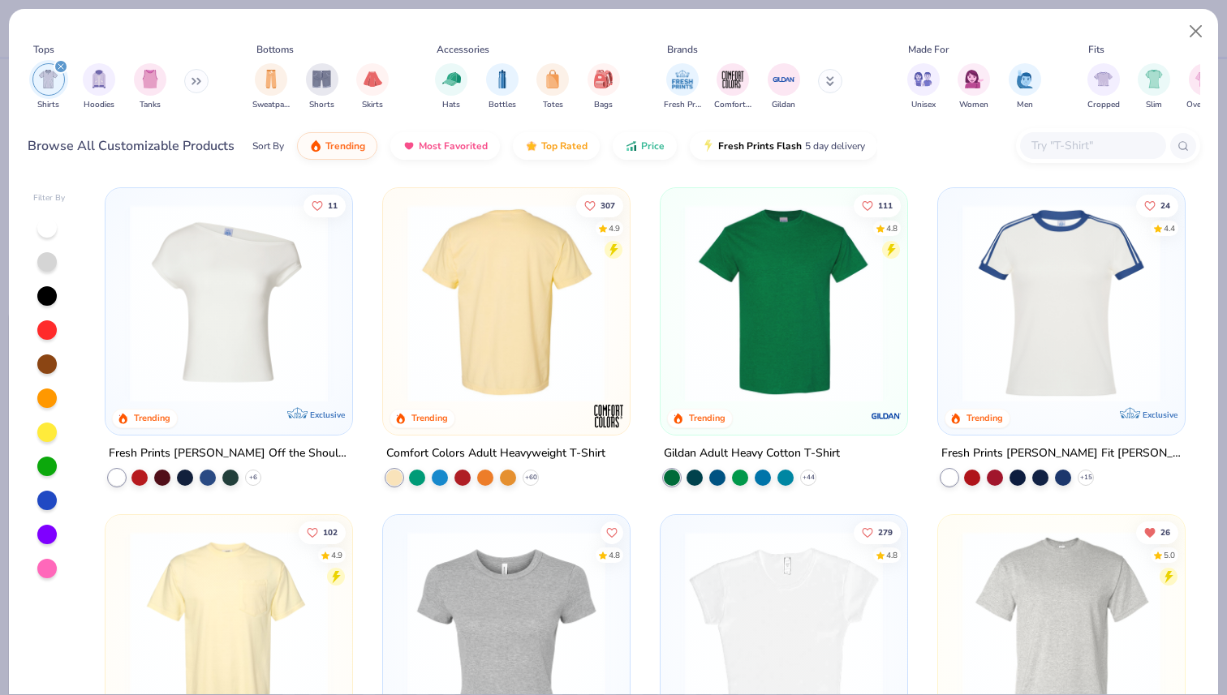
click at [517, 363] on div at bounding box center [506, 303] width 642 height 198
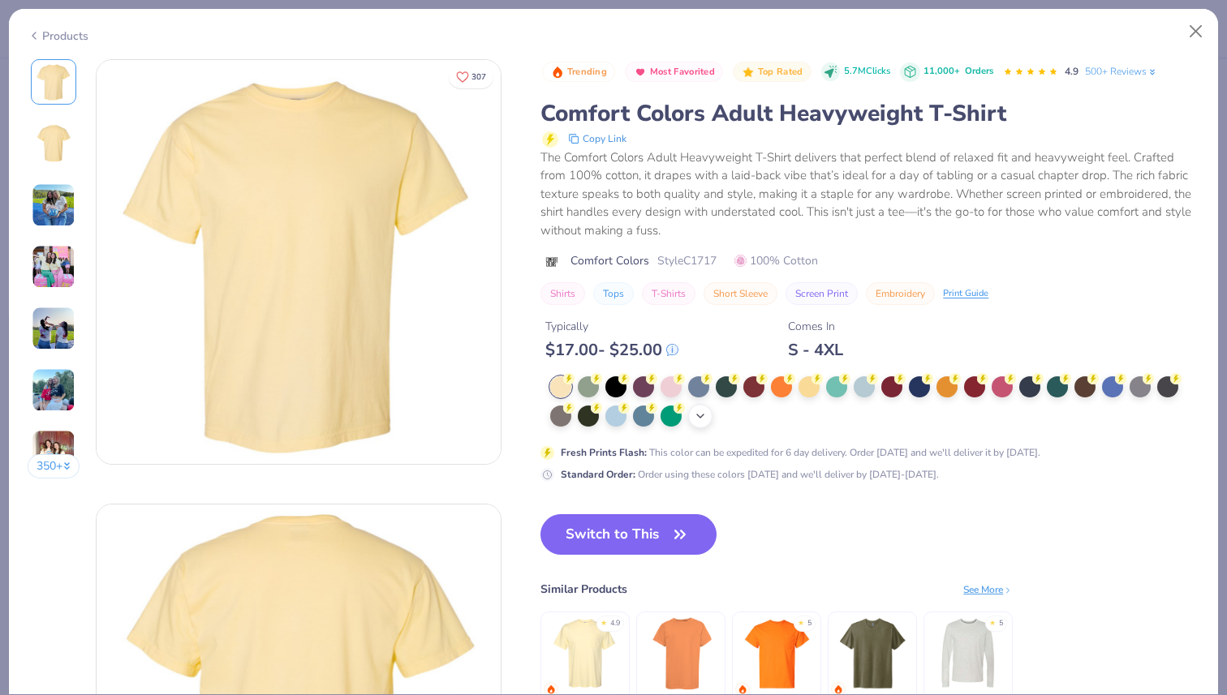
click at [698, 418] on icon at bounding box center [700, 416] width 13 height 13
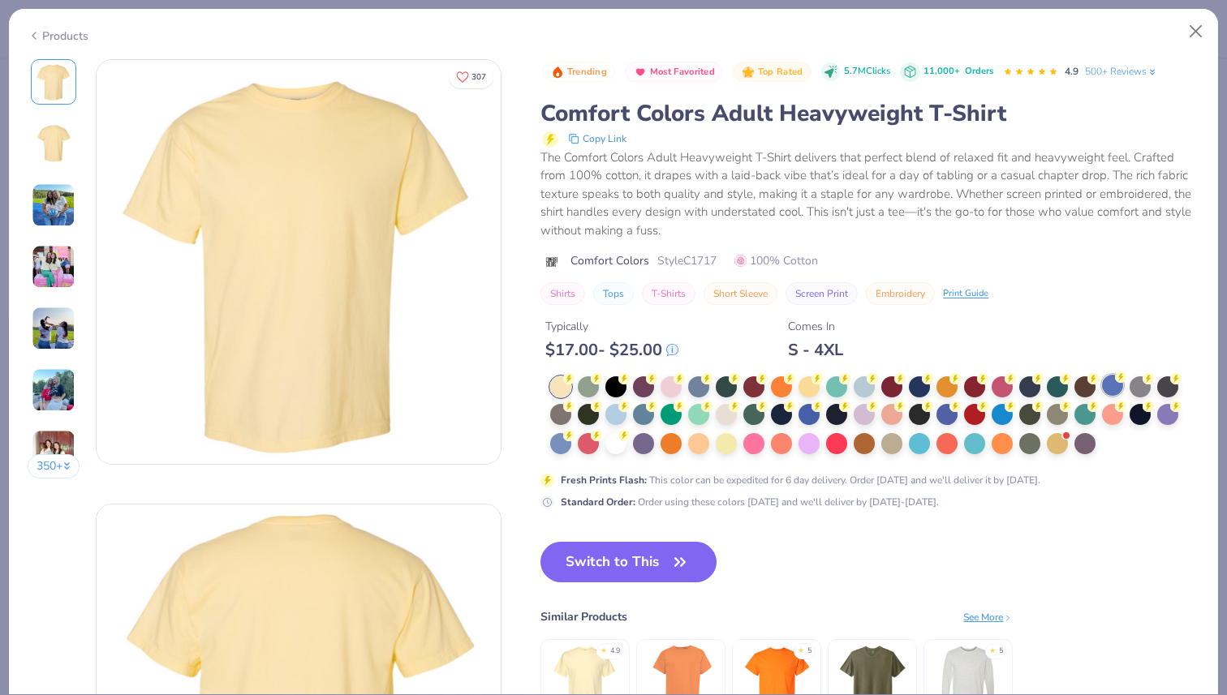
click at [1121, 373] on circle at bounding box center [1120, 377] width 11 height 11
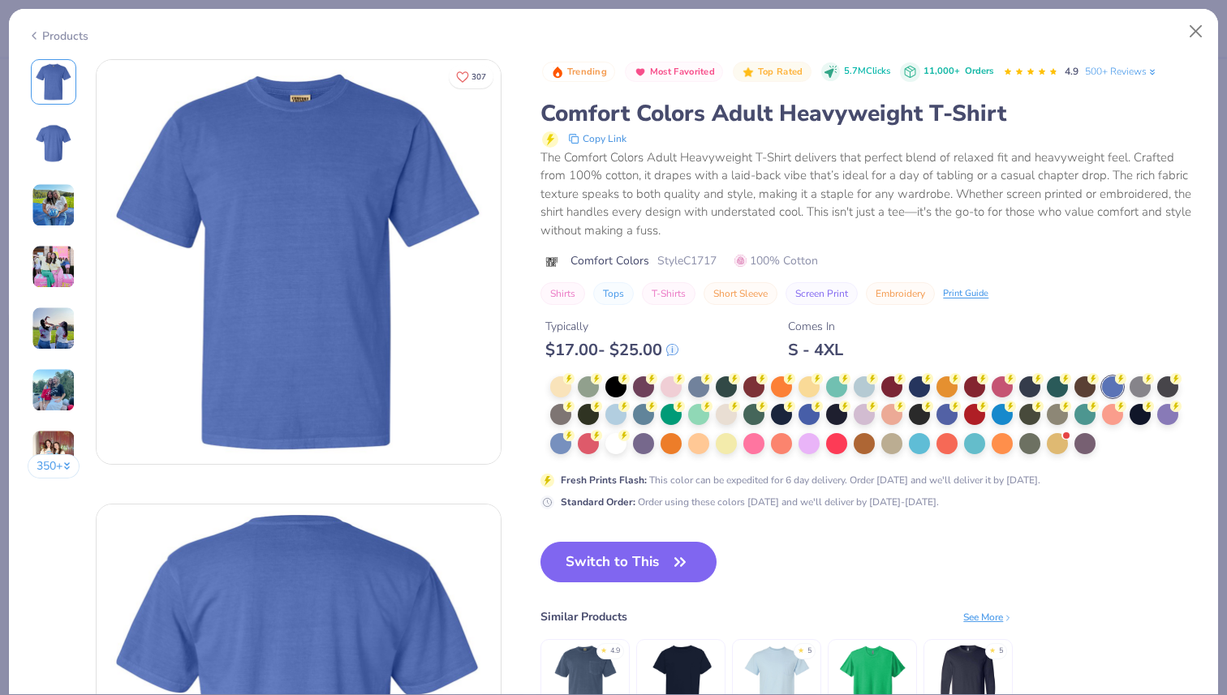
click at [1136, 374] on div "Trending Most Favorited Top Rated 5.7M Clicks 11,000+ Orders 4.9 500+ Reviews C…" at bounding box center [869, 284] width 659 height 451
click at [1141, 389] on div at bounding box center [1140, 385] width 21 height 21
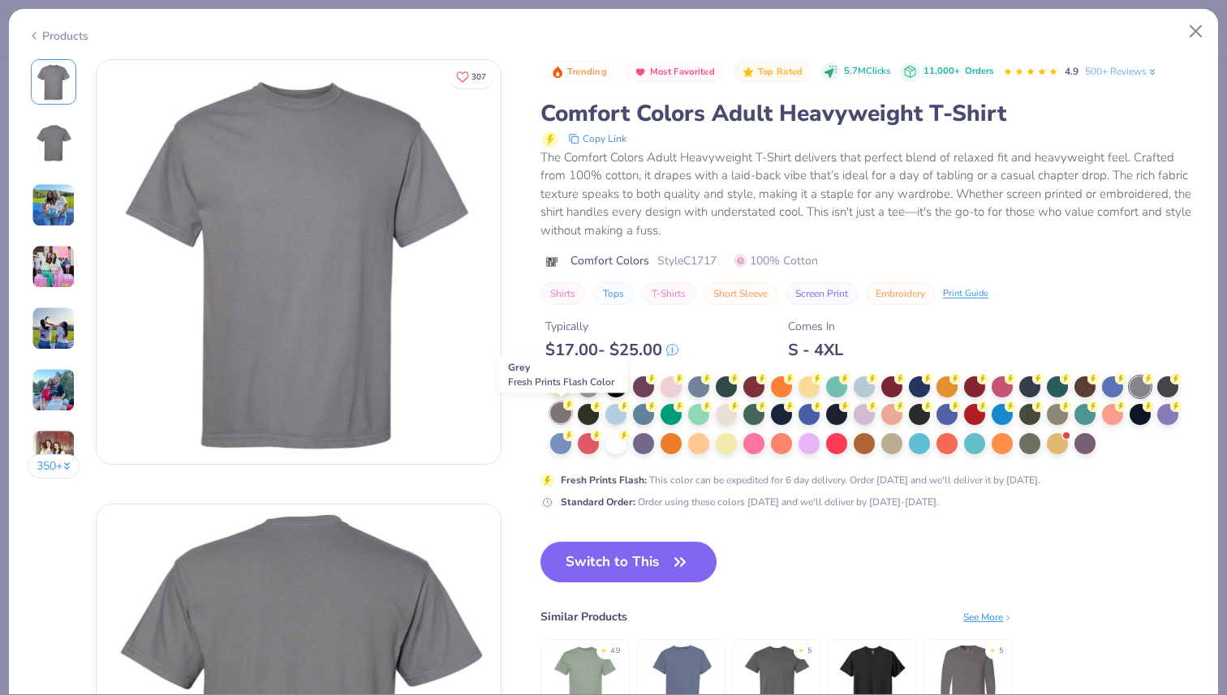
click at [570, 405] on icon at bounding box center [569, 405] width 6 height 8
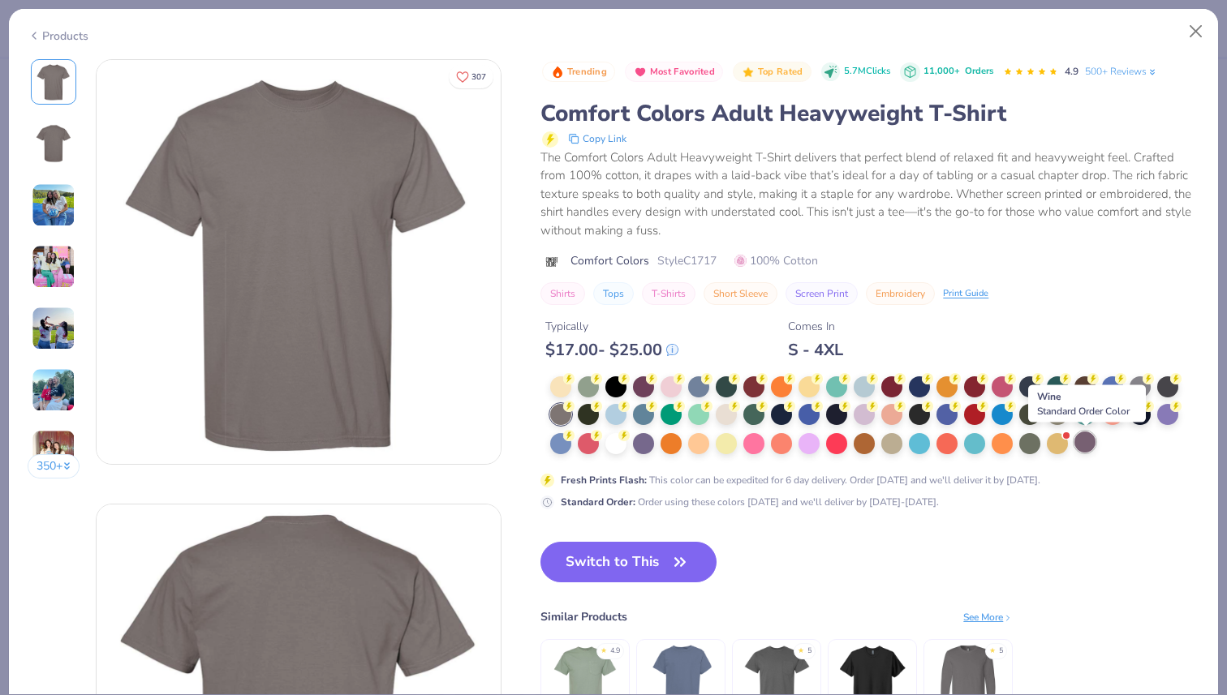
click at [1082, 440] on div at bounding box center [1084, 442] width 21 height 21
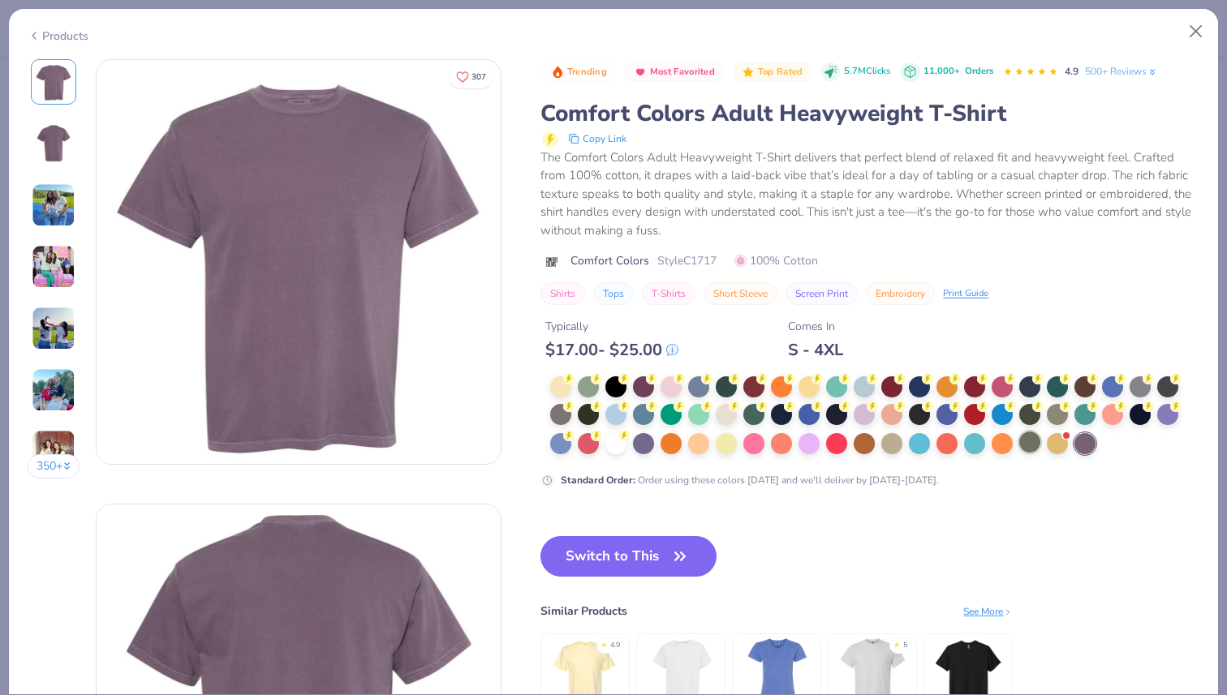
click at [1033, 441] on div at bounding box center [1029, 442] width 21 height 21
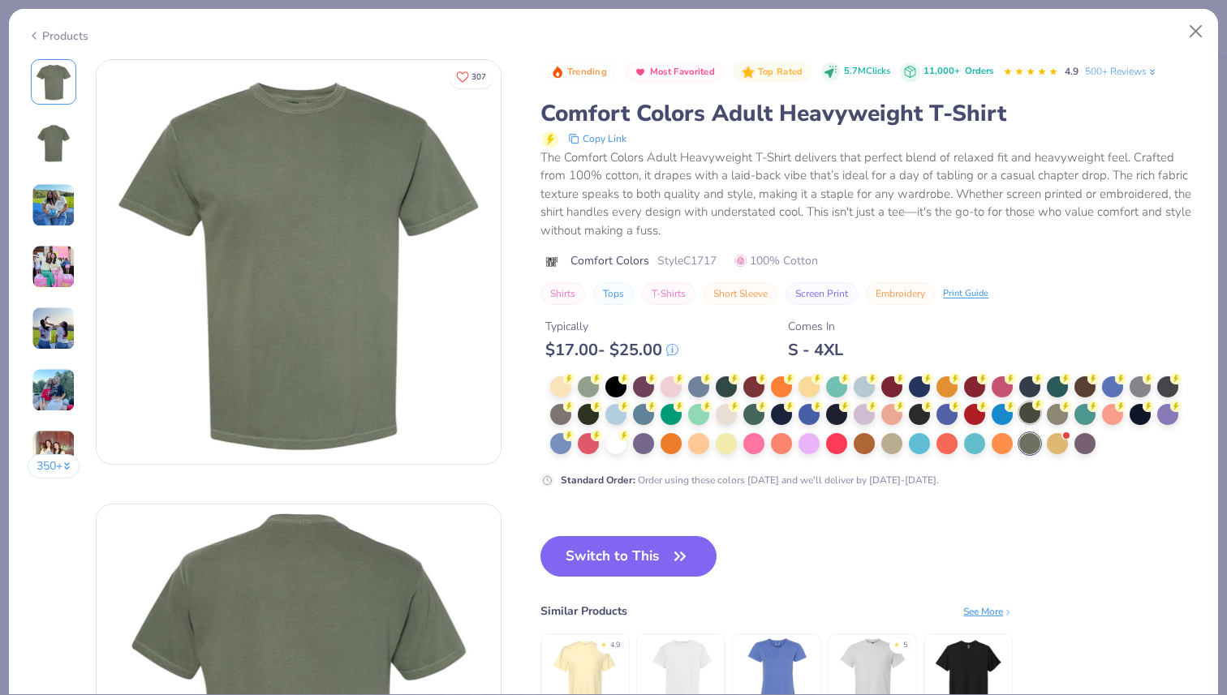
click at [1035, 411] on div at bounding box center [1029, 412] width 21 height 21
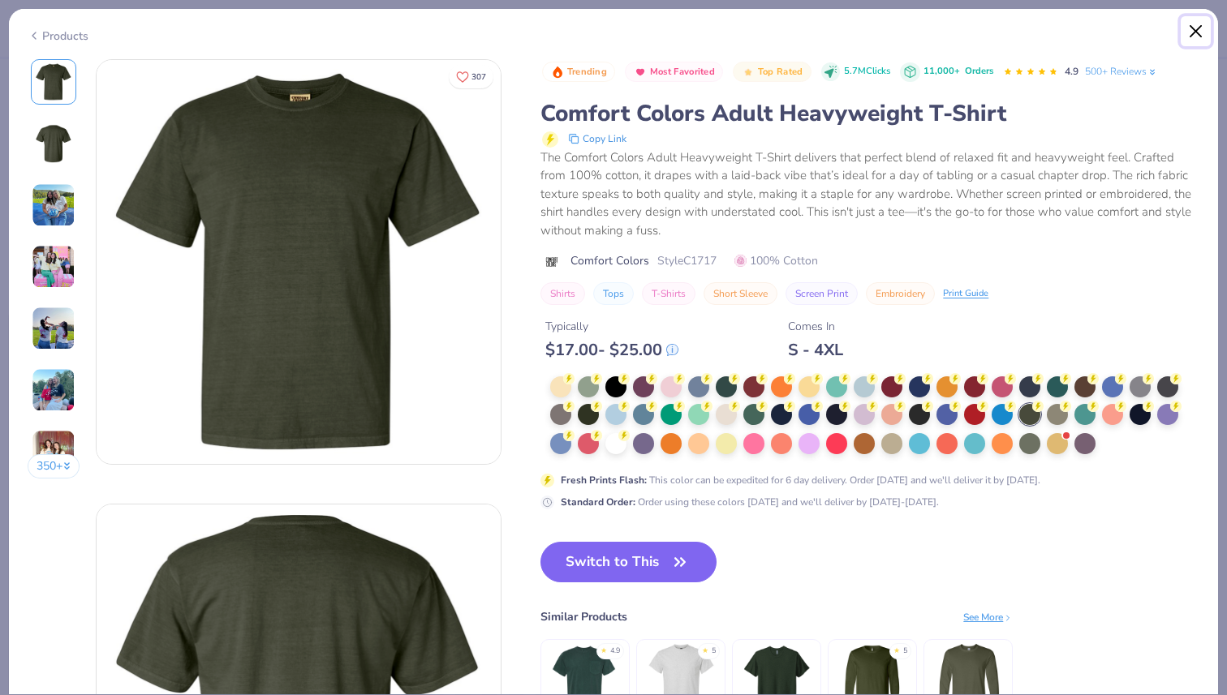
click at [1202, 29] on button "Close" at bounding box center [1196, 31] width 31 height 31
type textarea "x"
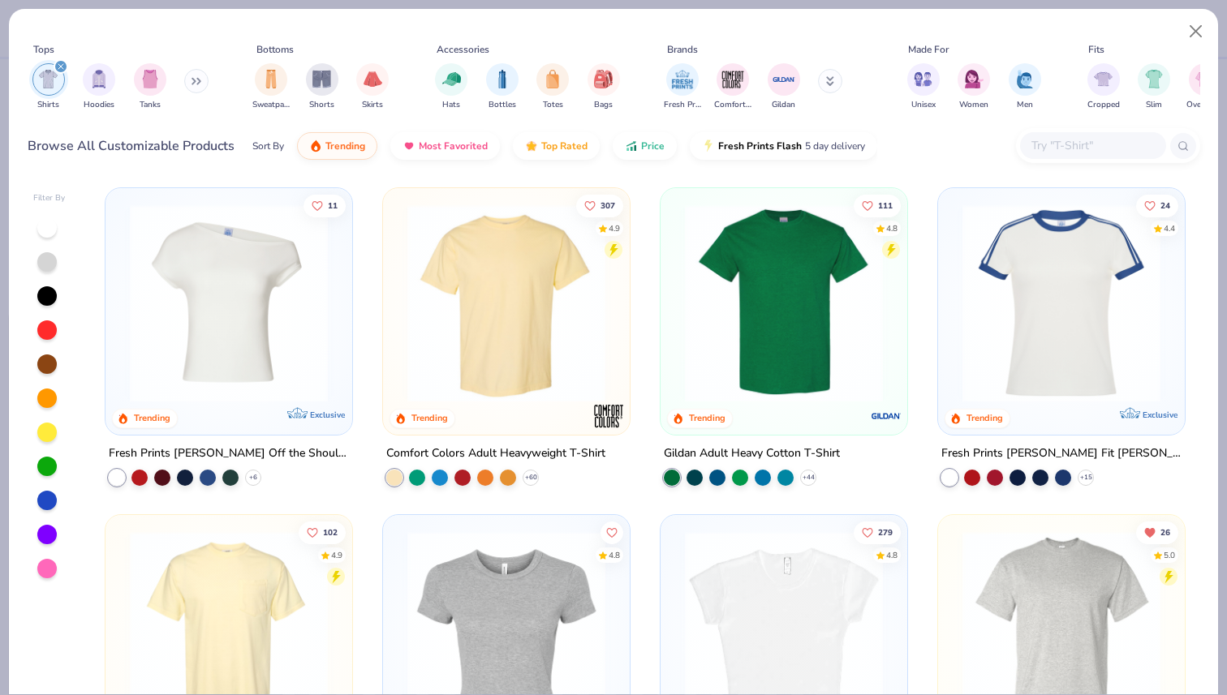
click at [1117, 144] on input "text" at bounding box center [1092, 145] width 125 height 19
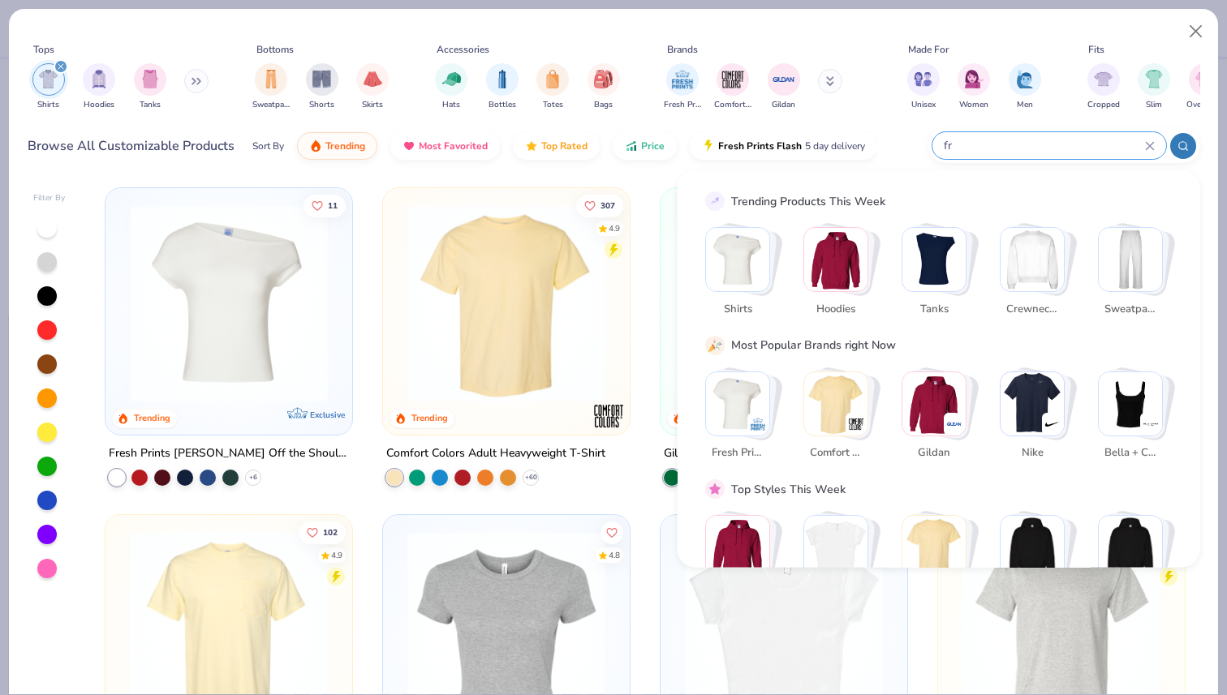
type input "f"
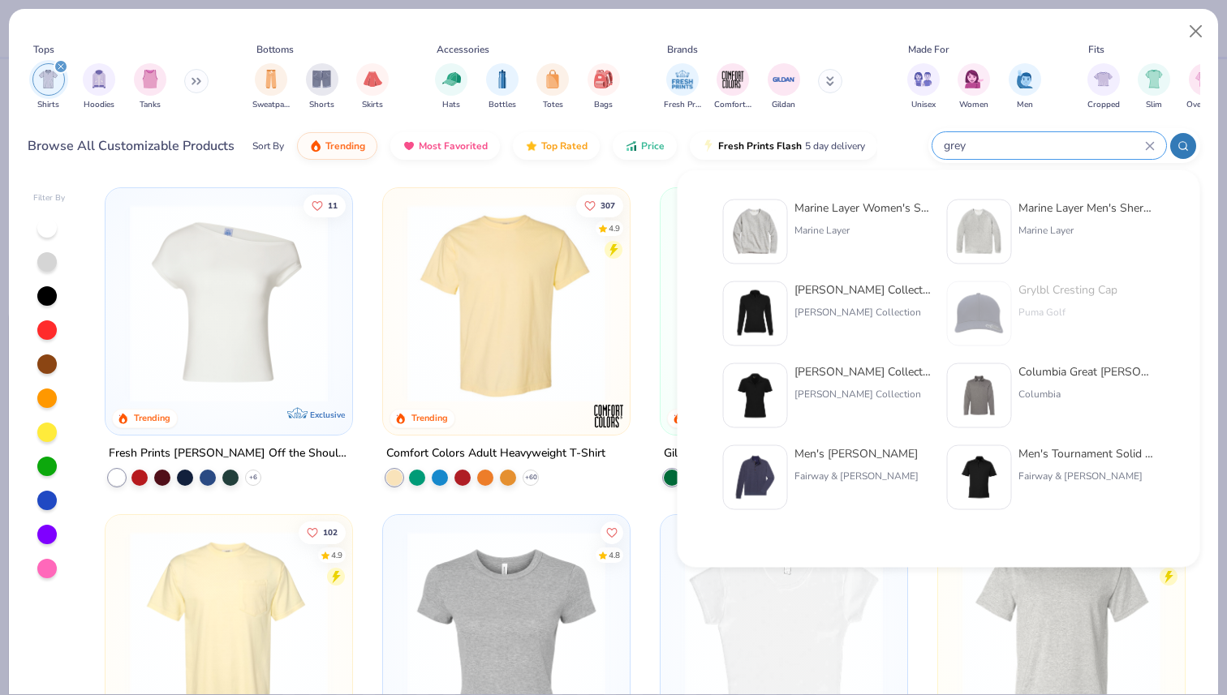
type input "grey"
click at [639, 183] on div "11 Trending Exclusive Fresh Prints [PERSON_NAME] Off the Shoulder Top + 6 307 4…" at bounding box center [645, 436] width 1110 height 515
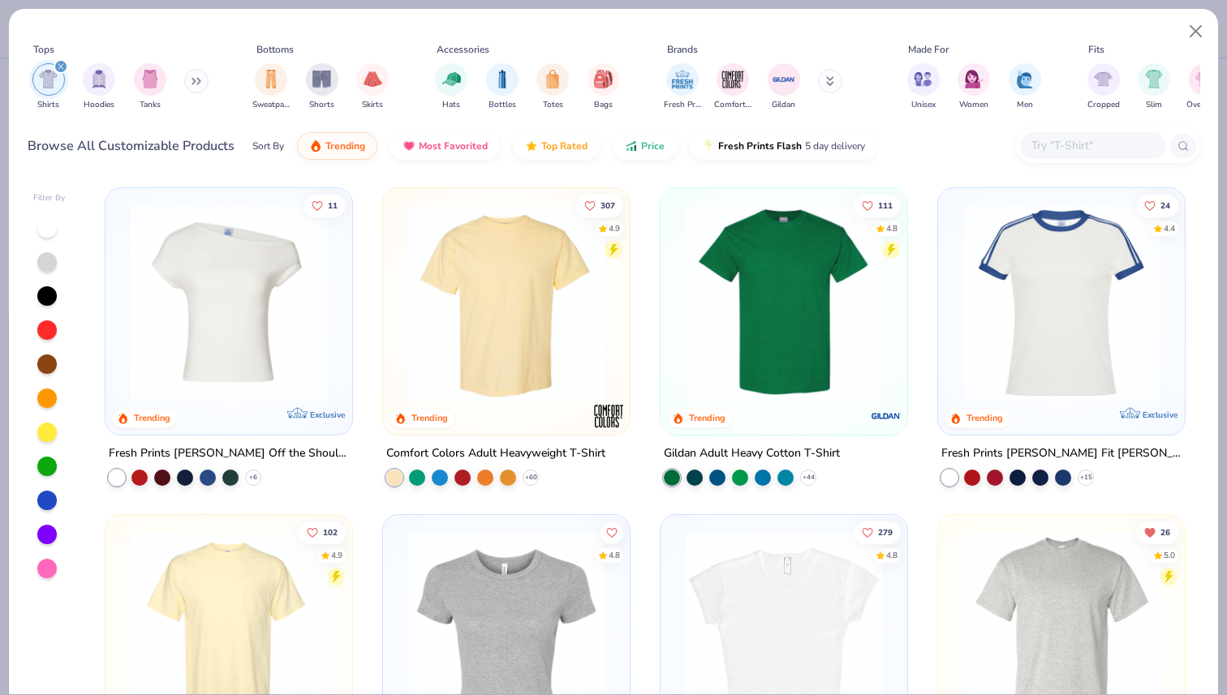
click at [200, 79] on icon at bounding box center [199, 82] width 2 height 6
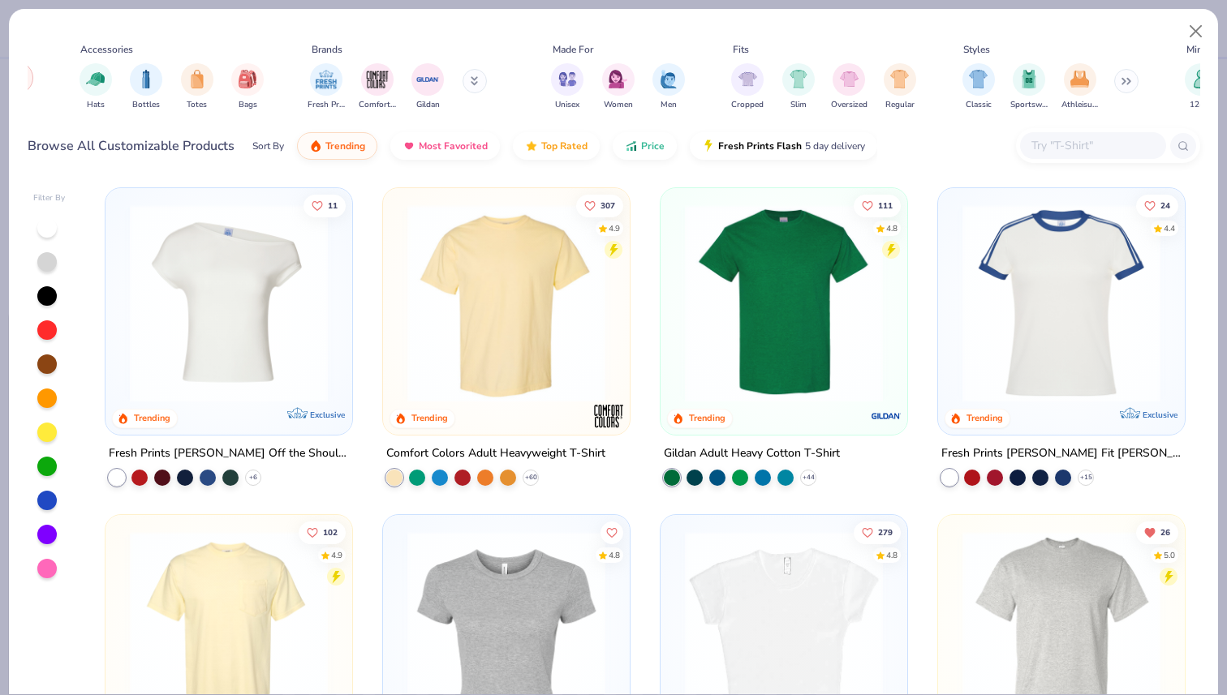
scroll to position [0, 457]
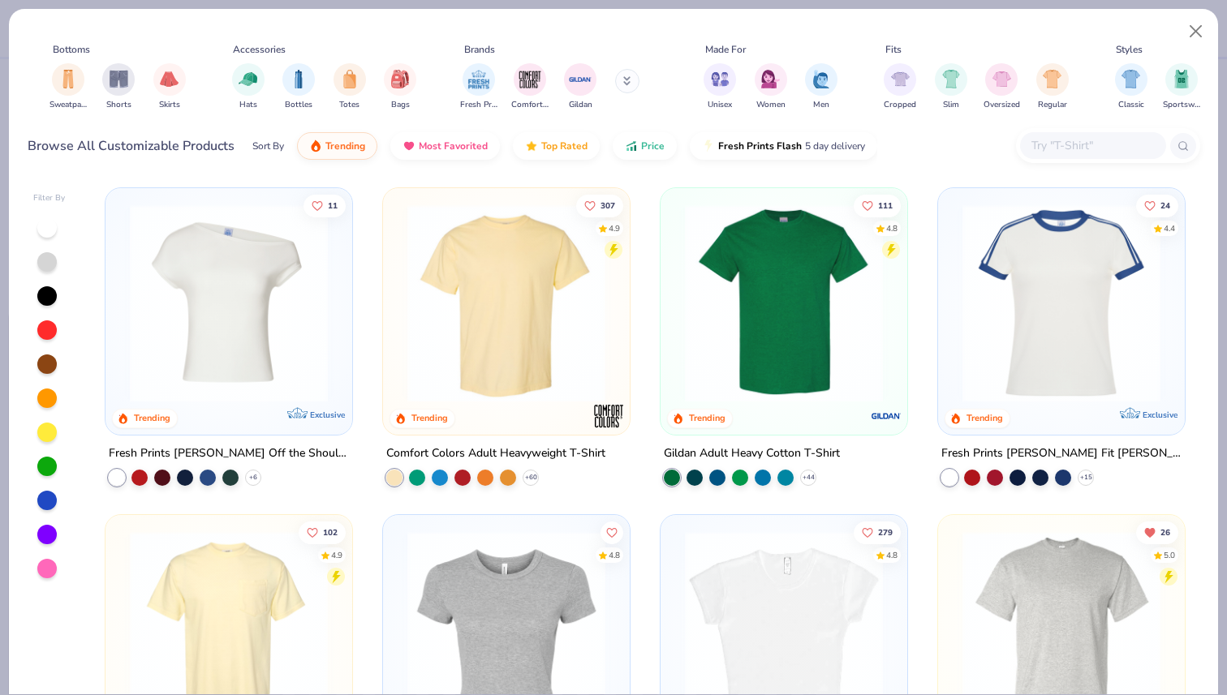
click at [621, 78] on button at bounding box center [627, 81] width 24 height 24
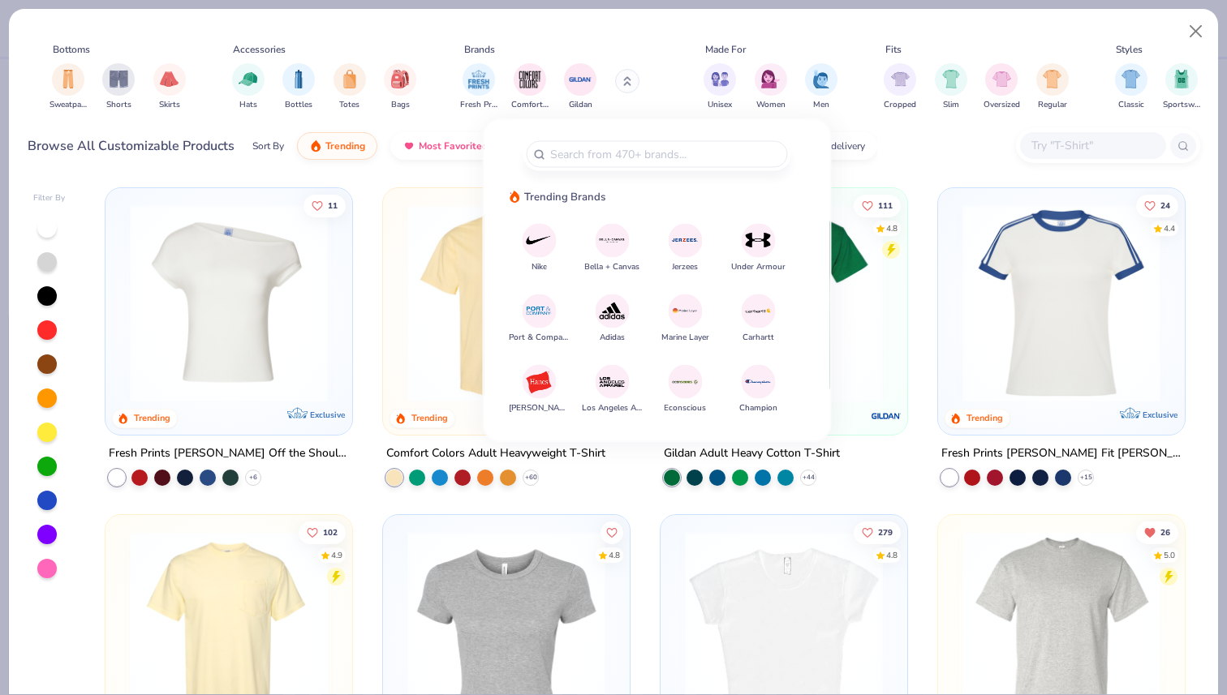
click at [630, 79] on icon at bounding box center [627, 81] width 8 height 10
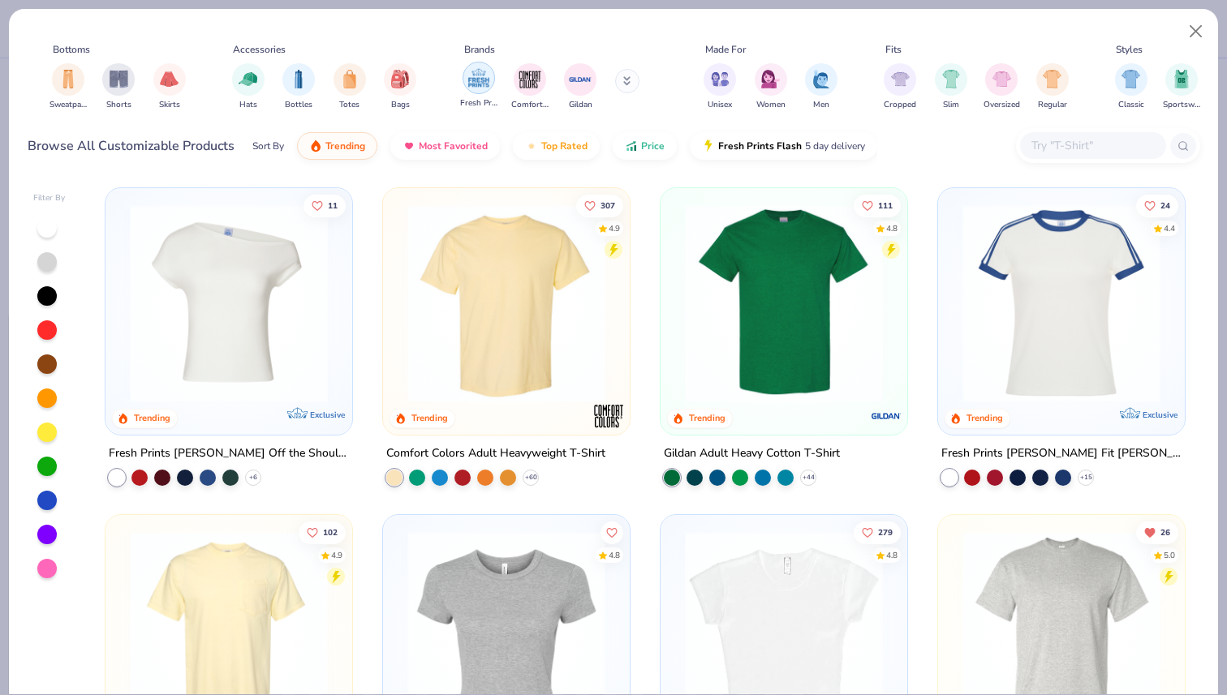
click at [486, 84] on img "filter for Fresh Prints" at bounding box center [479, 78] width 24 height 24
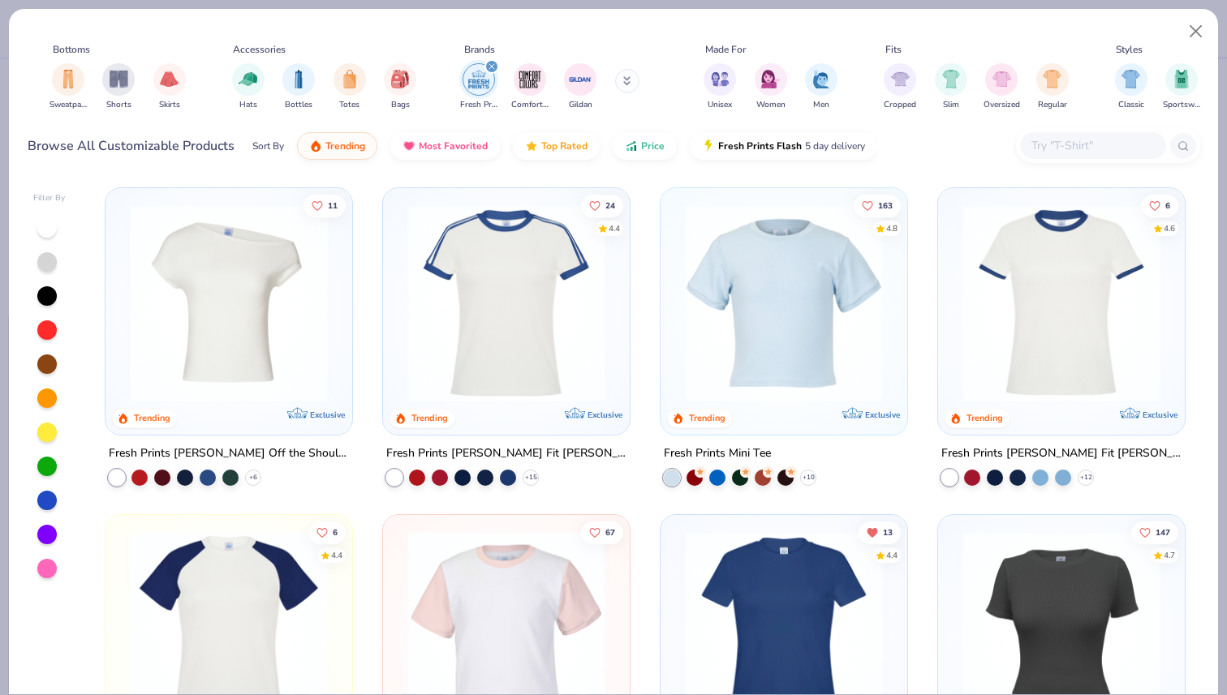
click at [489, 63] on icon "filter for Fresh Prints" at bounding box center [492, 66] width 6 height 6
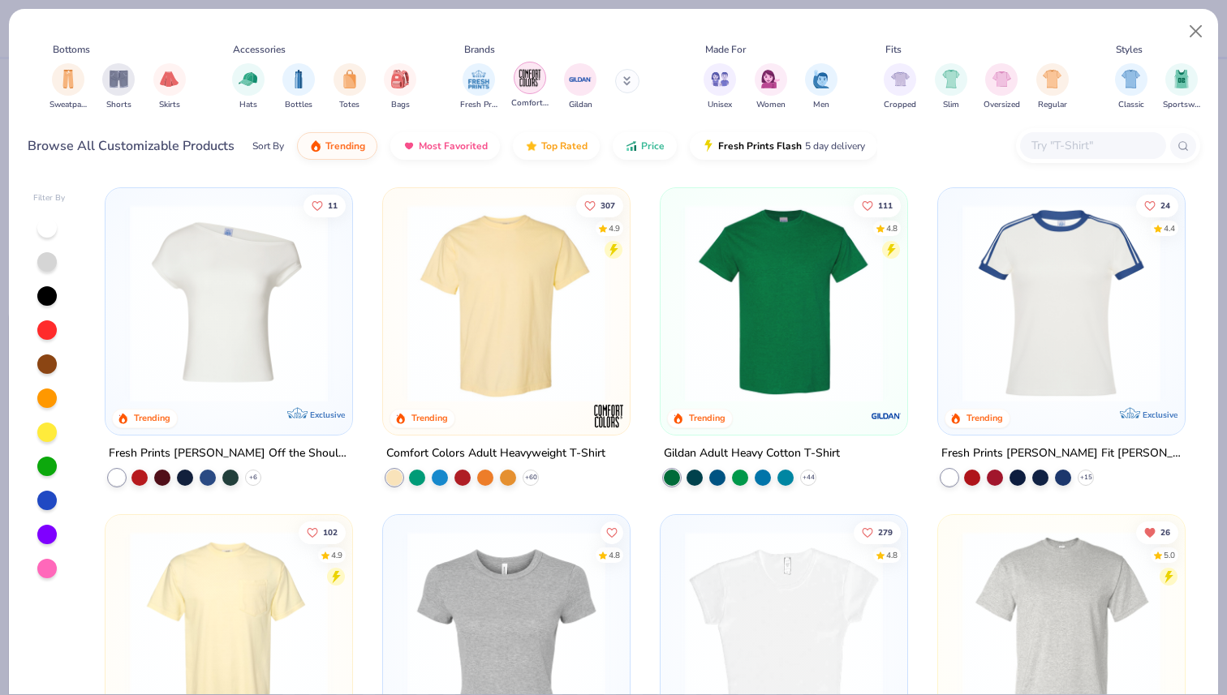
click at [527, 85] on img "filter for Comfort Colors" at bounding box center [530, 78] width 24 height 24
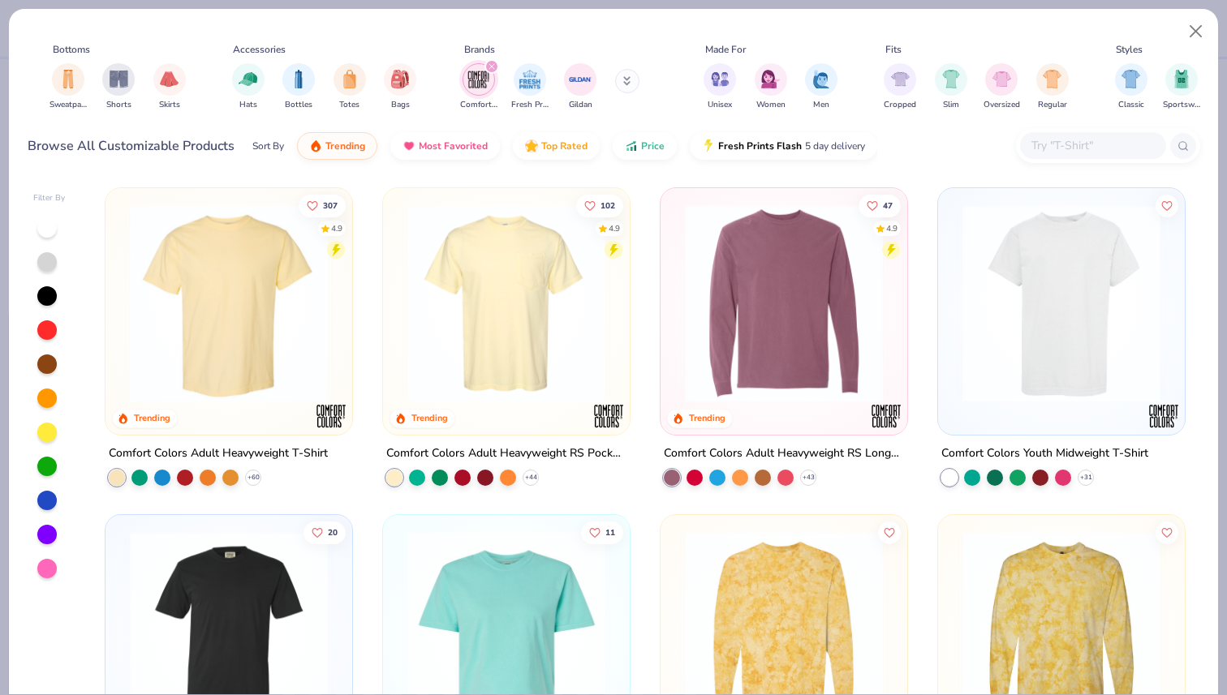
click at [287, 334] on img at bounding box center [229, 303] width 214 height 198
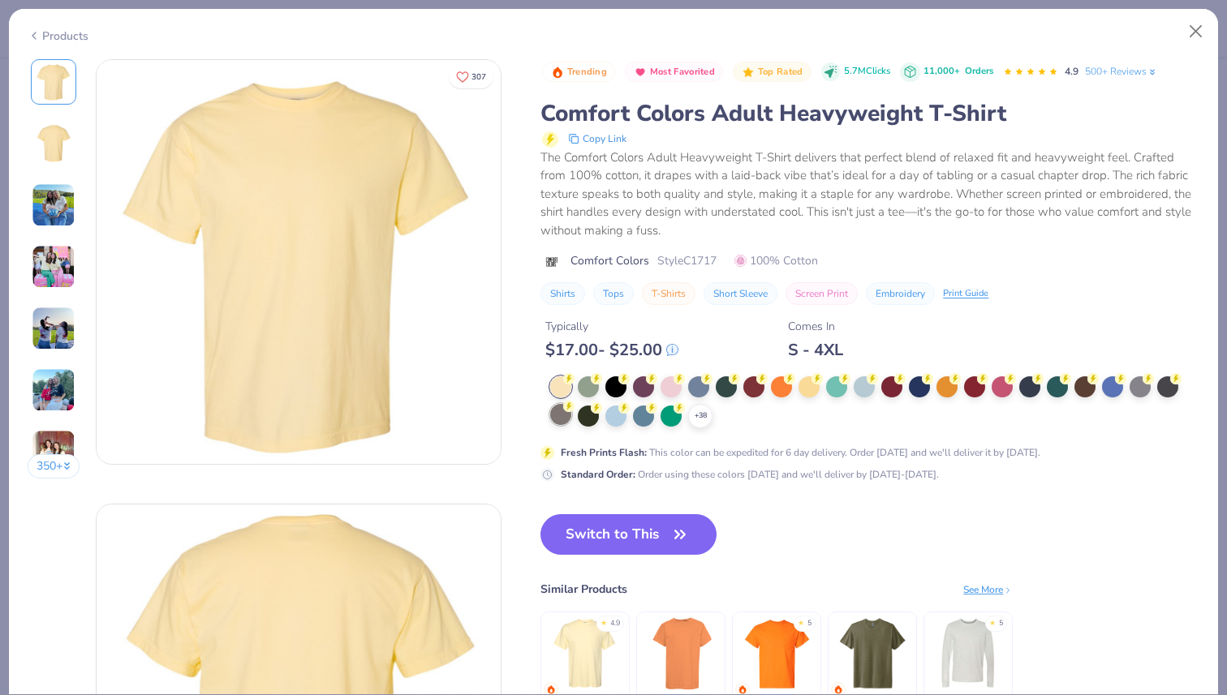
click at [565, 418] on div at bounding box center [560, 414] width 21 height 21
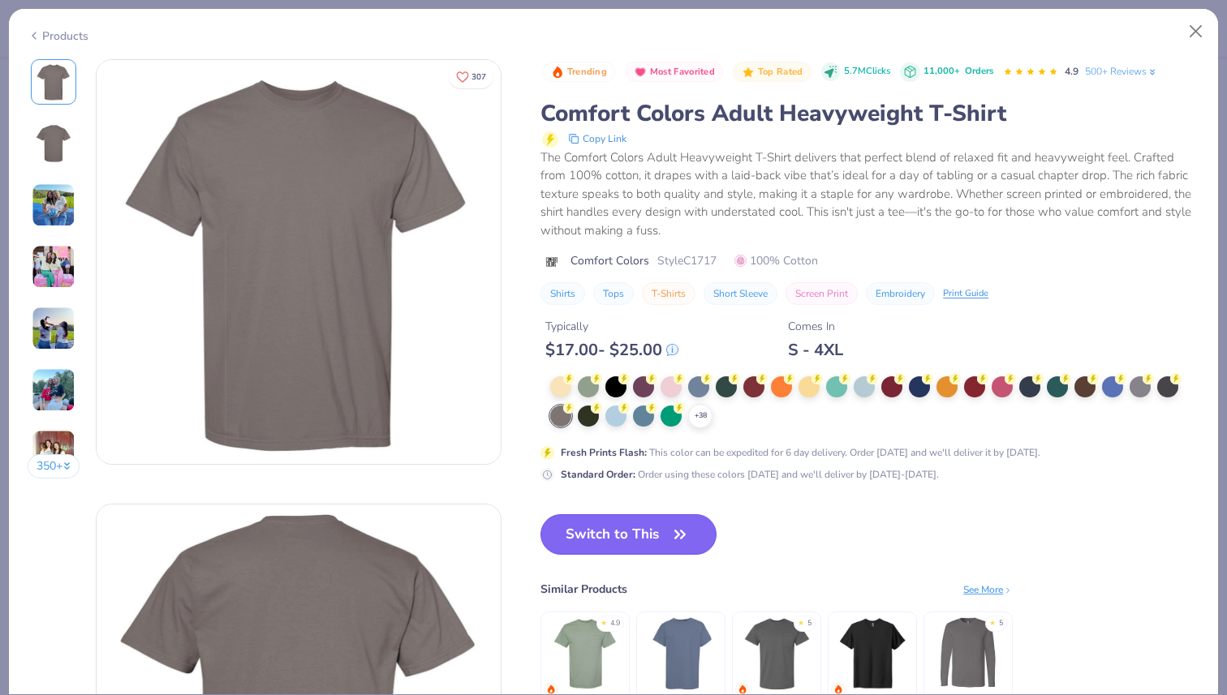
click at [619, 542] on button "Switch to This" at bounding box center [628, 534] width 176 height 41
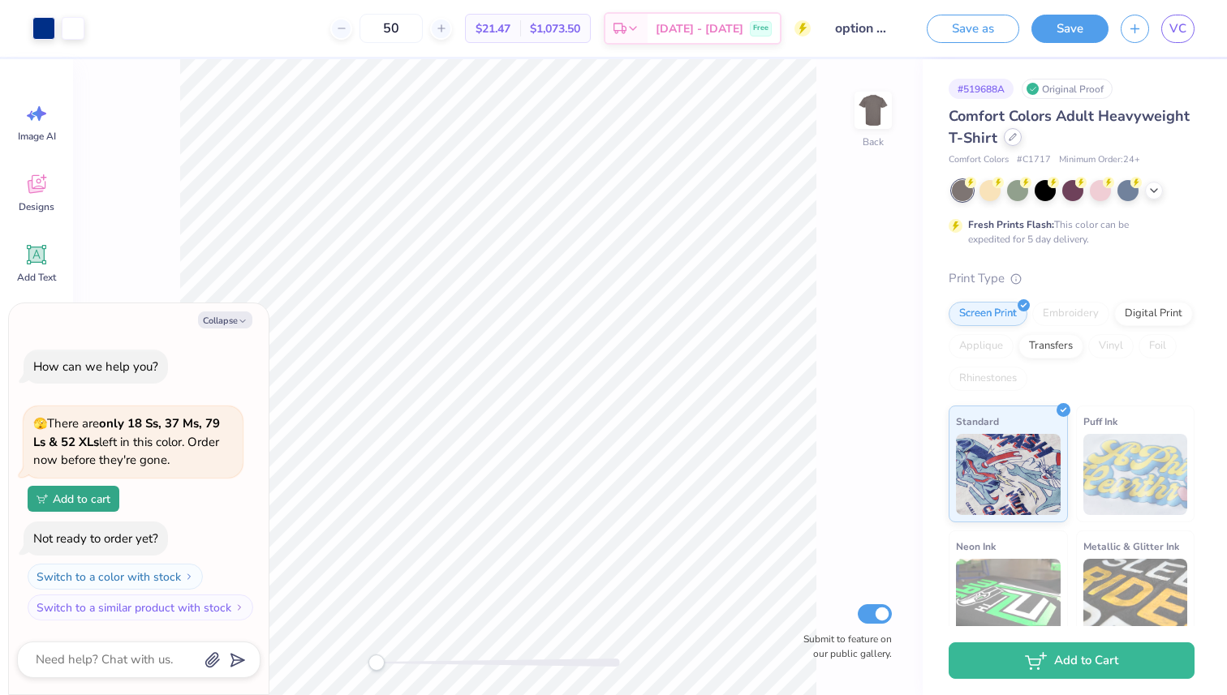
click at [1017, 136] on div at bounding box center [1013, 137] width 18 height 18
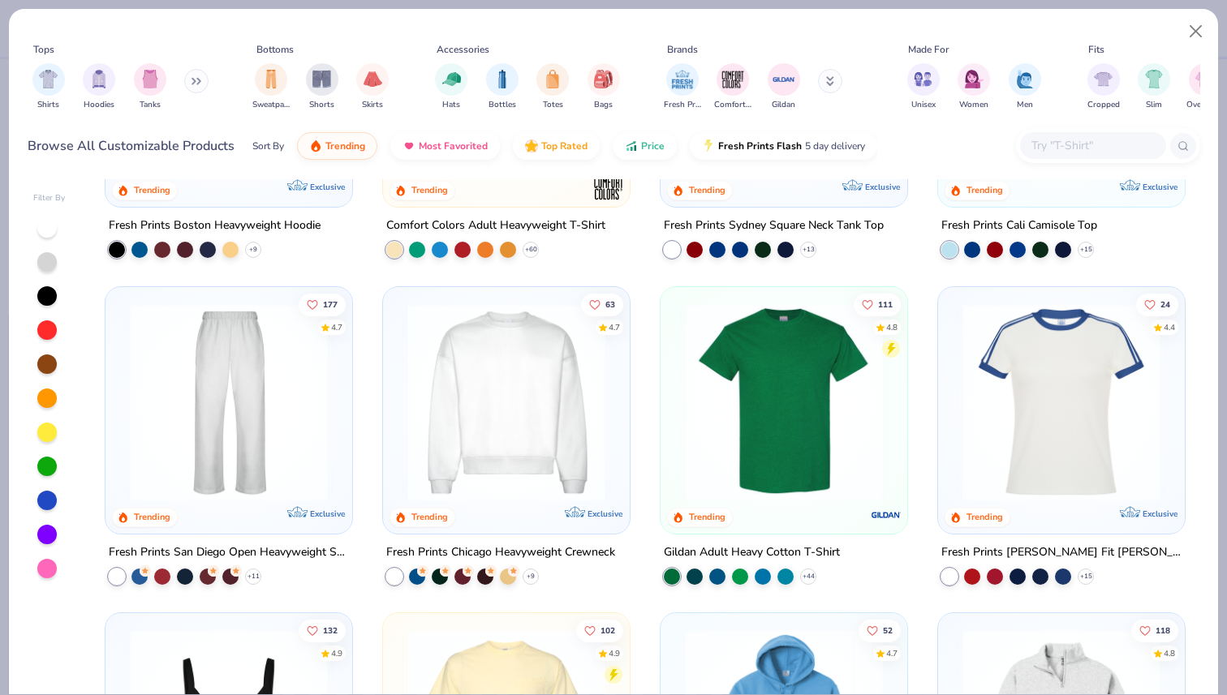
scroll to position [567, 0]
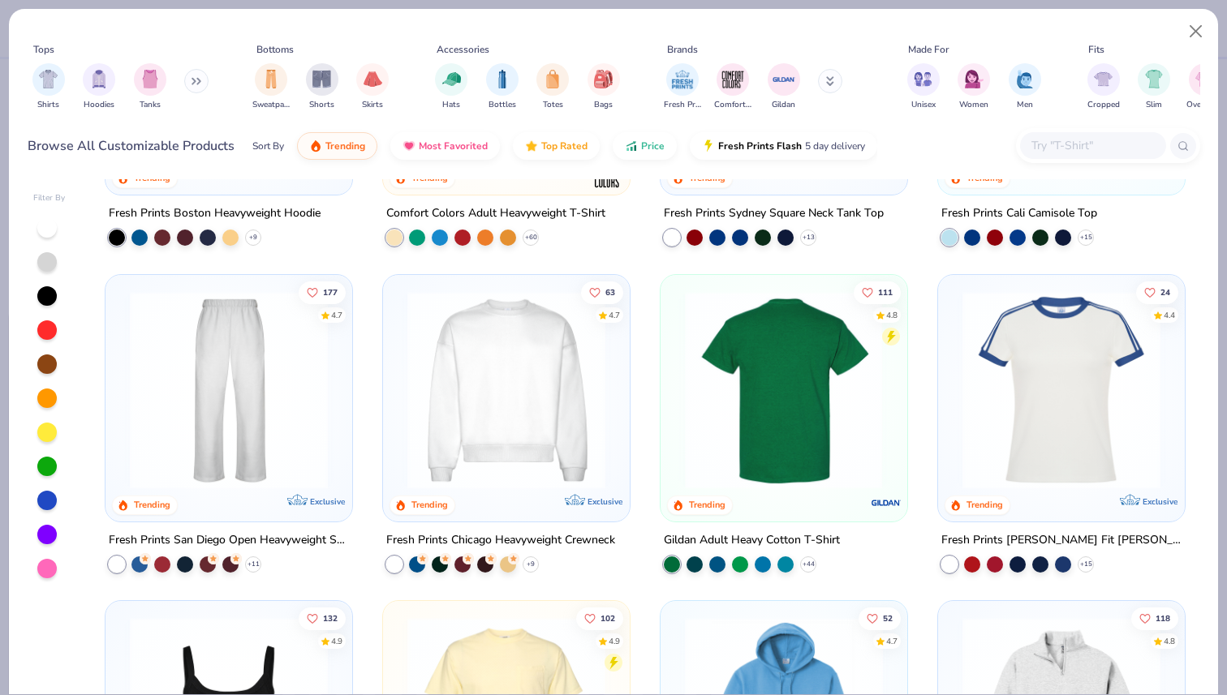
click at [762, 472] on img at bounding box center [784, 390] width 214 height 198
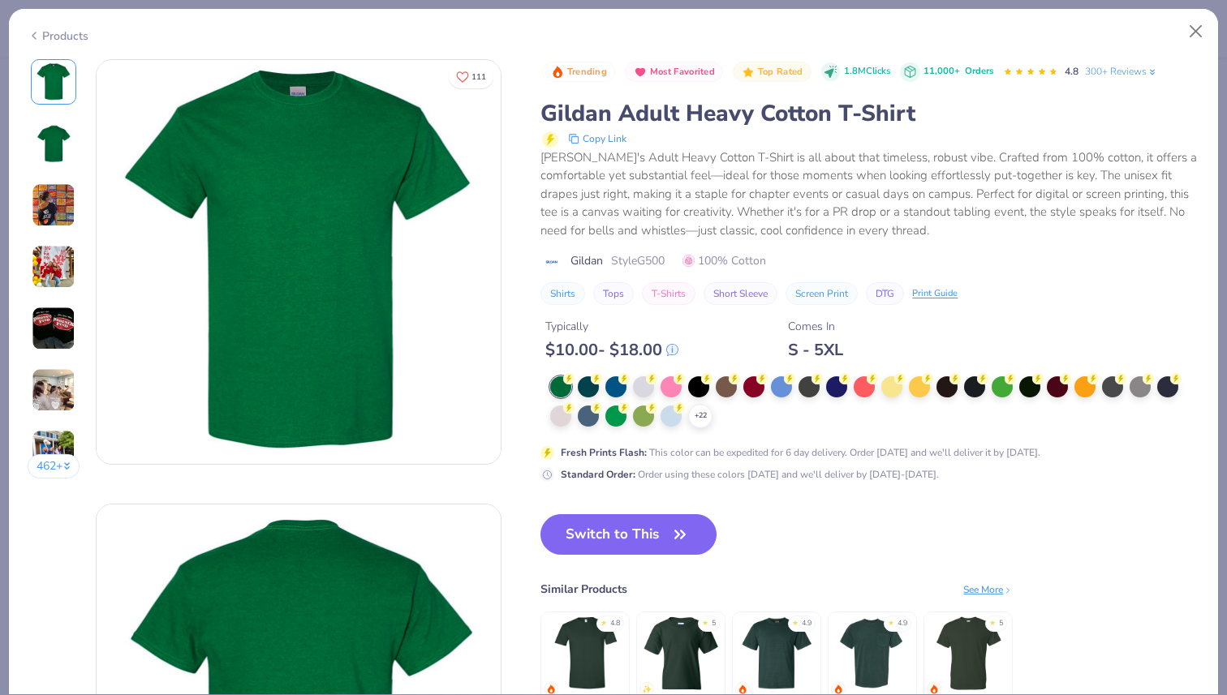
click at [62, 142] on img at bounding box center [53, 143] width 39 height 39
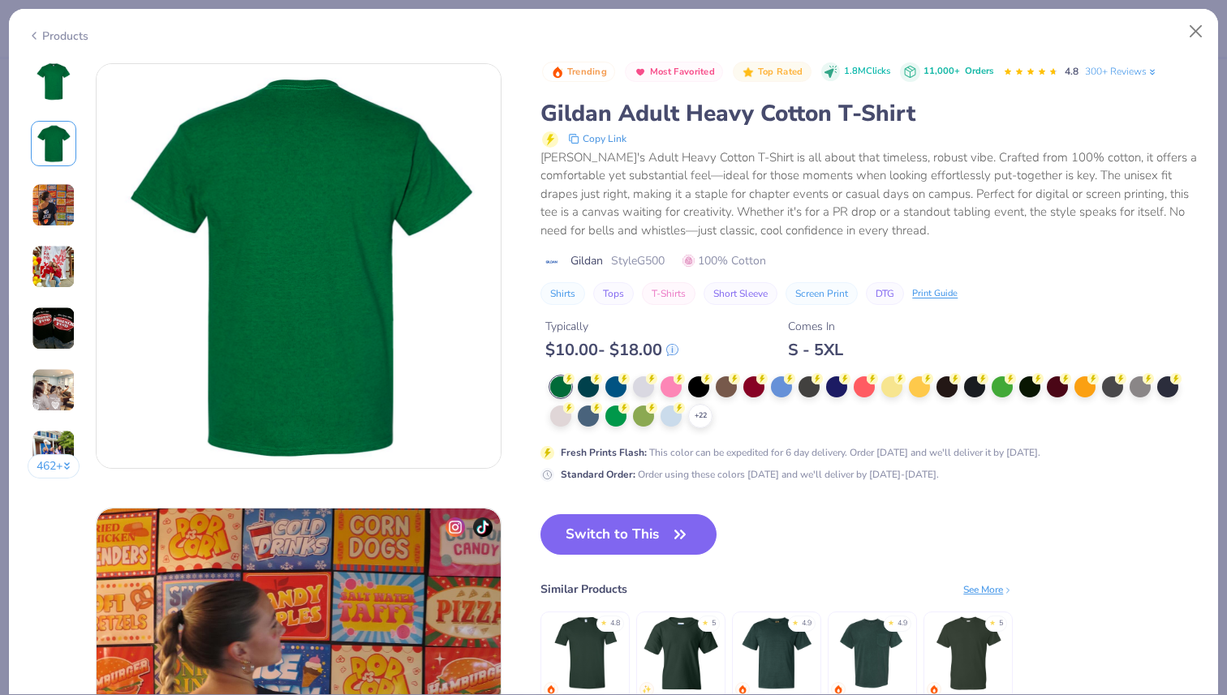
click at [52, 226] on img at bounding box center [54, 205] width 44 height 44
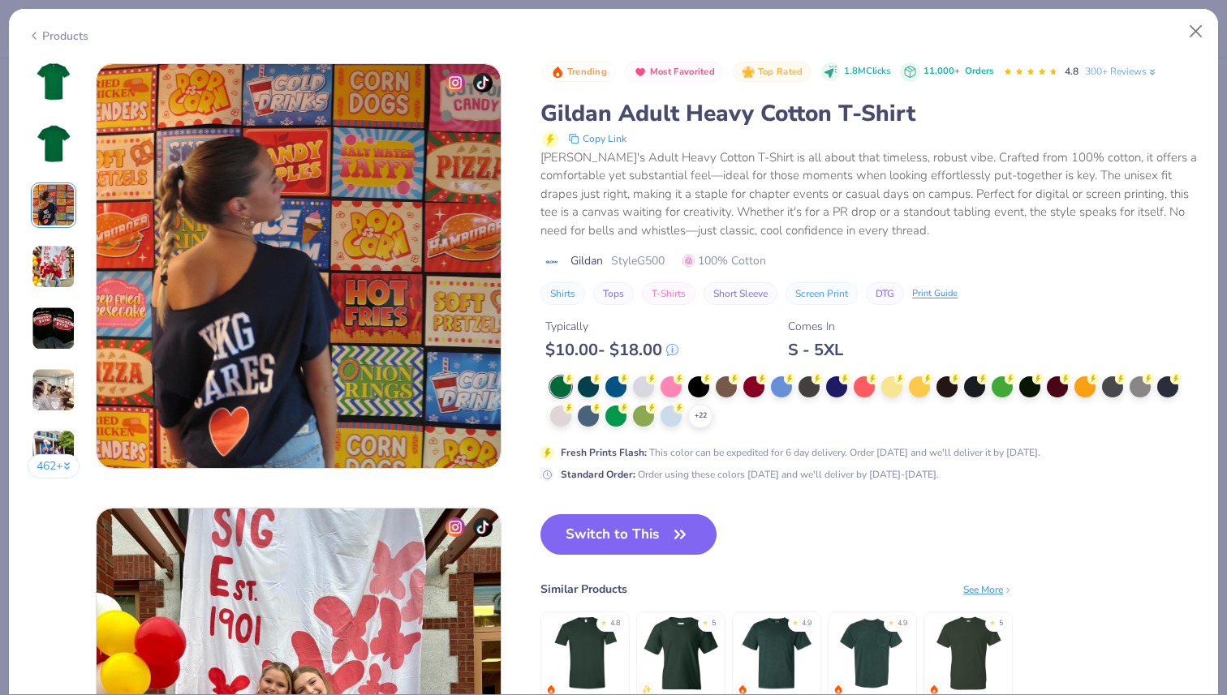
scroll to position [889, 0]
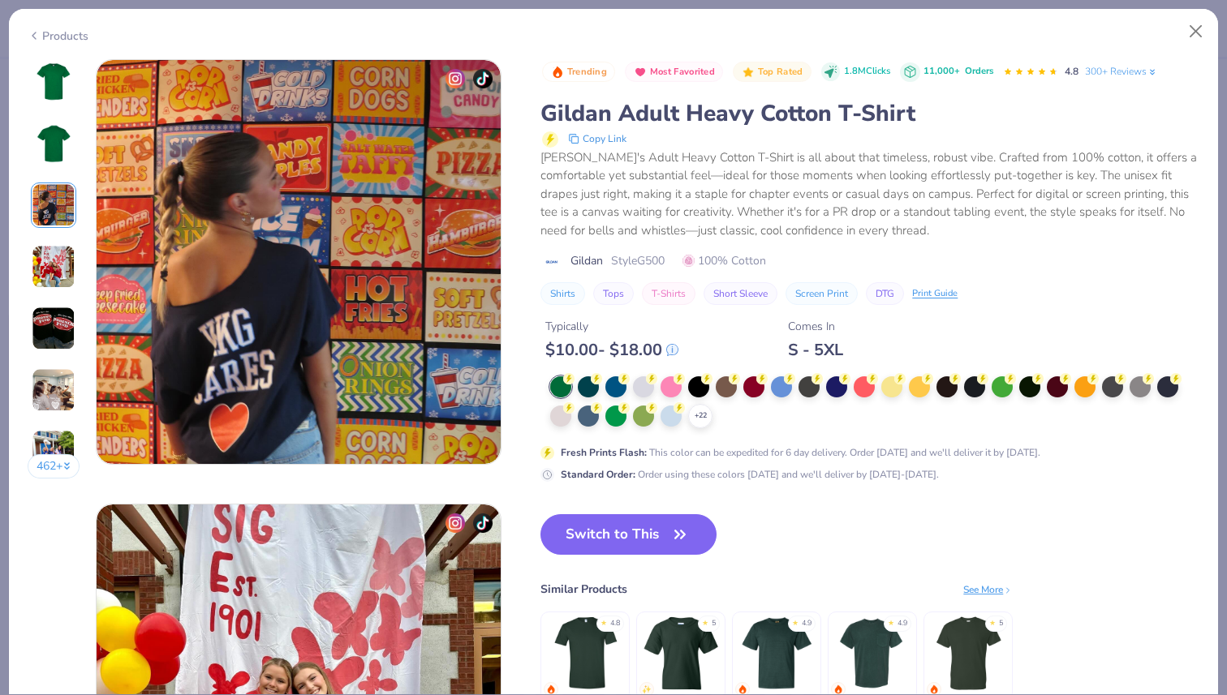
click at [62, 290] on div "462 +" at bounding box center [54, 275] width 53 height 432
click at [53, 261] on img at bounding box center [54, 267] width 44 height 44
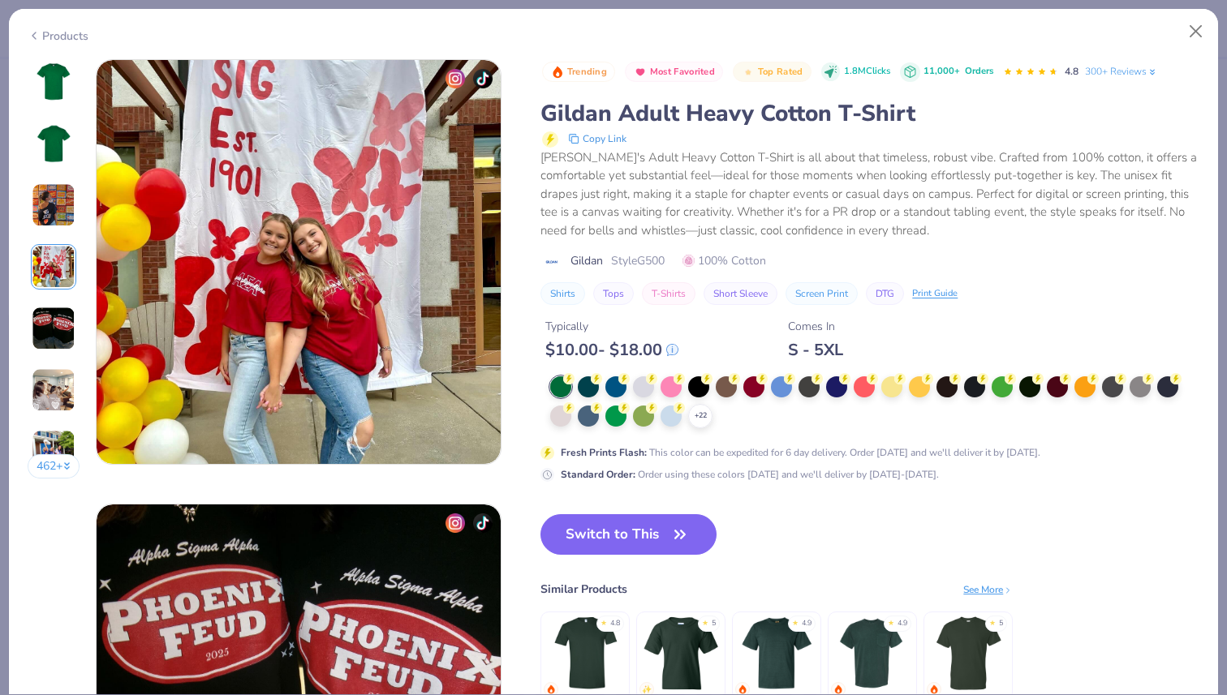
click at [69, 365] on div "462 +" at bounding box center [54, 275] width 53 height 432
click at [59, 343] on img at bounding box center [54, 329] width 44 height 44
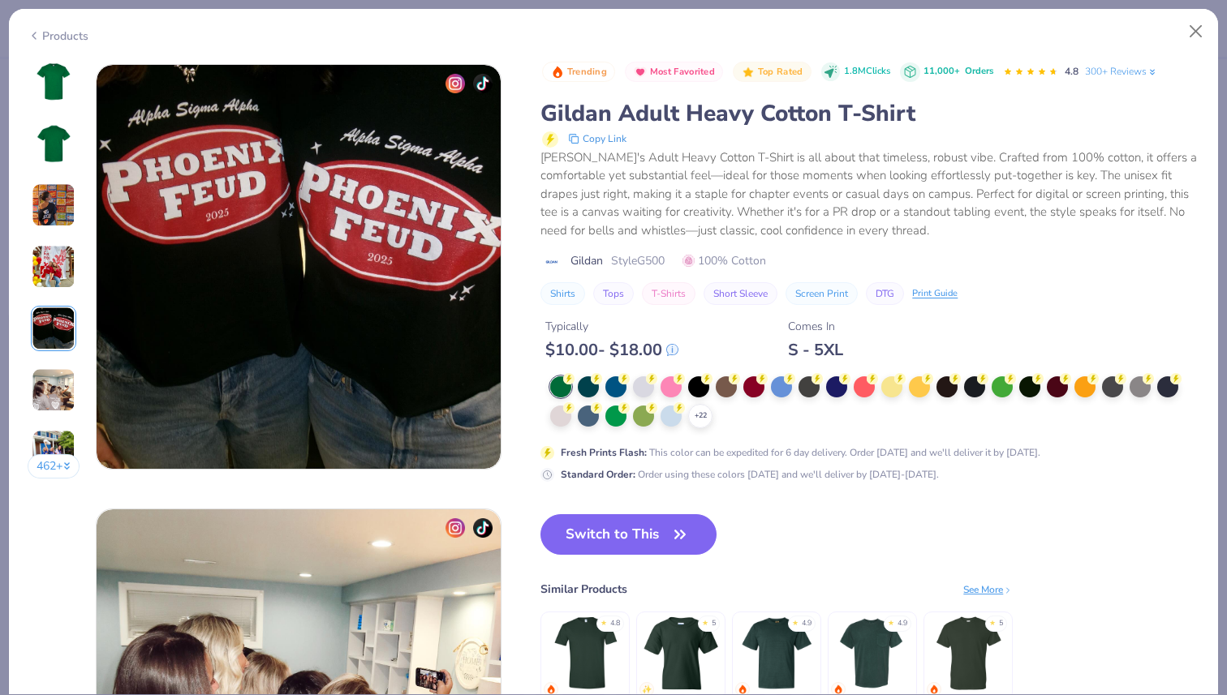
click at [54, 404] on img at bounding box center [54, 390] width 44 height 44
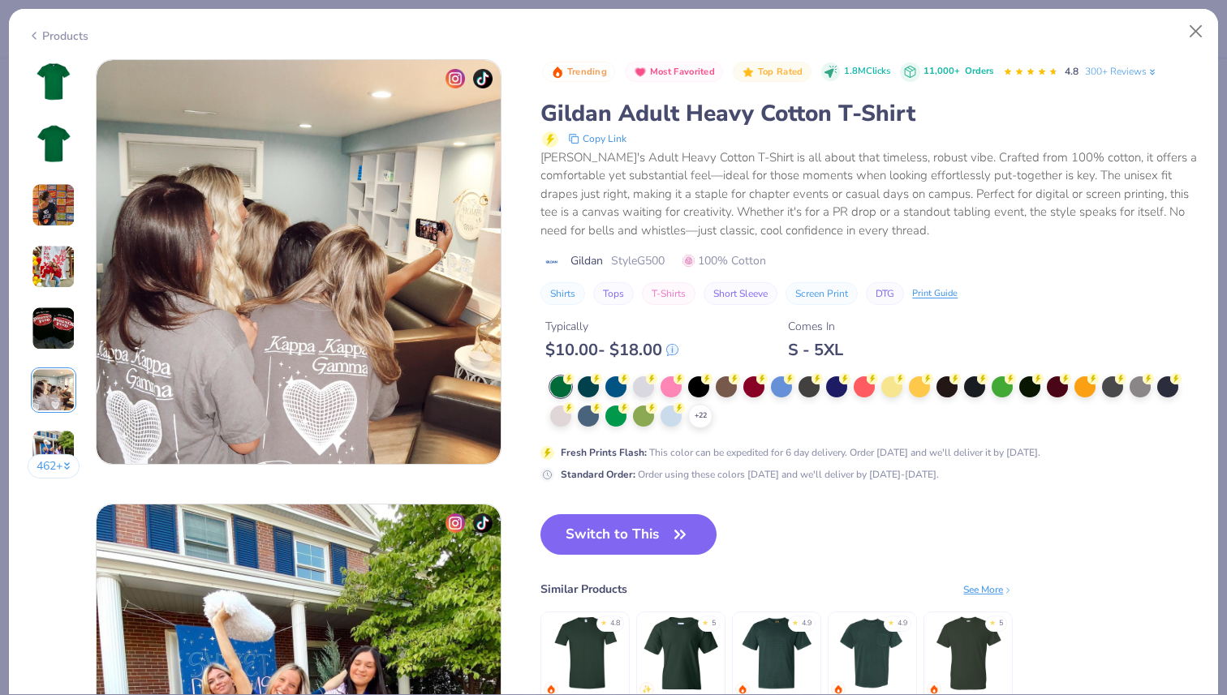
click at [55, 450] on img at bounding box center [54, 452] width 44 height 44
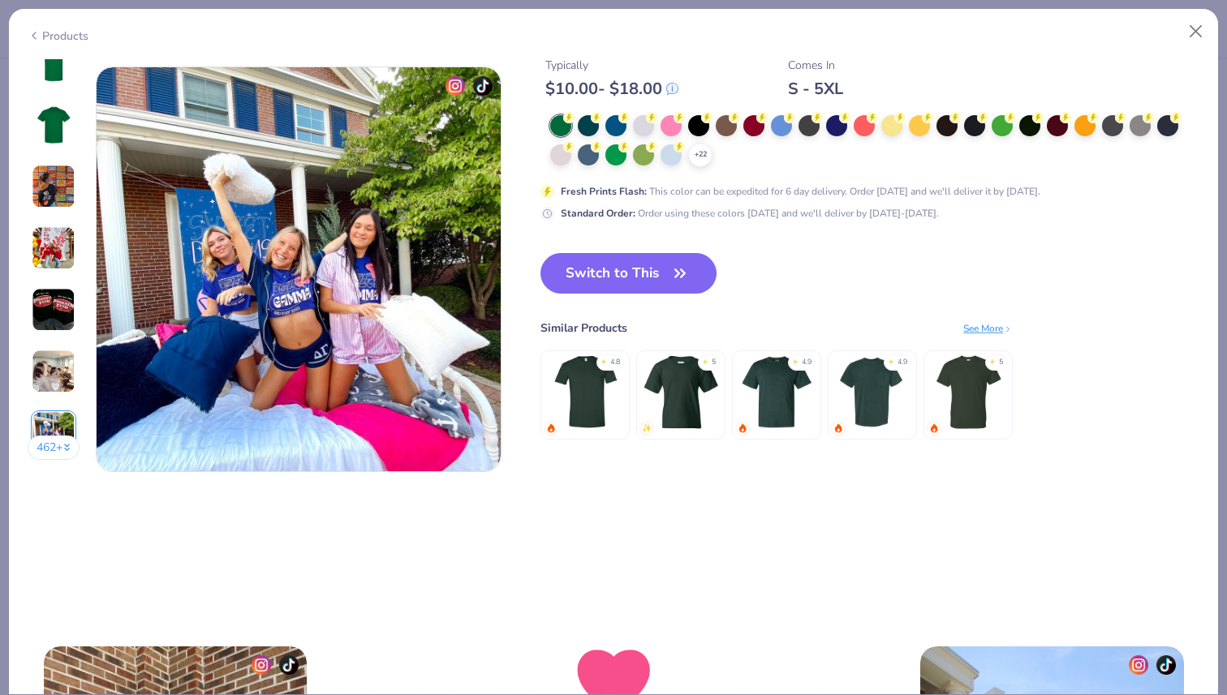
scroll to position [2668, 0]
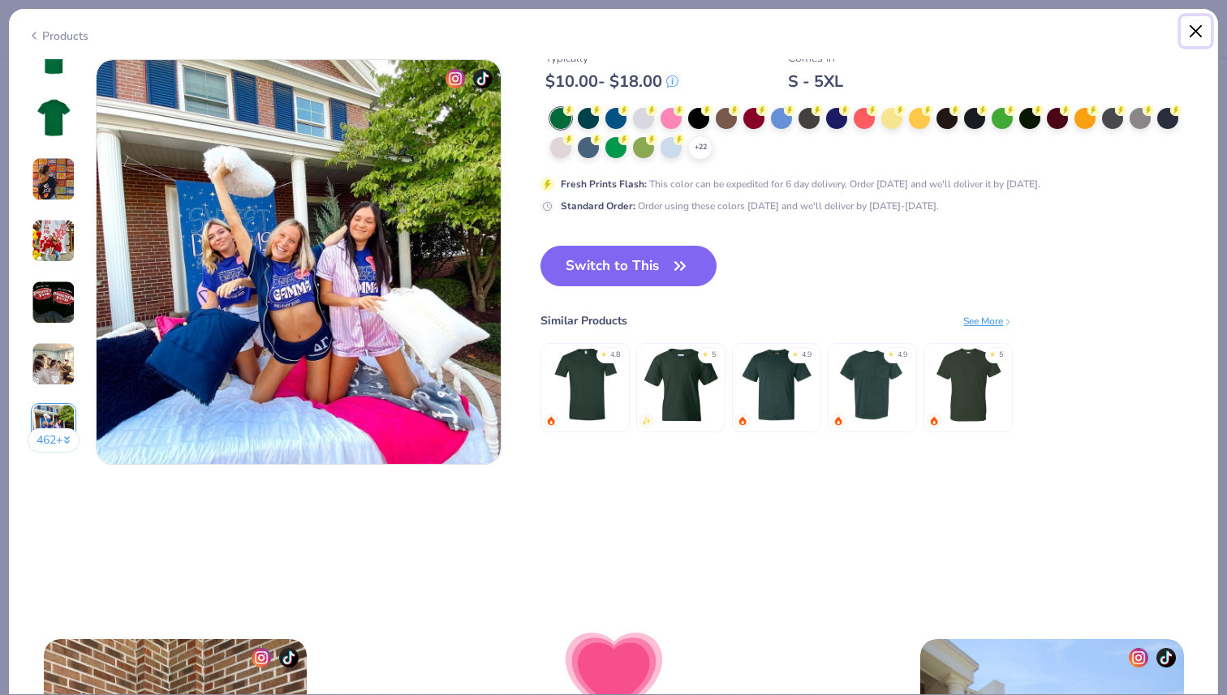
click at [1201, 32] on button "Close" at bounding box center [1196, 31] width 31 height 31
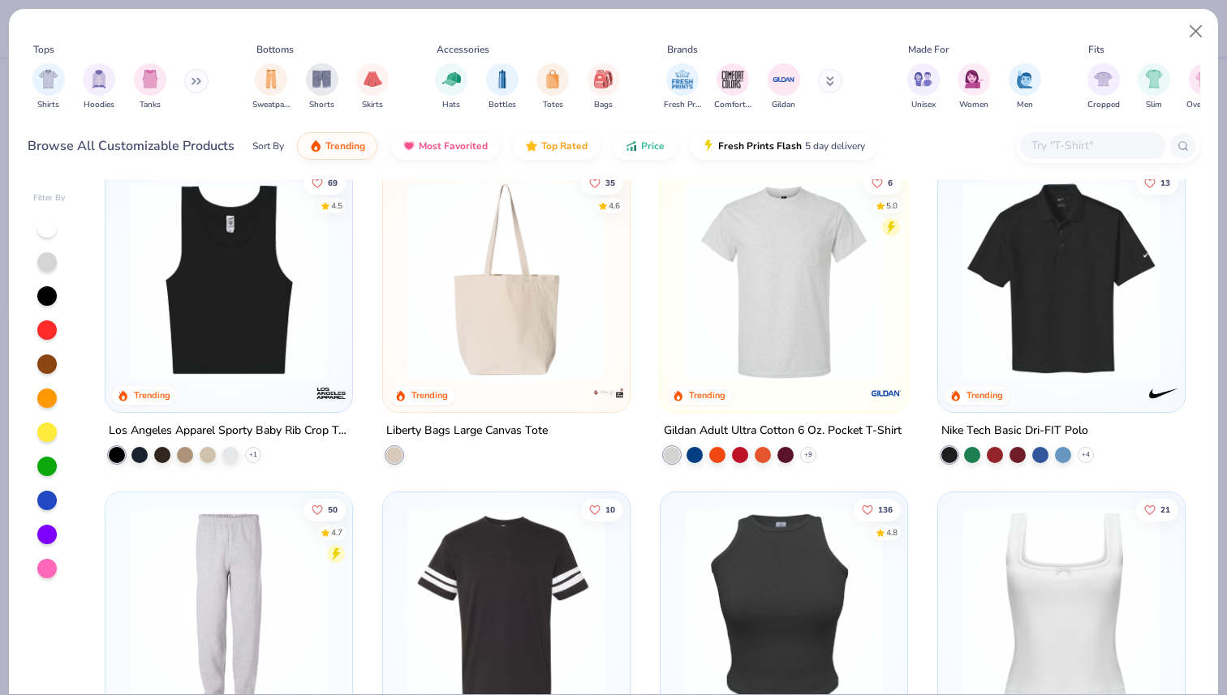
scroll to position [5253, 0]
click at [738, 337] on img at bounding box center [784, 280] width 214 height 198
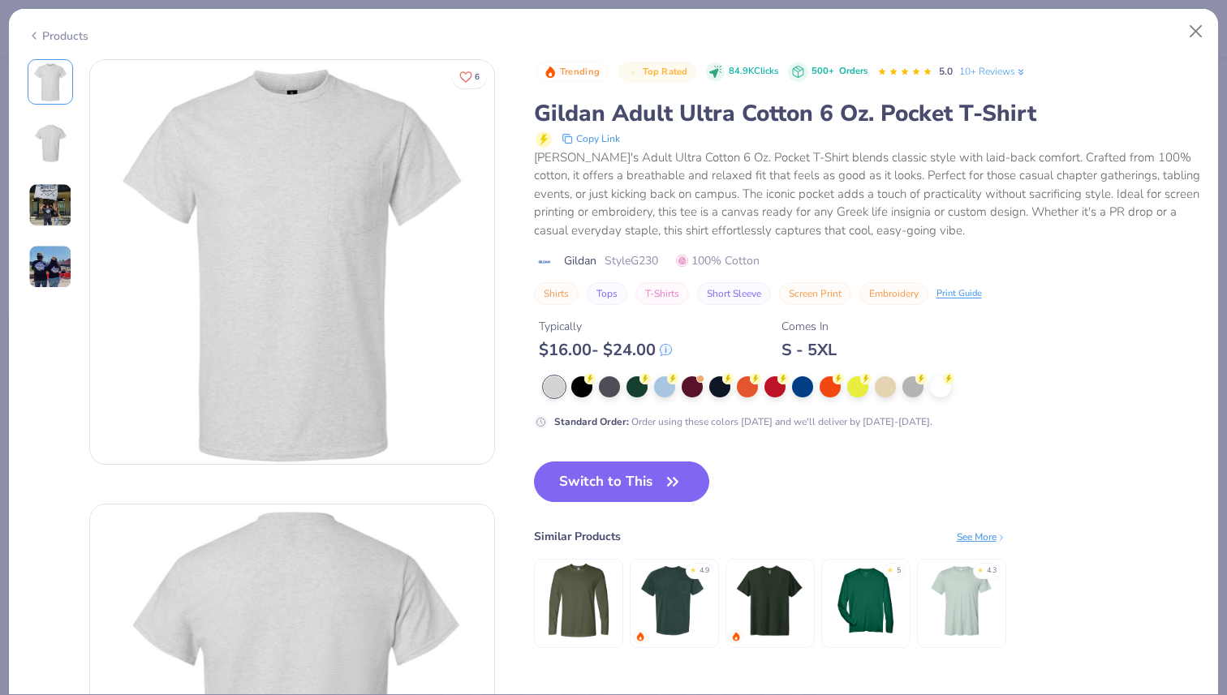
click at [53, 202] on img at bounding box center [50, 205] width 44 height 44
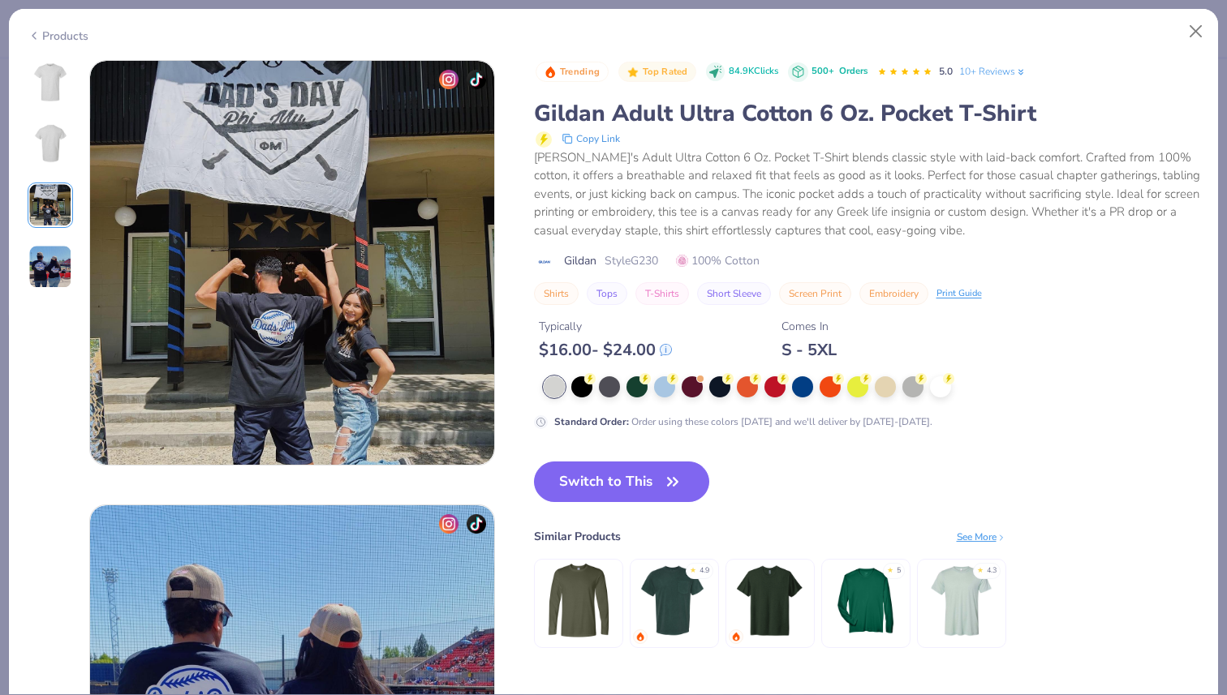
scroll to position [889, 0]
click at [1190, 39] on button "Close" at bounding box center [1196, 31] width 31 height 31
type textarea "x"
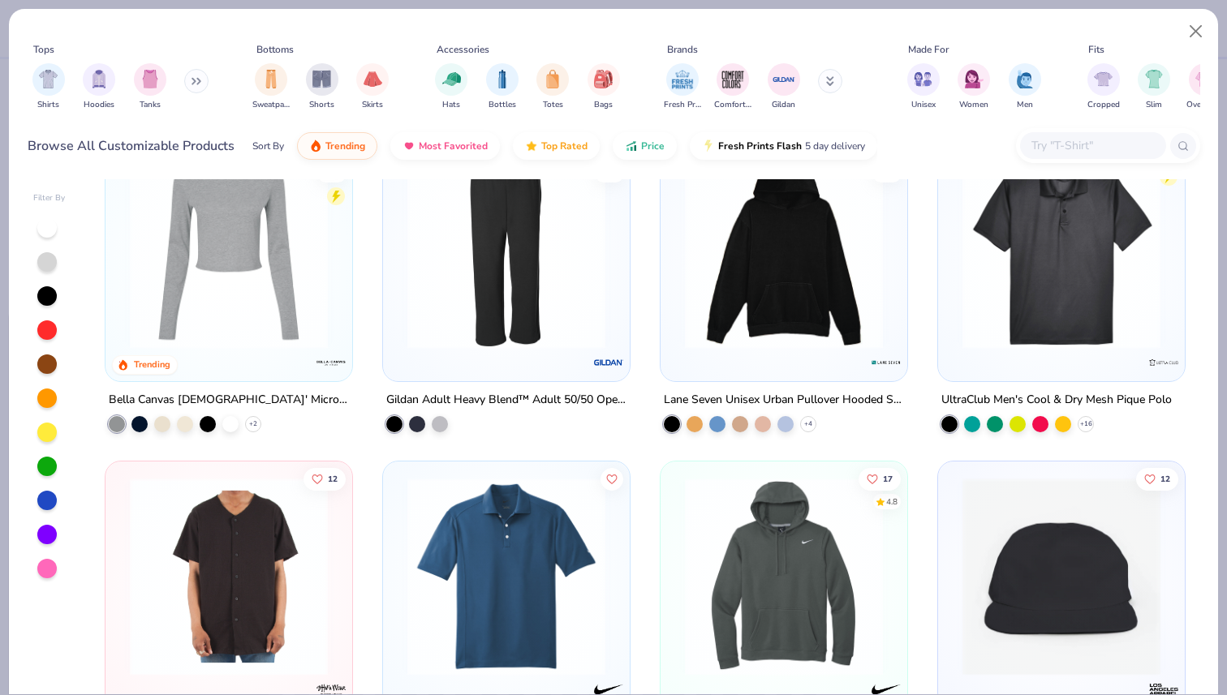
scroll to position [9552, 0]
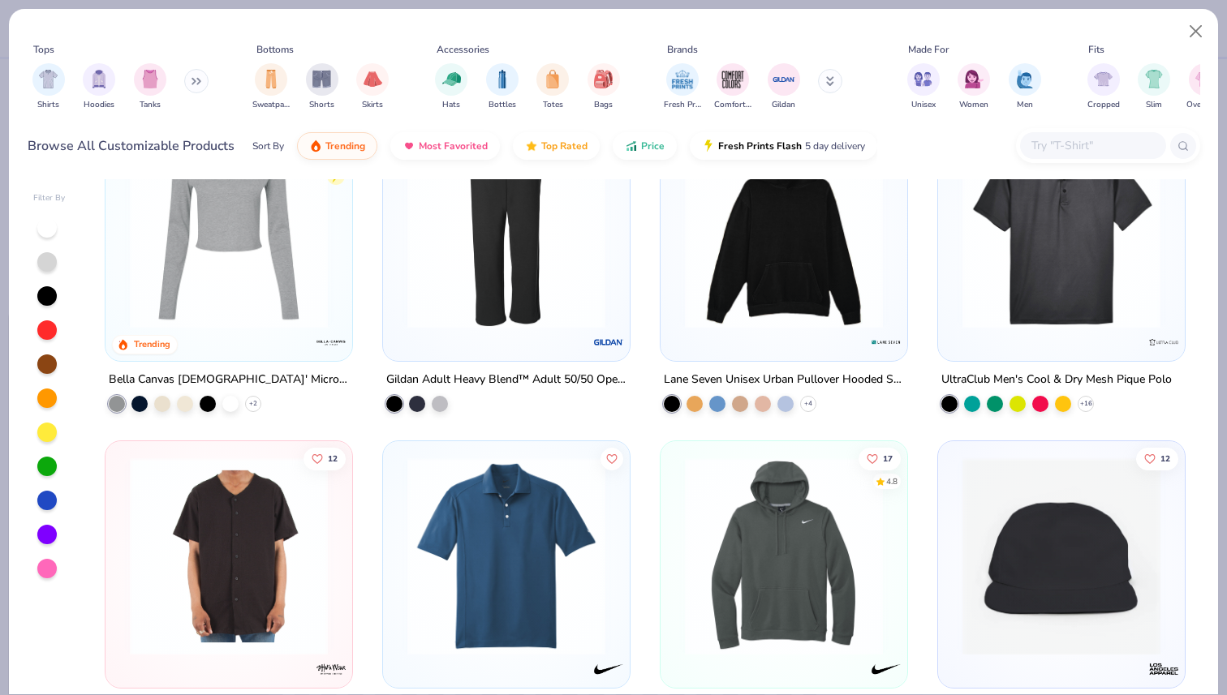
click at [1091, 140] on input "text" at bounding box center [1092, 145] width 125 height 19
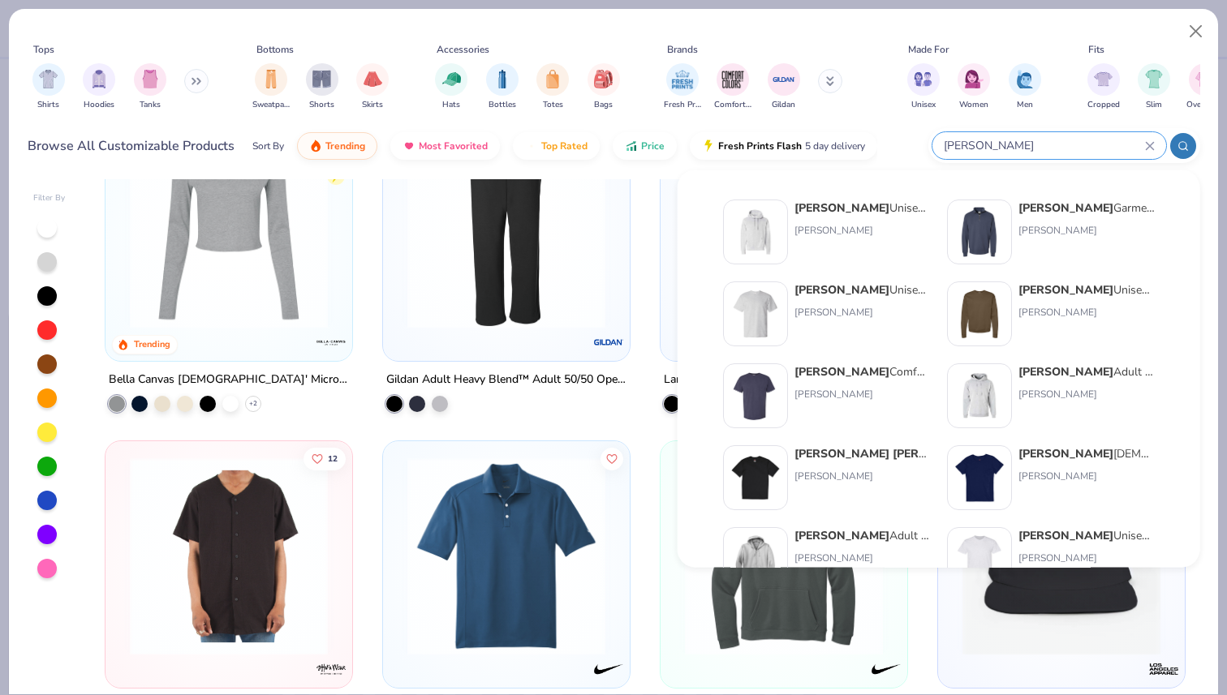
type input "[PERSON_NAME]"
click at [872, 292] on div "[PERSON_NAME] Unisex 5.2 Oz. Comfortsoft Cotton T-Shirt" at bounding box center [862, 290] width 136 height 17
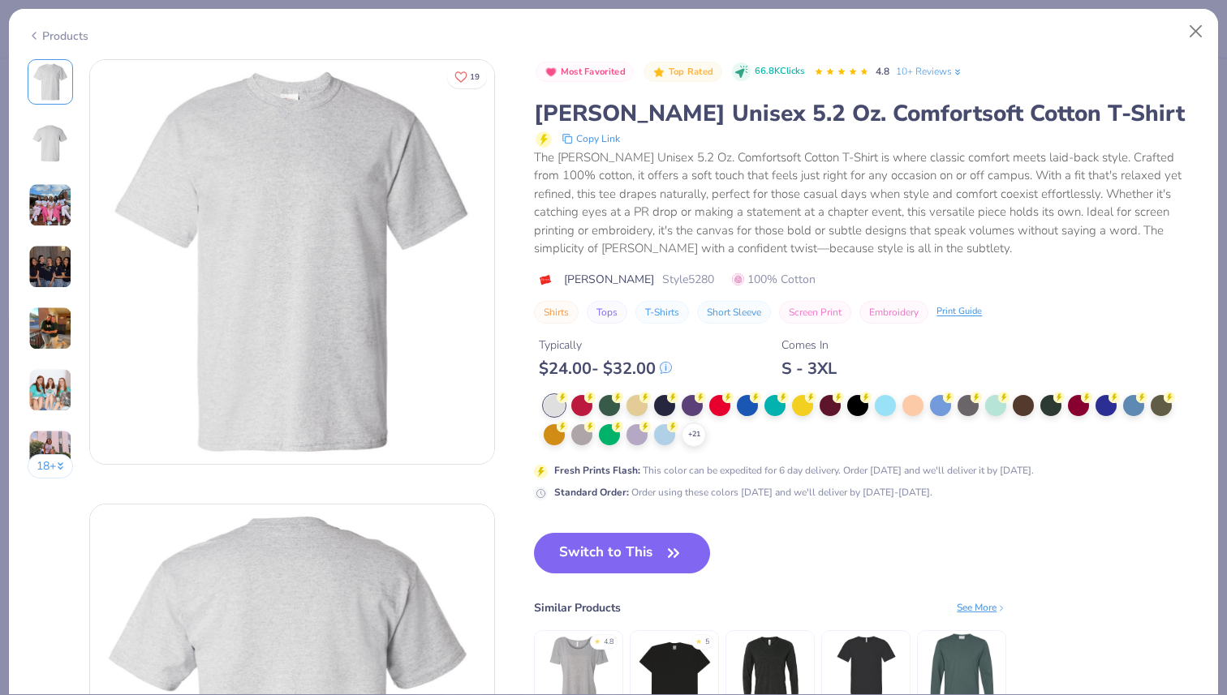
click at [51, 161] on img at bounding box center [50, 143] width 39 height 39
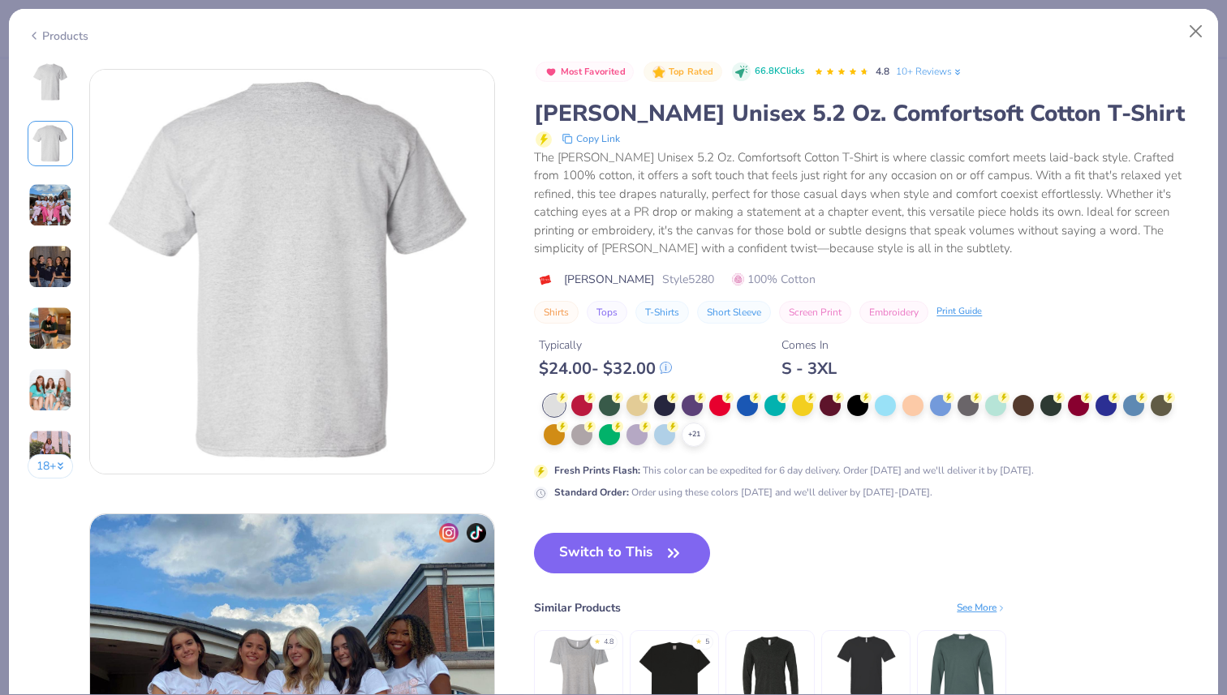
click at [51, 201] on img at bounding box center [50, 205] width 44 height 44
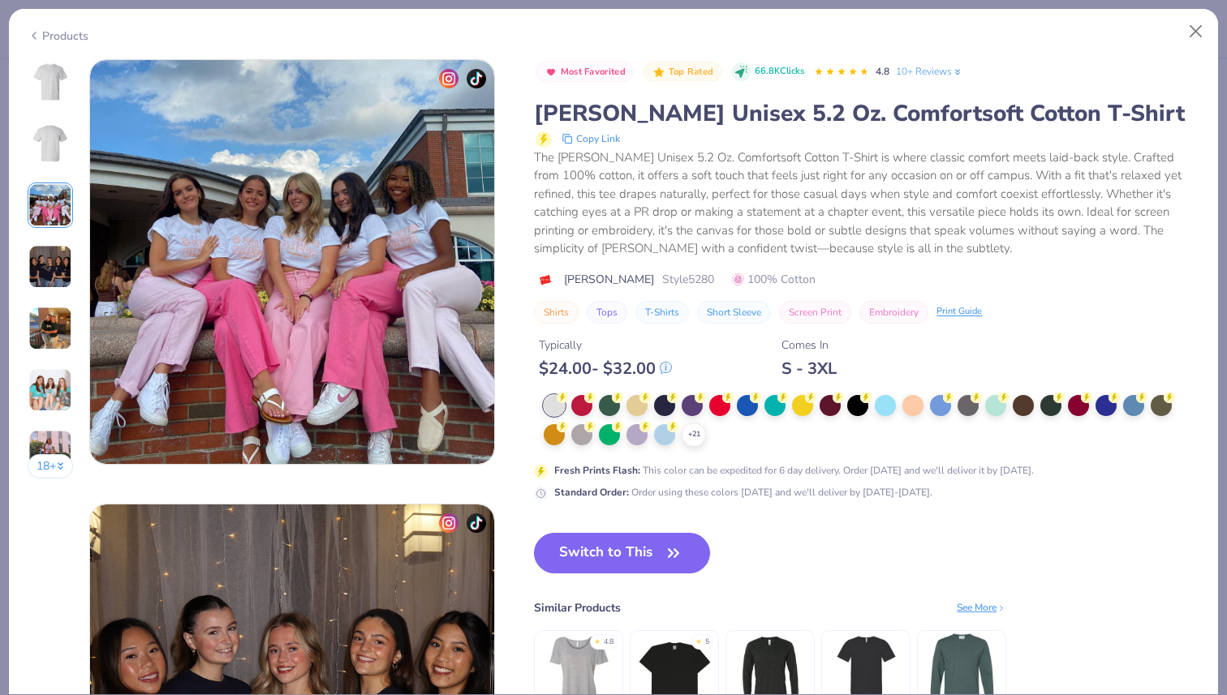
click at [50, 283] on img at bounding box center [50, 267] width 44 height 44
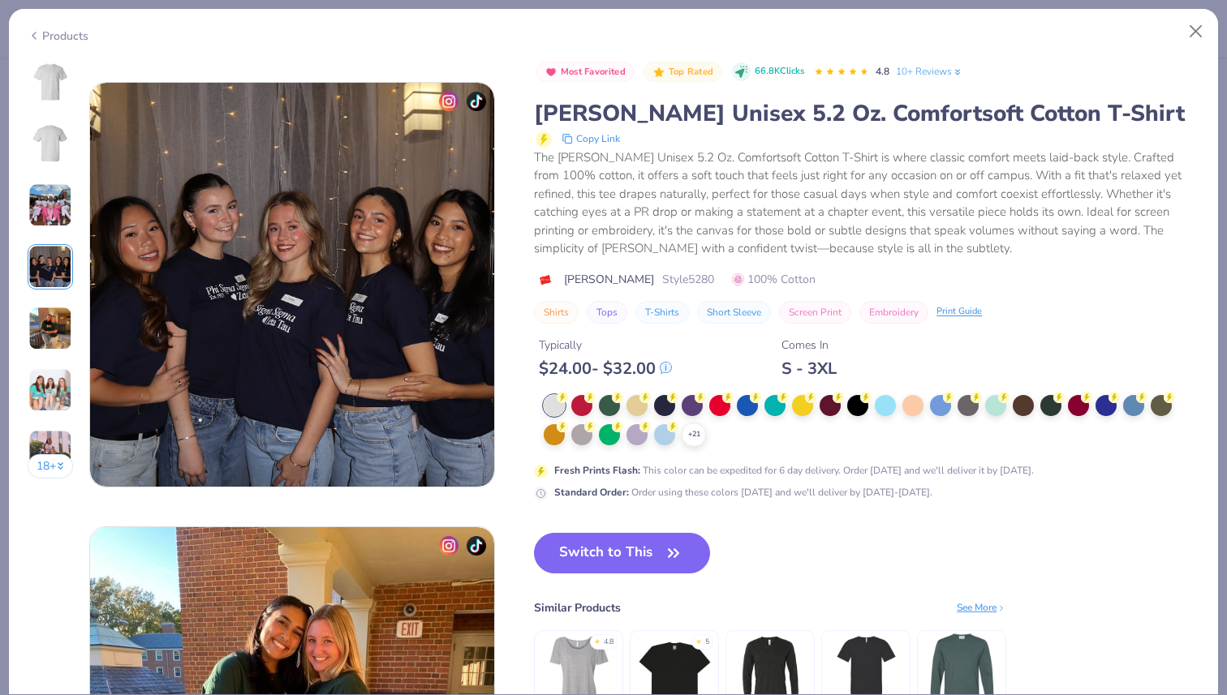
scroll to position [1334, 0]
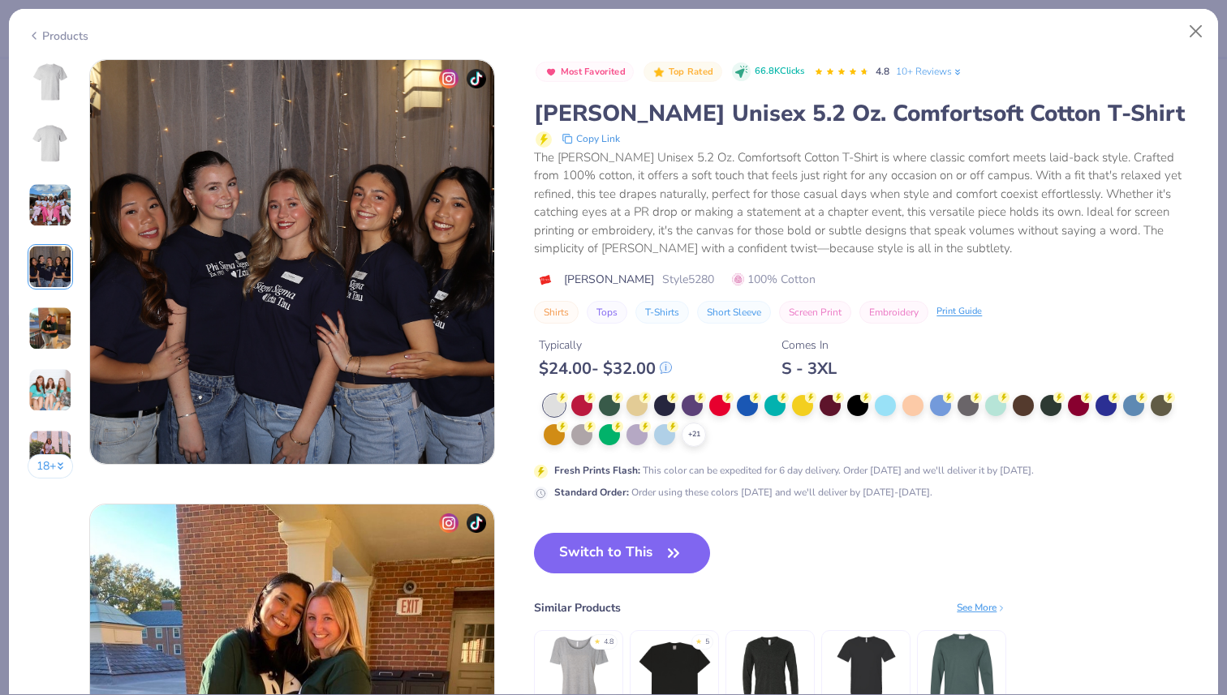
click at [73, 337] on div "18 +" at bounding box center [51, 275] width 46 height 432
click at [56, 334] on img at bounding box center [50, 329] width 44 height 44
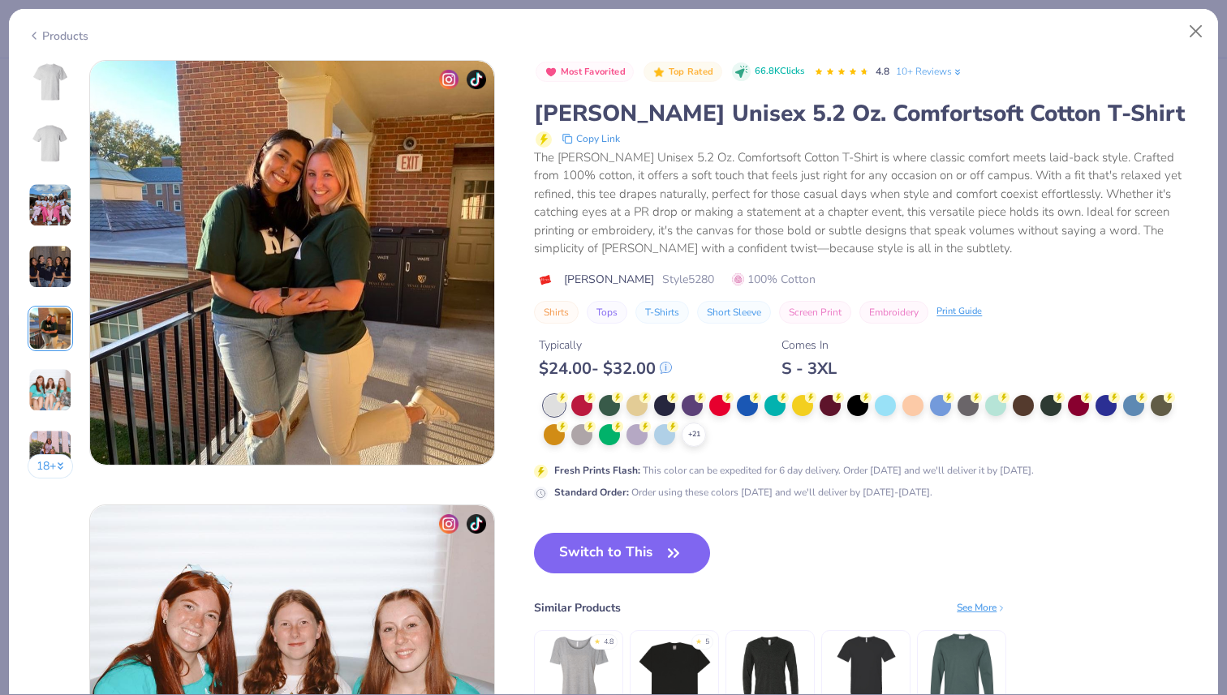
scroll to position [1779, 0]
click at [41, 391] on img at bounding box center [50, 390] width 44 height 44
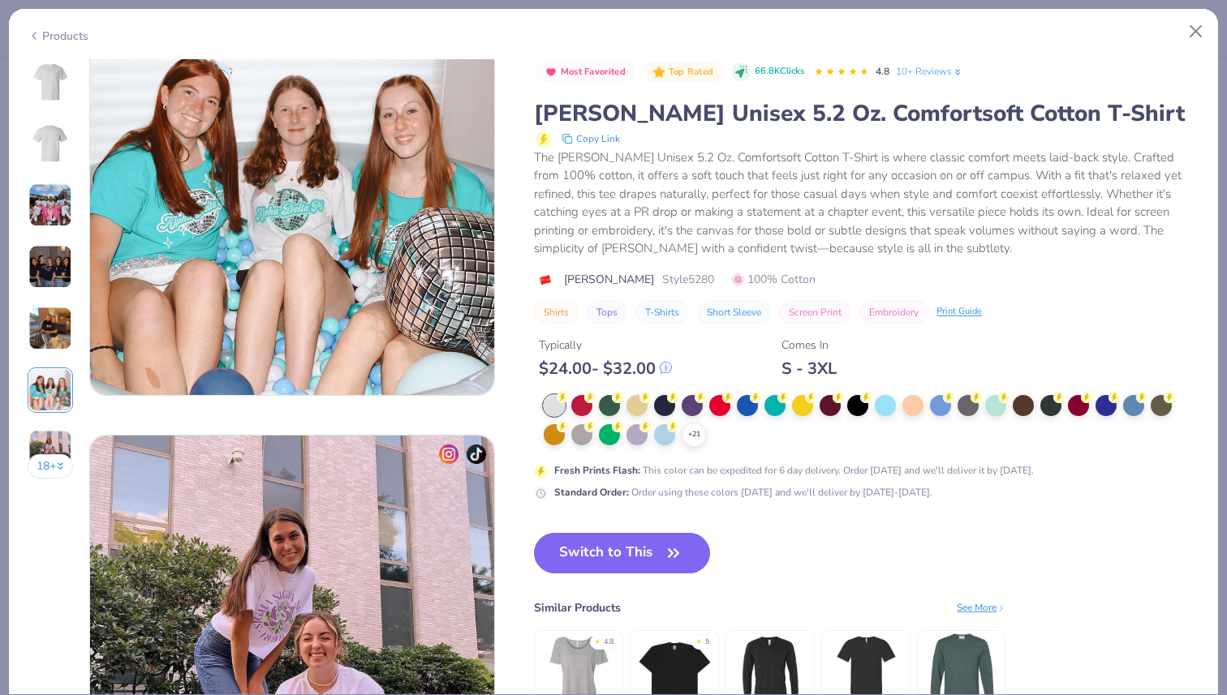
click at [45, 432] on img at bounding box center [50, 452] width 44 height 44
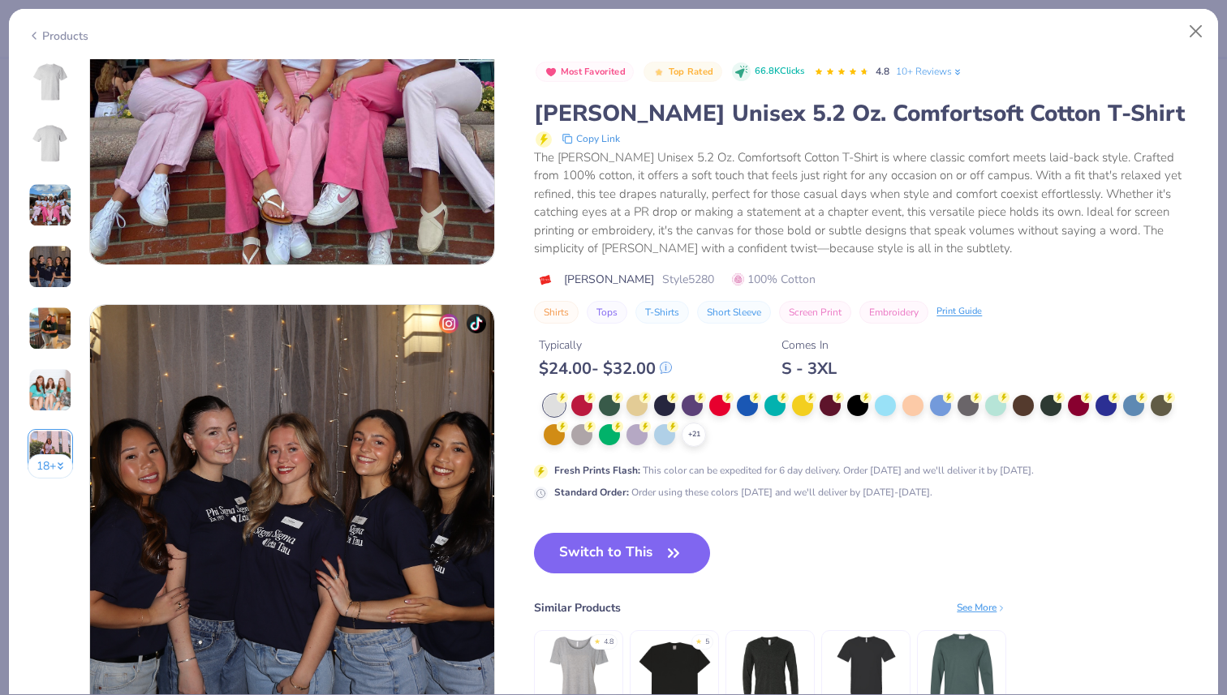
click at [49, 100] on img at bounding box center [50, 81] width 39 height 39
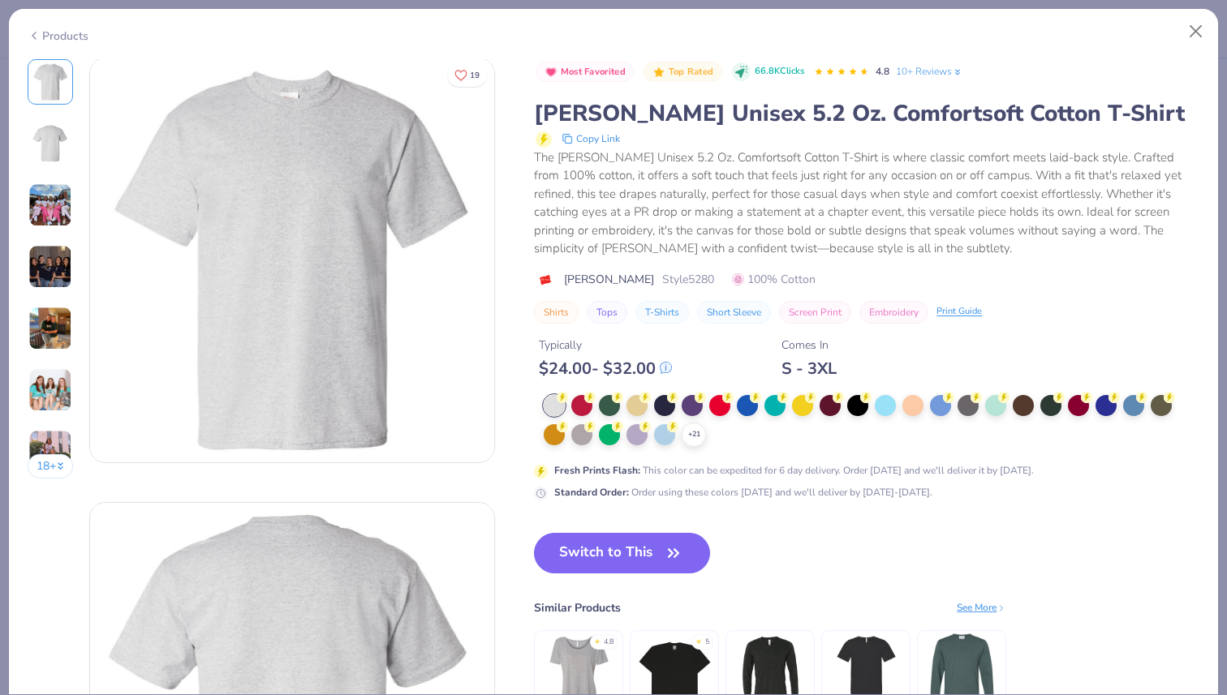
scroll to position [0, 0]
click at [639, 549] on button "Switch to This" at bounding box center [622, 553] width 176 height 41
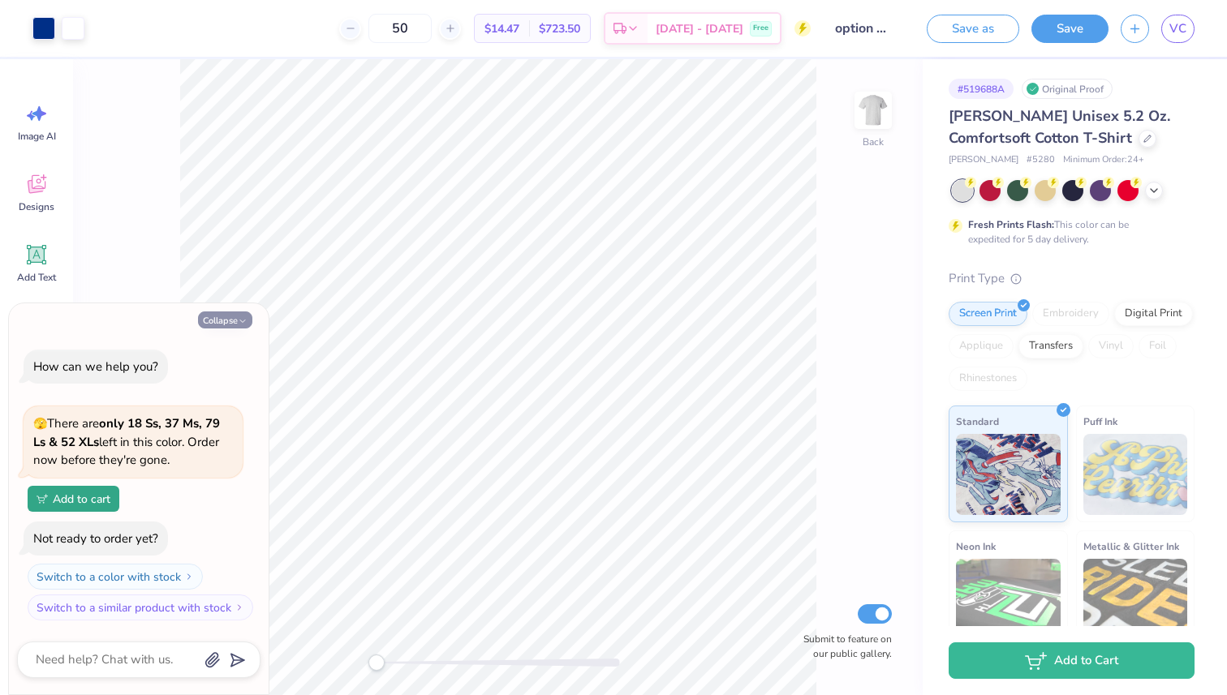
click at [226, 325] on button "Collapse" at bounding box center [225, 320] width 54 height 17
type textarea "x"
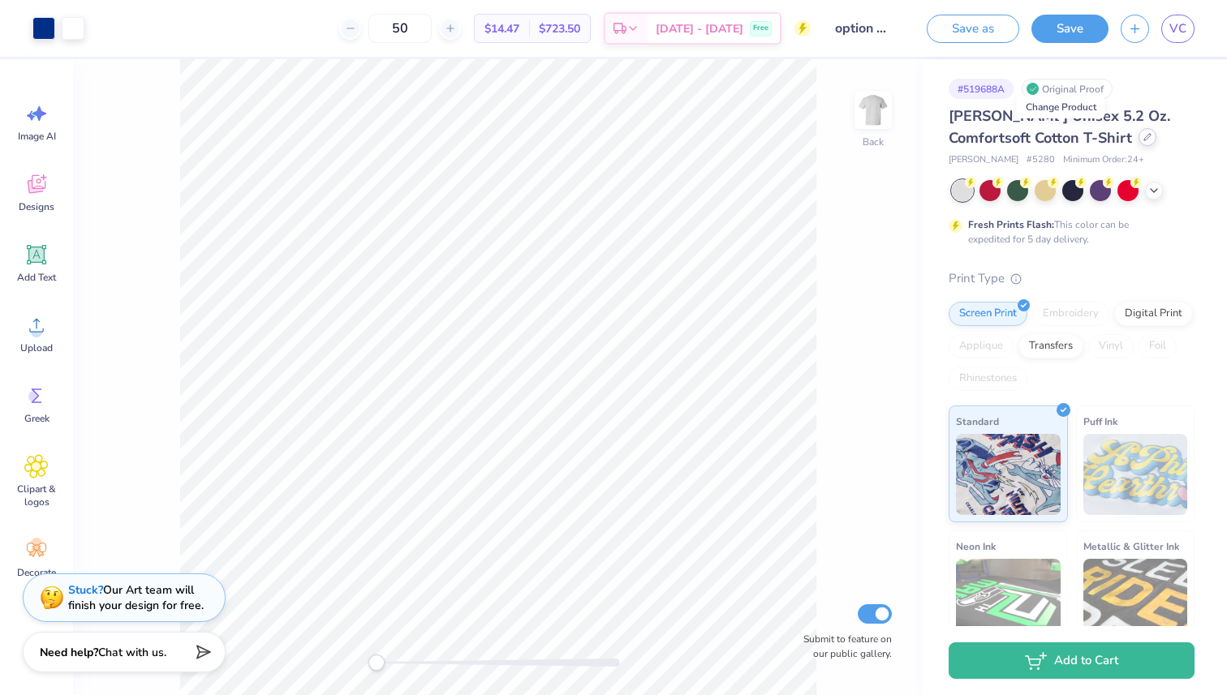
click at [1139, 141] on div at bounding box center [1148, 137] width 18 height 18
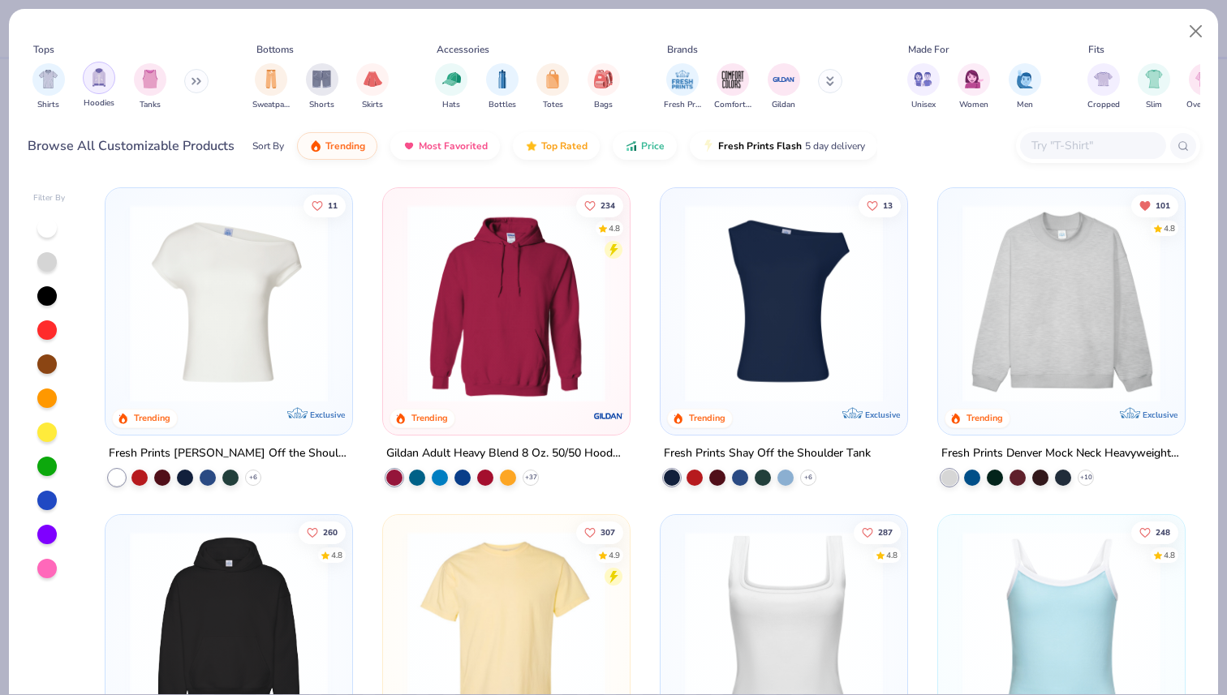
click at [104, 81] on img "filter for Hoodies" at bounding box center [99, 77] width 18 height 19
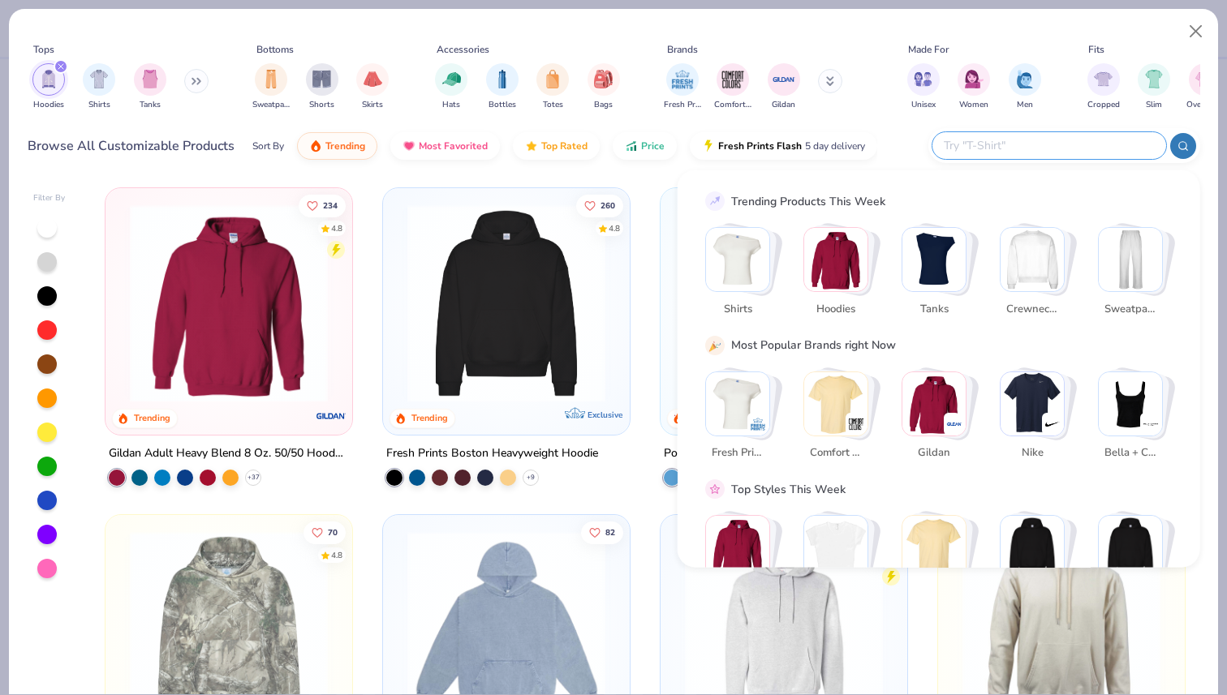
click at [1117, 153] on input "text" at bounding box center [1048, 145] width 213 height 19
type input "h"
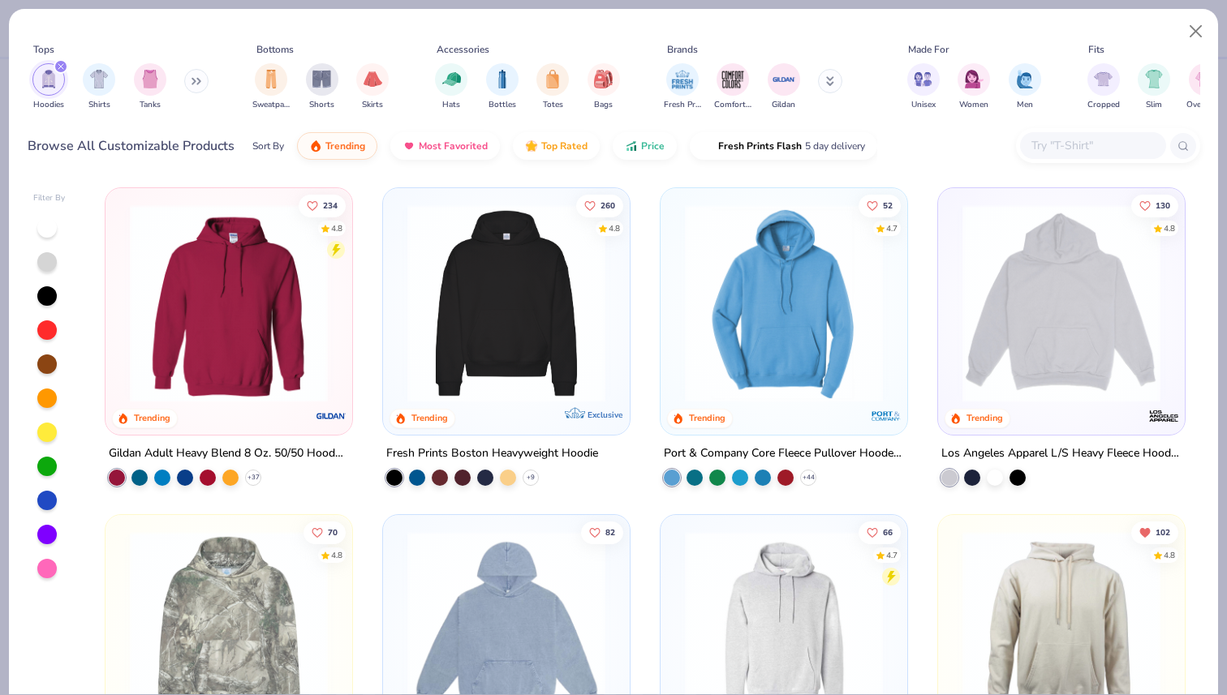
click at [187, 80] on div "Hoodies Shirts Tanks" at bounding box center [121, 87] width 187 height 60
click at [200, 80] on icon at bounding box center [197, 81] width 10 height 8
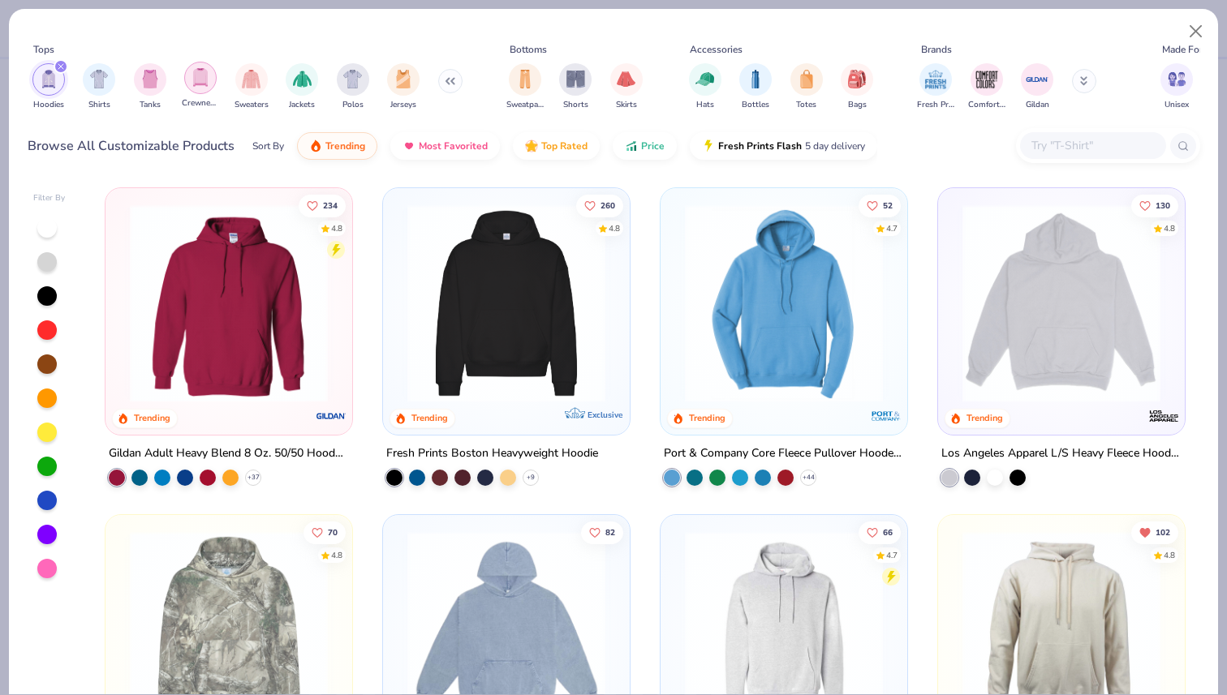
click at [206, 75] on img "filter for Crewnecks" at bounding box center [201, 77] width 18 height 19
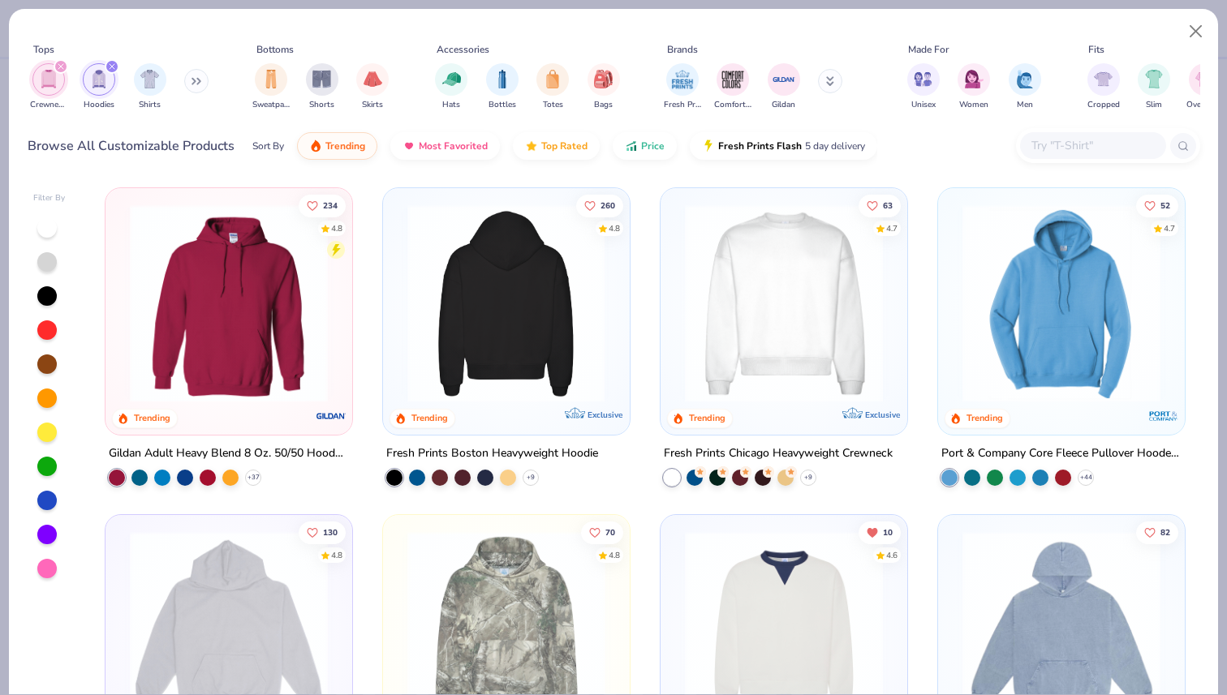
click at [521, 347] on img at bounding box center [506, 303] width 214 height 198
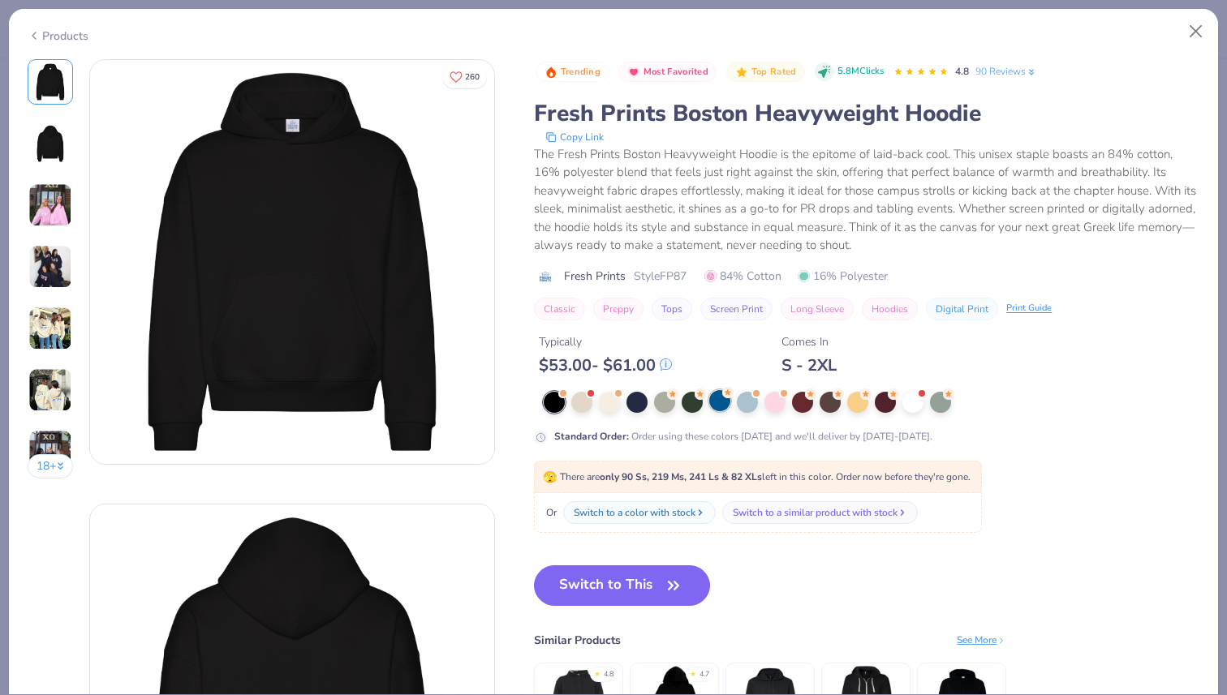
click at [717, 401] on div at bounding box center [719, 400] width 21 height 21
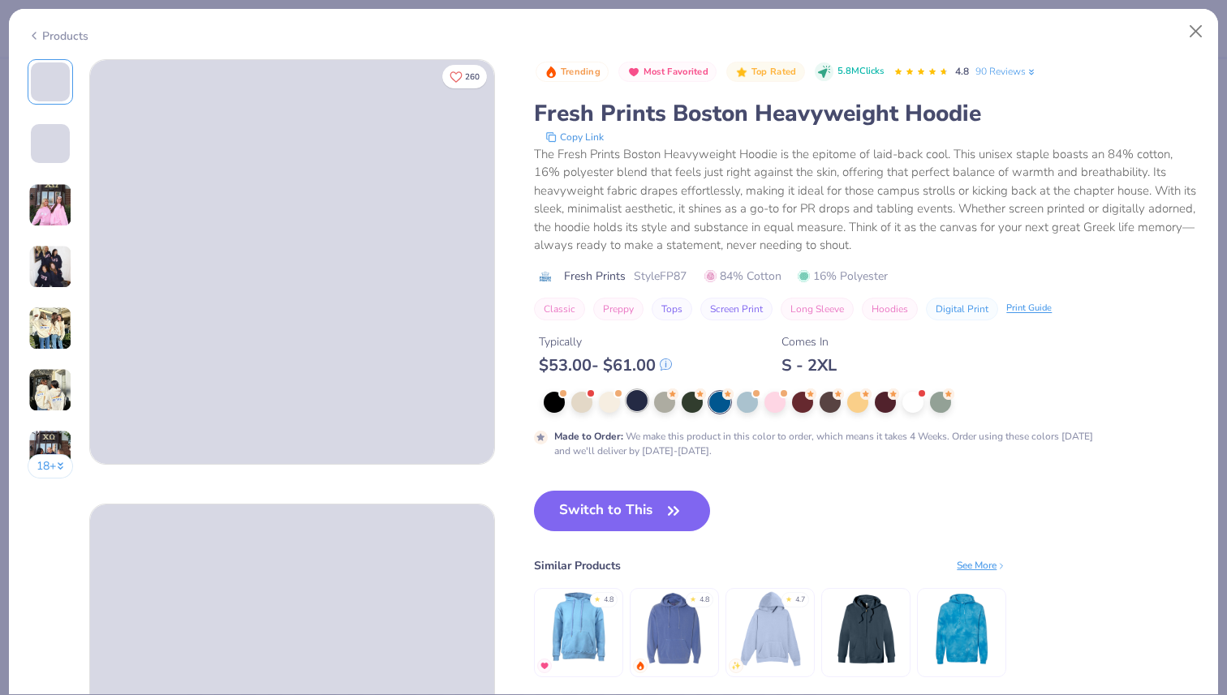
click at [644, 401] on div at bounding box center [636, 400] width 21 height 21
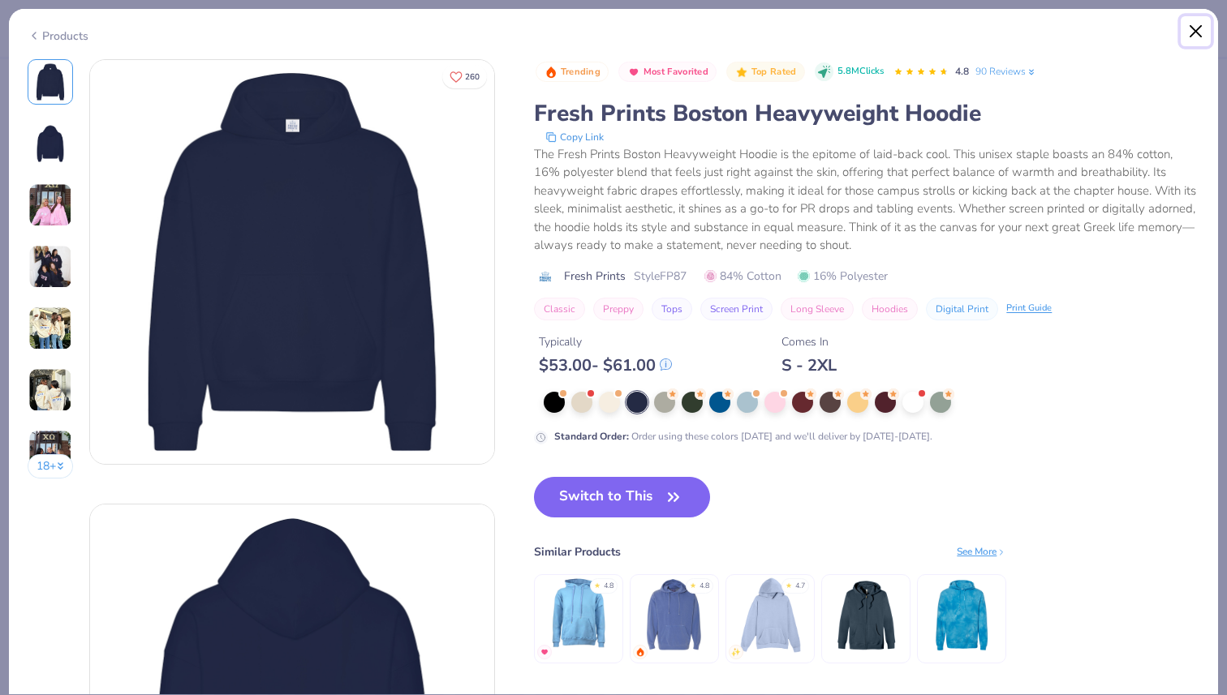
click at [1201, 39] on button "Close" at bounding box center [1196, 31] width 31 height 31
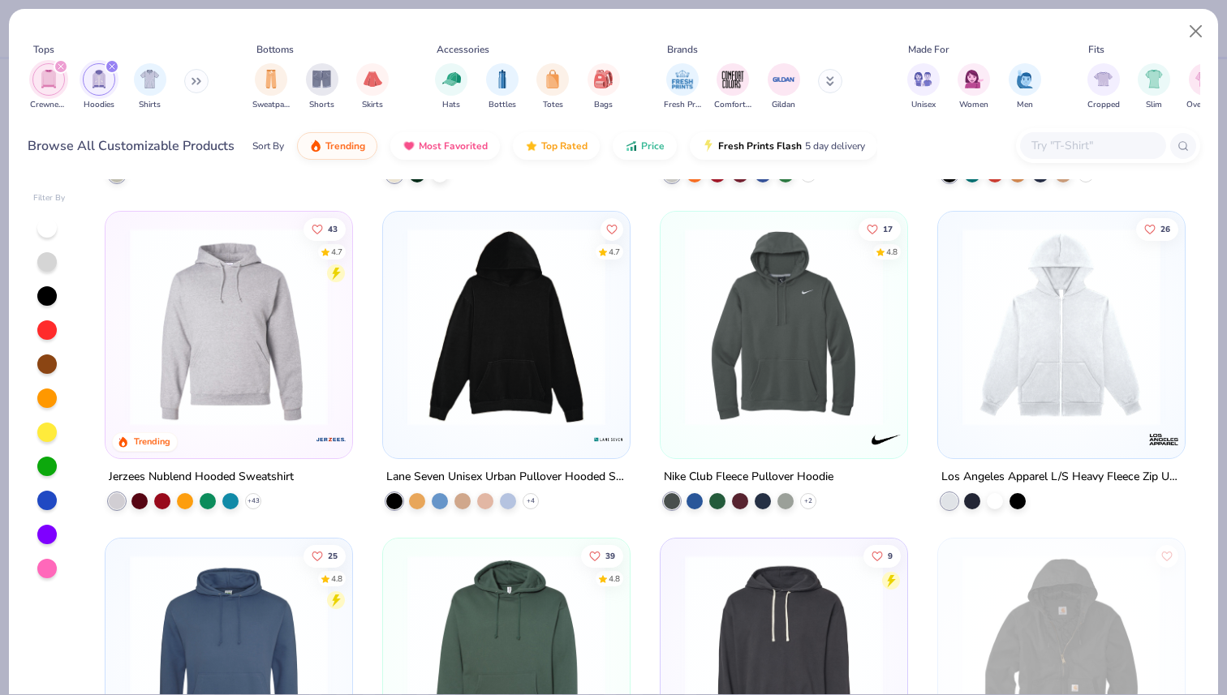
scroll to position [1612, 0]
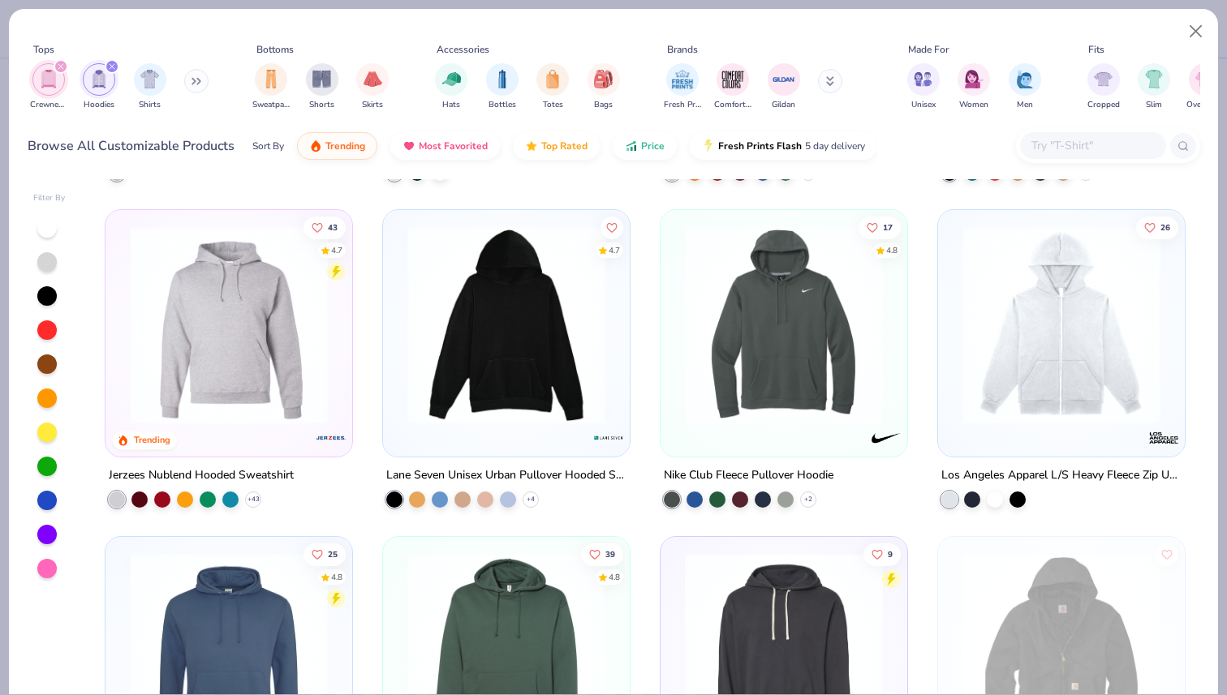
click at [111, 68] on icon "filter for Hoodies" at bounding box center [112, 66] width 6 height 6
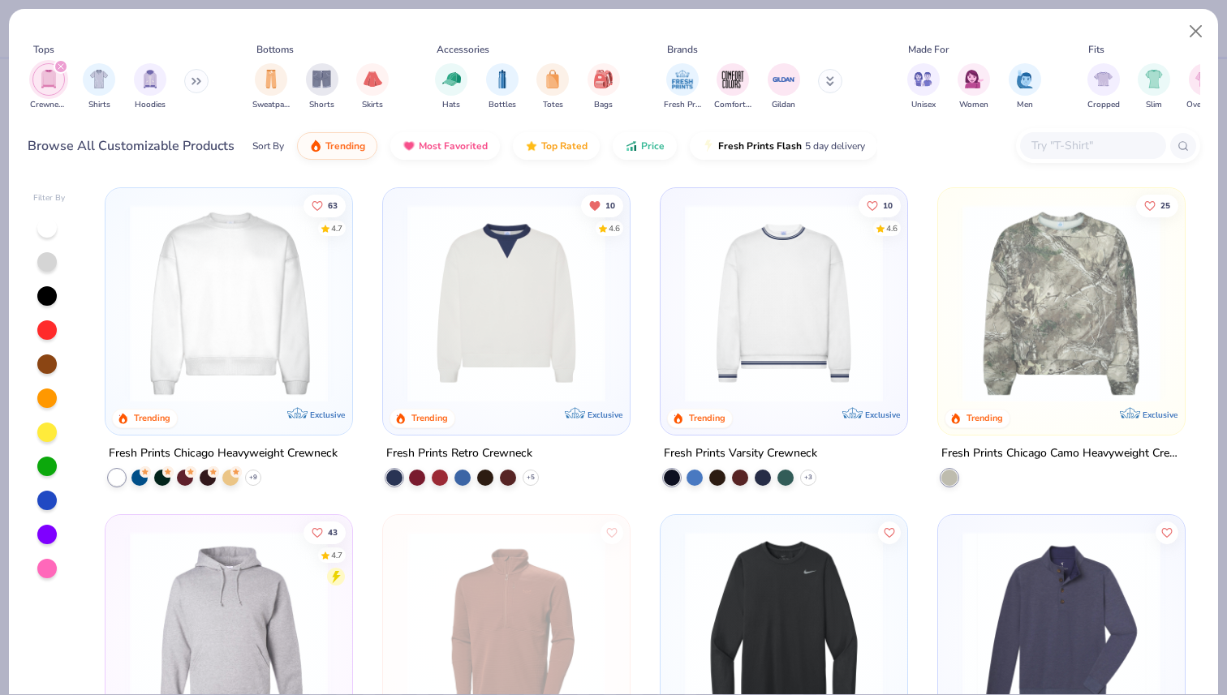
click at [1063, 143] on input "text" at bounding box center [1092, 145] width 125 height 19
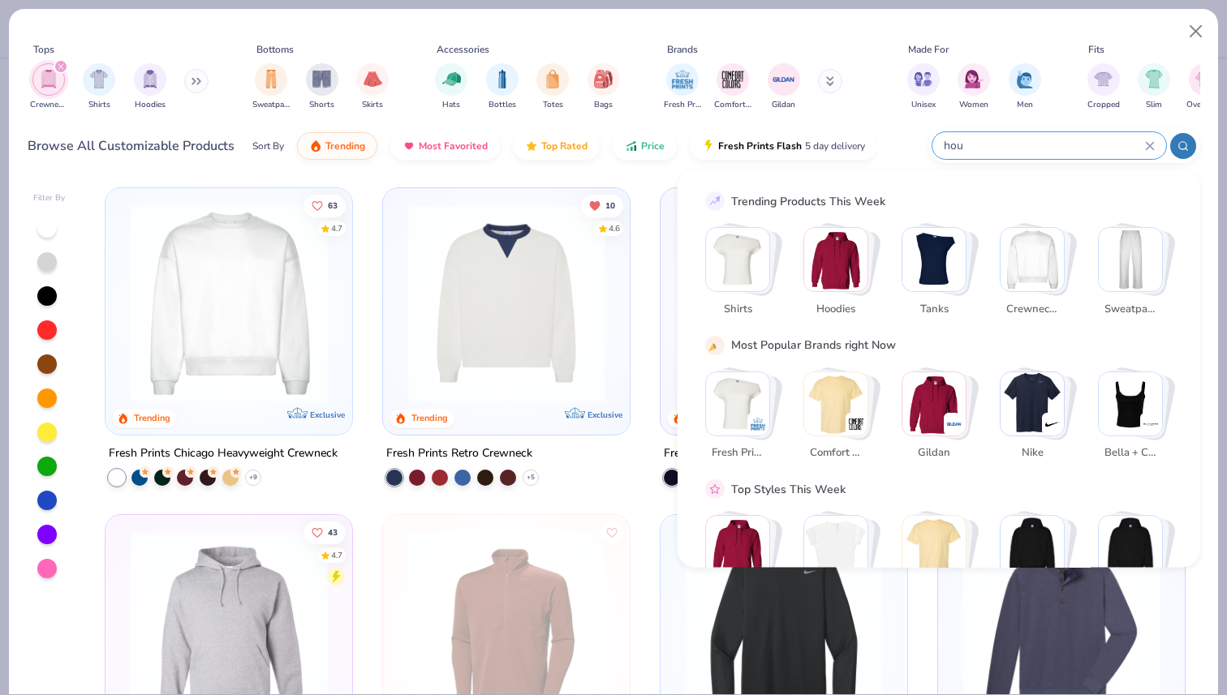
type input "hous"
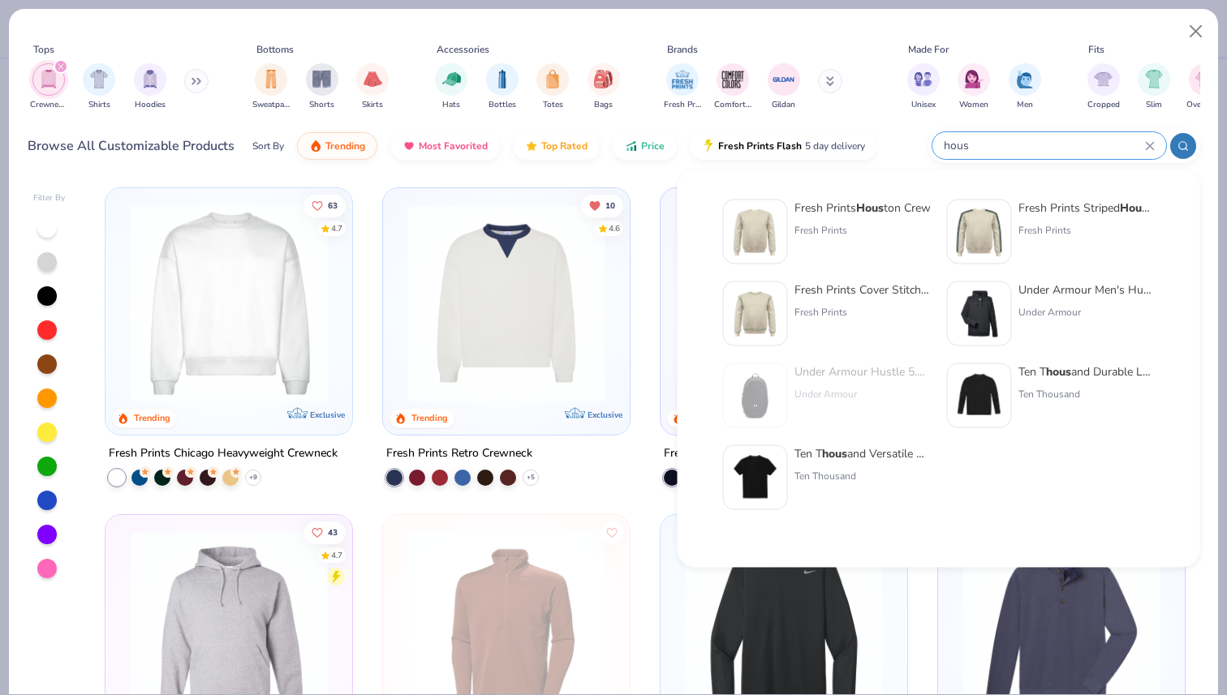
click at [996, 153] on input "hous" at bounding box center [1043, 145] width 203 height 19
drag, startPoint x: 976, startPoint y: 143, endPoint x: 891, endPoint y: 143, distance: 85.2
click at [891, 143] on div "Browse All Customizable Products Sort By Trending Most Favorited Top Rated Pric…" at bounding box center [614, 145] width 1173 height 45
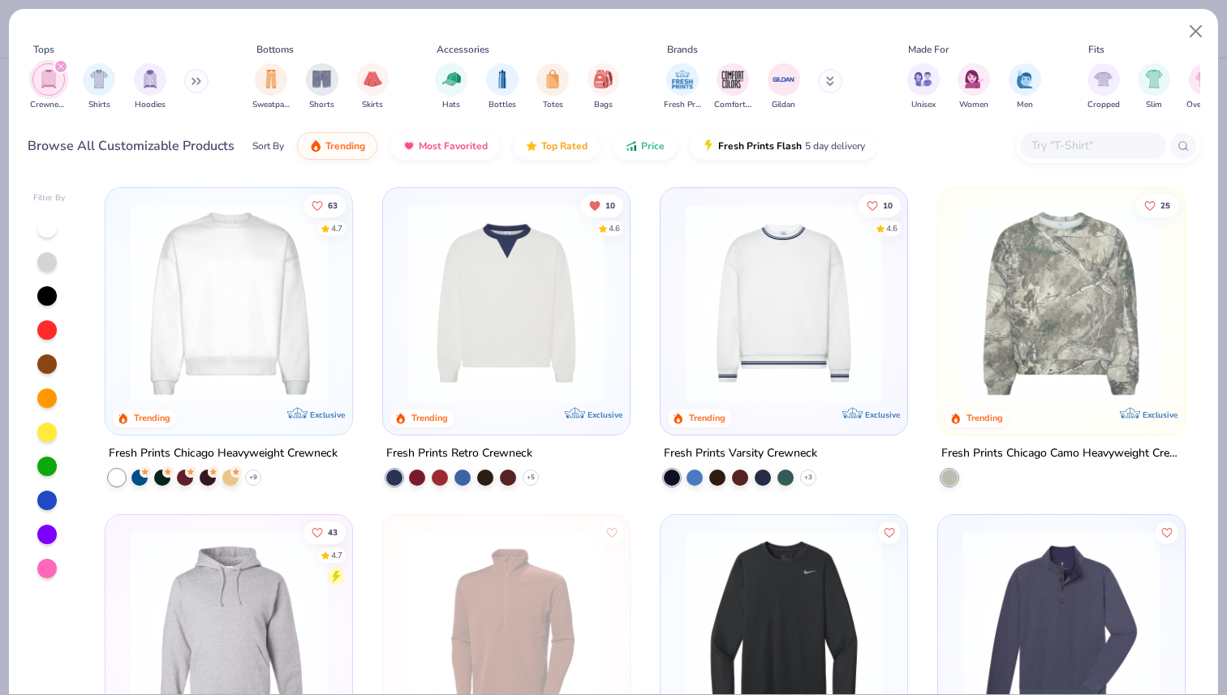
click at [1040, 145] on input "text" at bounding box center [1092, 145] width 125 height 19
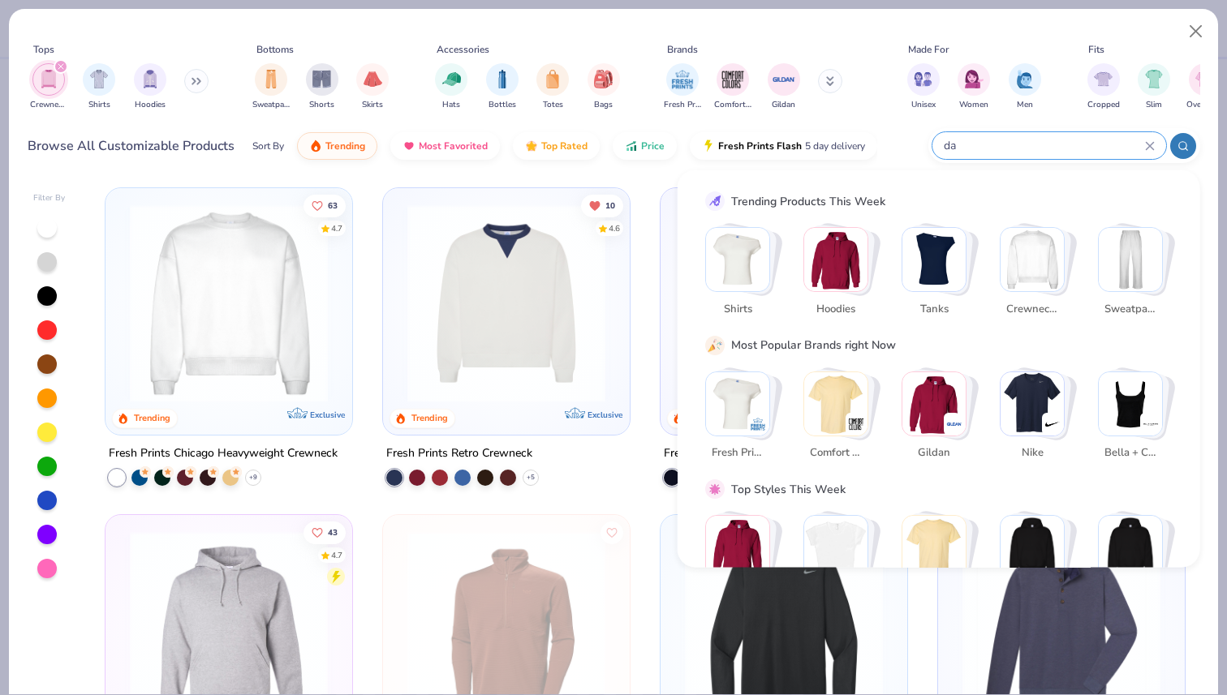
type input "d"
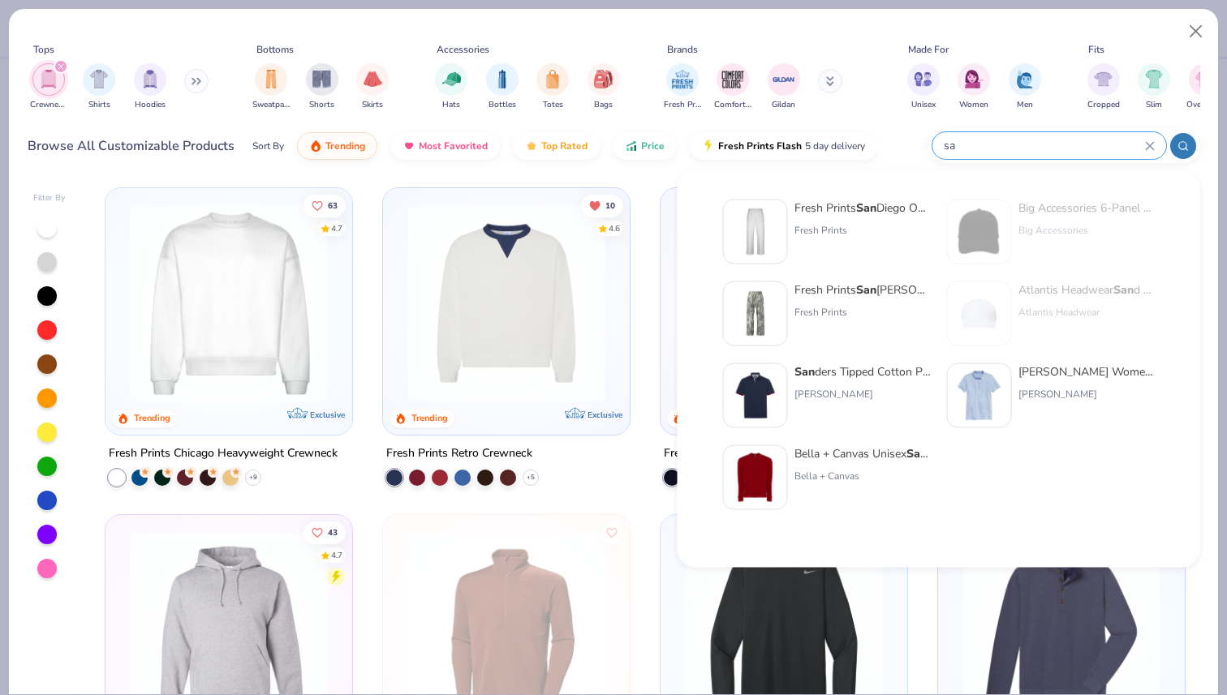
type input "s"
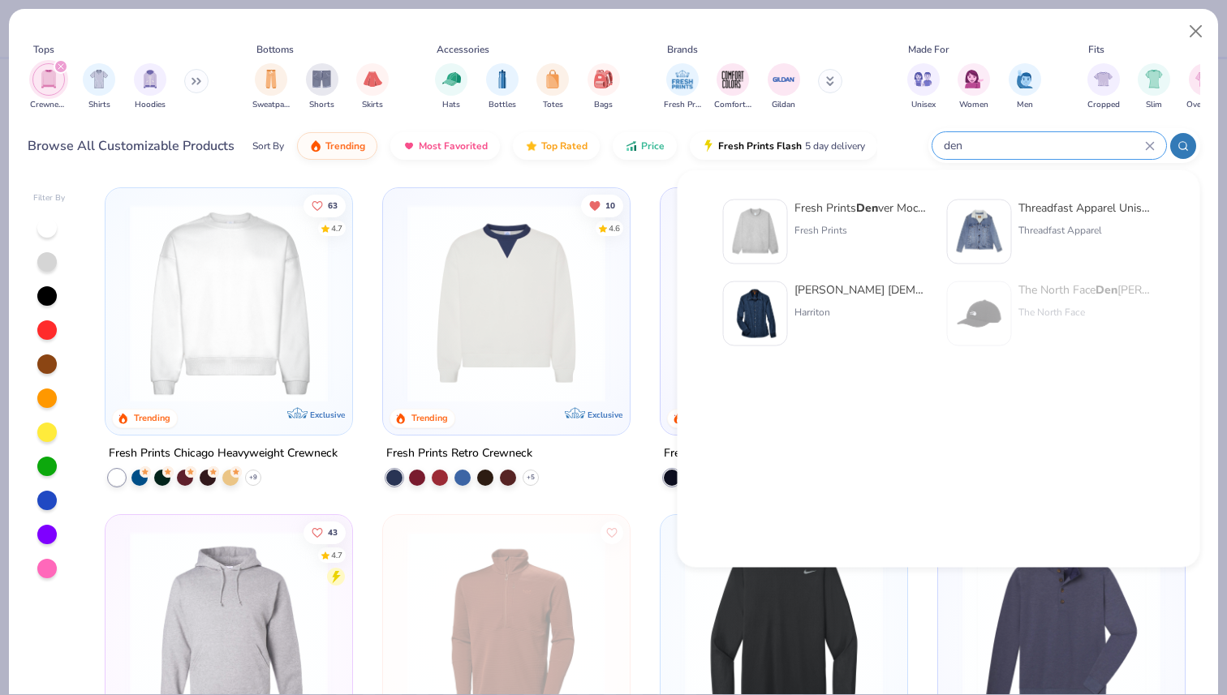
type input "den"
click at [768, 229] on img at bounding box center [755, 232] width 50 height 50
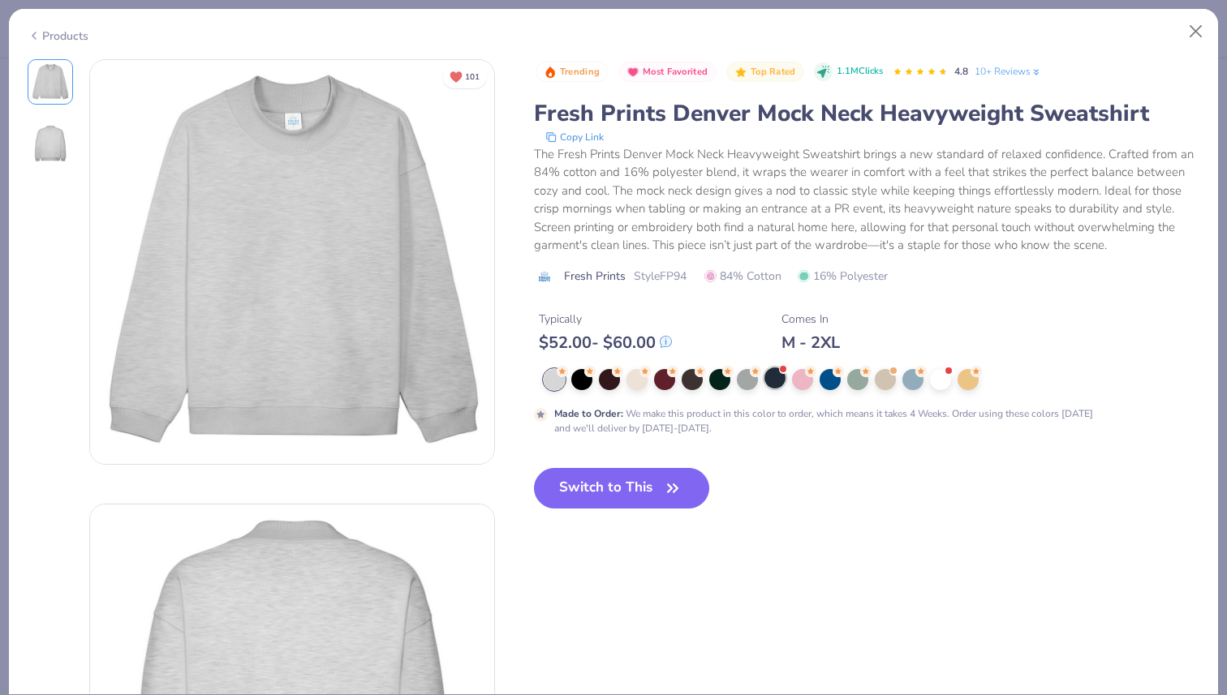
click at [781, 378] on div at bounding box center [774, 378] width 21 height 21
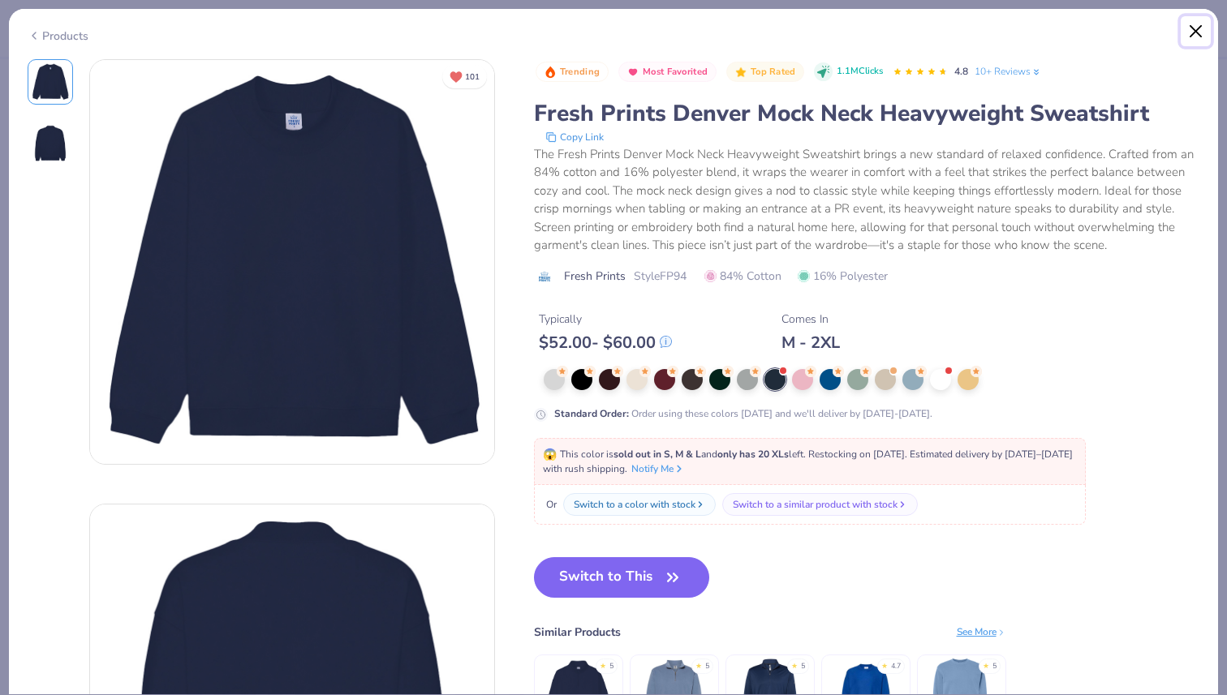
click at [1198, 31] on button "Close" at bounding box center [1196, 31] width 31 height 31
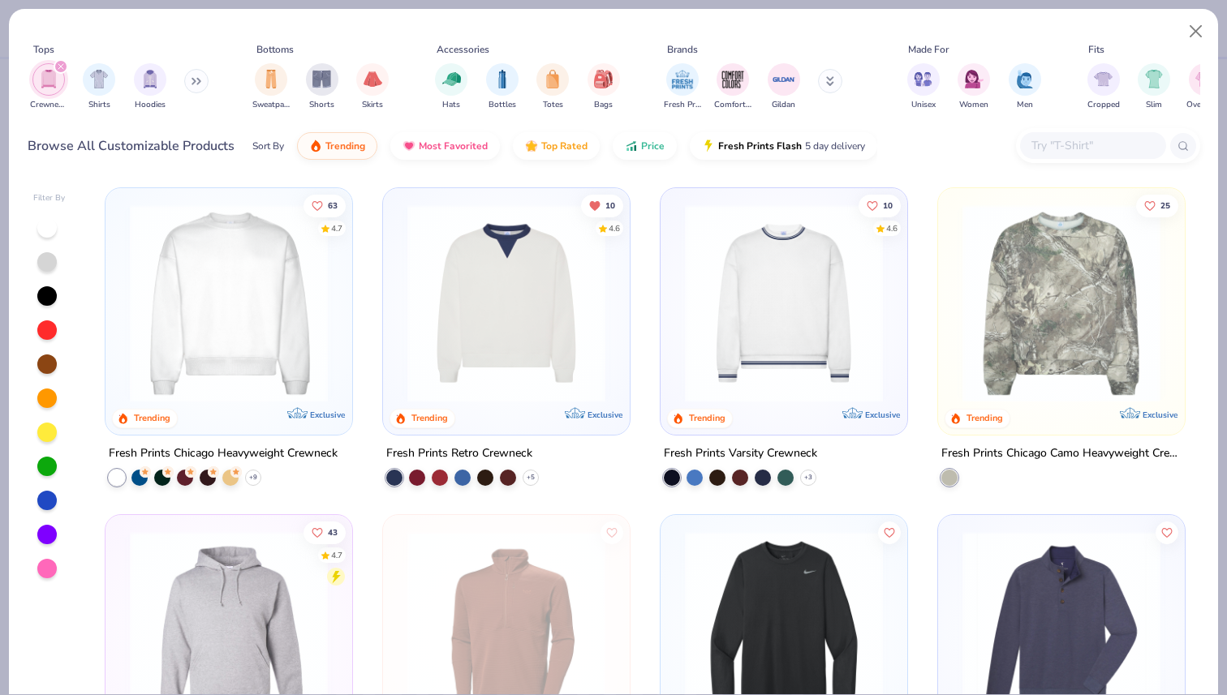
click at [62, 71] on div "filter for Crewnecks" at bounding box center [61, 66] width 15 height 15
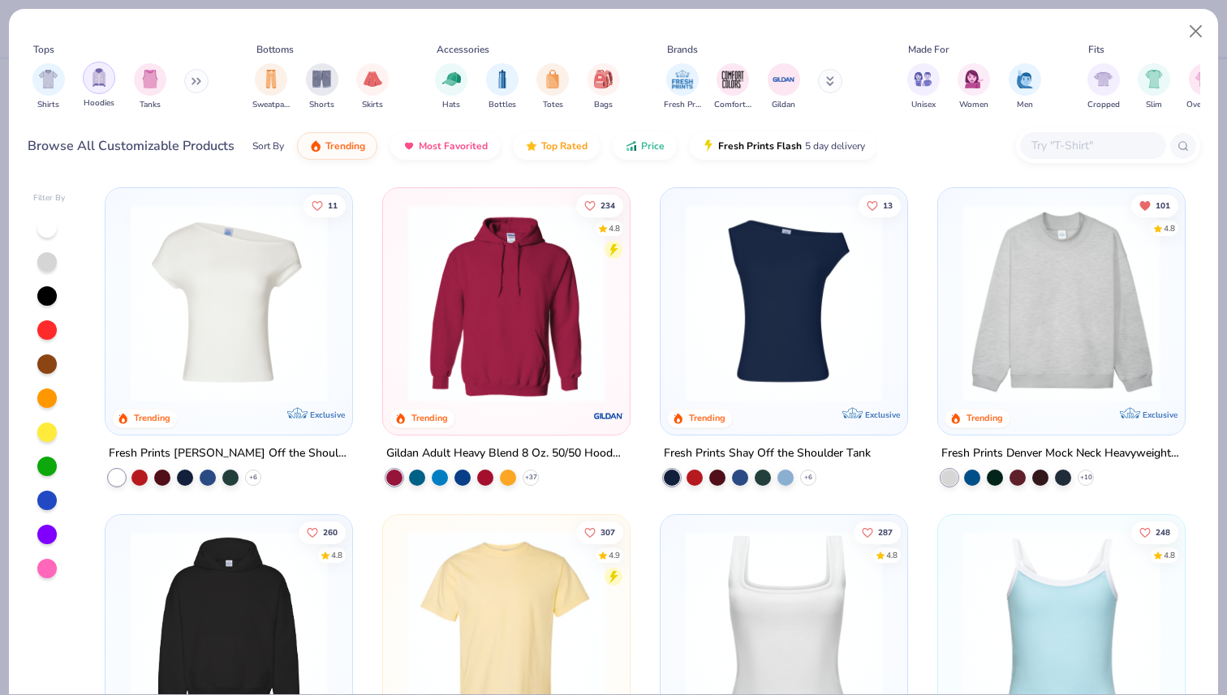
click at [95, 88] on div "filter for Hoodies" at bounding box center [99, 78] width 32 height 32
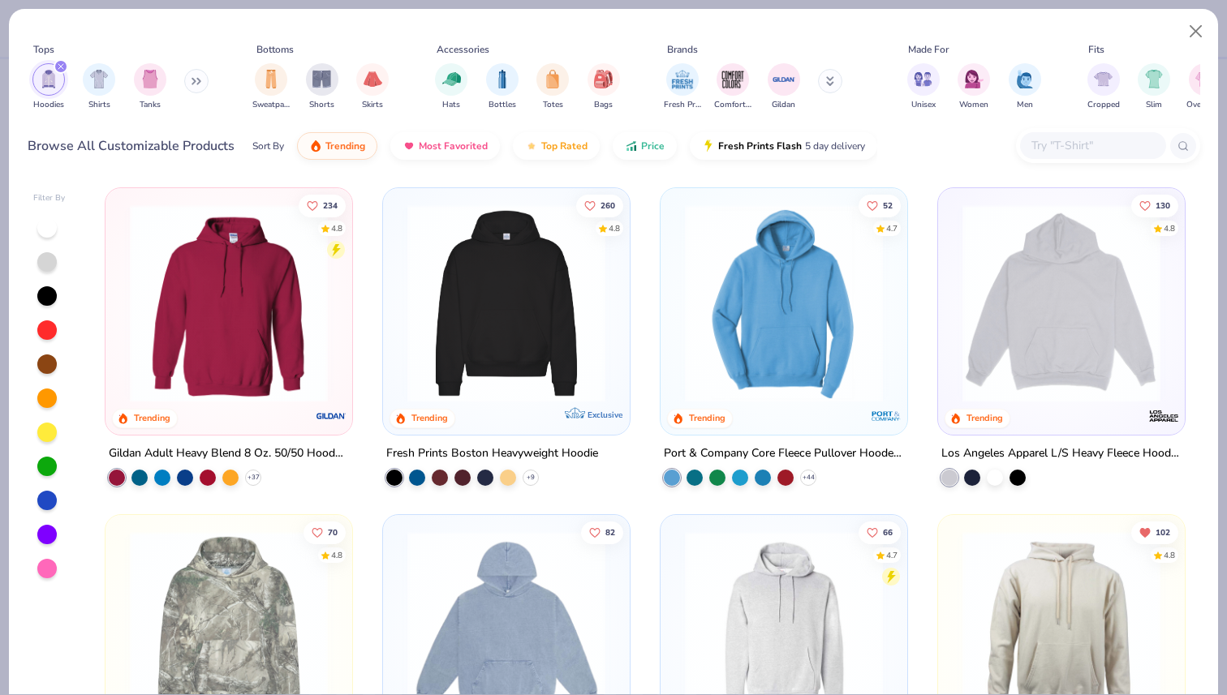
click at [201, 78] on icon at bounding box center [197, 81] width 10 height 8
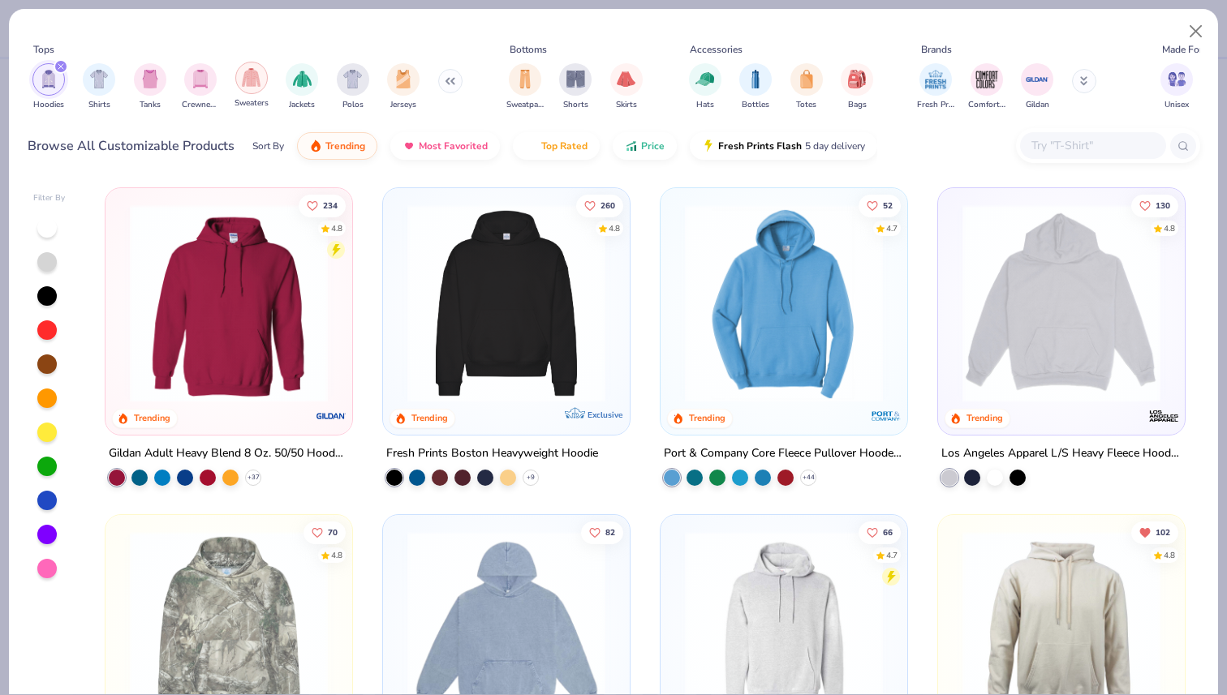
click at [256, 86] on img "filter for Sweaters" at bounding box center [251, 77] width 19 height 19
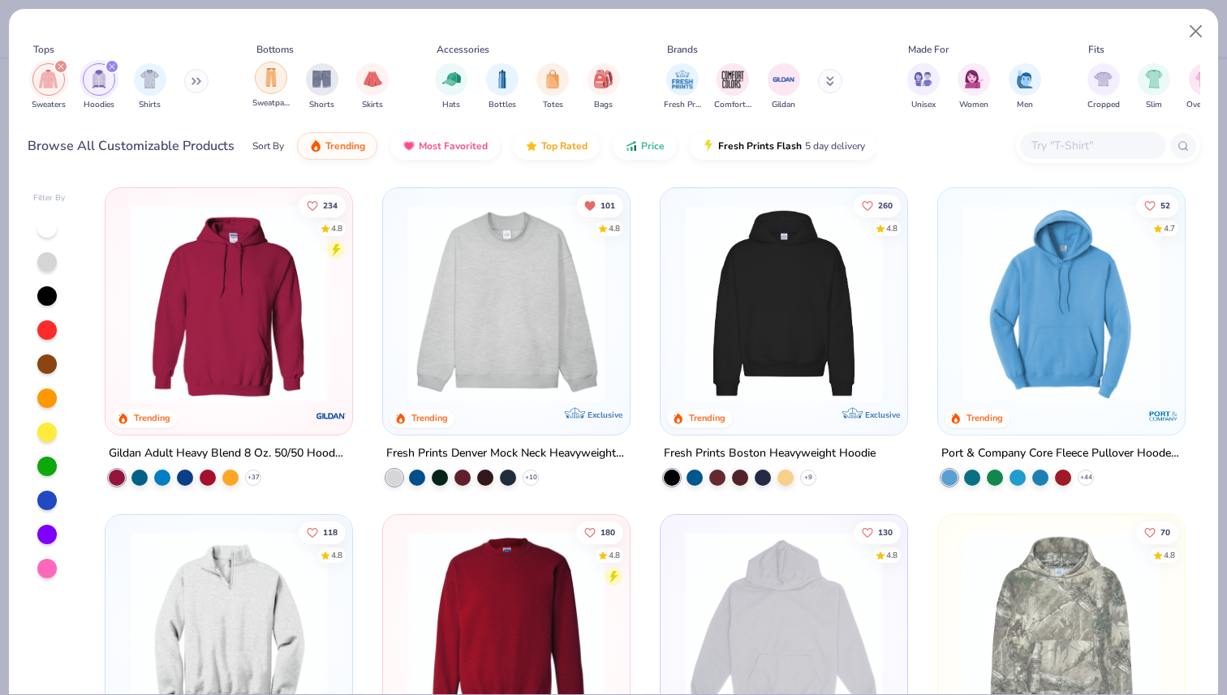
click at [273, 78] on img "filter for Sweatpants" at bounding box center [271, 77] width 18 height 19
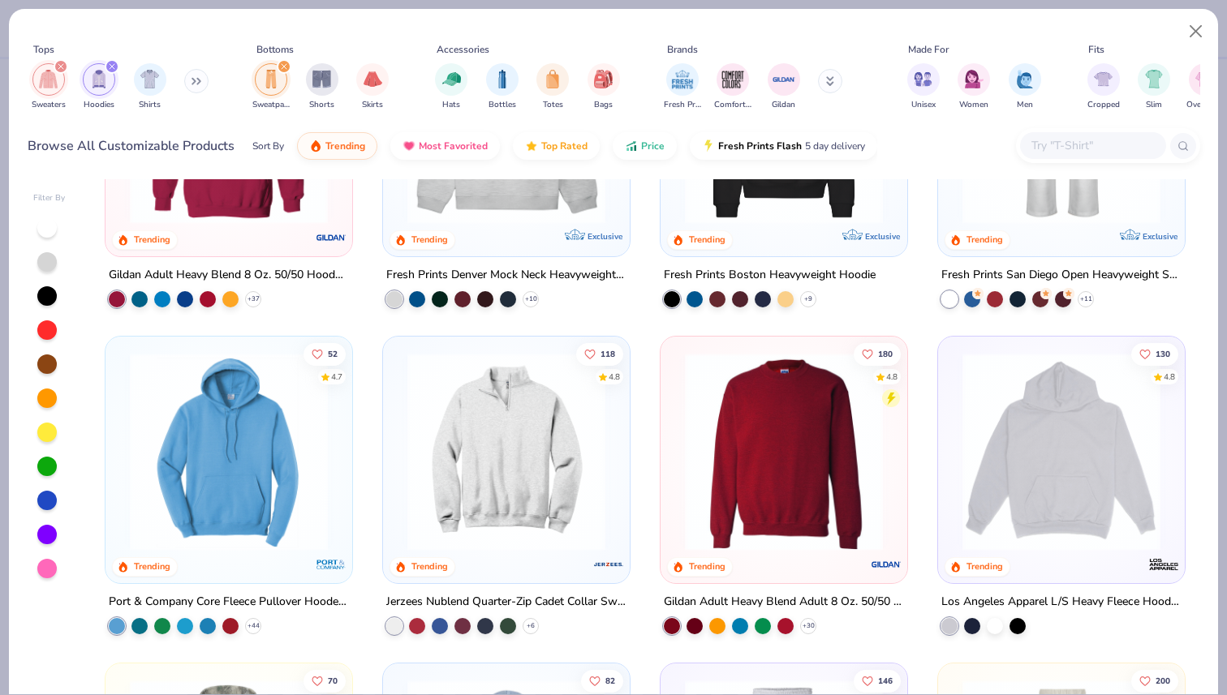
scroll to position [179, 0]
click at [829, 80] on icon at bounding box center [831, 79] width 6 height 2
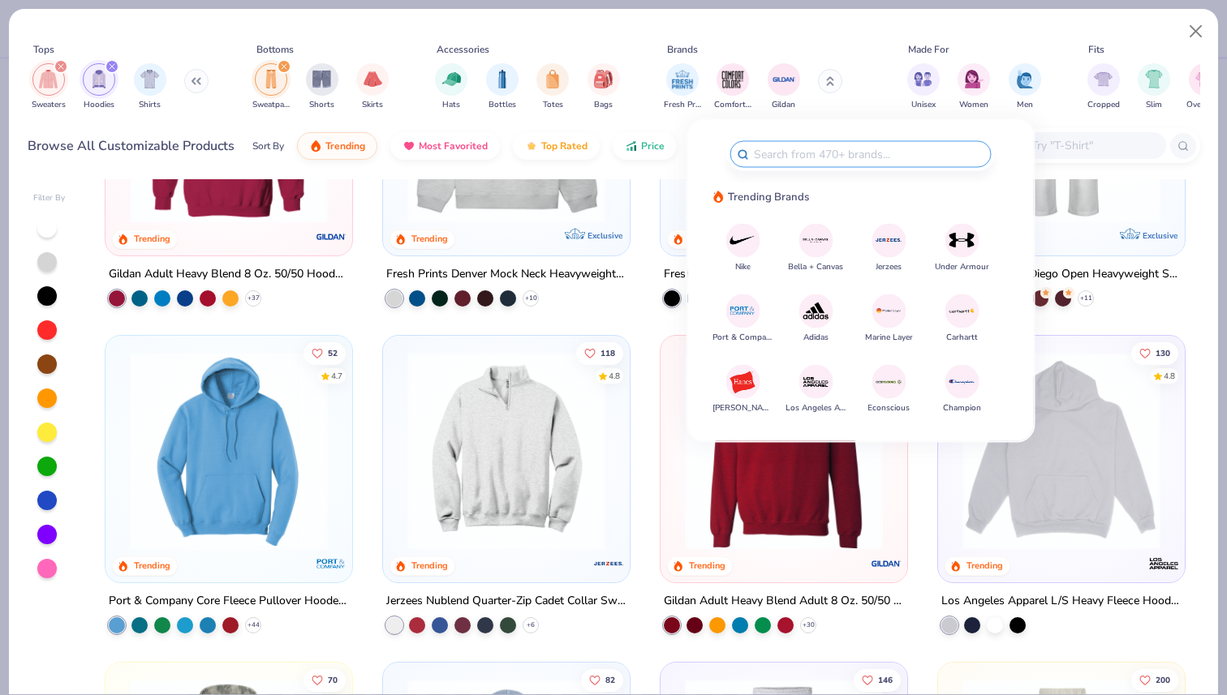
scroll to position [0, 0]
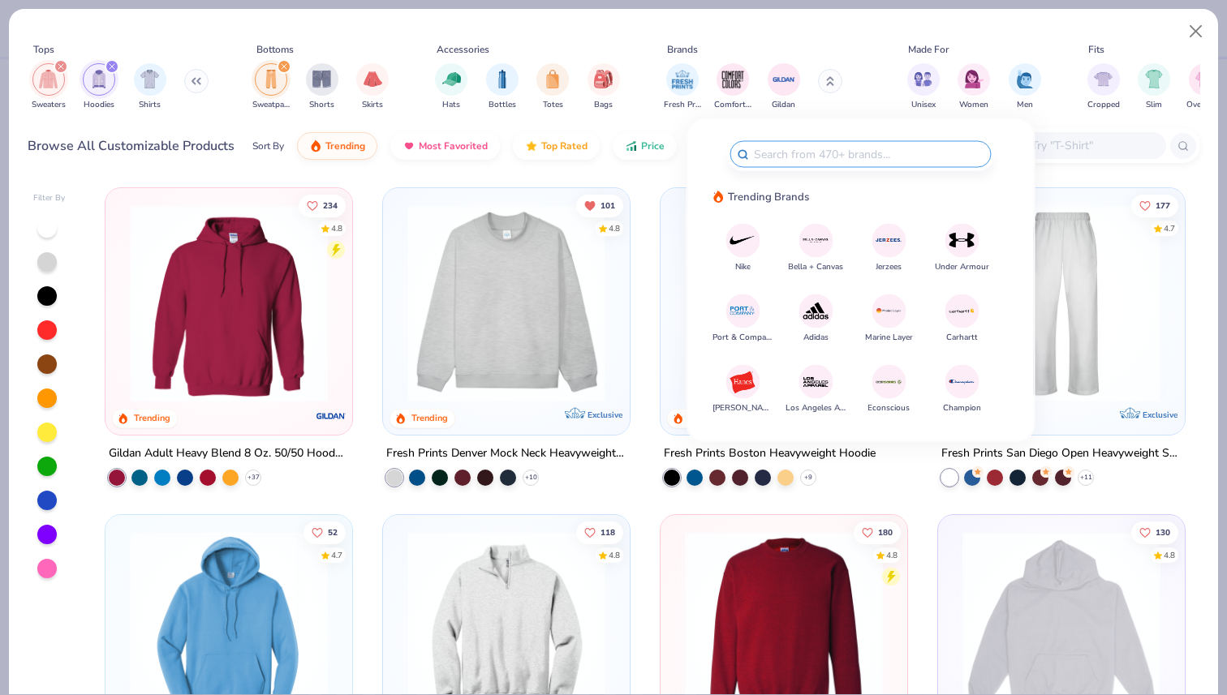
click at [528, 392] on img at bounding box center [506, 303] width 214 height 198
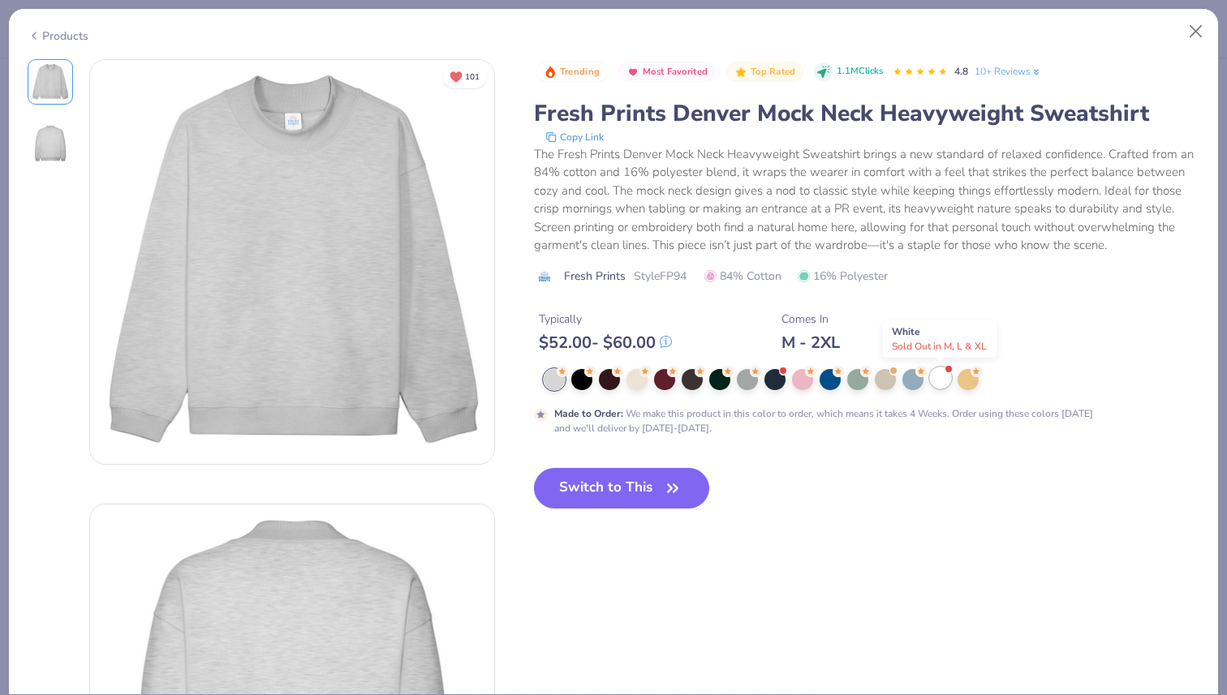
click at [944, 381] on div at bounding box center [940, 378] width 21 height 21
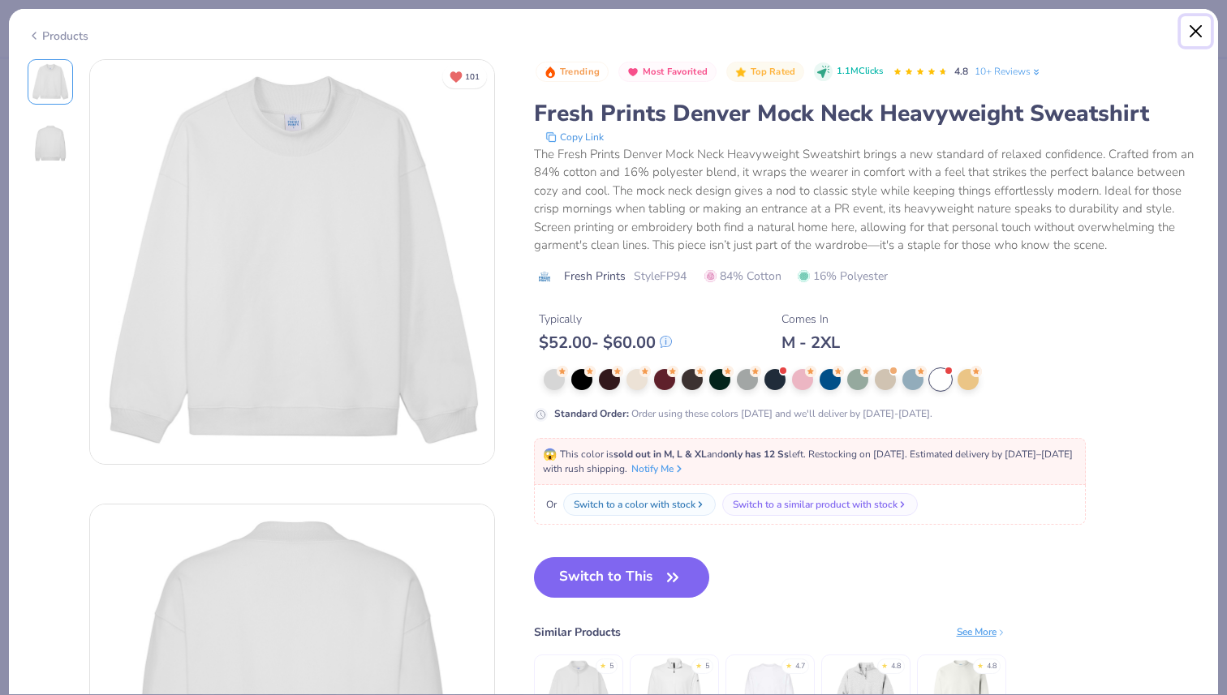
click at [1196, 27] on button "Close" at bounding box center [1196, 31] width 31 height 31
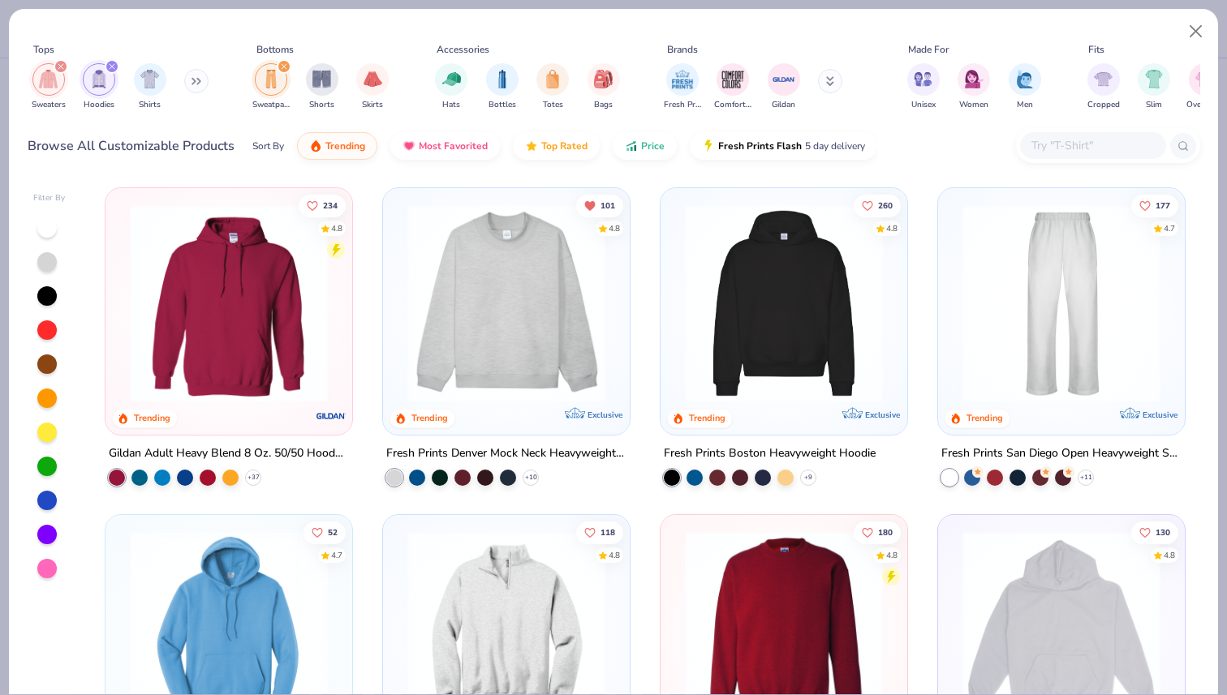
click at [66, 66] on div "filter for Sweaters" at bounding box center [61, 66] width 15 height 15
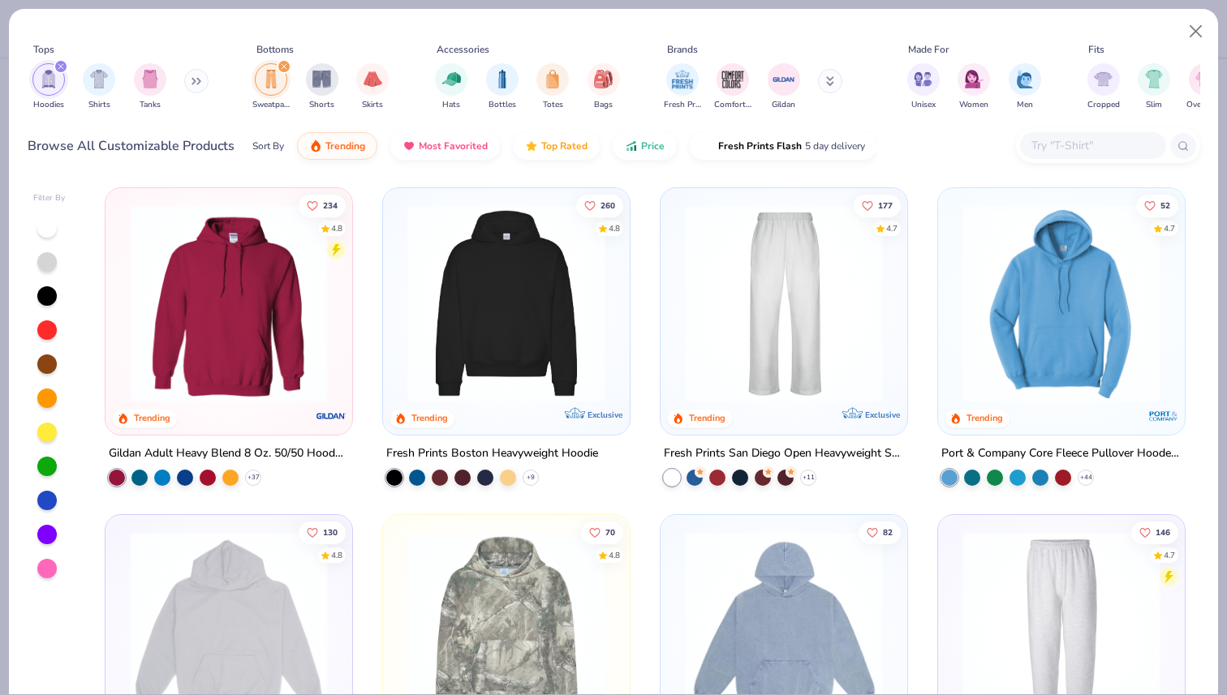
click at [482, 352] on img at bounding box center [506, 303] width 214 height 198
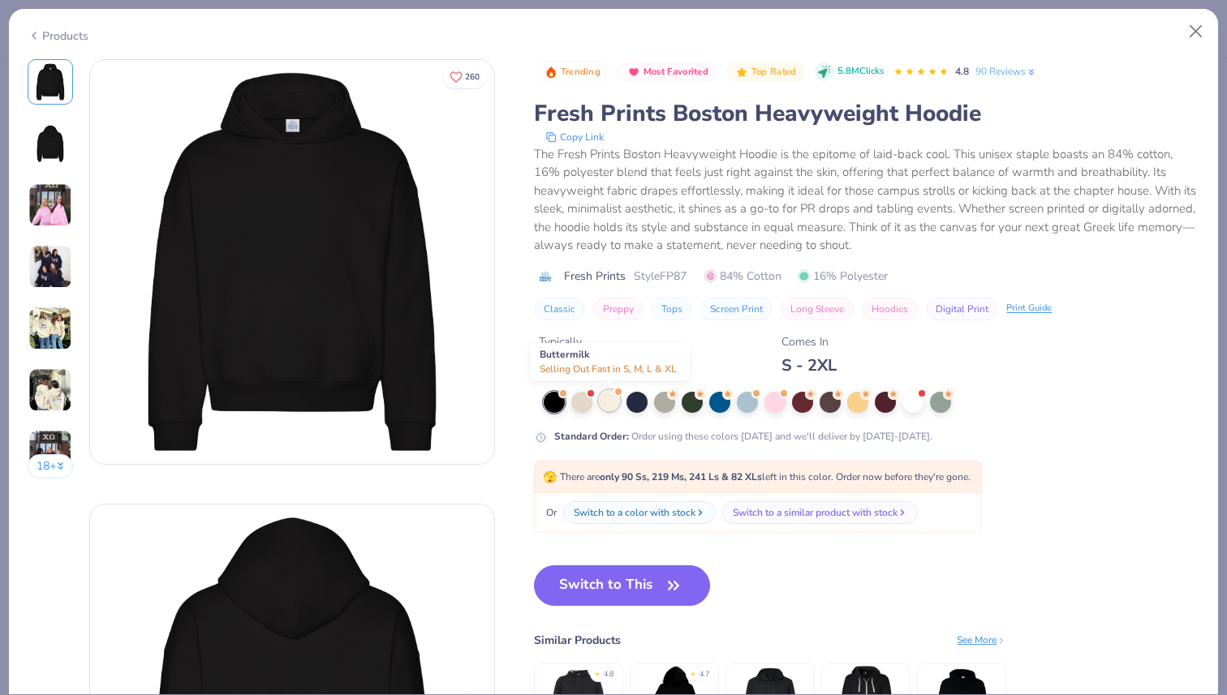
click at [611, 404] on div at bounding box center [609, 400] width 21 height 21
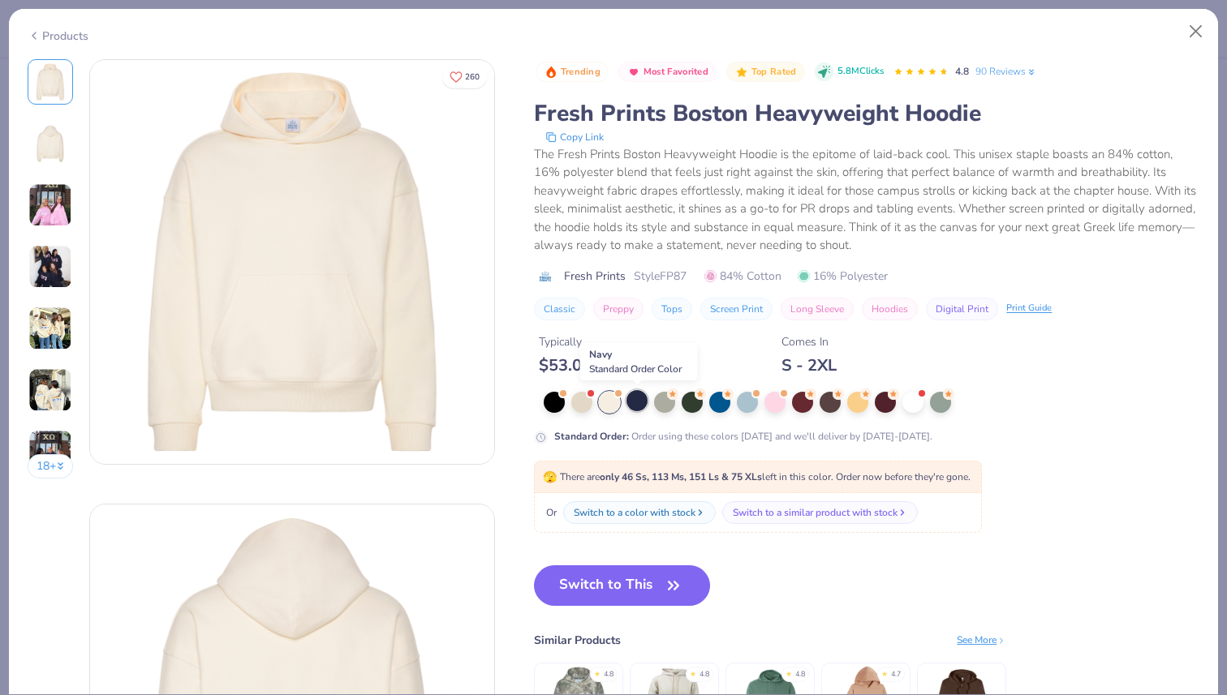
click at [635, 404] on div at bounding box center [636, 400] width 21 height 21
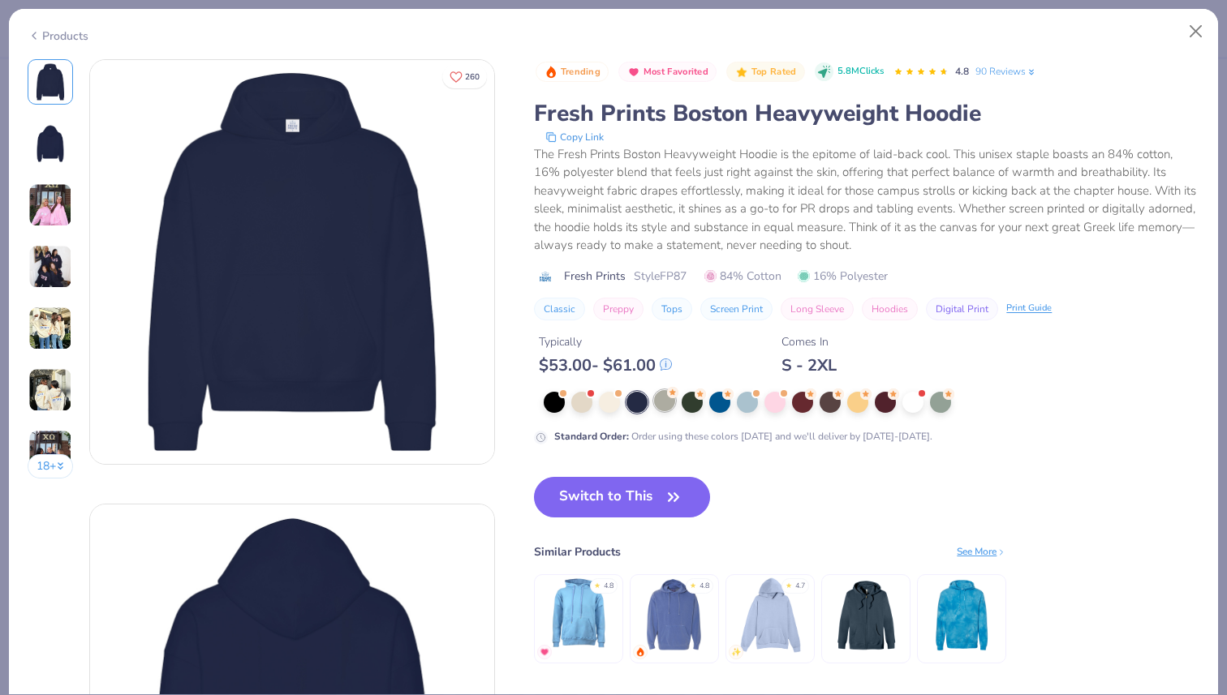
click at [669, 398] on icon at bounding box center [672, 392] width 11 height 11
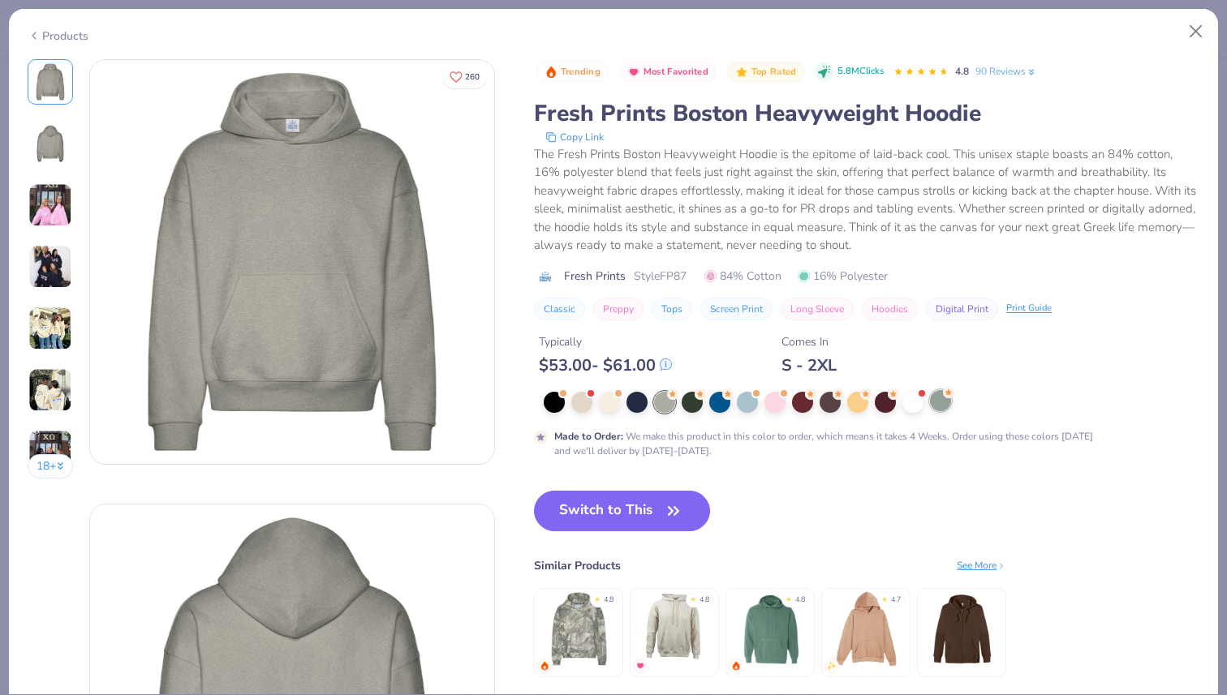
click at [942, 396] on div at bounding box center [940, 400] width 21 height 21
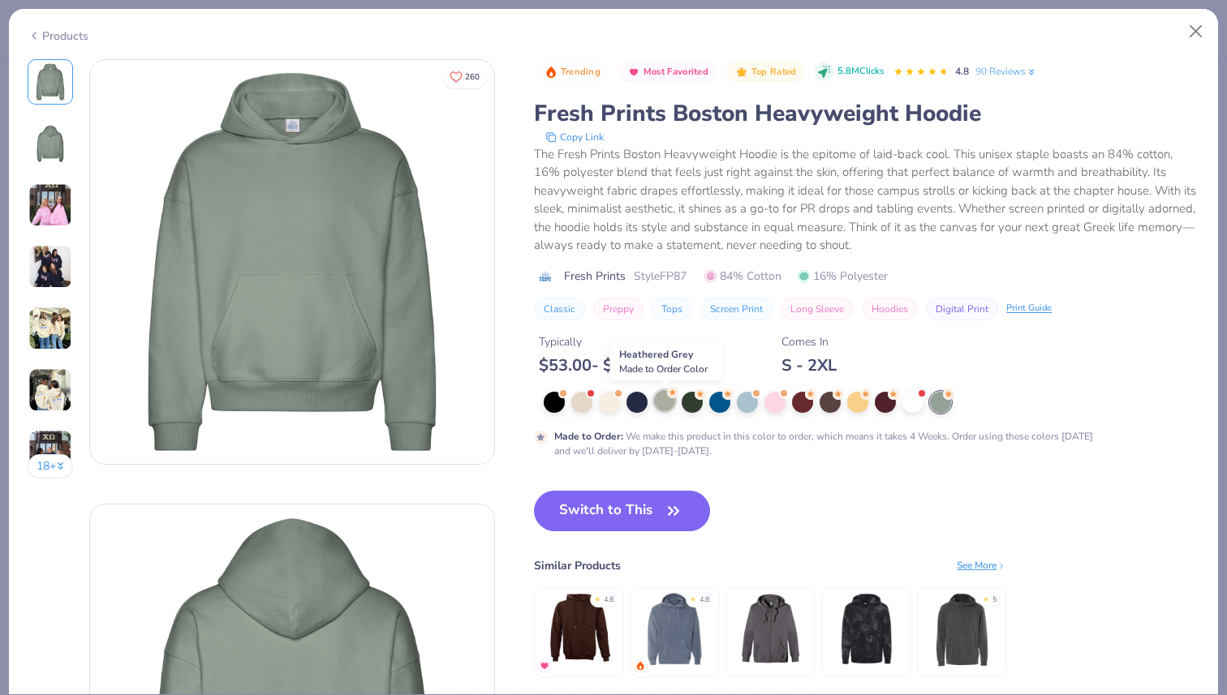
click at [662, 407] on div at bounding box center [664, 400] width 21 height 21
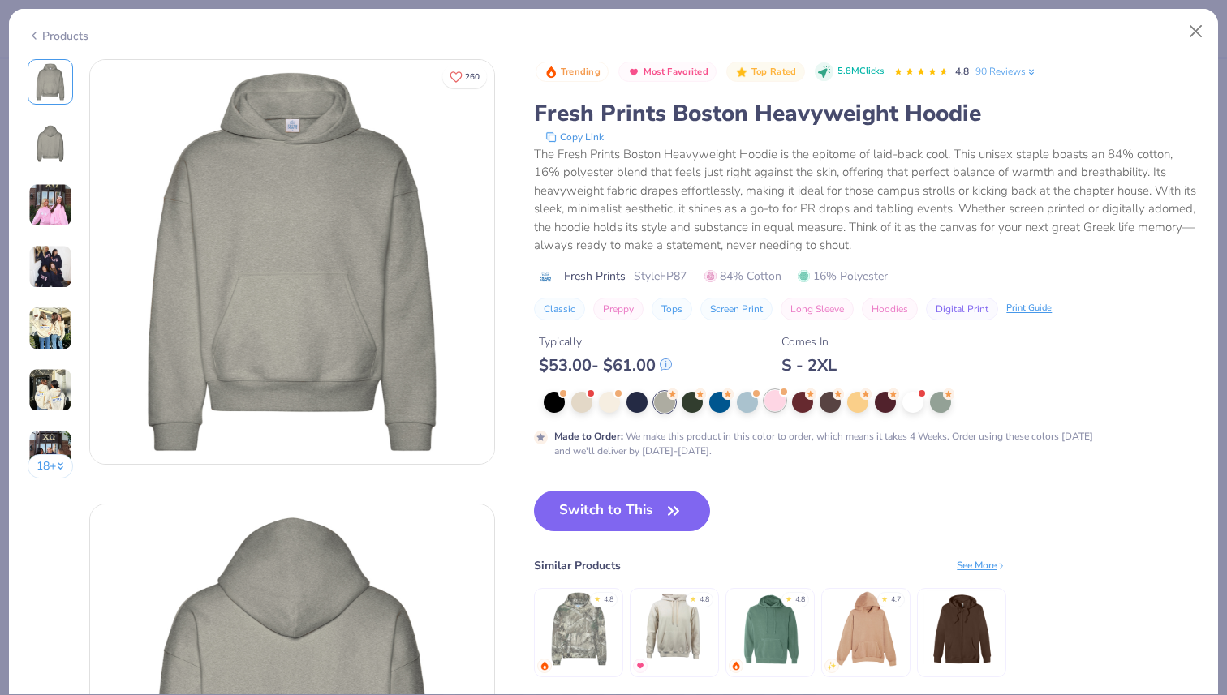
click at [775, 402] on div at bounding box center [774, 400] width 21 height 21
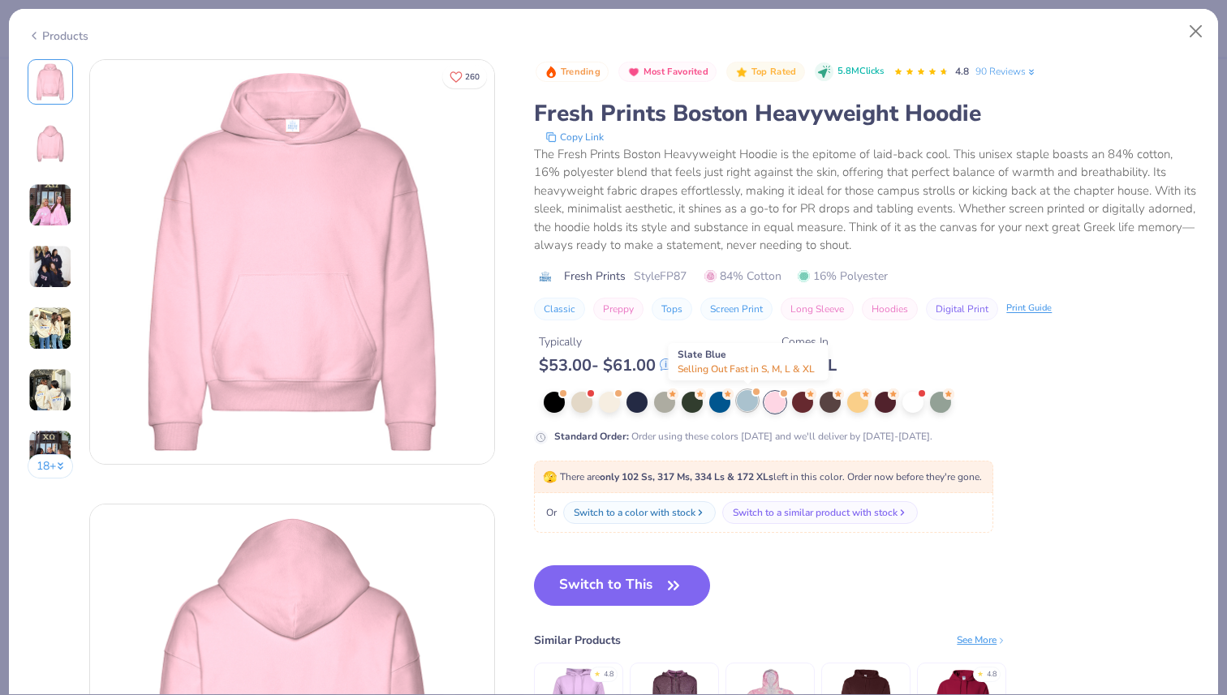
click at [748, 401] on div at bounding box center [747, 400] width 21 height 21
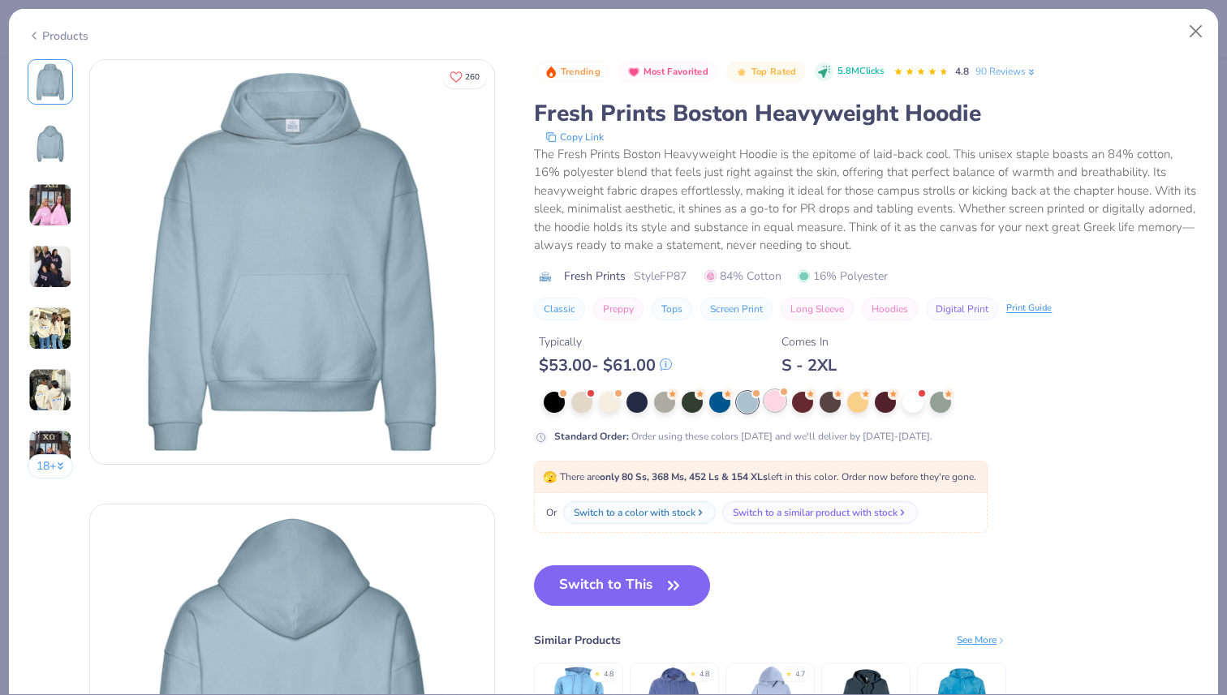
click at [770, 409] on div at bounding box center [774, 400] width 21 height 21
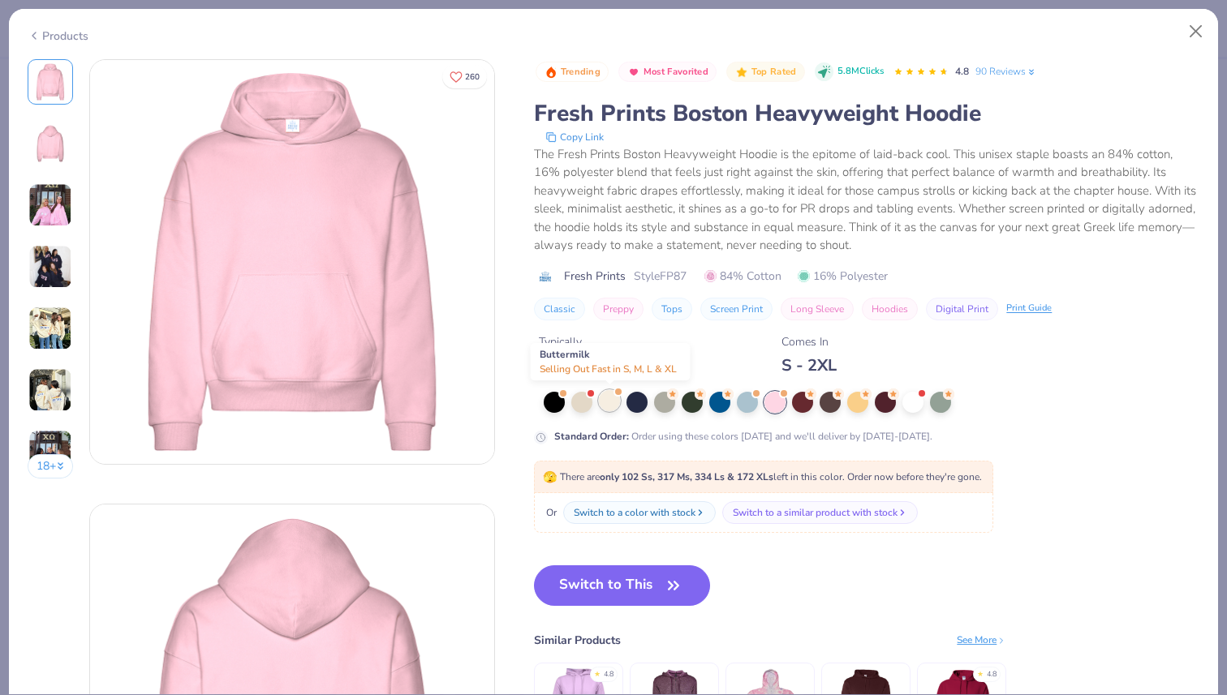
click at [617, 401] on div at bounding box center [609, 400] width 21 height 21
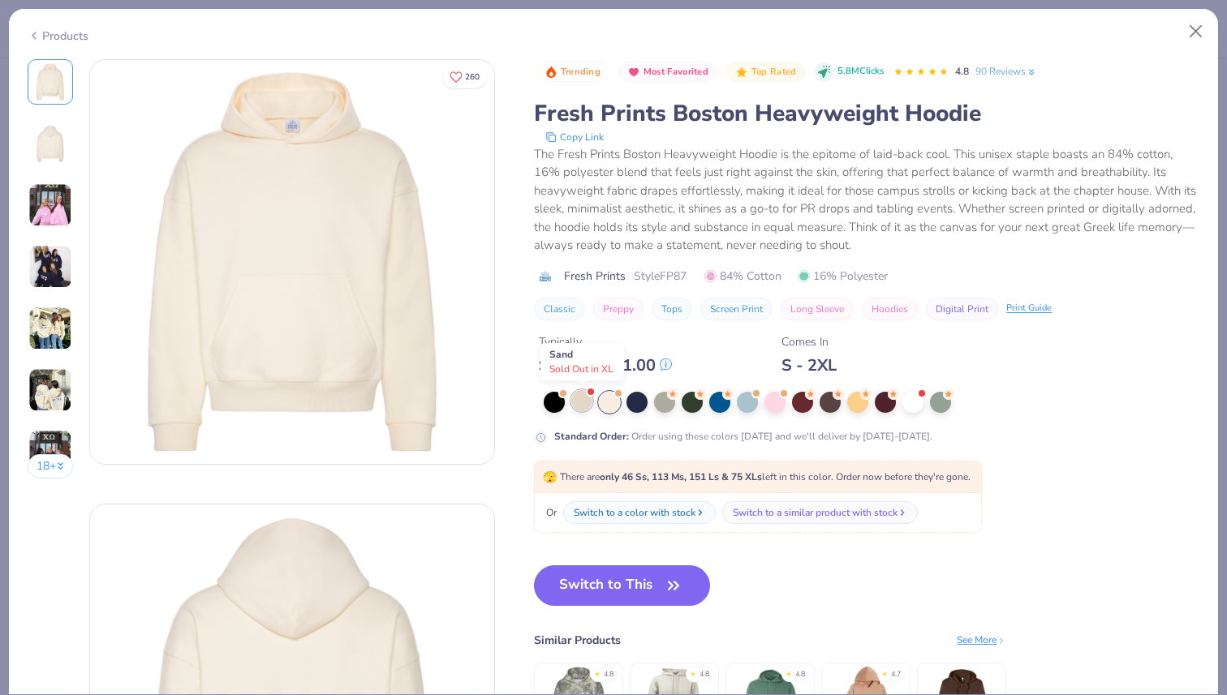
click at [590, 401] on div at bounding box center [581, 400] width 21 height 21
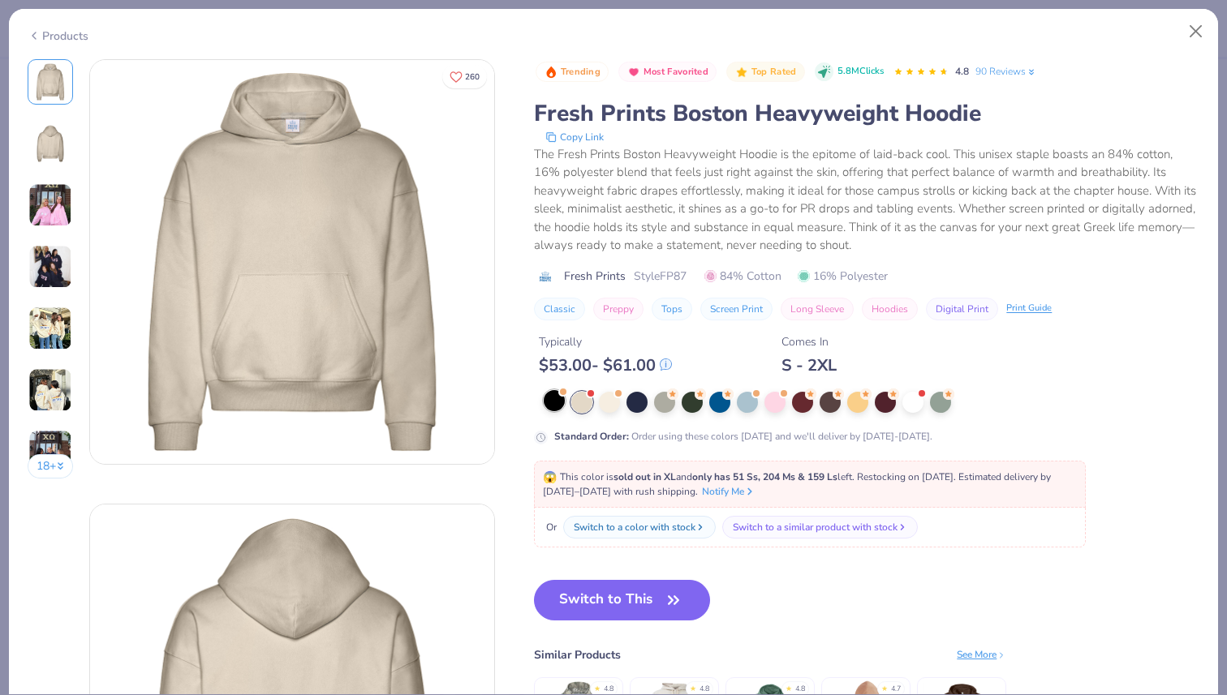
click at [564, 405] on div at bounding box center [554, 400] width 21 height 21
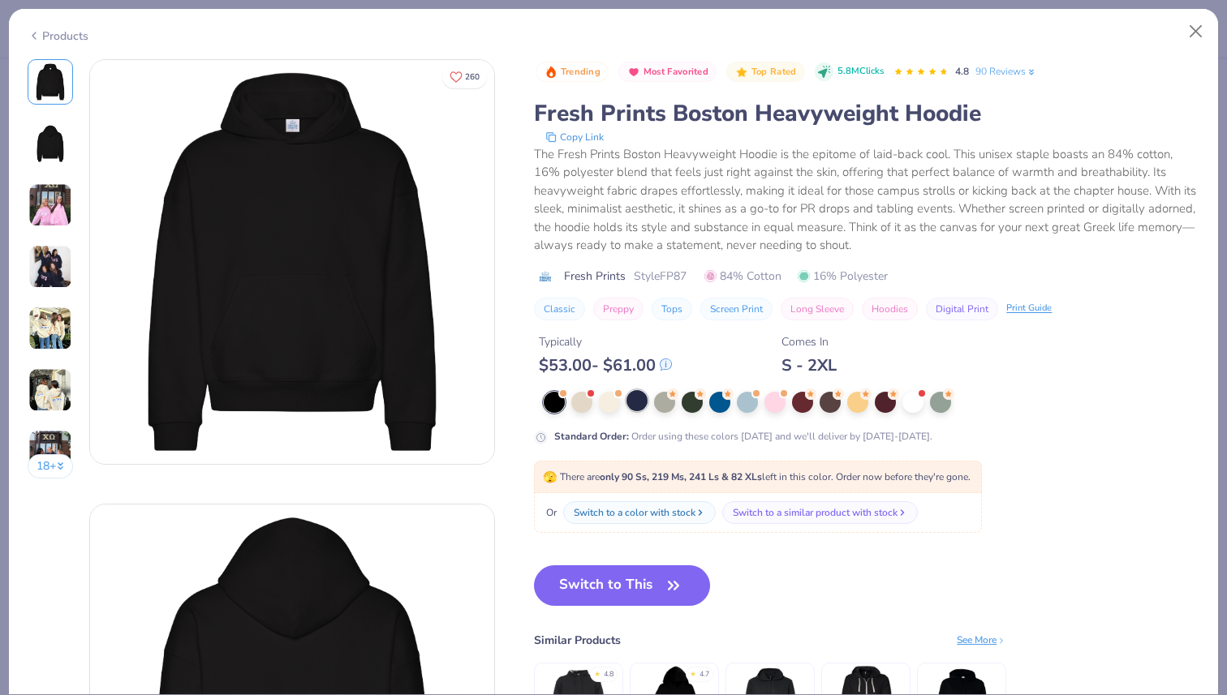
click at [634, 407] on div at bounding box center [636, 400] width 21 height 21
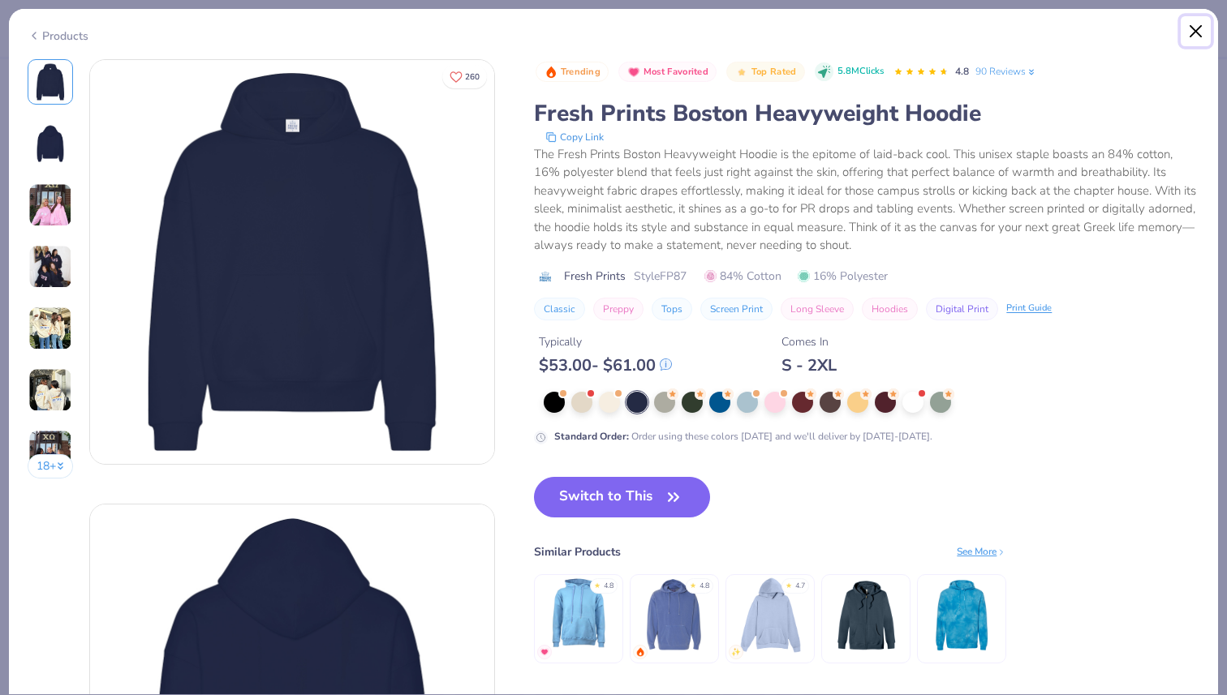
click at [1193, 32] on button "Close" at bounding box center [1196, 31] width 31 height 31
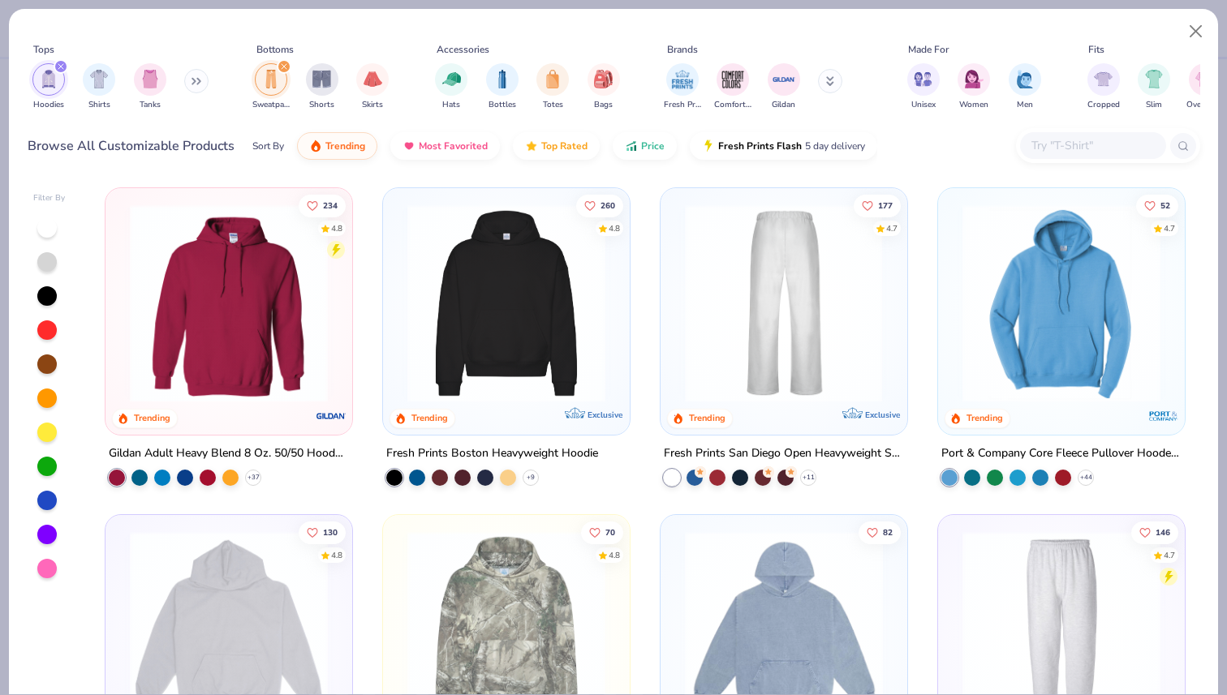
click at [824, 279] on img at bounding box center [784, 303] width 214 height 198
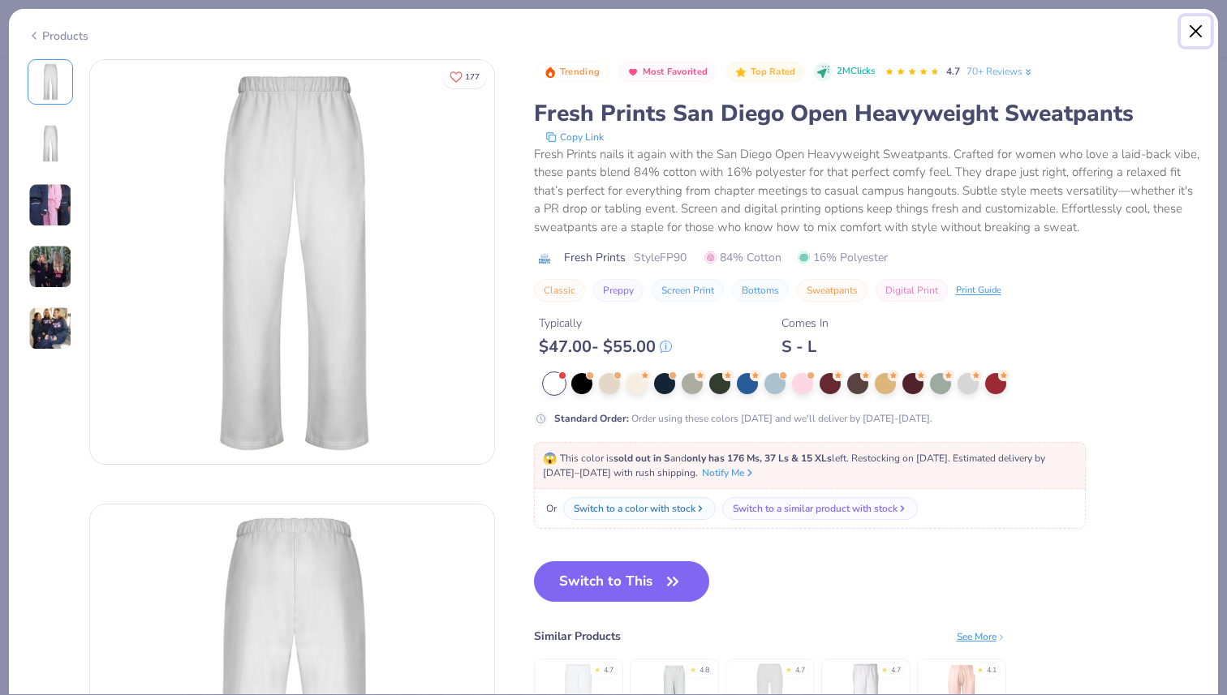
click at [1192, 28] on button "Close" at bounding box center [1196, 31] width 31 height 31
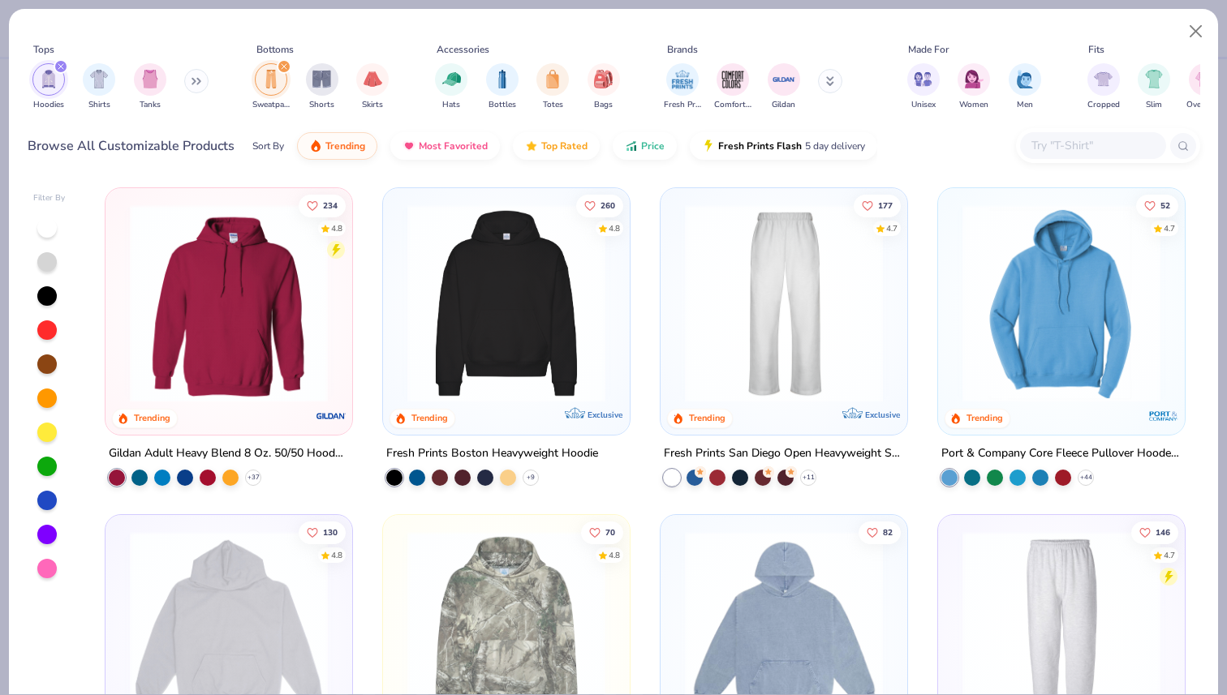
click at [1024, 217] on img at bounding box center [1061, 303] width 214 height 198
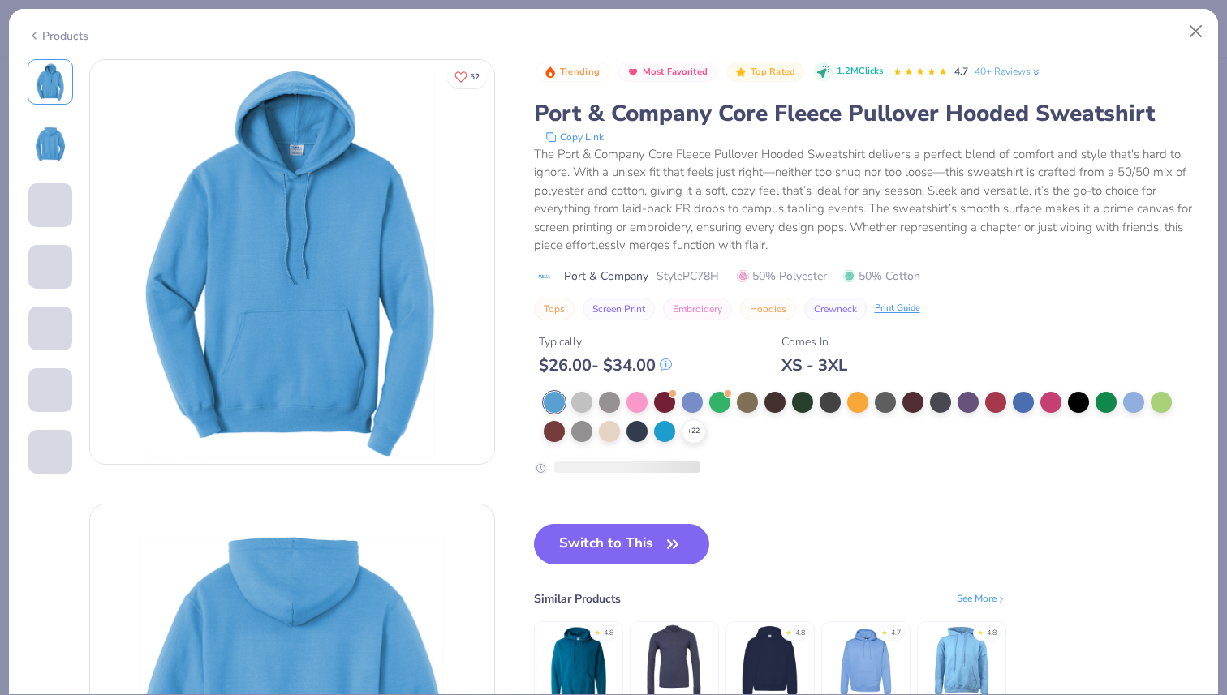
click at [43, 149] on img at bounding box center [50, 143] width 39 height 39
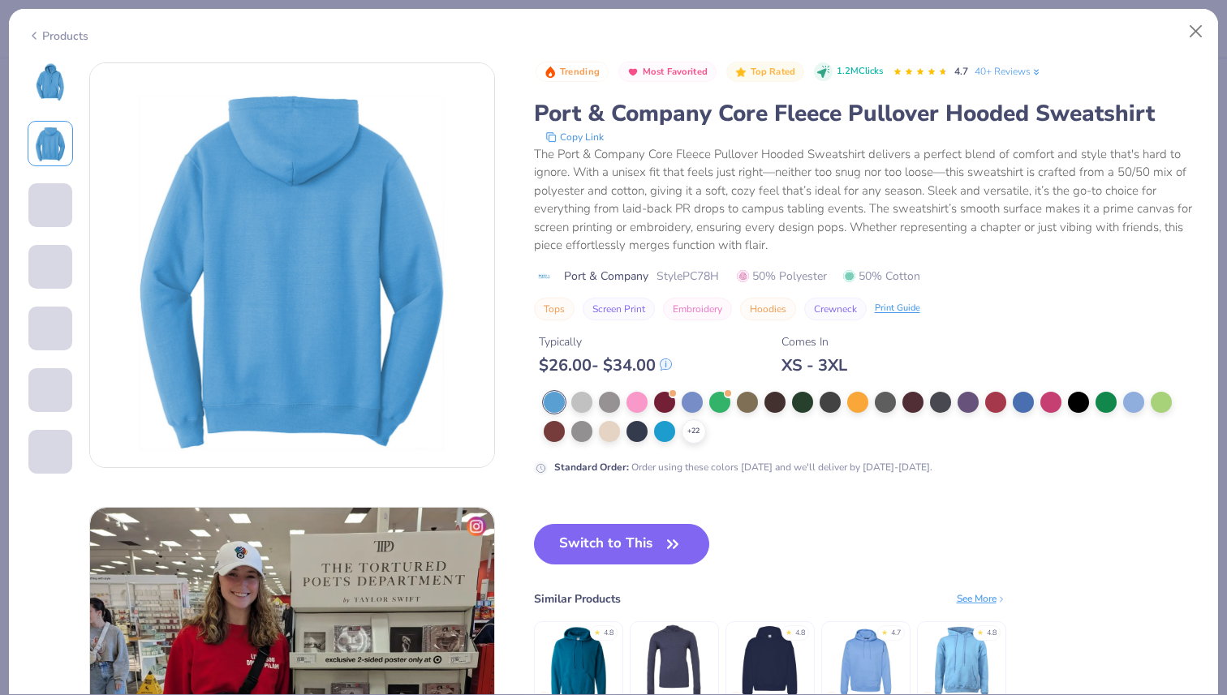
click at [45, 196] on span at bounding box center [50, 205] width 44 height 44
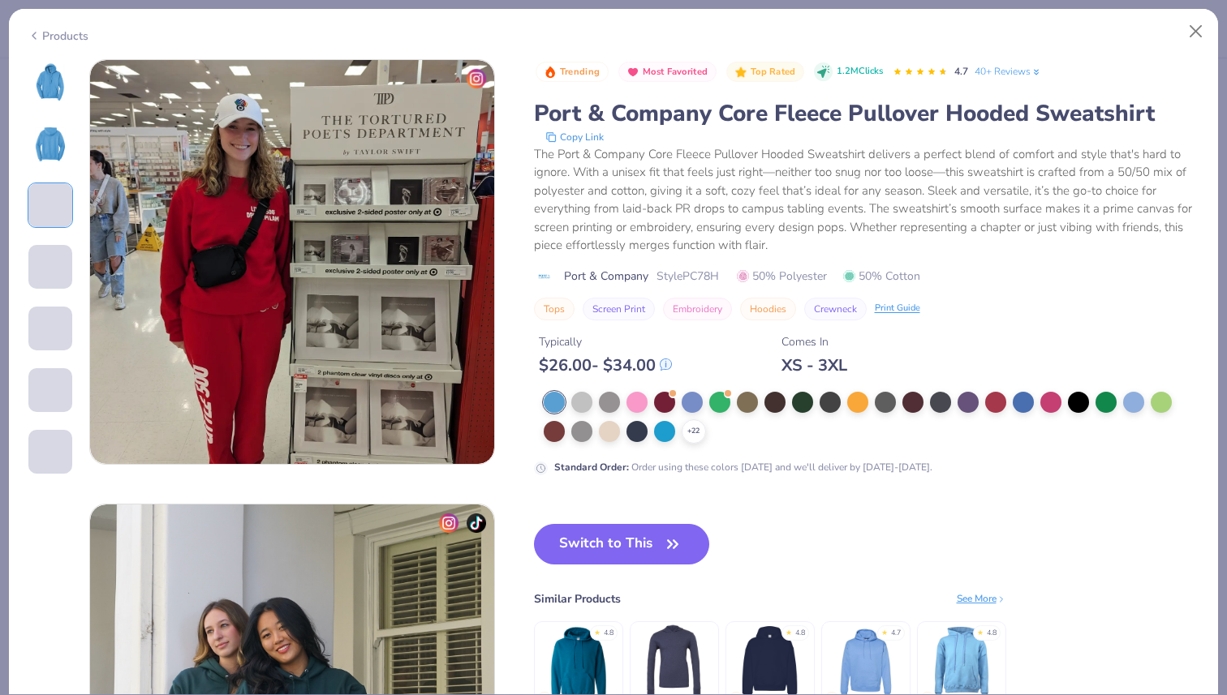
click at [62, 290] on div at bounding box center [50, 266] width 45 height 45
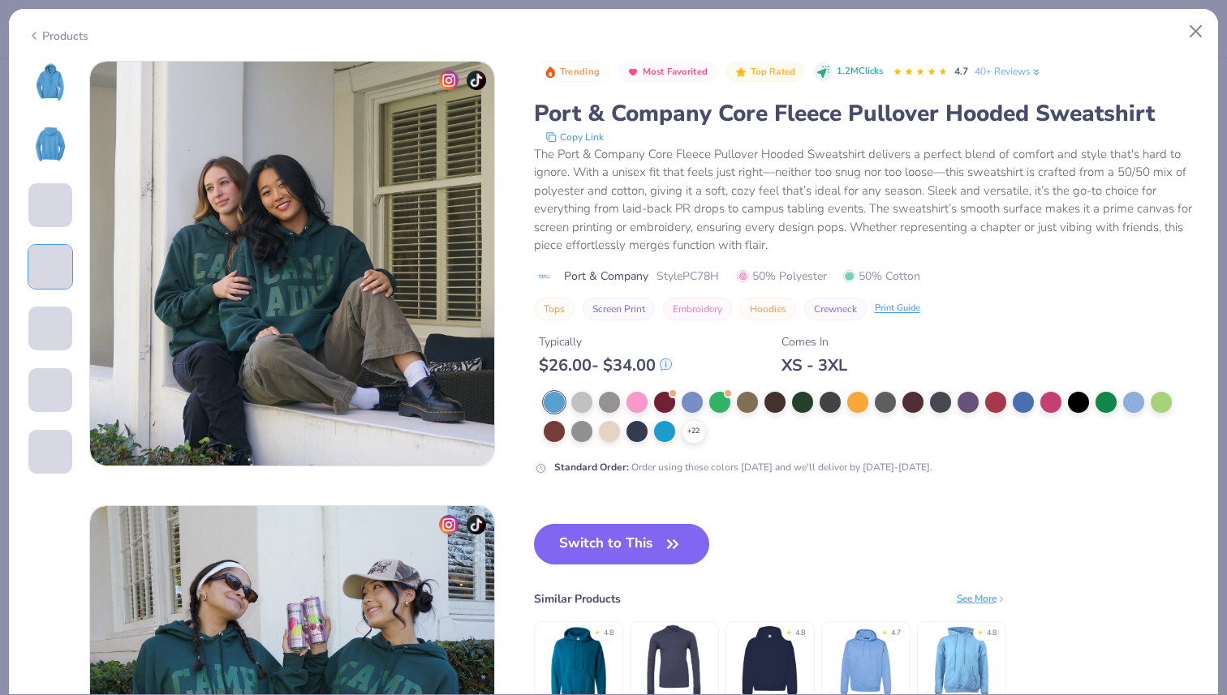
scroll to position [1334, 0]
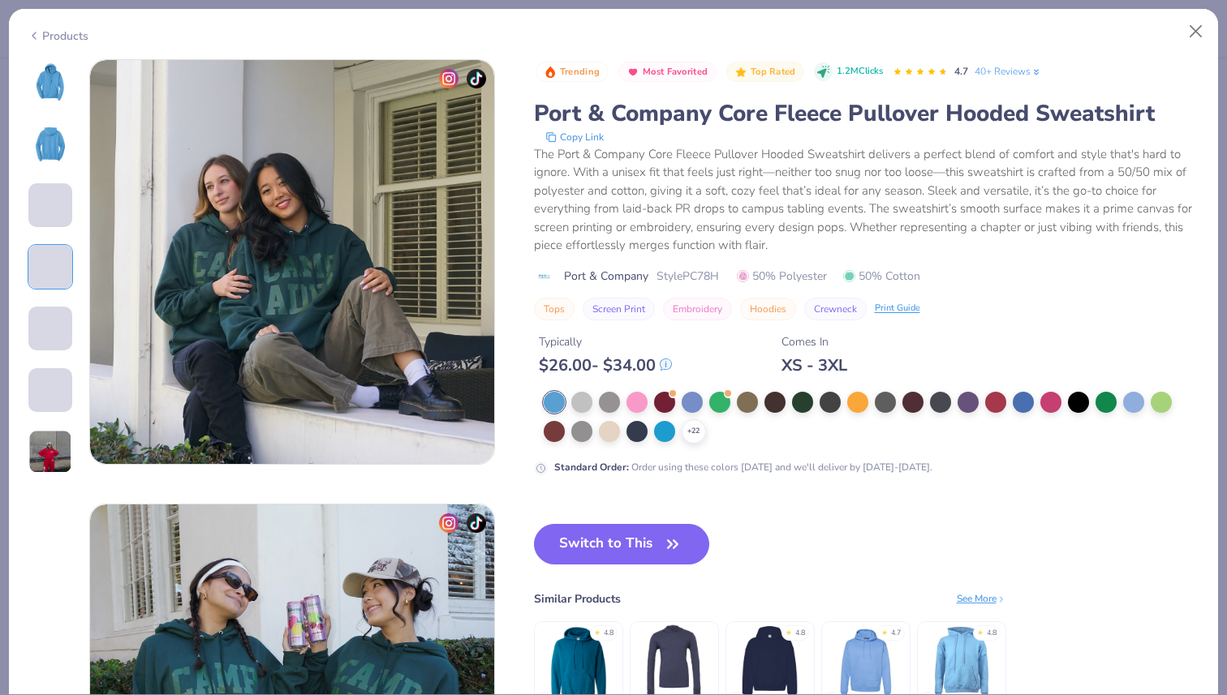
click at [47, 343] on span at bounding box center [50, 329] width 44 height 44
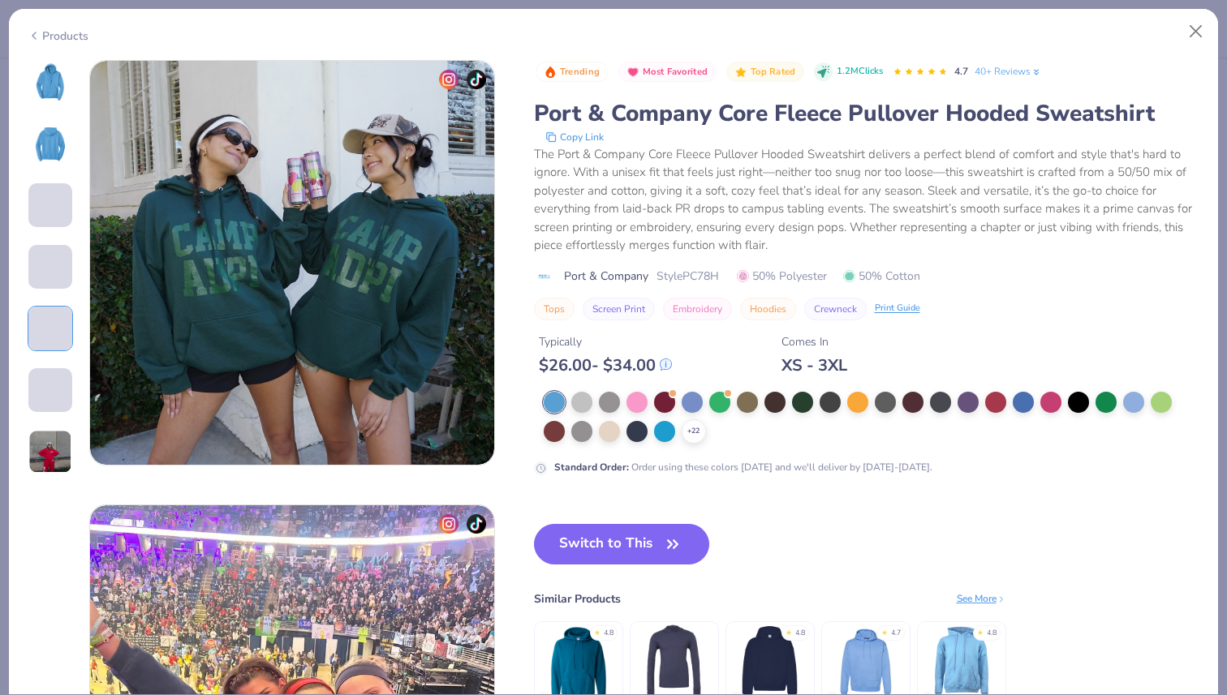
scroll to position [1779, 0]
click at [59, 456] on img at bounding box center [50, 452] width 44 height 44
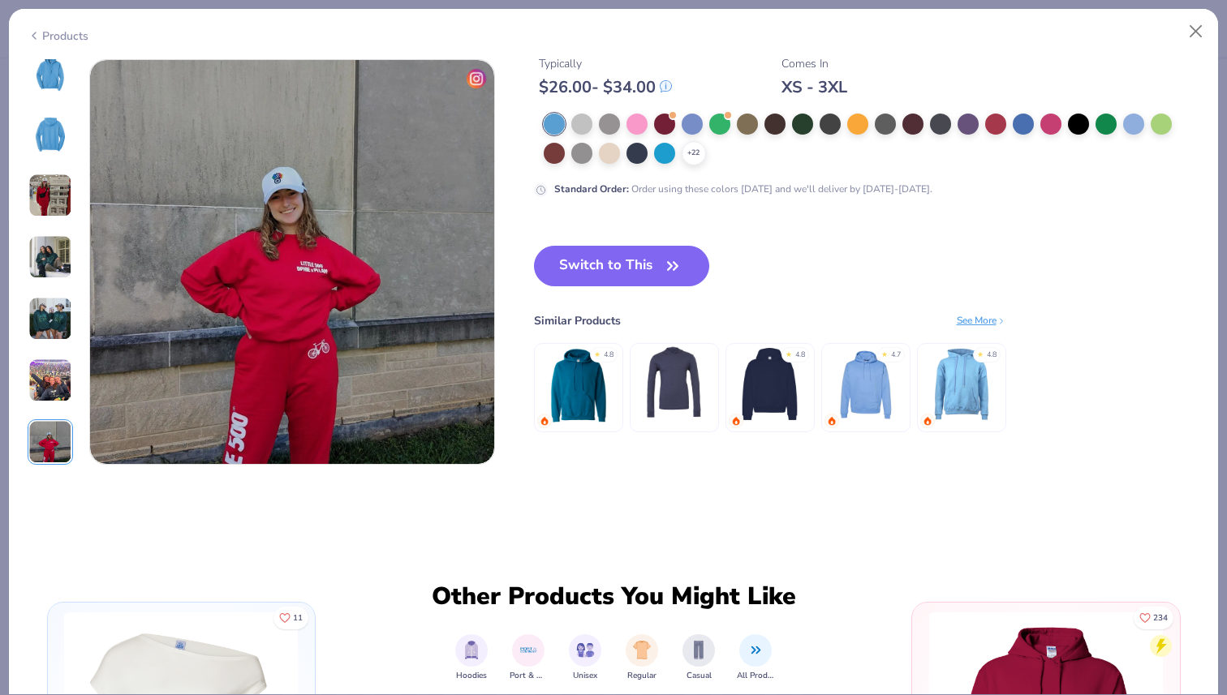
scroll to position [79, 0]
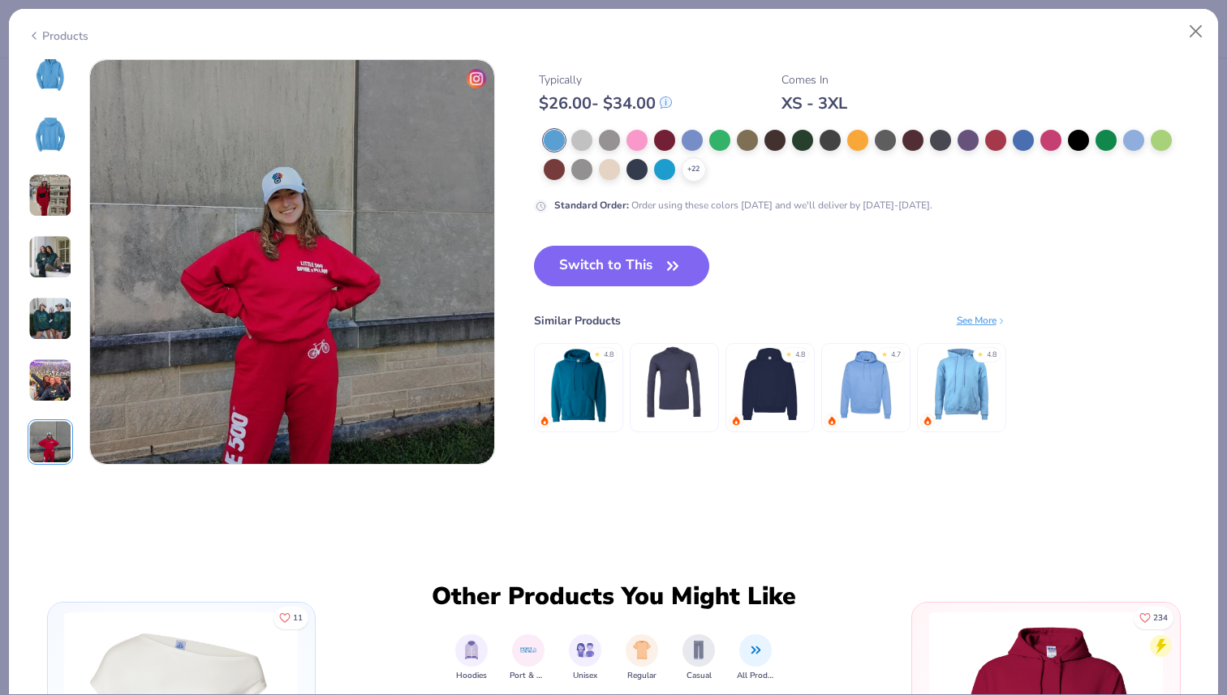
type textarea "x"
